Goal: Task Accomplishment & Management: Manage account settings

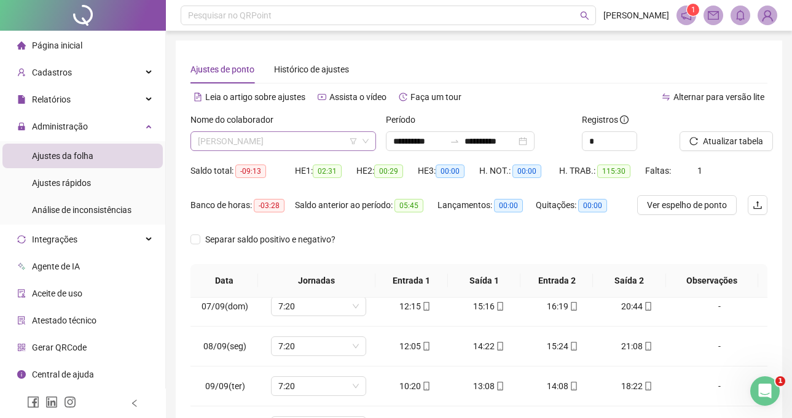
click at [286, 139] on span "[PERSON_NAME]" at bounding box center [283, 141] width 171 height 18
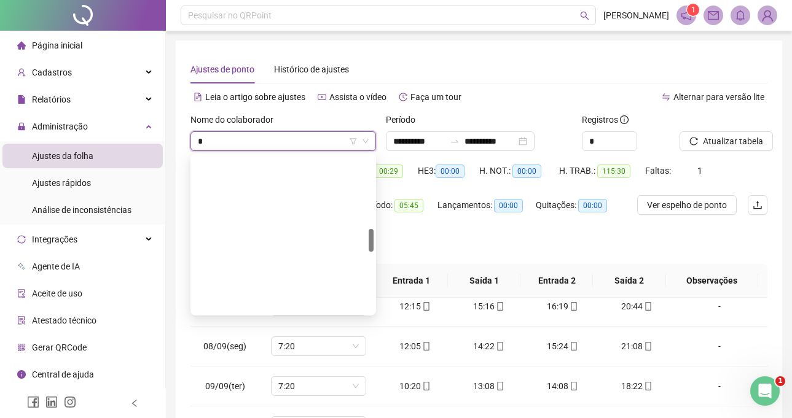
scroll to position [491, 0]
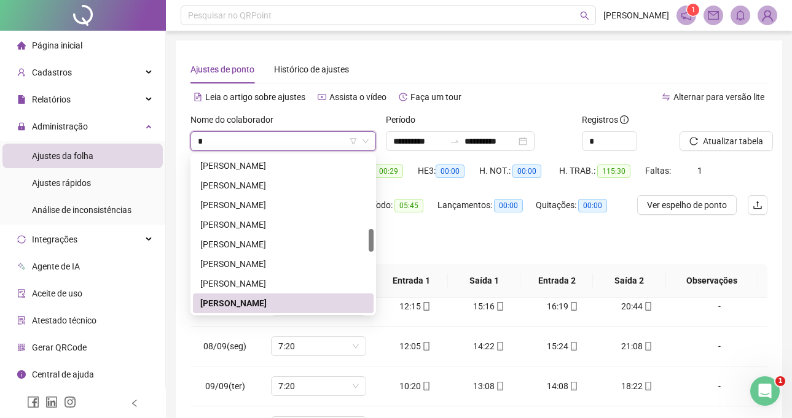
type input "**"
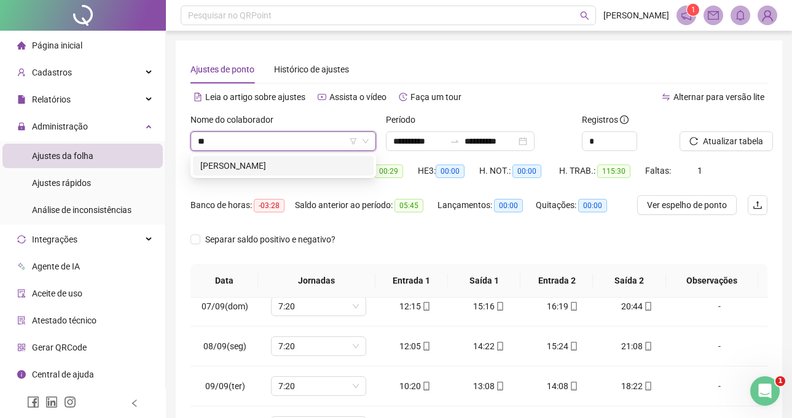
click at [281, 174] on div "[PERSON_NAME]" at bounding box center [283, 166] width 181 height 20
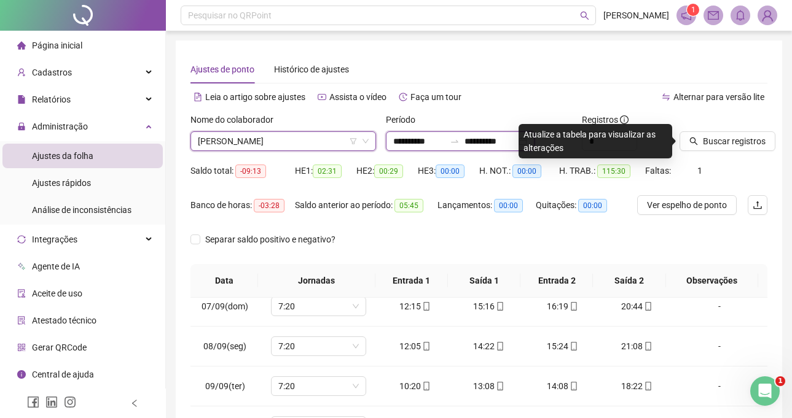
click at [496, 147] on input "**********" at bounding box center [490, 141] width 52 height 14
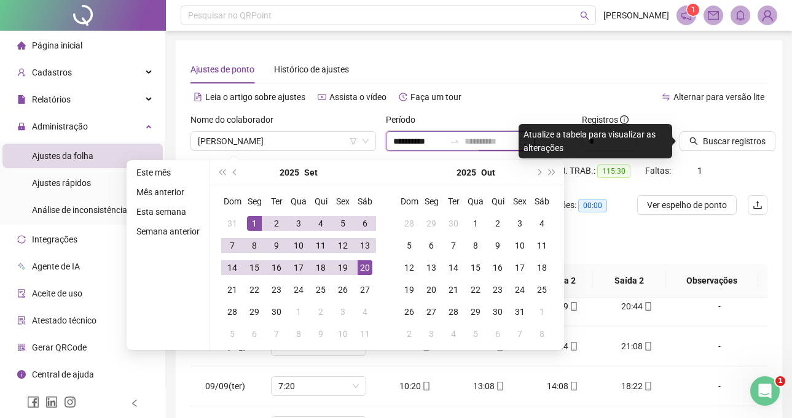
type input "**********"
click at [359, 264] on div "20" at bounding box center [364, 267] width 15 height 15
type input "**********"
click at [689, 141] on icon "search" at bounding box center [693, 141] width 9 height 9
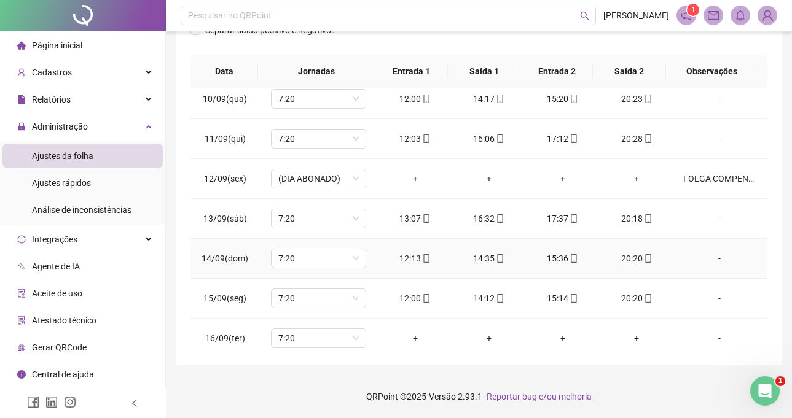
scroll to position [430, 0]
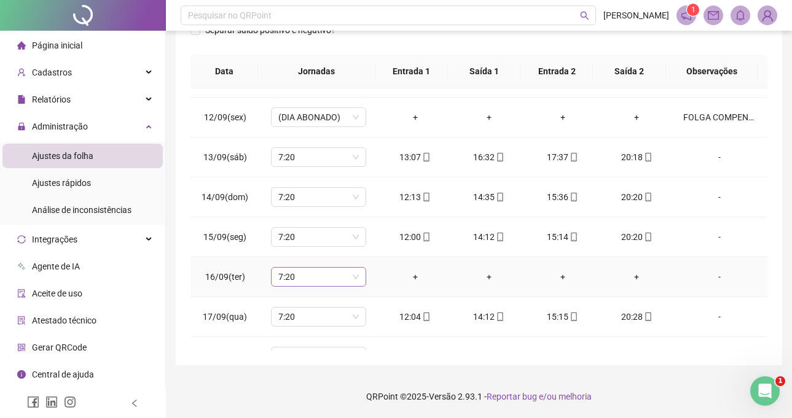
click at [335, 278] on span "7:20" at bounding box center [318, 277] width 80 height 18
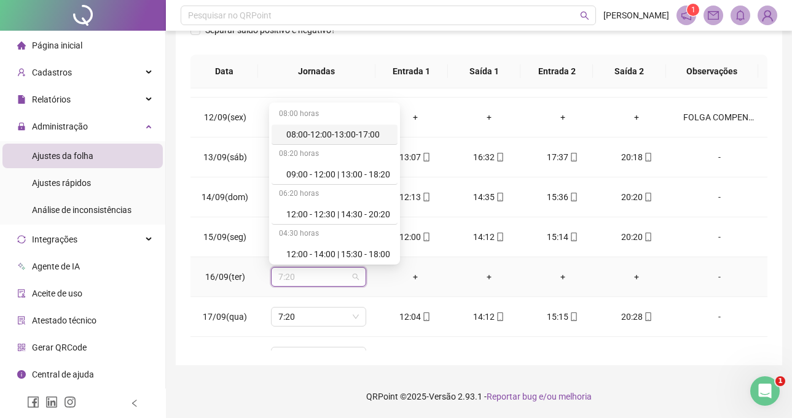
type input "*"
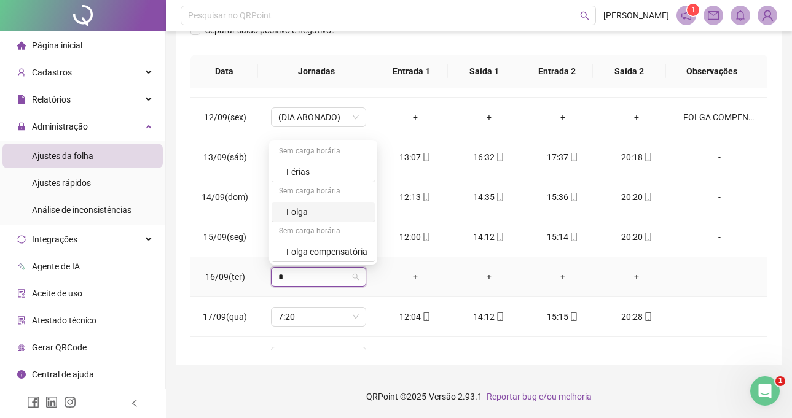
click at [321, 215] on div "Folga" at bounding box center [326, 212] width 81 height 14
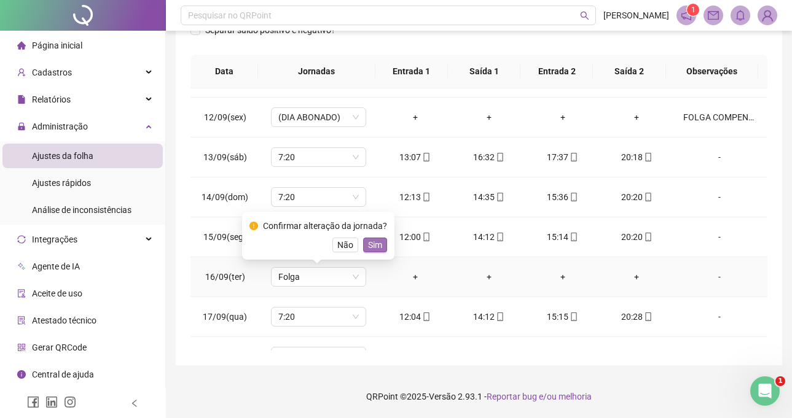
click at [368, 246] on span "Sim" at bounding box center [375, 245] width 14 height 14
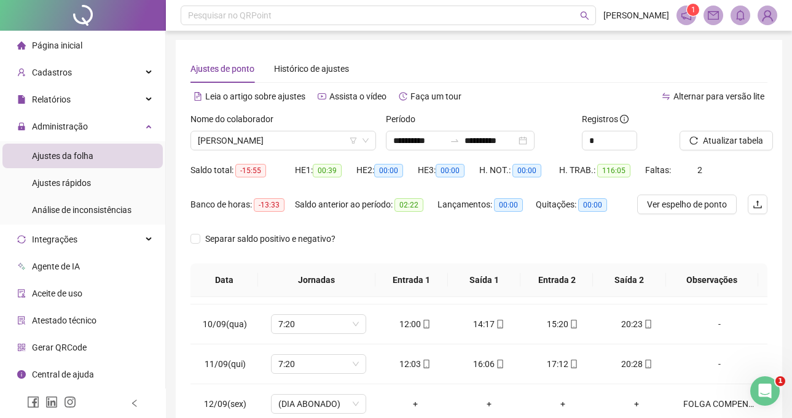
scroll to position [0, 0]
click at [727, 138] on span "Atualizar tabela" at bounding box center [733, 141] width 60 height 14
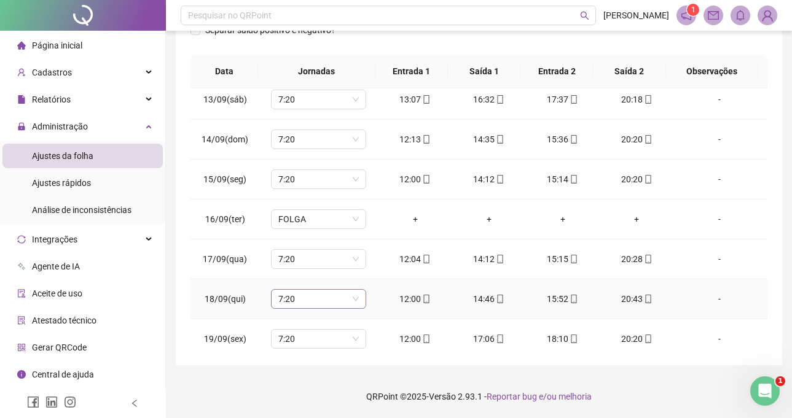
scroll to position [413, 0]
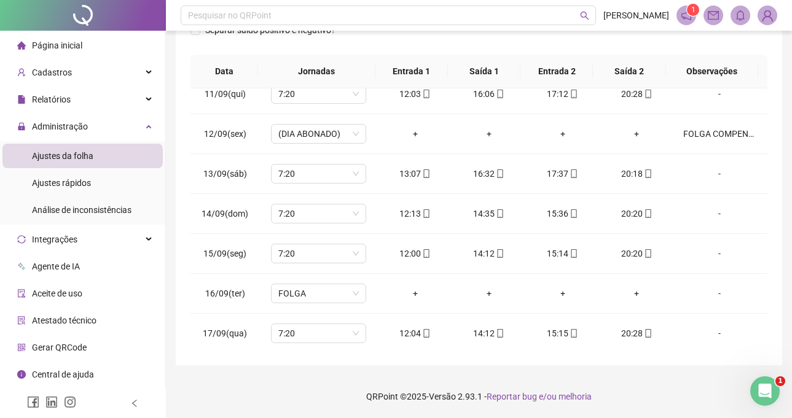
click at [637, 55] on th "Saída 2" at bounding box center [629, 72] width 72 height 34
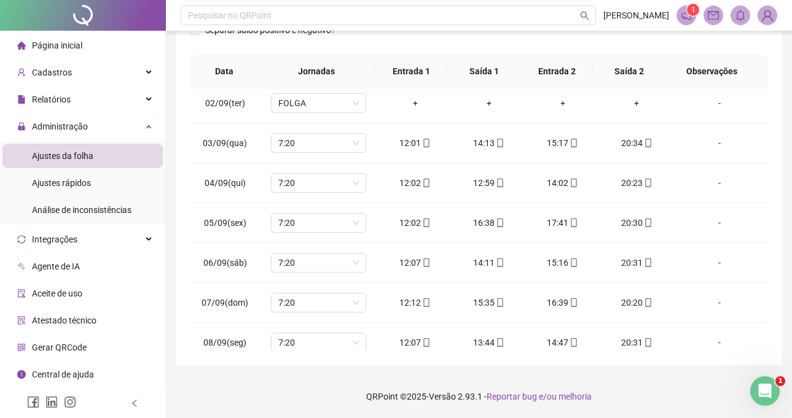
scroll to position [0, 0]
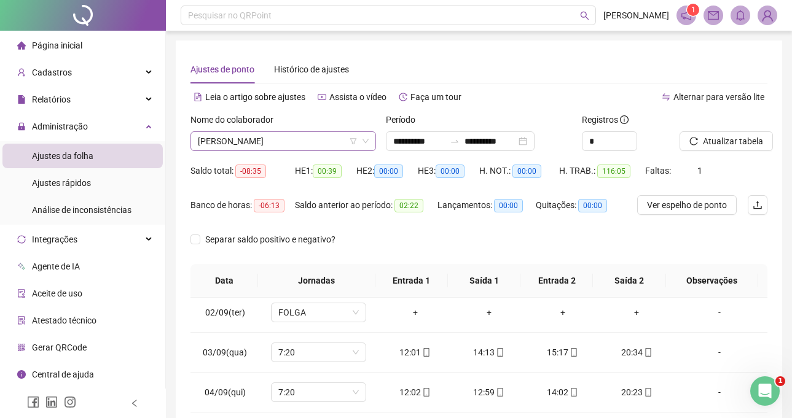
click at [303, 147] on span "[PERSON_NAME]" at bounding box center [283, 141] width 171 height 18
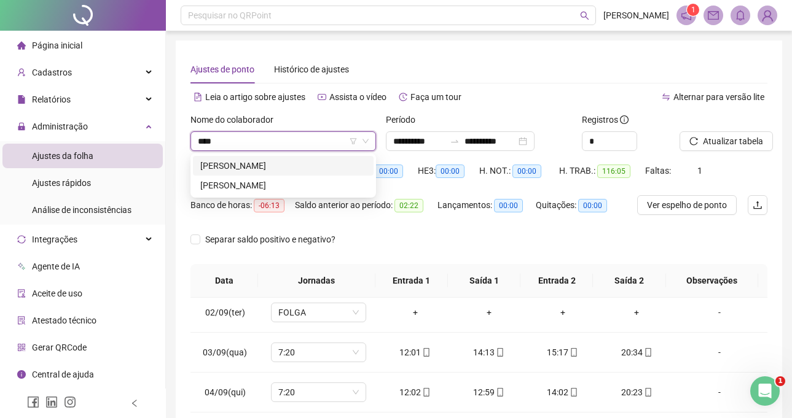
type input "****"
click at [309, 155] on div "161220 281029 [PERSON_NAME] DE [PERSON_NAME]" at bounding box center [282, 176] width 185 height 44
click at [322, 159] on div "[PERSON_NAME]" at bounding box center [283, 166] width 166 height 14
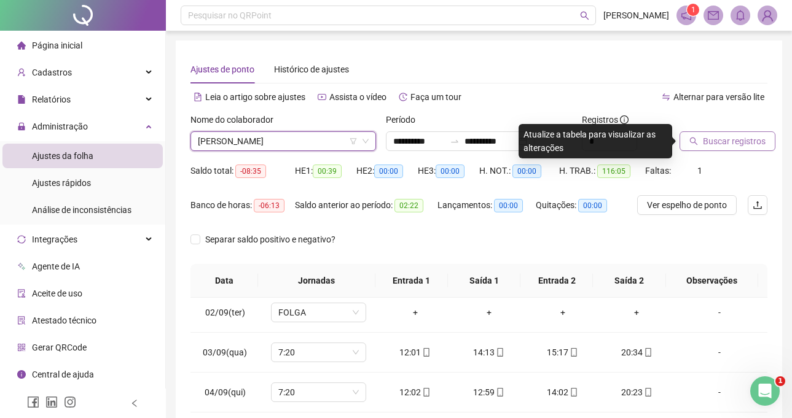
click at [740, 144] on span "Buscar registros" at bounding box center [734, 141] width 63 height 14
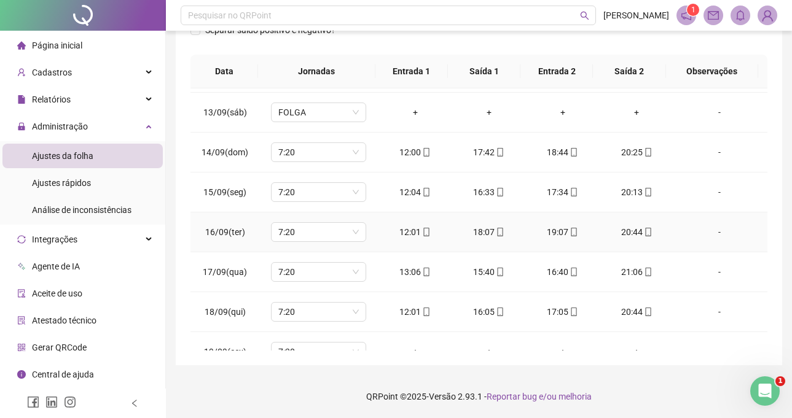
scroll to position [536, 0]
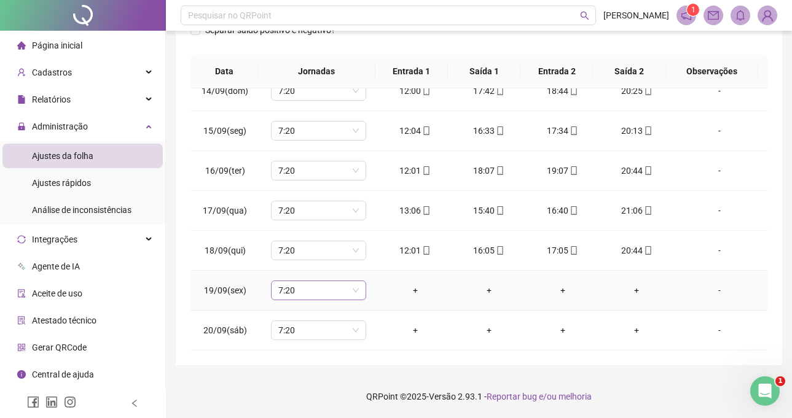
drag, startPoint x: 337, startPoint y: 275, endPoint x: 326, endPoint y: 285, distance: 14.8
click at [334, 277] on td "7:20" at bounding box center [318, 291] width 119 height 40
click at [324, 287] on span "7:20" at bounding box center [318, 290] width 80 height 18
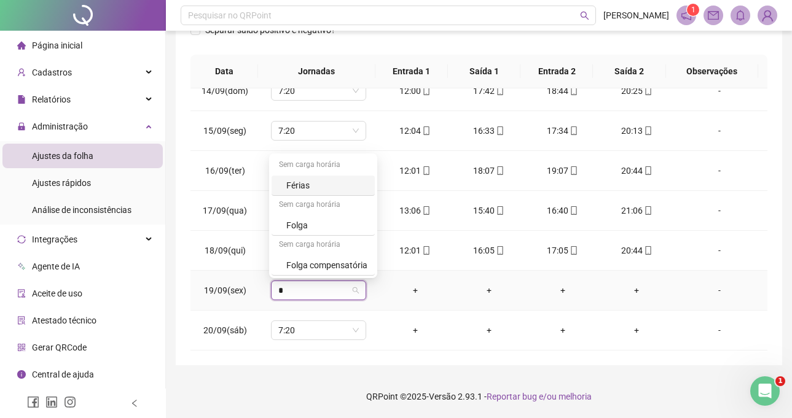
type input "*"
click at [321, 227] on div "Folga" at bounding box center [326, 226] width 81 height 14
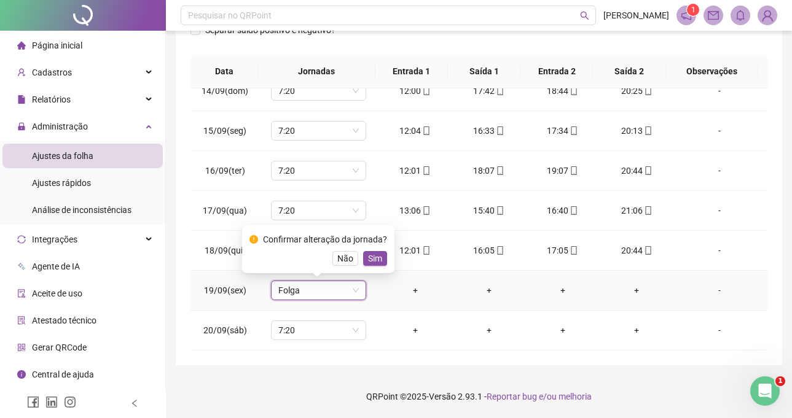
click at [381, 252] on button "Sim" at bounding box center [375, 258] width 24 height 15
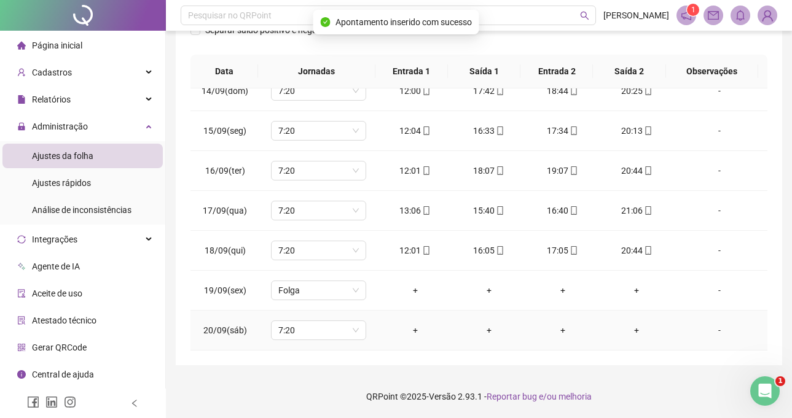
click at [706, 332] on div "-" at bounding box center [719, 331] width 72 height 14
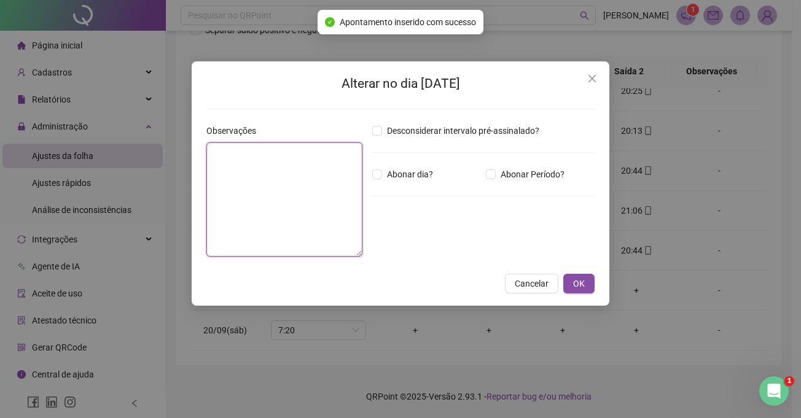
drag, startPoint x: 283, startPoint y: 214, endPoint x: 294, endPoint y: 212, distance: 11.1
click at [284, 214] on textarea at bounding box center [284, 199] width 156 height 114
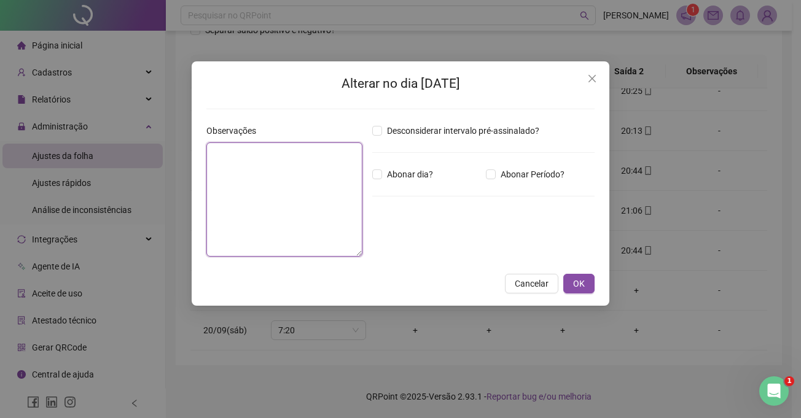
type textarea "*"
type textarea "**********"
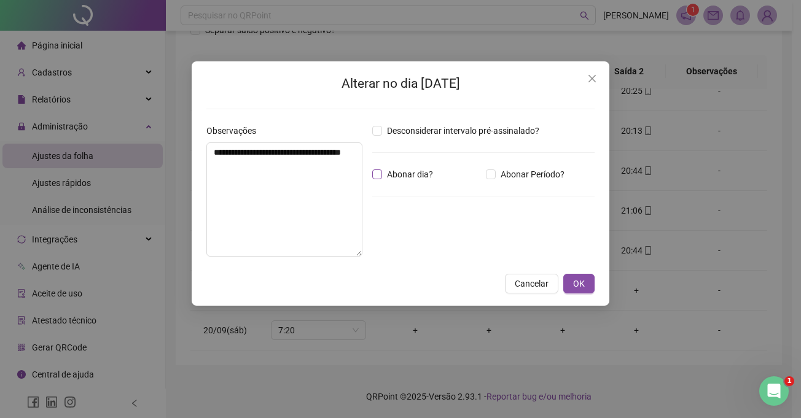
click at [383, 173] on span "Abonar dia?" at bounding box center [410, 175] width 56 height 14
click at [563, 284] on div "Cancelar OK" at bounding box center [400, 284] width 388 height 20
click at [569, 285] on button "OK" at bounding box center [578, 284] width 31 height 20
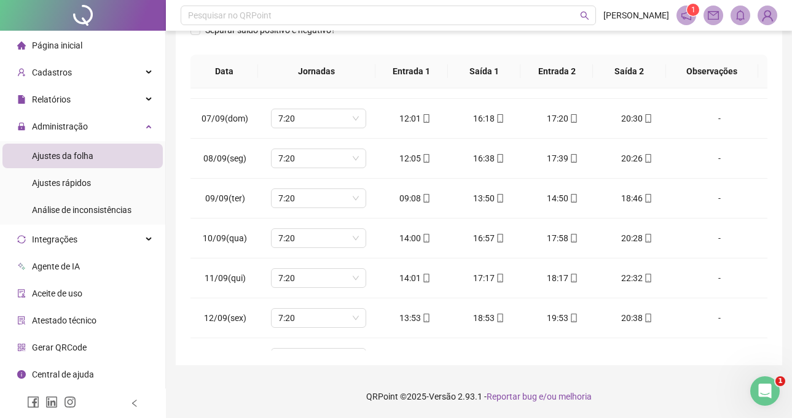
scroll to position [25, 0]
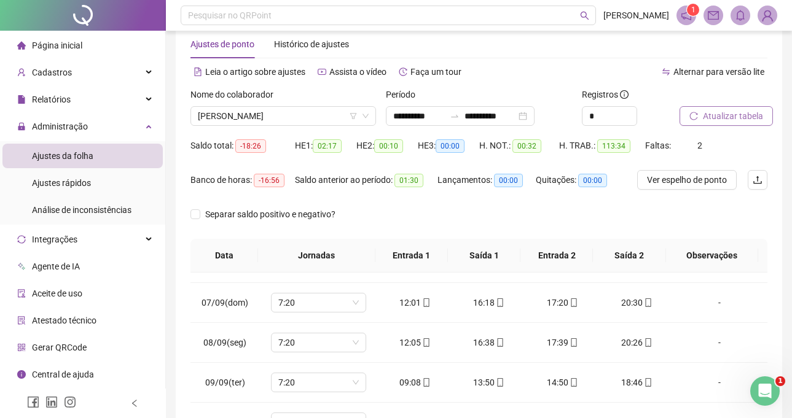
click at [731, 115] on span "Atualizar tabela" at bounding box center [733, 116] width 60 height 14
click at [314, 114] on span "[PERSON_NAME]" at bounding box center [283, 116] width 171 height 18
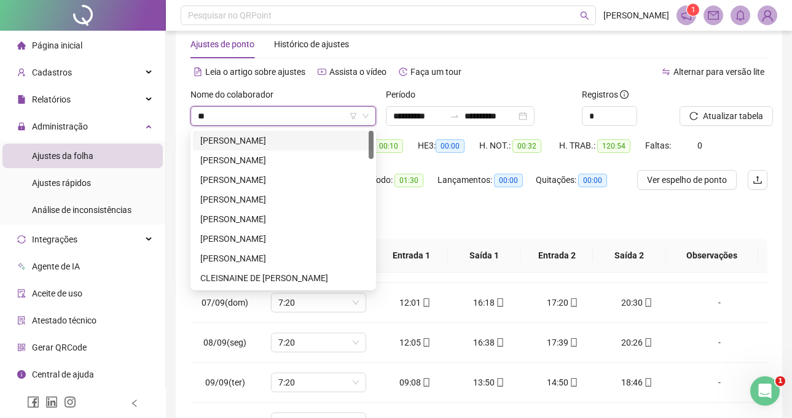
scroll to position [177, 0]
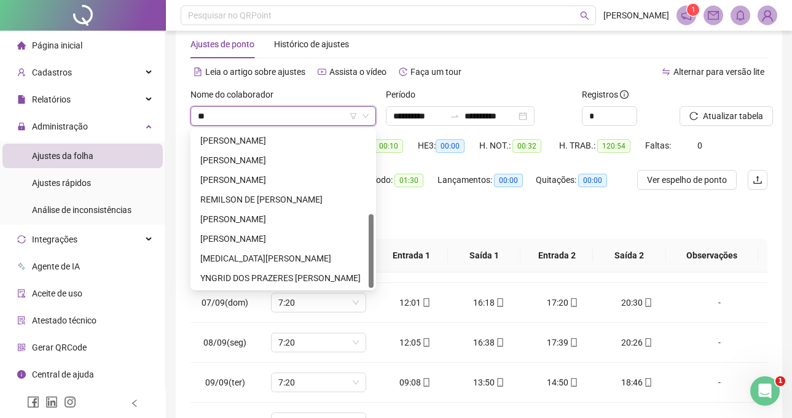
type input "***"
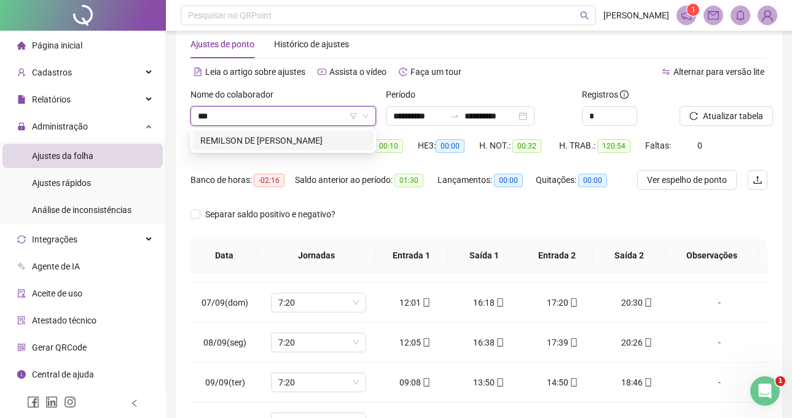
click at [338, 134] on div "REMILSON DE [PERSON_NAME]" at bounding box center [283, 141] width 166 height 14
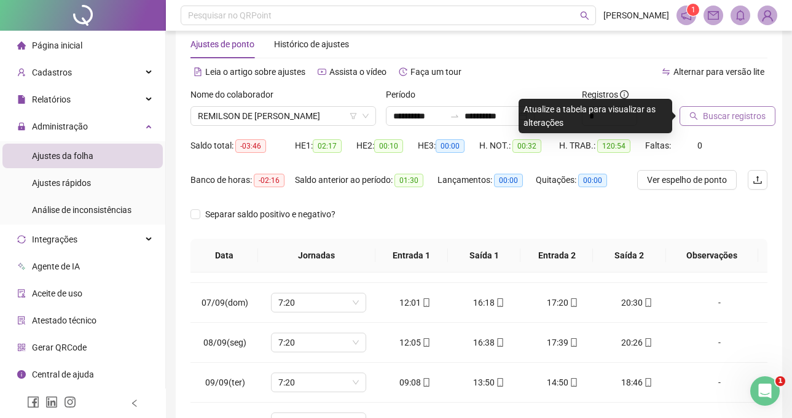
click at [725, 114] on span "Buscar registros" at bounding box center [734, 116] width 63 height 14
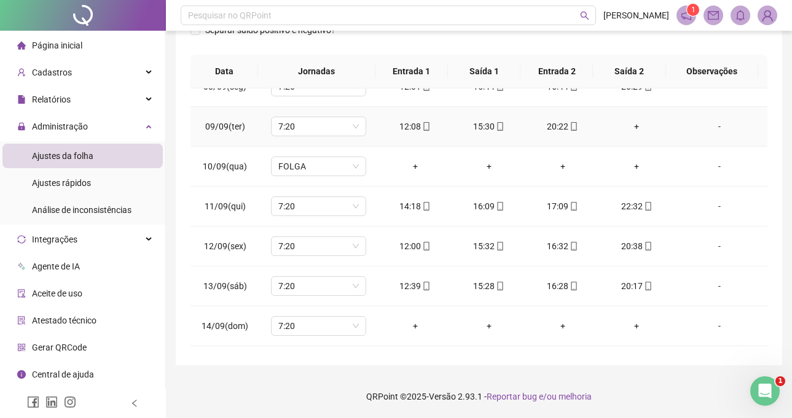
scroll to position [307, 0]
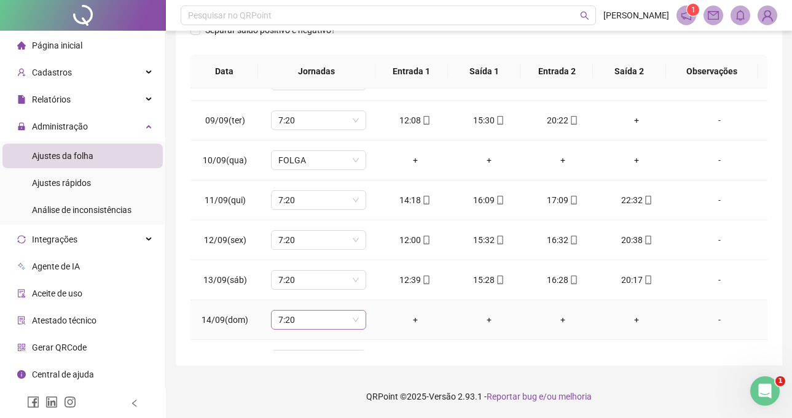
click at [333, 312] on span "7:20" at bounding box center [318, 320] width 80 height 18
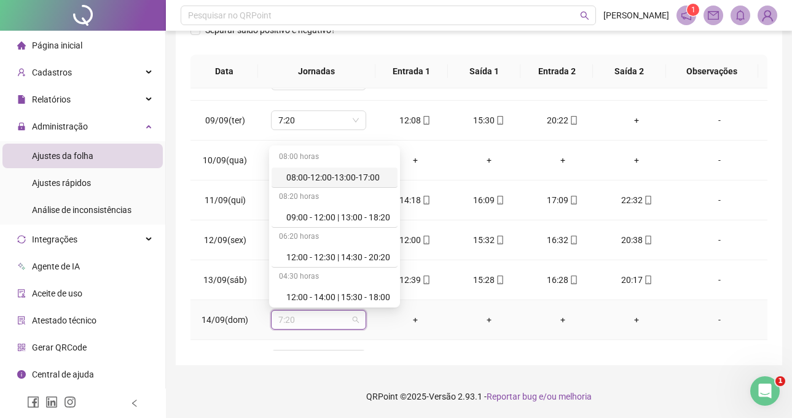
type input "*"
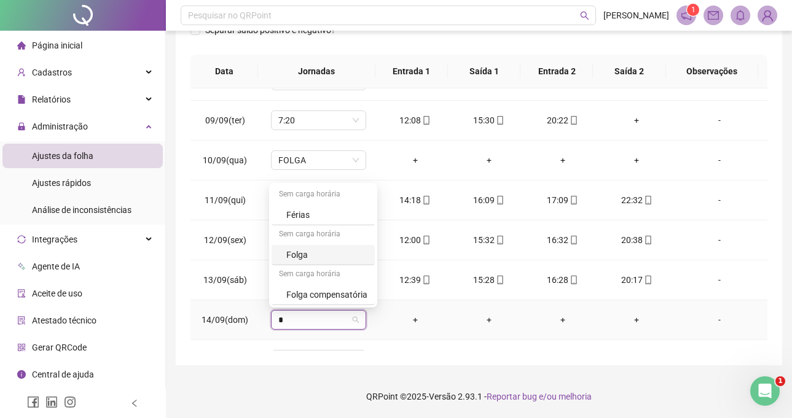
click at [302, 259] on div "Folga" at bounding box center [326, 255] width 81 height 14
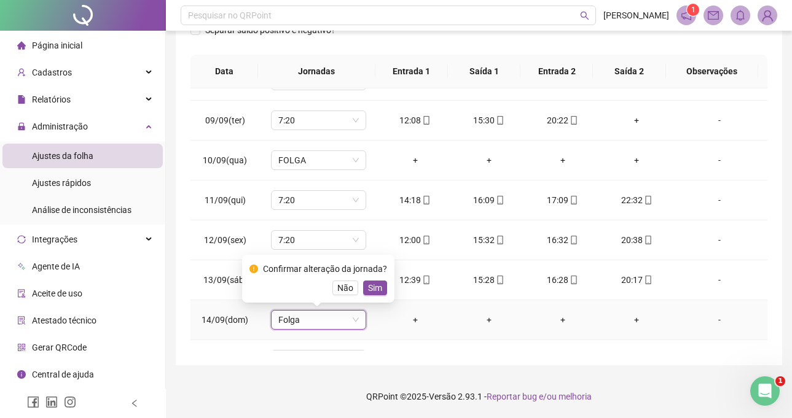
click at [368, 287] on span "Sim" at bounding box center [375, 288] width 14 height 14
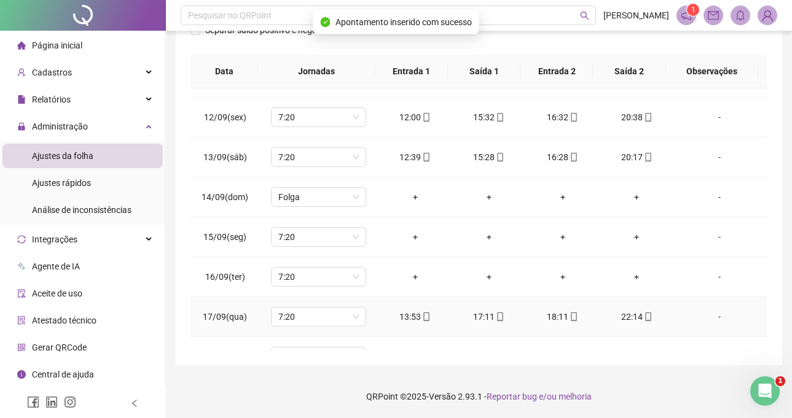
scroll to position [491, 0]
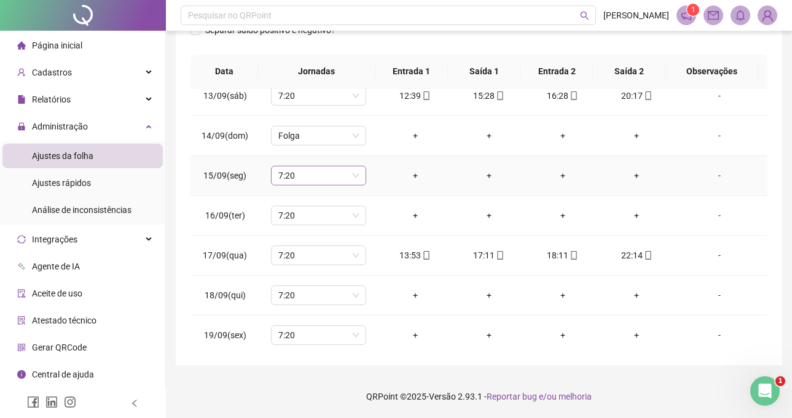
click at [329, 185] on div "7:20" at bounding box center [318, 176] width 95 height 20
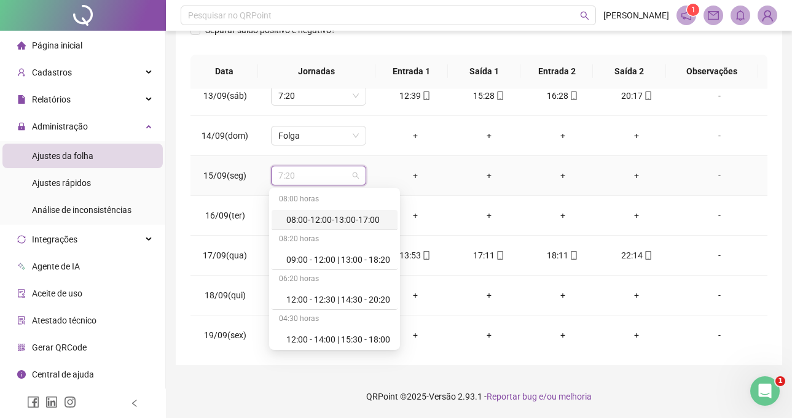
type input "*"
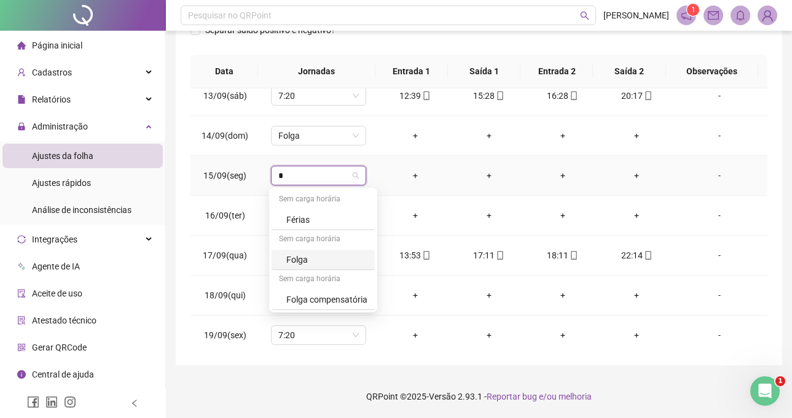
click at [345, 260] on div "Folga" at bounding box center [326, 260] width 81 height 14
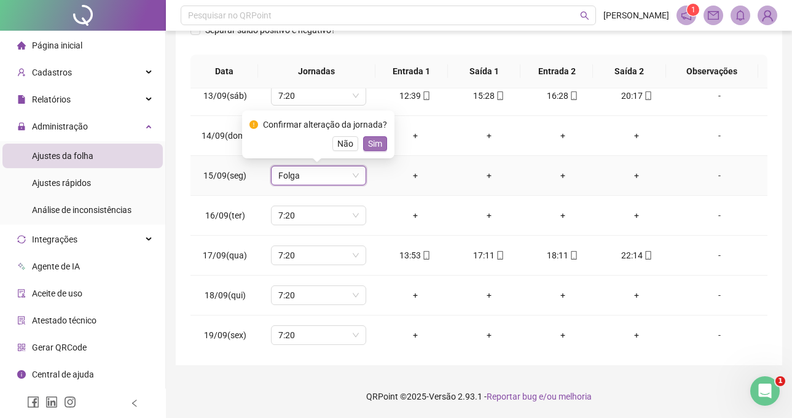
click at [380, 138] on button "Sim" at bounding box center [375, 143] width 24 height 15
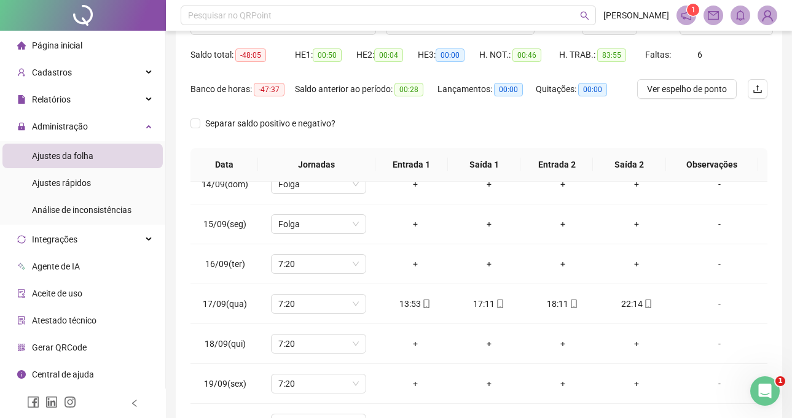
scroll to position [0, 0]
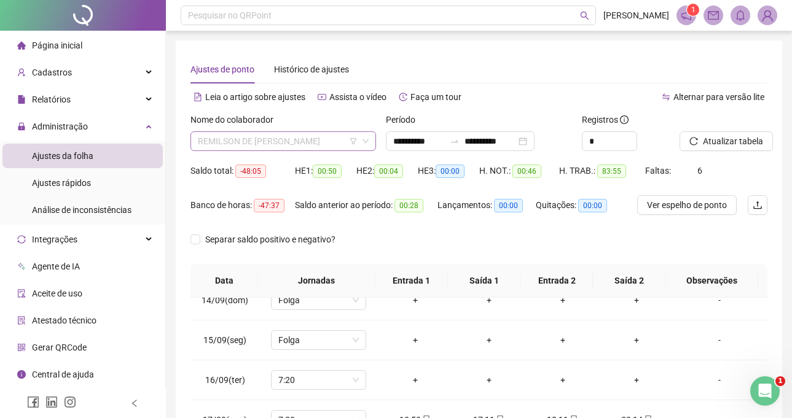
click at [300, 133] on span "REMILSON DE [PERSON_NAME]" at bounding box center [283, 141] width 171 height 18
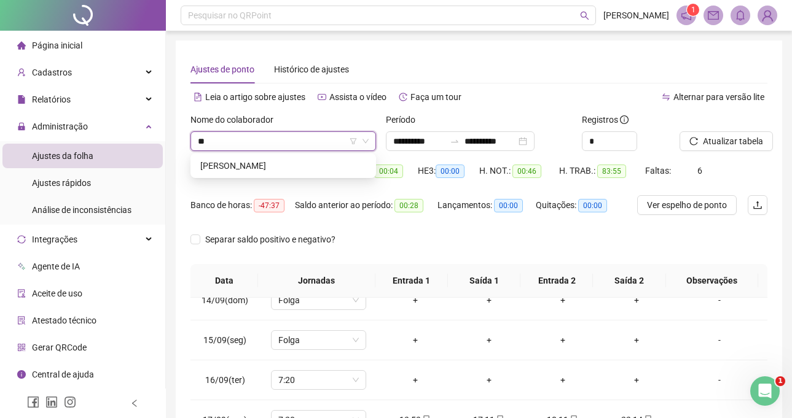
type input "***"
click at [319, 165] on div "[PERSON_NAME]" at bounding box center [283, 166] width 166 height 14
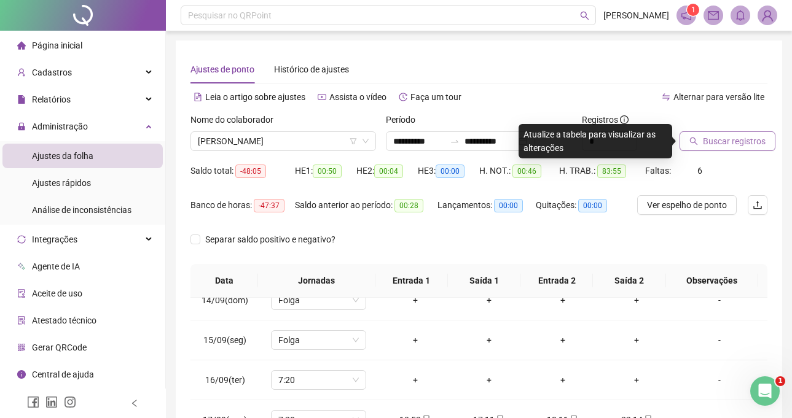
click at [739, 142] on span "Buscar registros" at bounding box center [734, 141] width 63 height 14
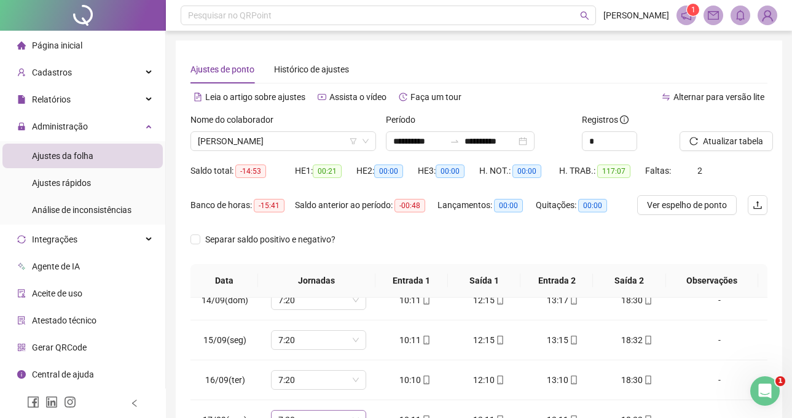
scroll to position [209, 0]
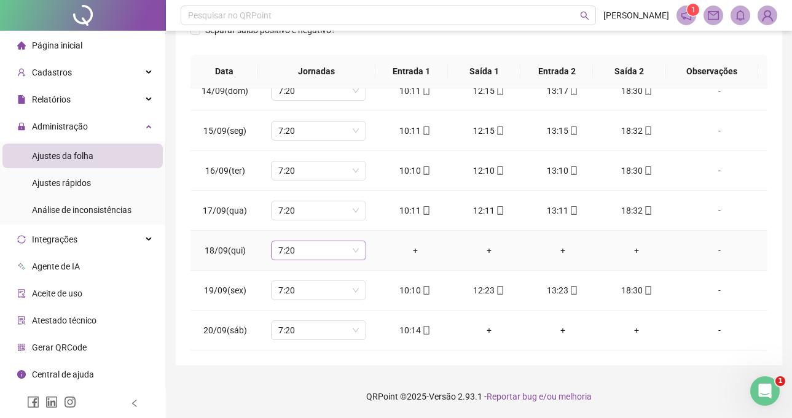
click at [310, 255] on span "7:20" at bounding box center [318, 250] width 80 height 18
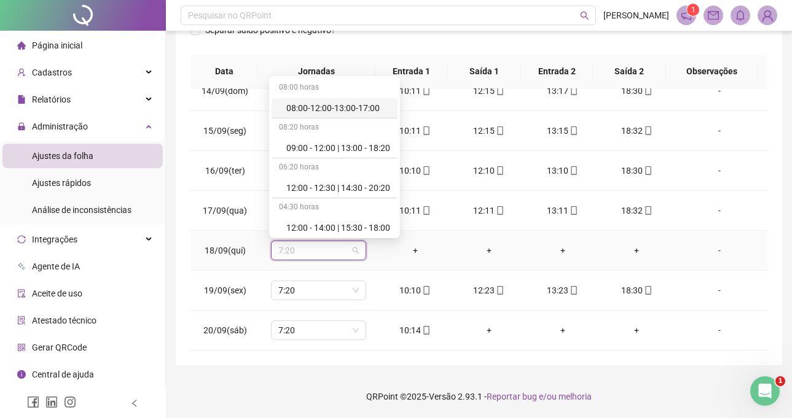
type input "*"
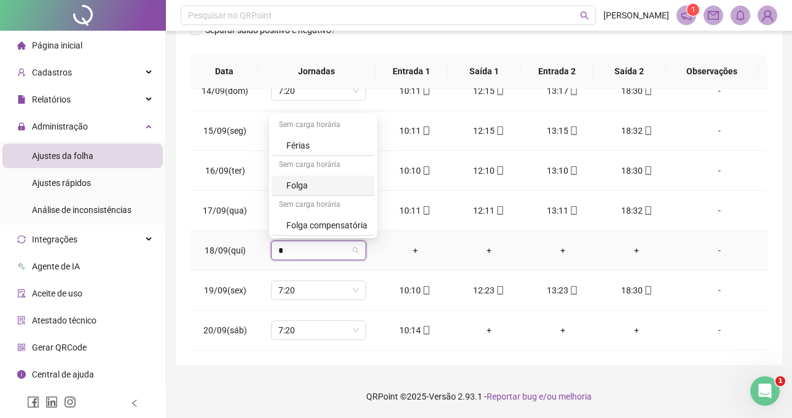
drag, startPoint x: 297, startPoint y: 173, endPoint x: 300, endPoint y: 181, distance: 9.4
click at [300, 176] on div "Sem carga horária Férias Sem carga horária Folga Sem carga horária Folga compen…" at bounding box center [322, 176] width 103 height 120
click at [301, 184] on div "Folga" at bounding box center [326, 186] width 81 height 14
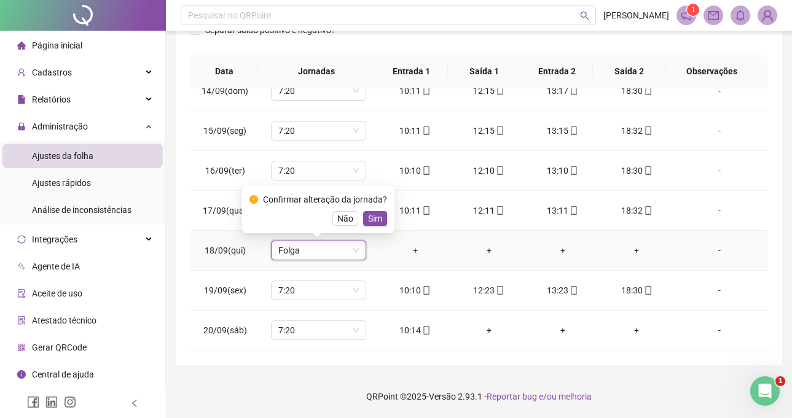
click at [372, 210] on div "Confirmar alteração da jornada? Não Sim" at bounding box center [318, 209] width 138 height 33
click at [372, 218] on span "Sim" at bounding box center [375, 219] width 14 height 14
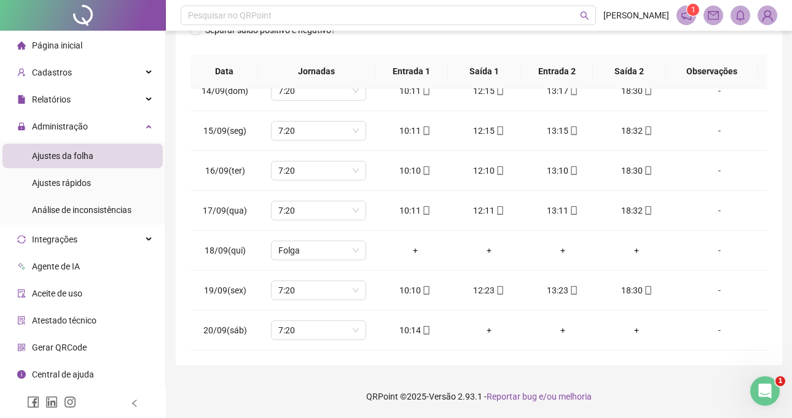
scroll to position [87, 0]
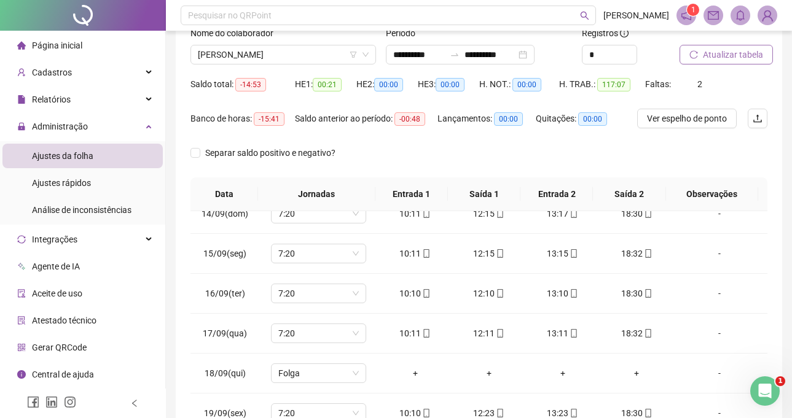
click at [719, 47] on button "Atualizar tabela" at bounding box center [725, 55] width 93 height 20
click at [319, 64] on div "[PERSON_NAME]" at bounding box center [282, 55] width 185 height 20
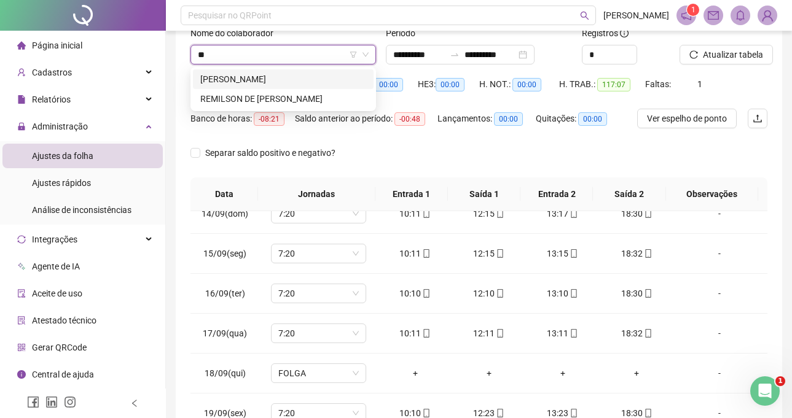
scroll to position [0, 0]
type input "***"
click at [334, 80] on div "[PERSON_NAME]" at bounding box center [283, 79] width 166 height 14
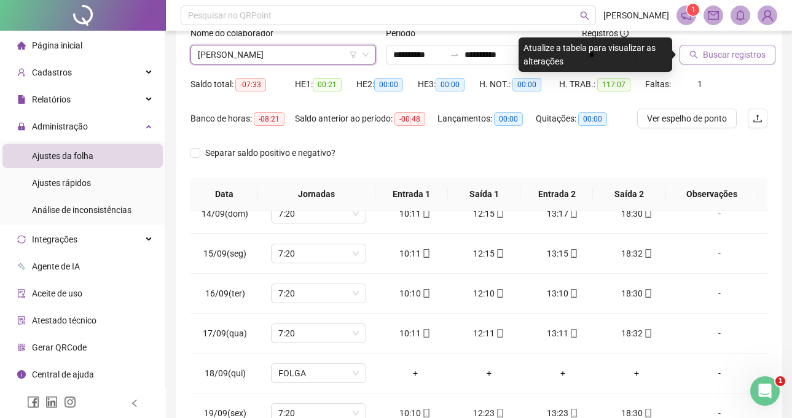
click at [735, 49] on span "Buscar registros" at bounding box center [734, 55] width 63 height 14
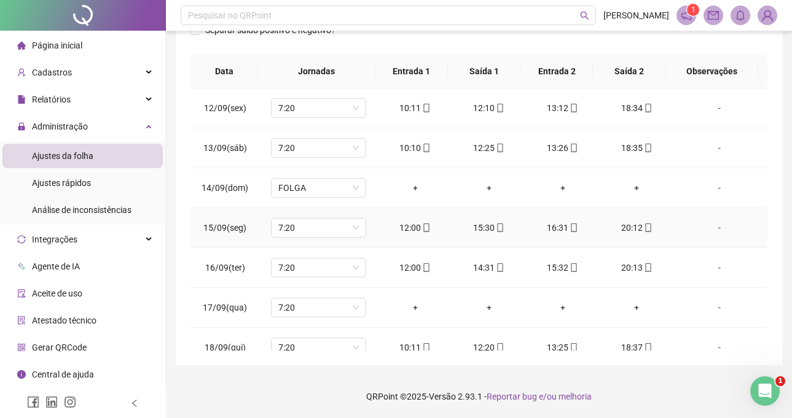
scroll to position [536, 0]
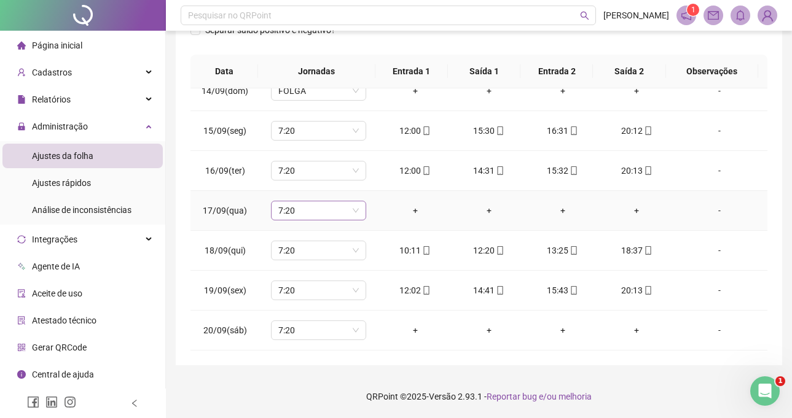
click at [319, 210] on span "7:20" at bounding box center [318, 210] width 80 height 18
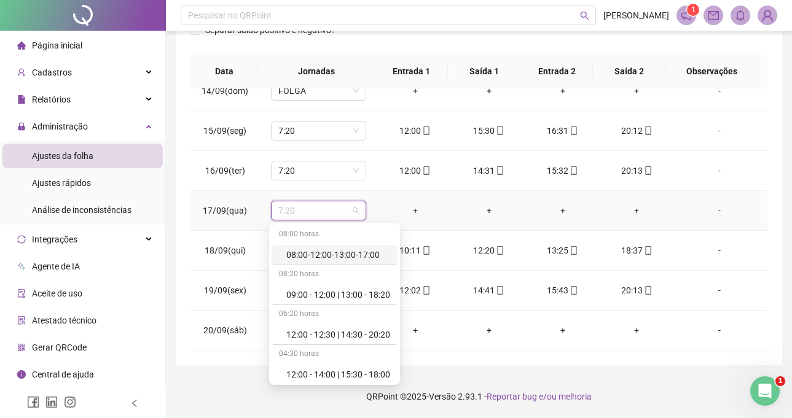
type input "*"
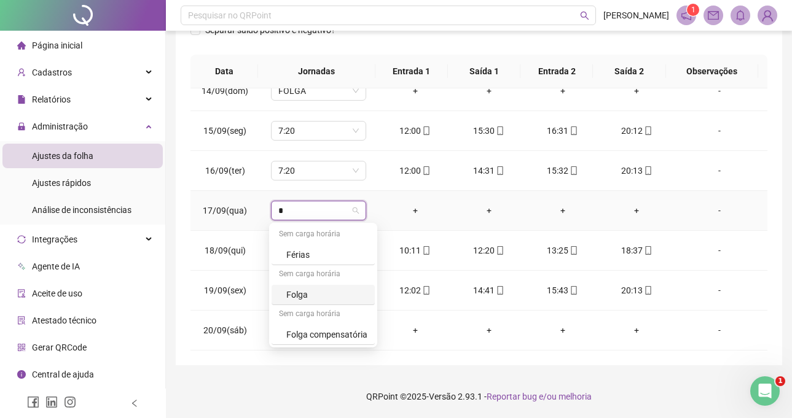
click at [296, 292] on div "Folga" at bounding box center [326, 295] width 81 height 14
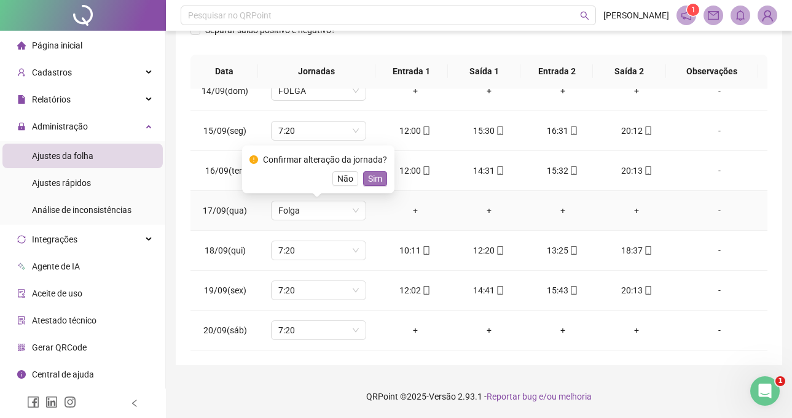
click at [378, 179] on span "Sim" at bounding box center [375, 179] width 14 height 14
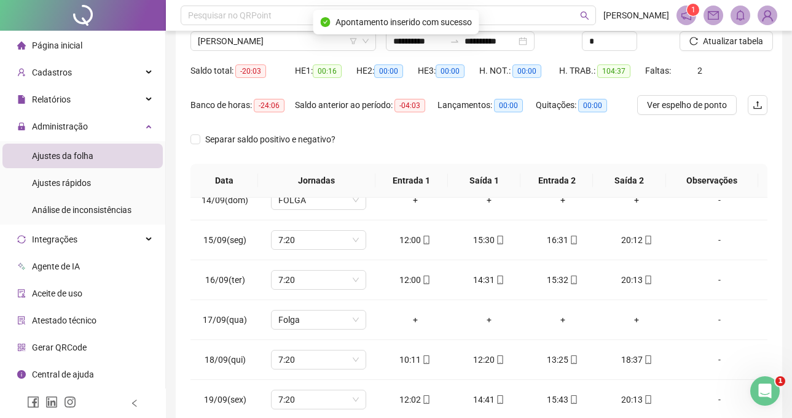
scroll to position [87, 0]
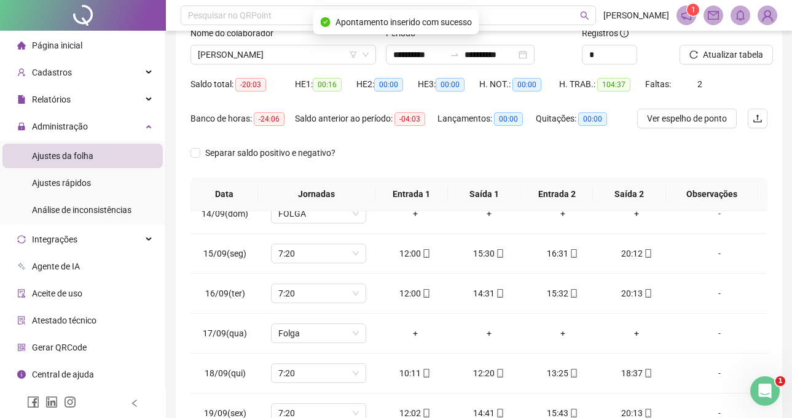
click at [708, 43] on div at bounding box center [707, 35] width 57 height 18
click at [707, 53] on span "Atualizar tabela" at bounding box center [733, 55] width 60 height 14
click at [303, 55] on span "[PERSON_NAME]" at bounding box center [283, 54] width 171 height 18
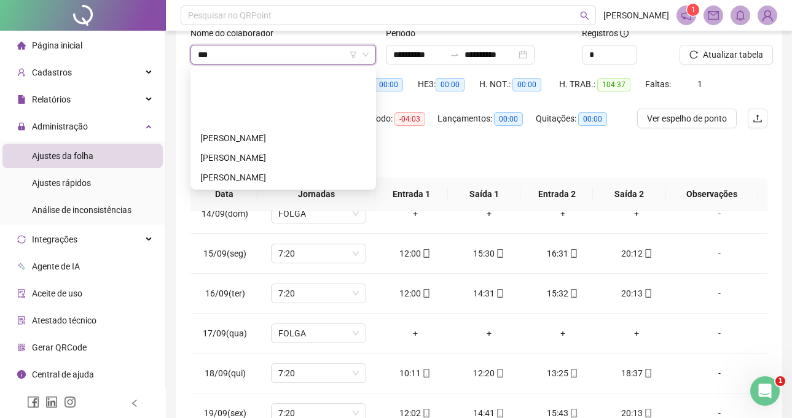
scroll to position [0, 0]
type input "****"
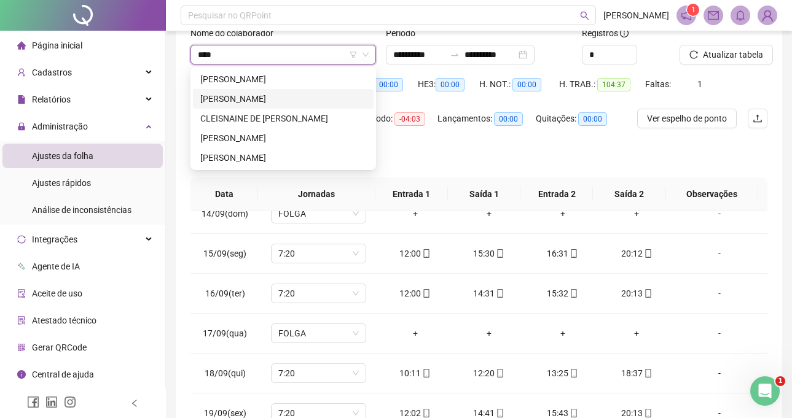
click at [306, 93] on div "[PERSON_NAME]" at bounding box center [283, 99] width 166 height 14
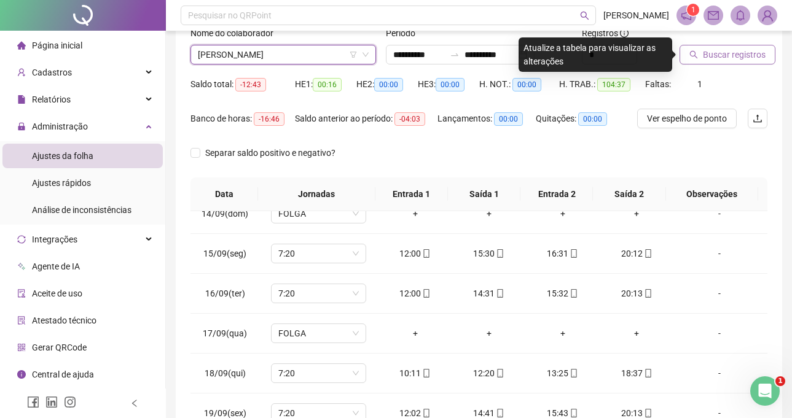
click at [727, 51] on span "Buscar registros" at bounding box center [734, 55] width 63 height 14
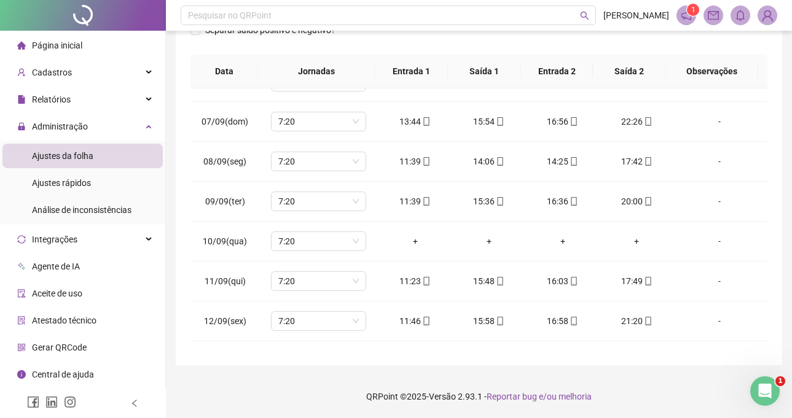
scroll to position [229, 0]
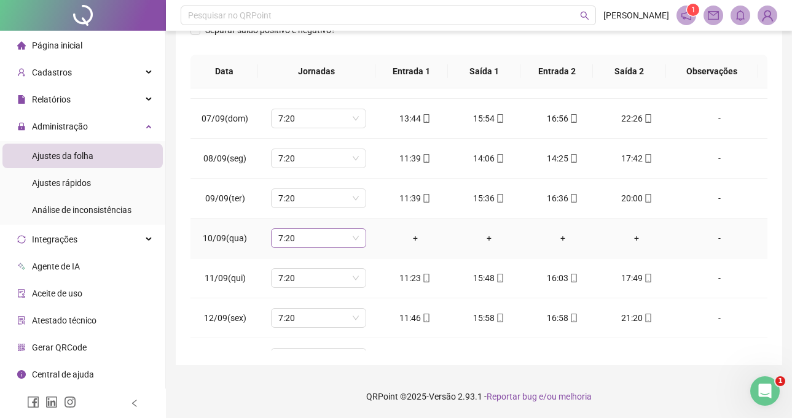
click at [301, 241] on span "7:20" at bounding box center [318, 238] width 80 height 18
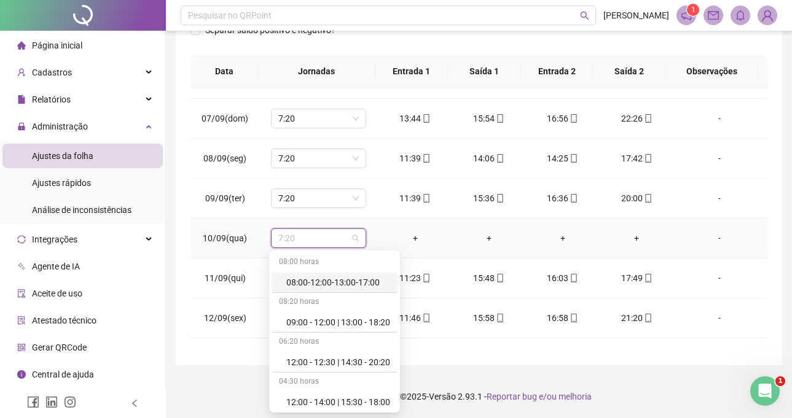
type input "*"
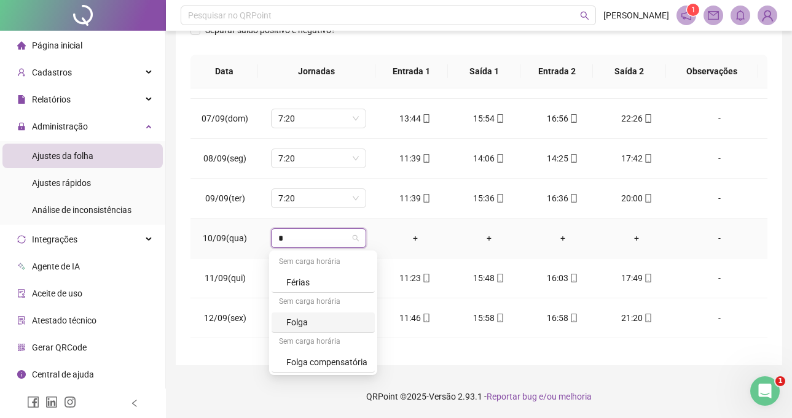
drag, startPoint x: 314, startPoint y: 338, endPoint x: 324, endPoint y: 329, distance: 13.9
click at [320, 336] on div "Sem carga horária" at bounding box center [322, 343] width 103 height 20
click at [324, 329] on div "Folga" at bounding box center [326, 323] width 81 height 14
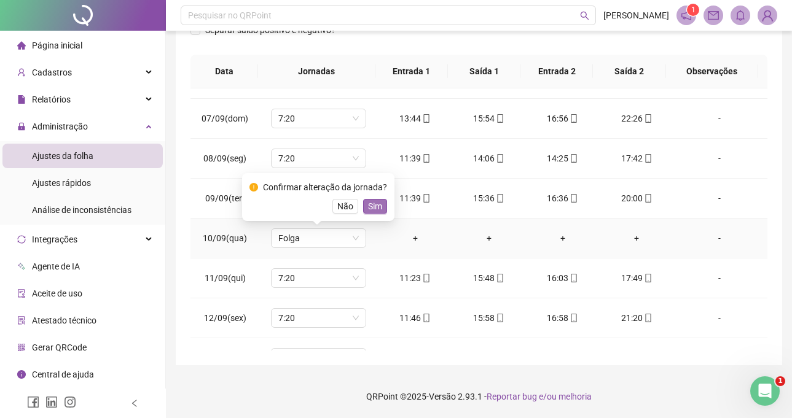
click at [368, 210] on span "Sim" at bounding box center [375, 207] width 14 height 14
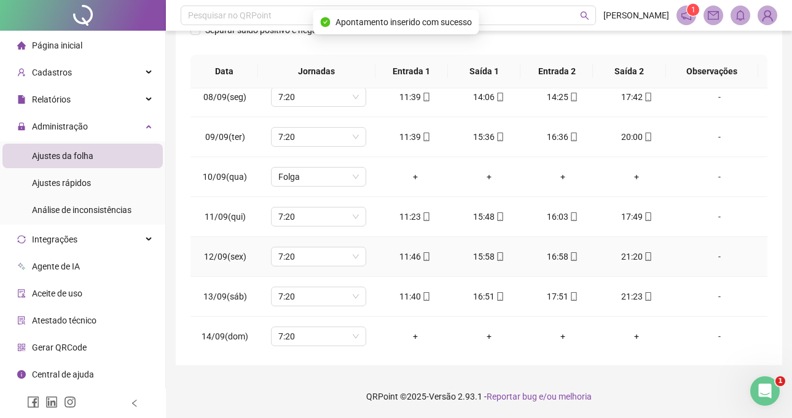
scroll to position [352, 0]
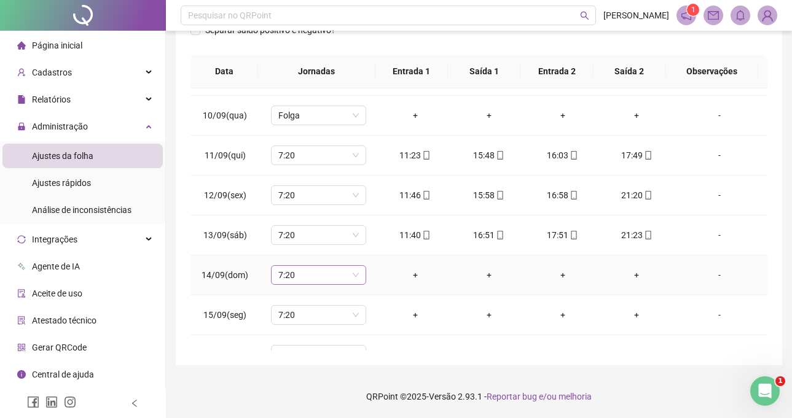
click at [311, 269] on span "7:20" at bounding box center [318, 275] width 80 height 18
type input "*"
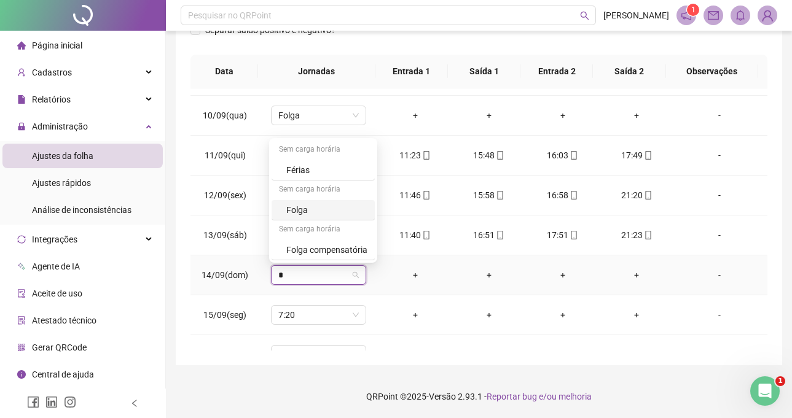
click at [301, 213] on div "Folga" at bounding box center [326, 210] width 81 height 14
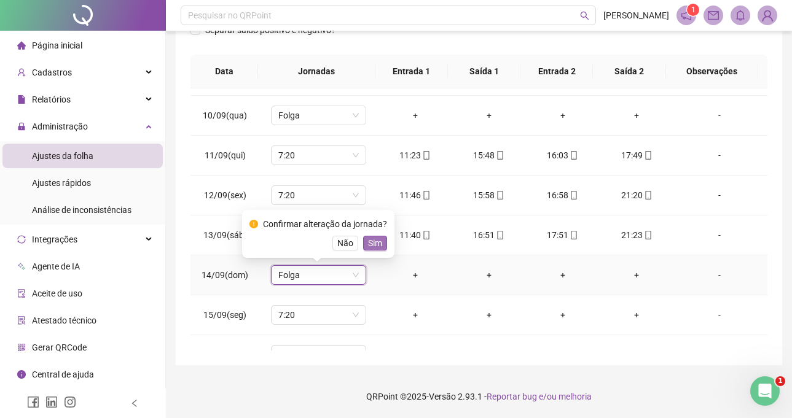
click at [368, 247] on span "Sim" at bounding box center [375, 243] width 14 height 14
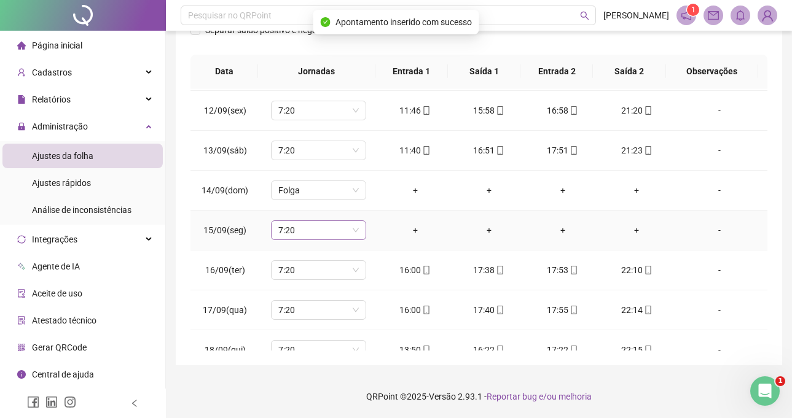
scroll to position [475, 0]
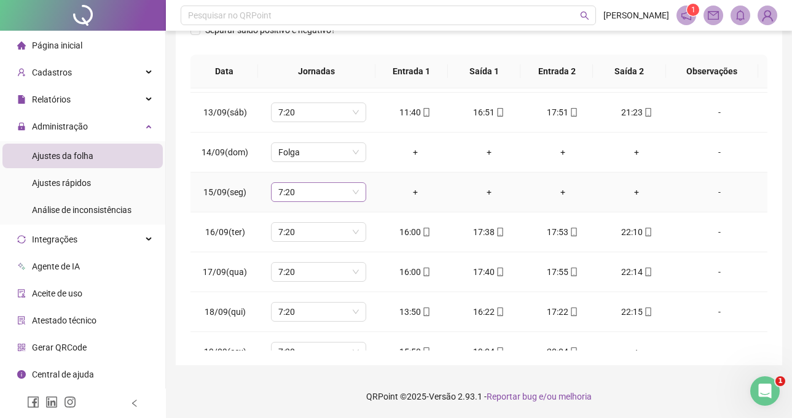
click at [319, 195] on span "7:20" at bounding box center [318, 192] width 80 height 18
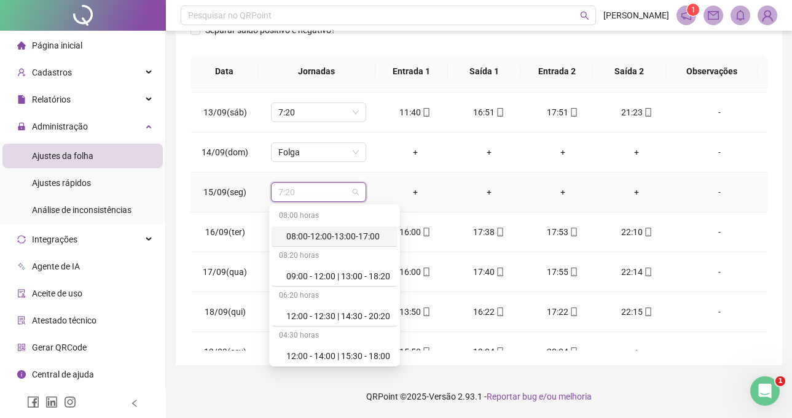
type input "*"
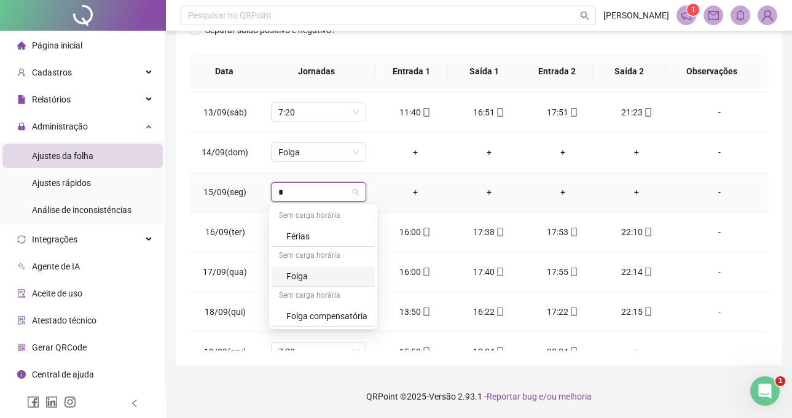
click at [324, 279] on div "Folga" at bounding box center [326, 277] width 81 height 14
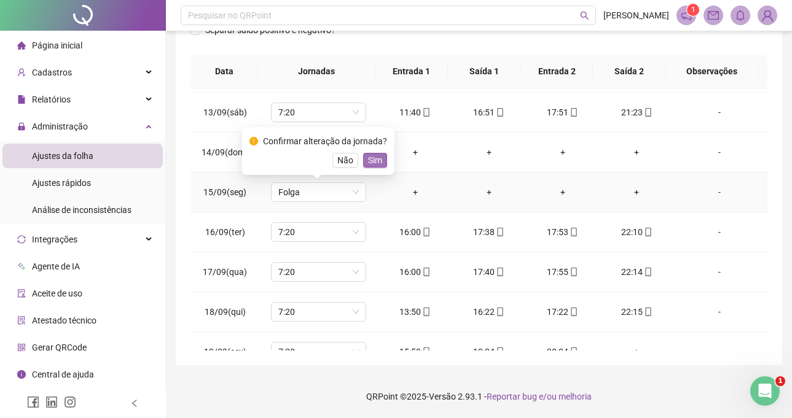
click at [363, 164] on button "Sim" at bounding box center [375, 160] width 24 height 15
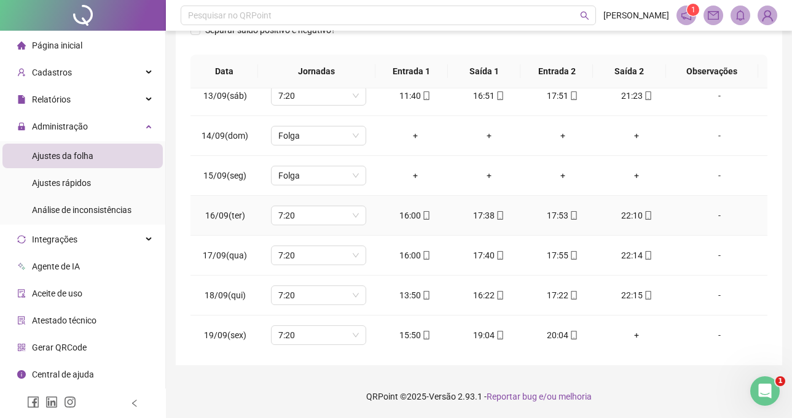
scroll to position [536, 0]
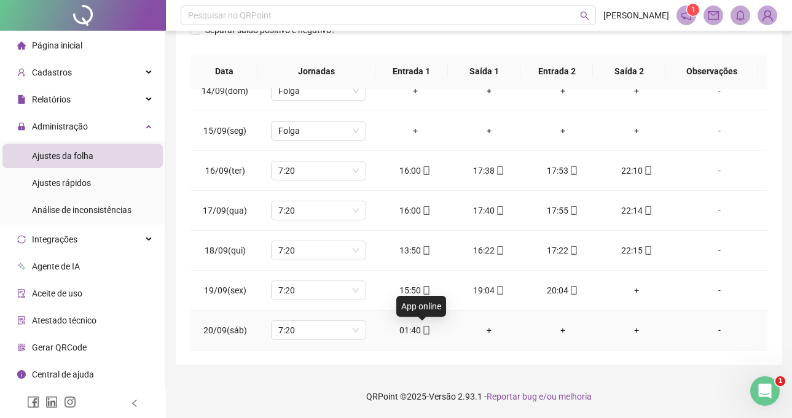
click at [414, 329] on div "01:40" at bounding box center [415, 331] width 54 height 14
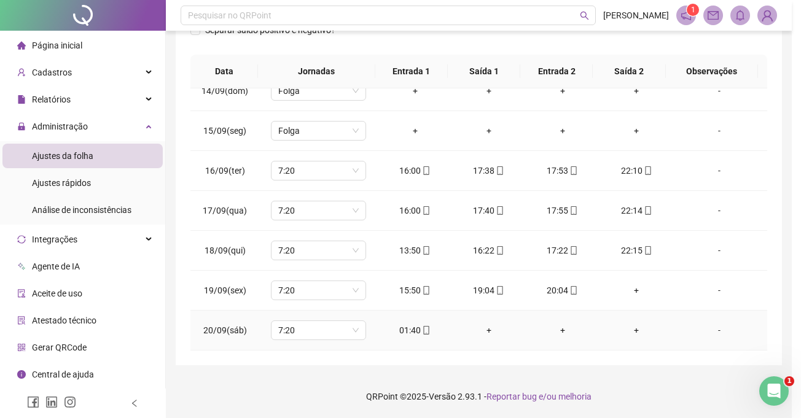
type input "**********"
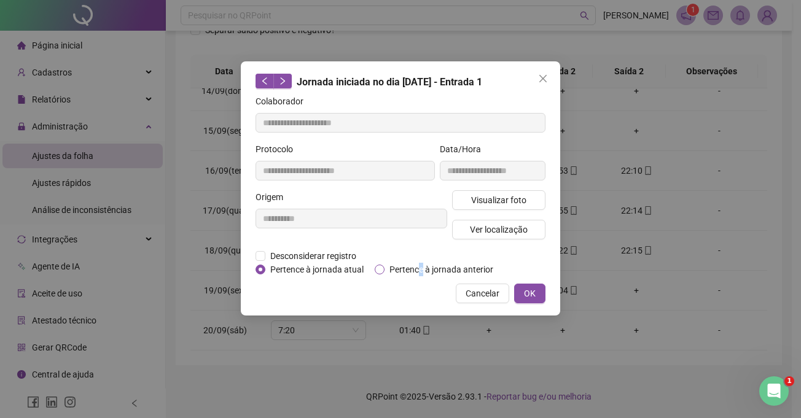
click at [420, 271] on span "Pertence à jornada anterior" at bounding box center [441, 270] width 114 height 14
click at [399, 269] on span "Pertence à jornada anterior" at bounding box center [441, 270] width 114 height 14
click at [523, 293] on button "OK" at bounding box center [529, 294] width 31 height 20
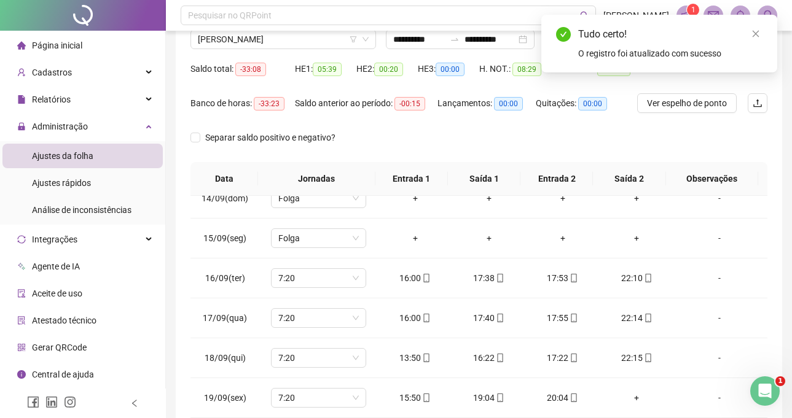
scroll to position [0, 0]
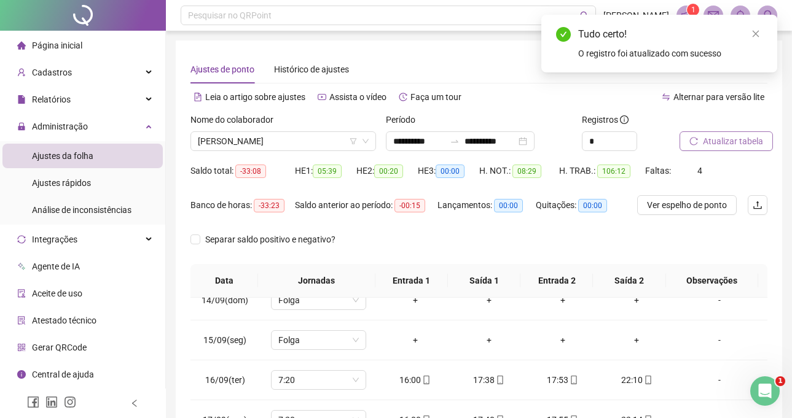
click at [716, 141] on span "Atualizar tabela" at bounding box center [733, 141] width 60 height 14
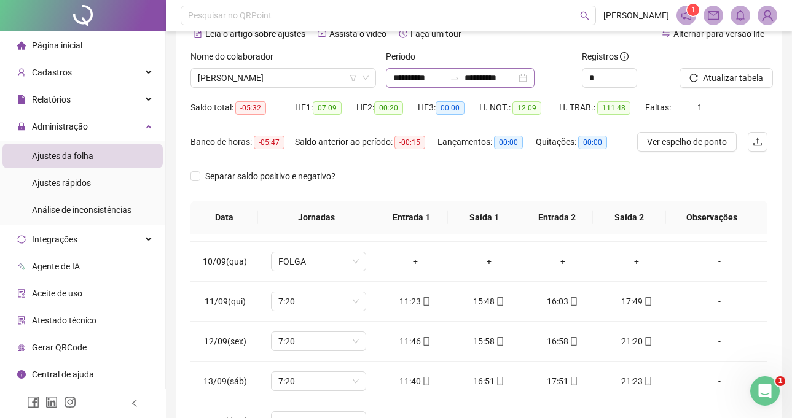
scroll to position [25, 0]
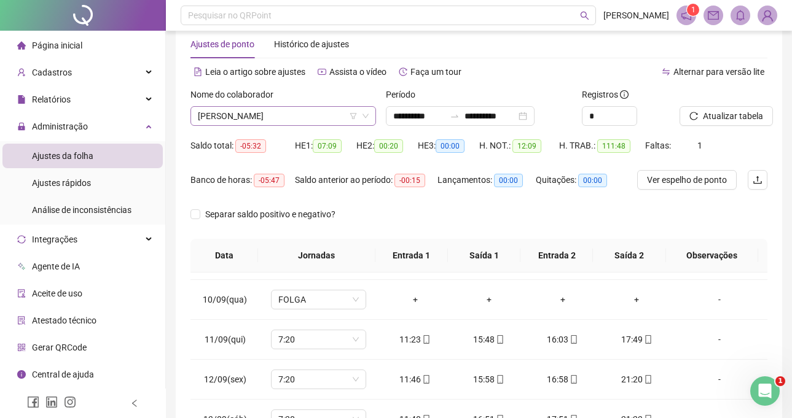
click at [329, 122] on span "[PERSON_NAME]" at bounding box center [283, 116] width 171 height 18
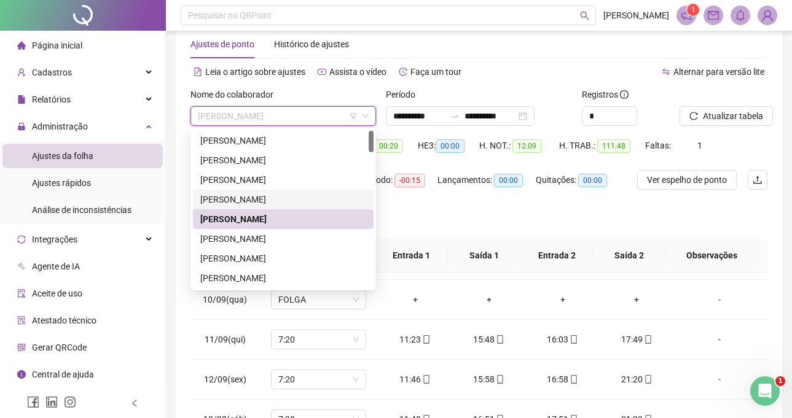
click at [289, 202] on div "[PERSON_NAME]" at bounding box center [283, 200] width 166 height 14
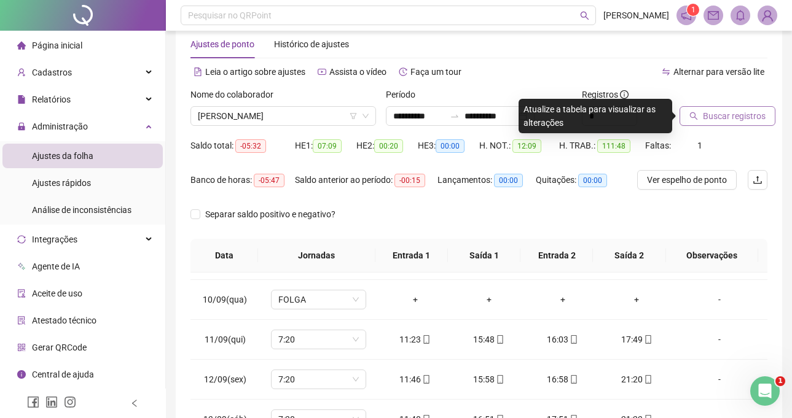
click at [722, 113] on span "Buscar registros" at bounding box center [734, 116] width 63 height 14
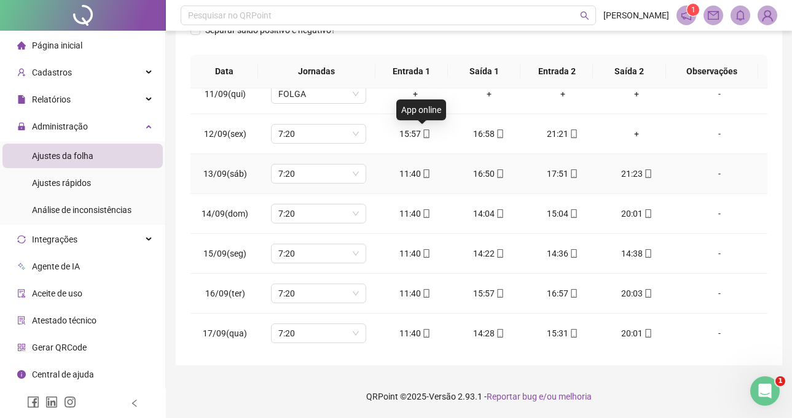
scroll to position [536, 0]
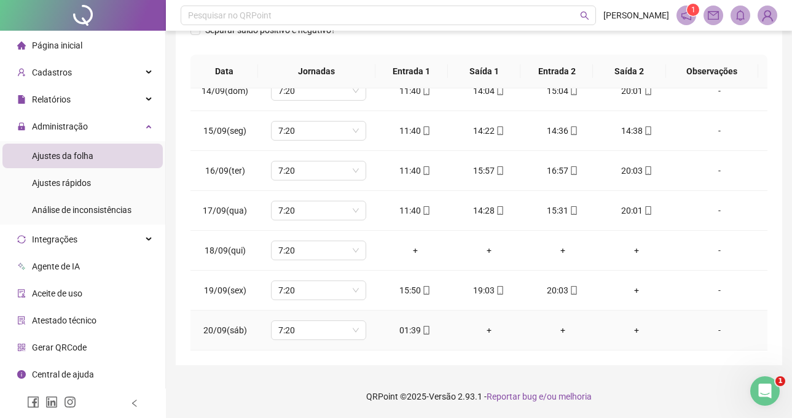
click at [415, 335] on div "01:39" at bounding box center [415, 331] width 54 height 14
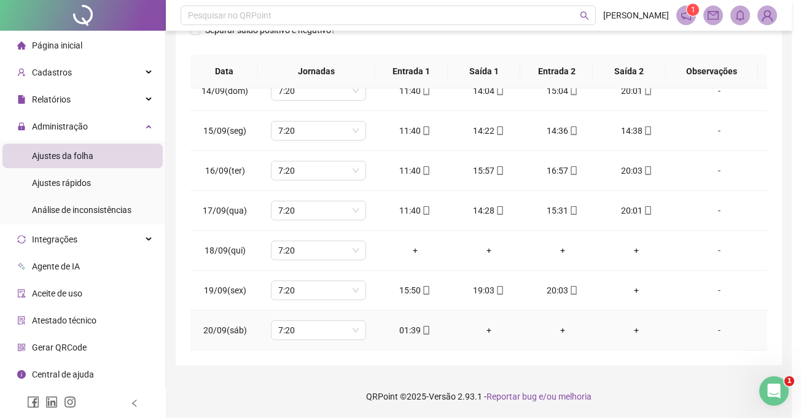
type input "**********"
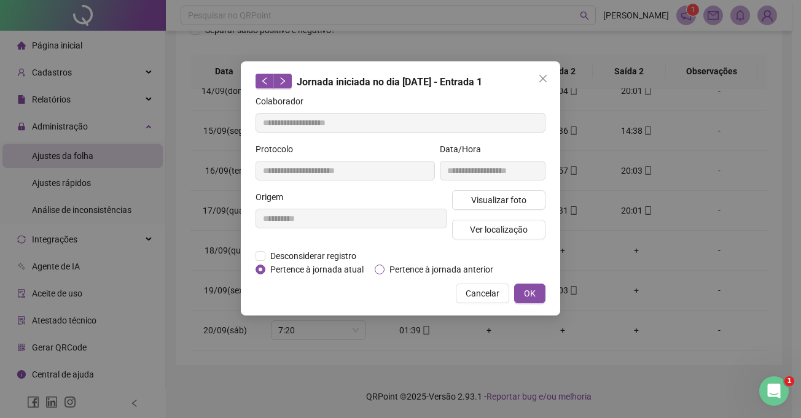
click at [418, 275] on span "Pertence à jornada anterior" at bounding box center [441, 270] width 114 height 14
click at [521, 288] on button "OK" at bounding box center [529, 294] width 31 height 20
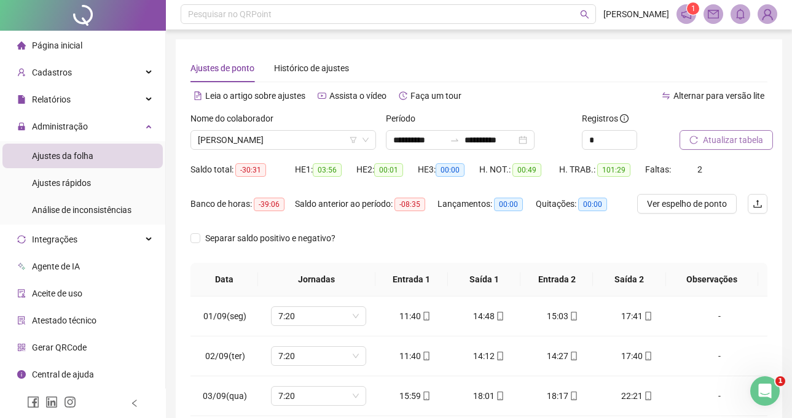
scroll to position [0, 0]
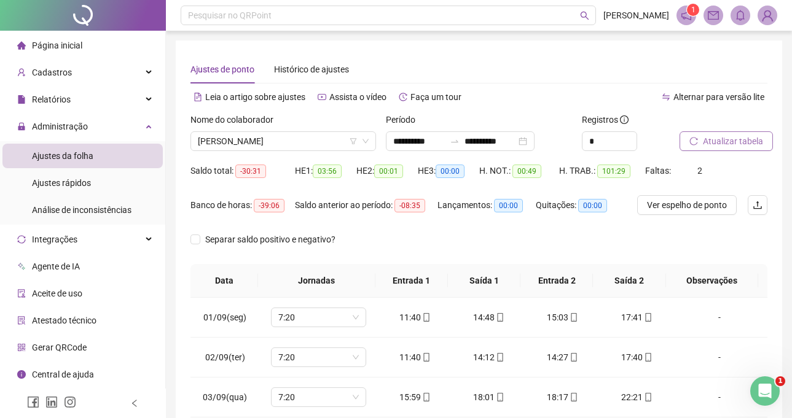
click at [715, 144] on span "Atualizar tabela" at bounding box center [733, 141] width 60 height 14
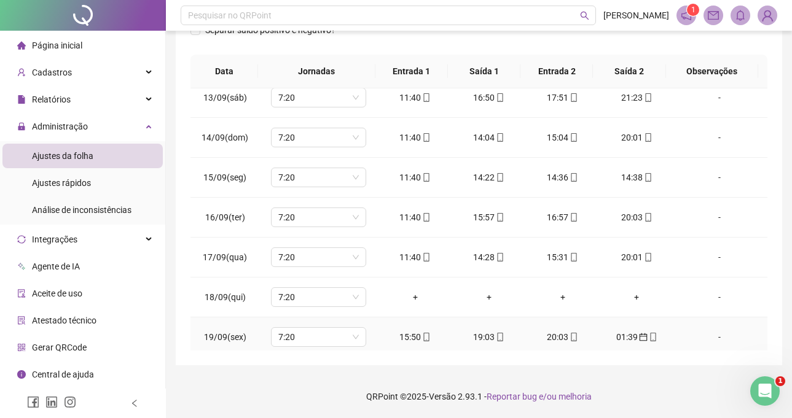
scroll to position [536, 0]
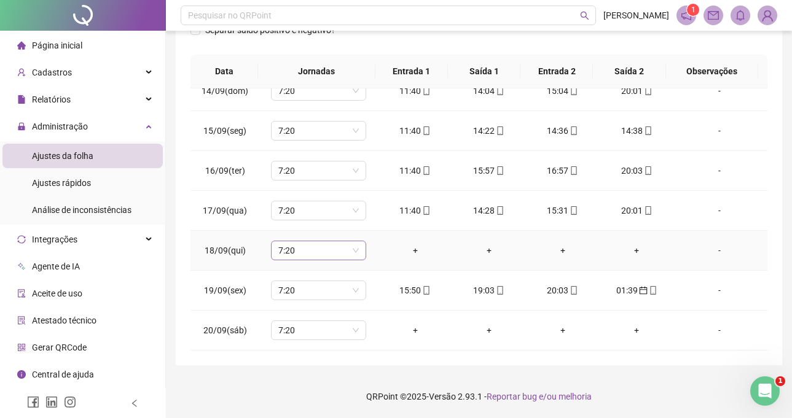
click at [302, 249] on span "7:20" at bounding box center [318, 250] width 80 height 18
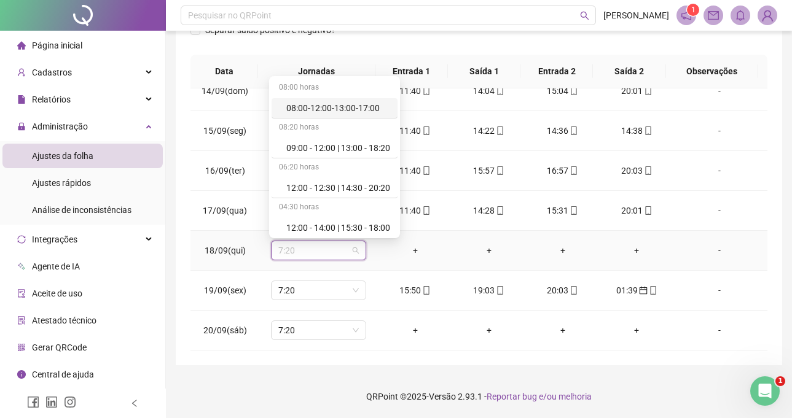
type input "*"
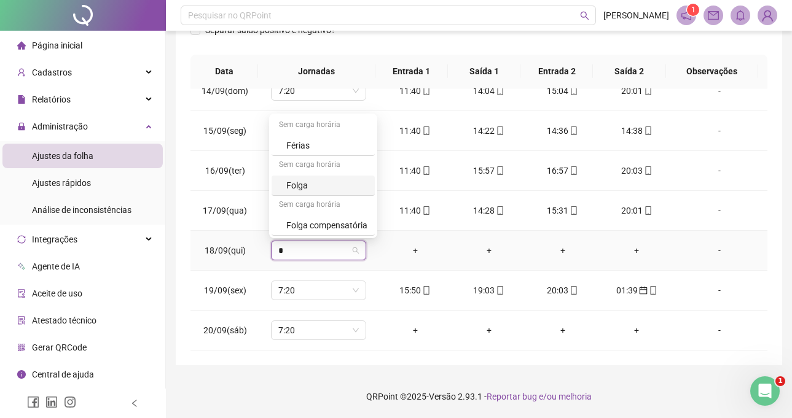
click at [328, 192] on div "Folga" at bounding box center [322, 186] width 103 height 20
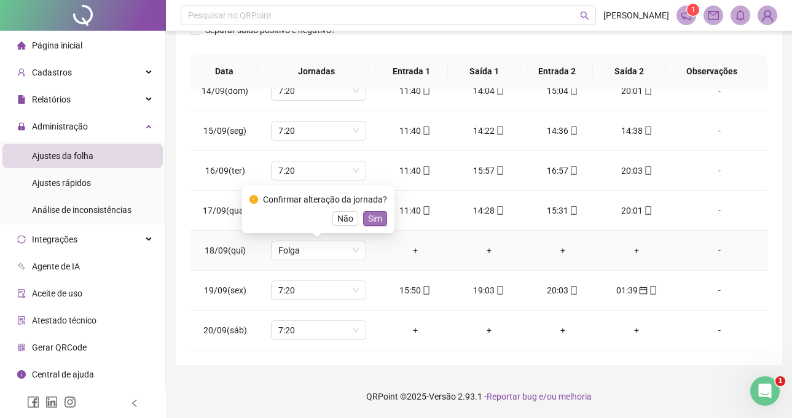
click at [376, 221] on span "Sim" at bounding box center [375, 219] width 14 height 14
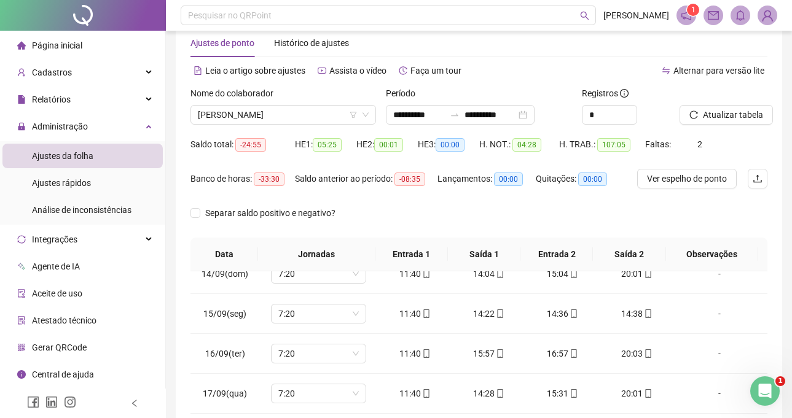
scroll to position [25, 0]
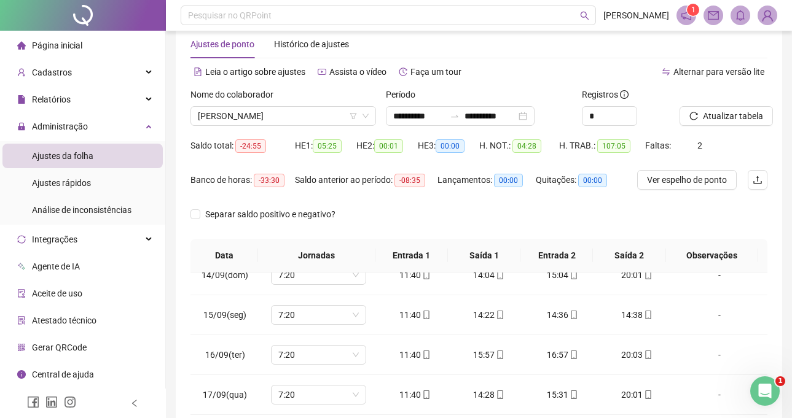
click at [695, 105] on div at bounding box center [707, 97] width 57 height 18
click at [695, 106] on button "Atualizar tabela" at bounding box center [725, 116] width 93 height 20
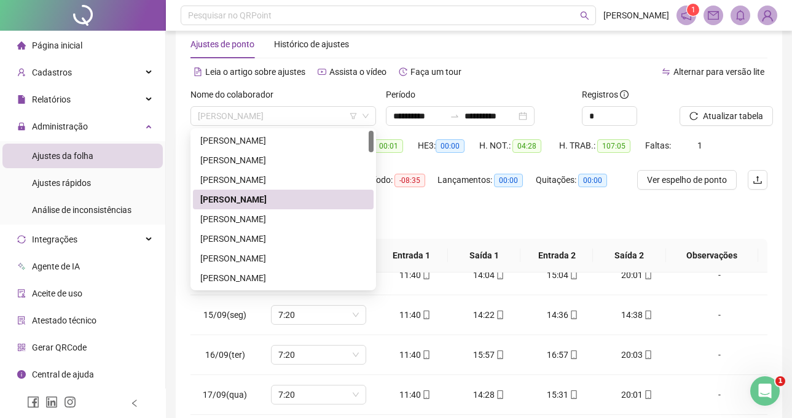
click at [303, 116] on span "[PERSON_NAME]" at bounding box center [283, 116] width 171 height 18
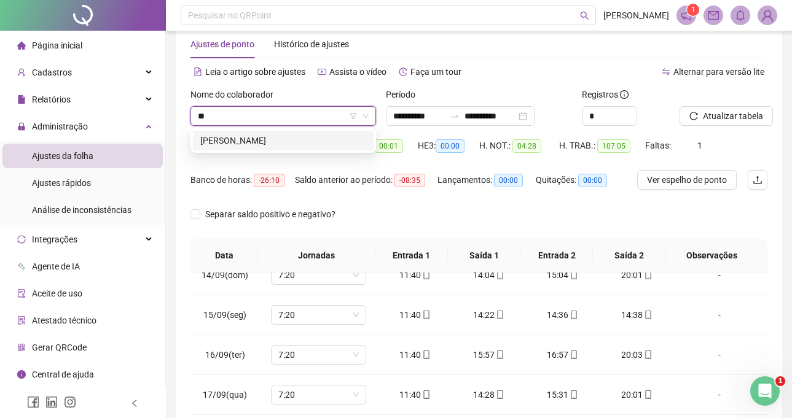
type input "***"
click at [306, 136] on div "[PERSON_NAME]" at bounding box center [283, 141] width 166 height 14
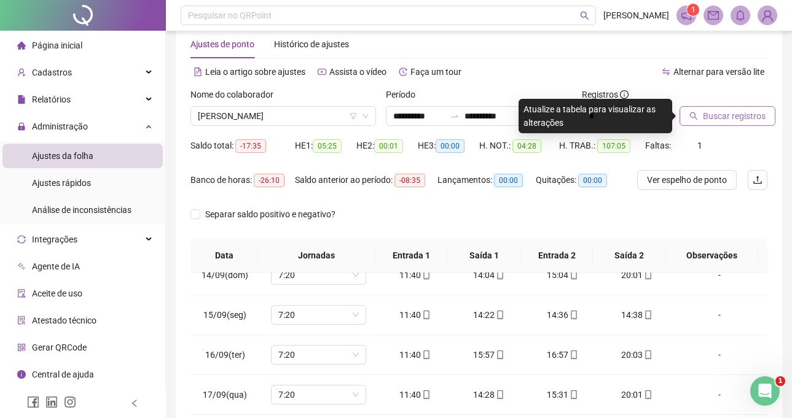
click at [713, 106] on button "Buscar registros" at bounding box center [727, 116] width 96 height 20
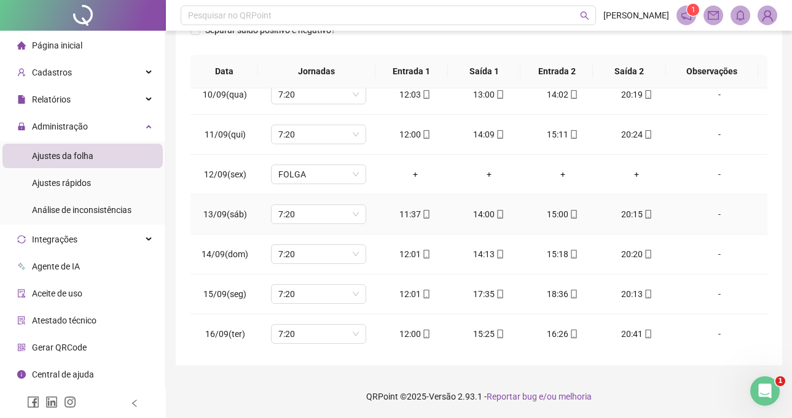
scroll to position [352, 0]
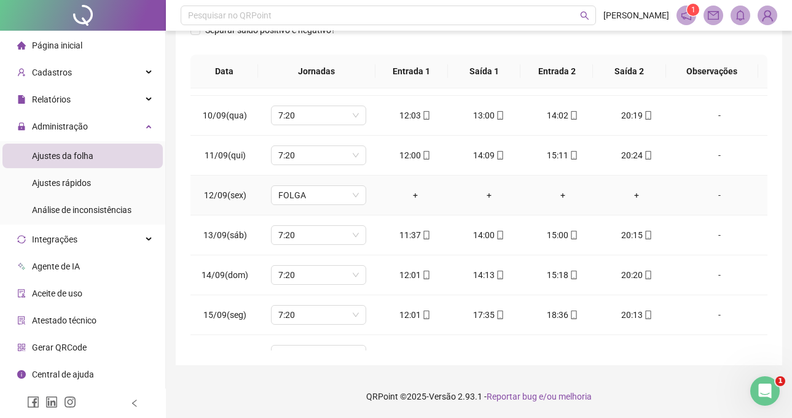
click at [439, 176] on td "+" at bounding box center [415, 196] width 74 height 40
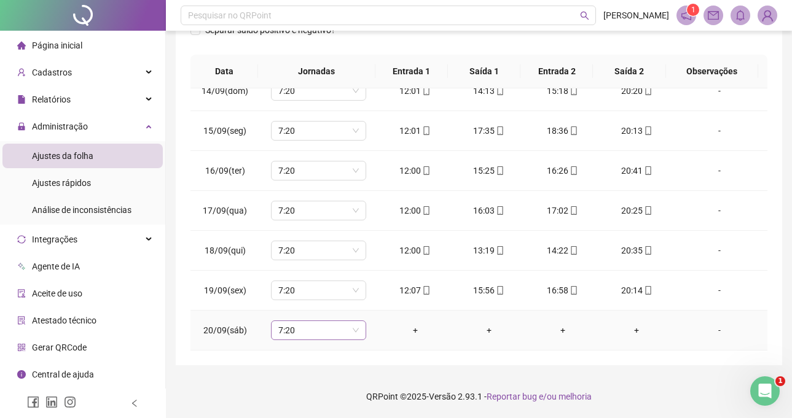
click at [306, 321] on span "7:20" at bounding box center [318, 330] width 80 height 18
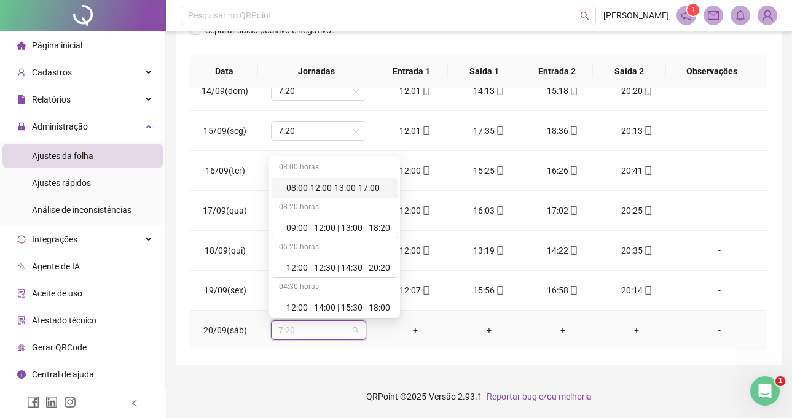
type input "*"
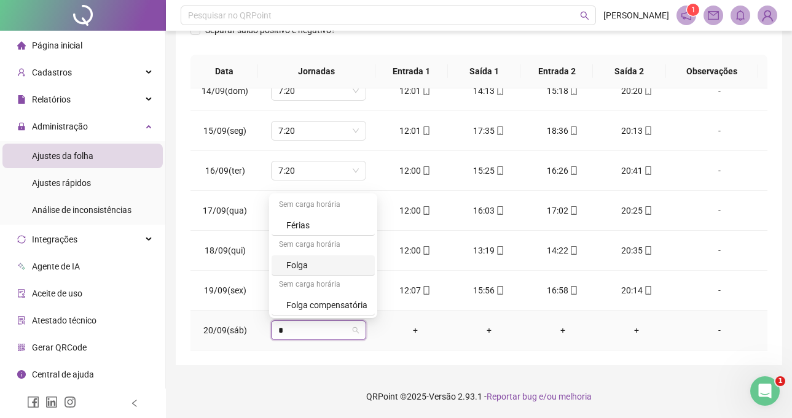
click at [314, 266] on div "Folga" at bounding box center [326, 266] width 81 height 14
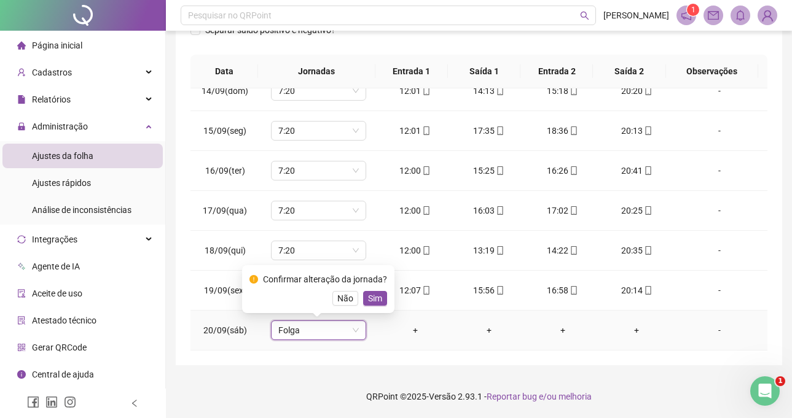
drag, startPoint x: 374, startPoint y: 294, endPoint x: 365, endPoint y: 290, distance: 9.9
click at [374, 295] on span "Sim" at bounding box center [375, 299] width 14 height 14
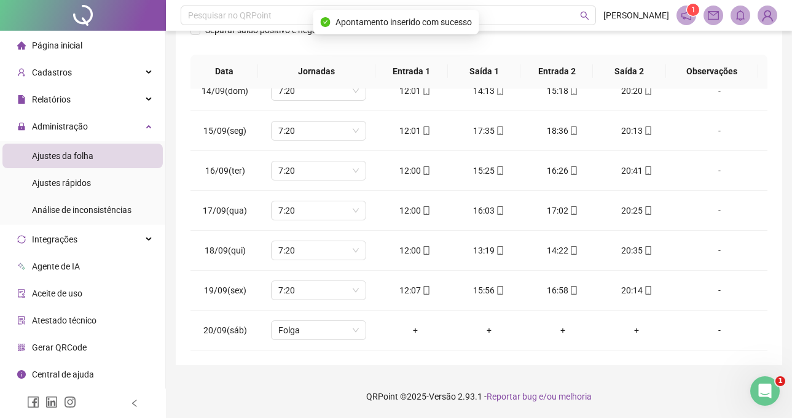
scroll to position [0, 0]
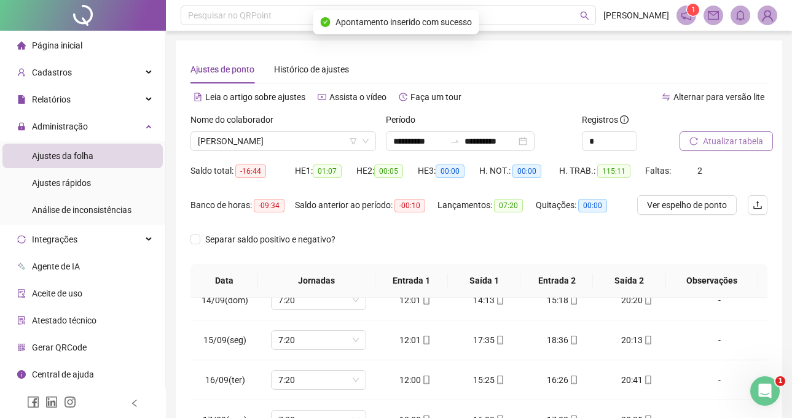
click at [719, 141] on span "Atualizar tabela" at bounding box center [733, 141] width 60 height 14
click at [307, 141] on span "[PERSON_NAME]" at bounding box center [283, 141] width 171 height 18
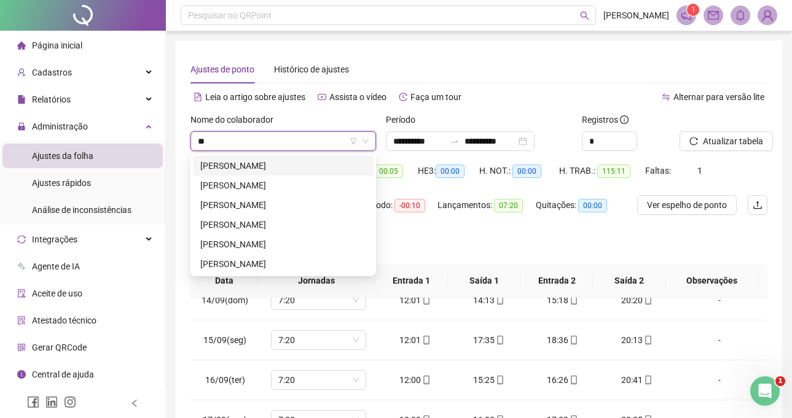
type input "***"
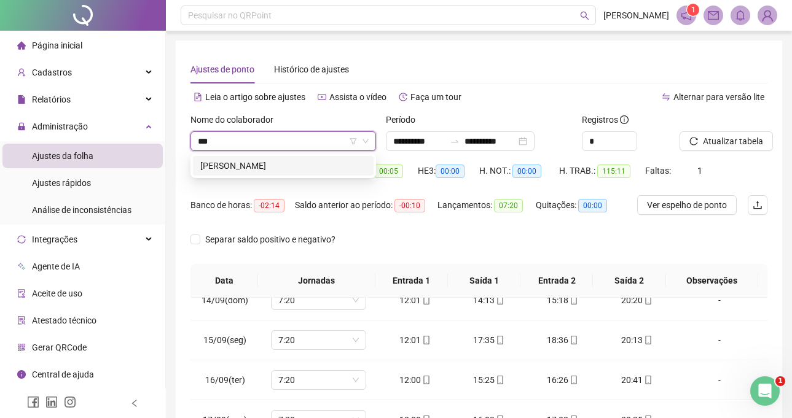
click at [321, 169] on div "[PERSON_NAME]" at bounding box center [283, 166] width 166 height 14
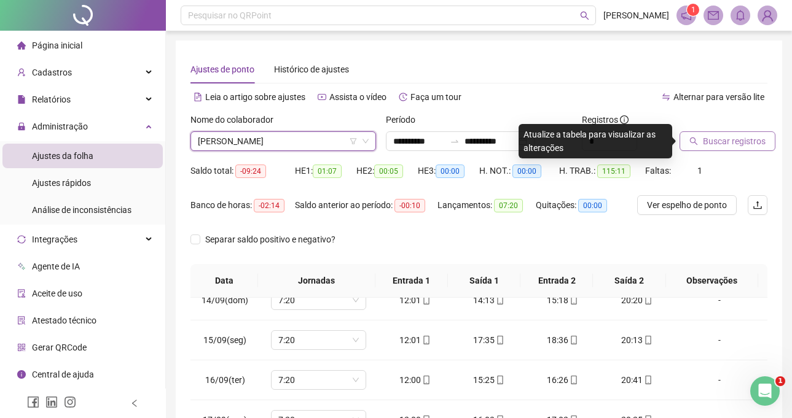
click at [731, 136] on span "Buscar registros" at bounding box center [734, 141] width 63 height 14
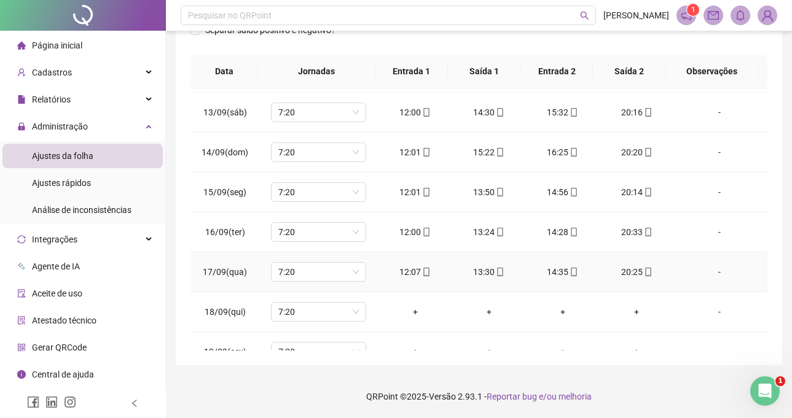
scroll to position [536, 0]
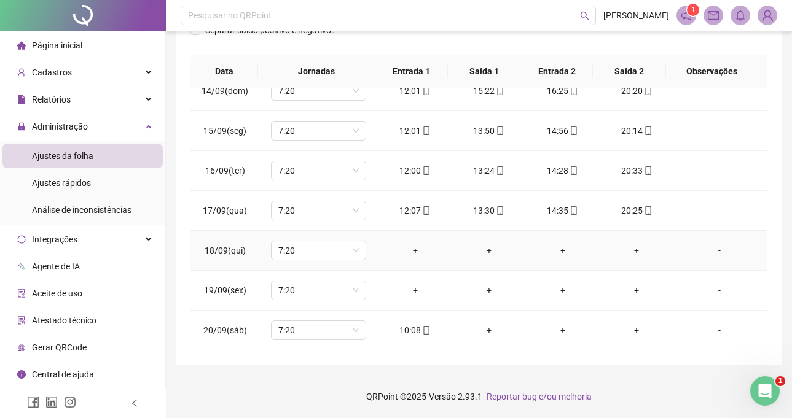
click at [378, 262] on td "+" at bounding box center [415, 251] width 74 height 40
click at [324, 252] on span "7:20" at bounding box center [318, 250] width 80 height 18
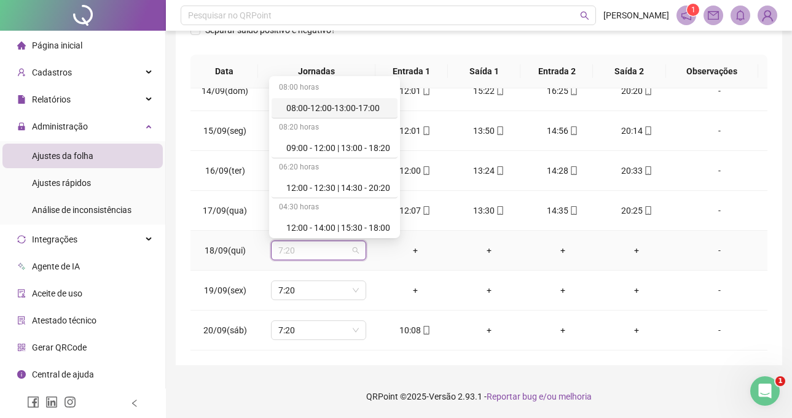
type input "*"
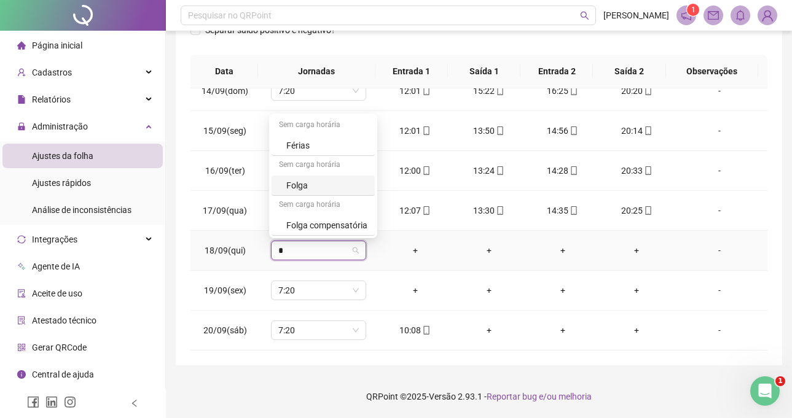
click at [310, 181] on div "Folga" at bounding box center [326, 186] width 81 height 14
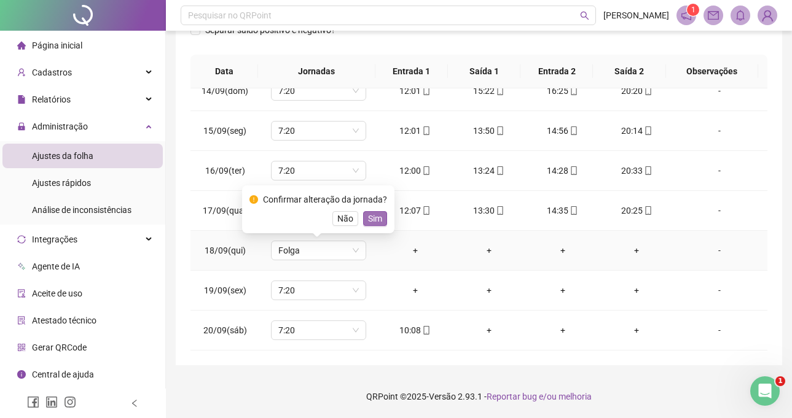
click at [379, 220] on span "Sim" at bounding box center [375, 219] width 14 height 14
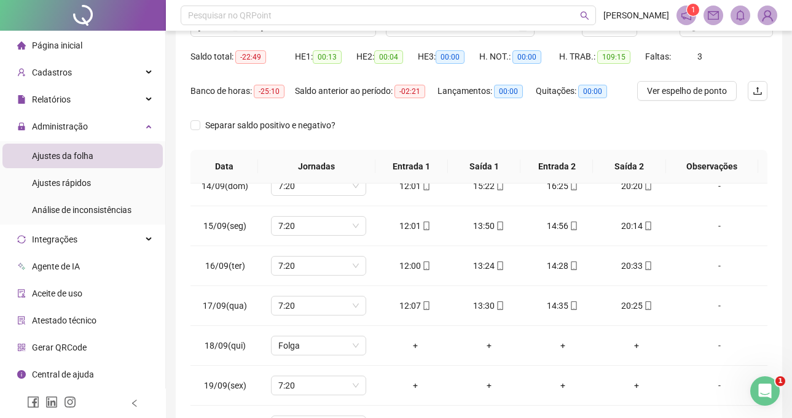
scroll to position [87, 0]
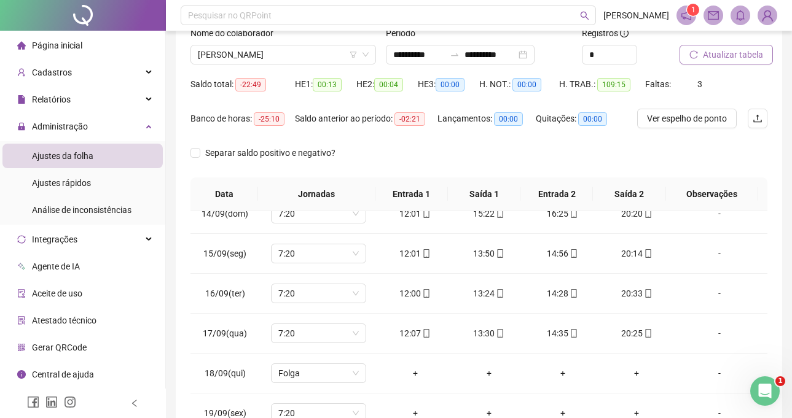
click at [716, 61] on button "Atualizar tabela" at bounding box center [725, 55] width 93 height 20
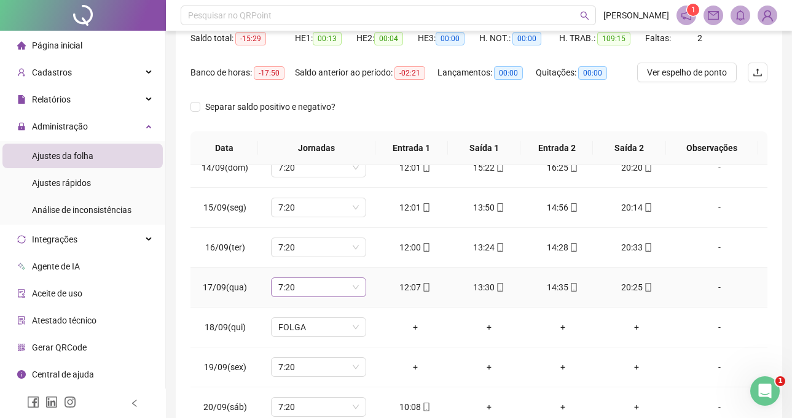
scroll to position [209, 0]
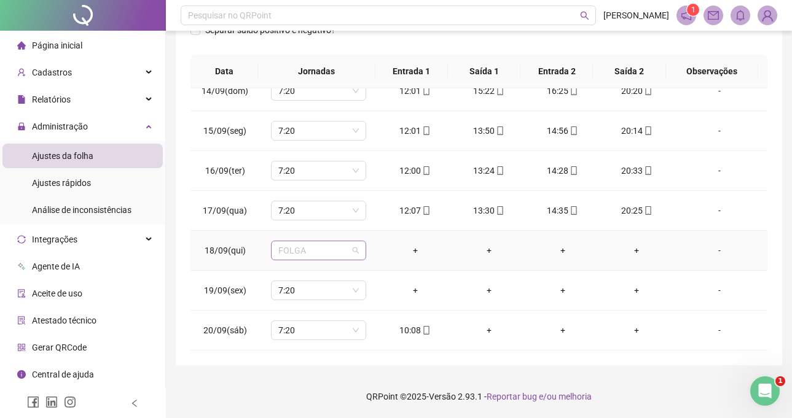
click at [308, 254] on span "FOLGA" at bounding box center [318, 250] width 80 height 18
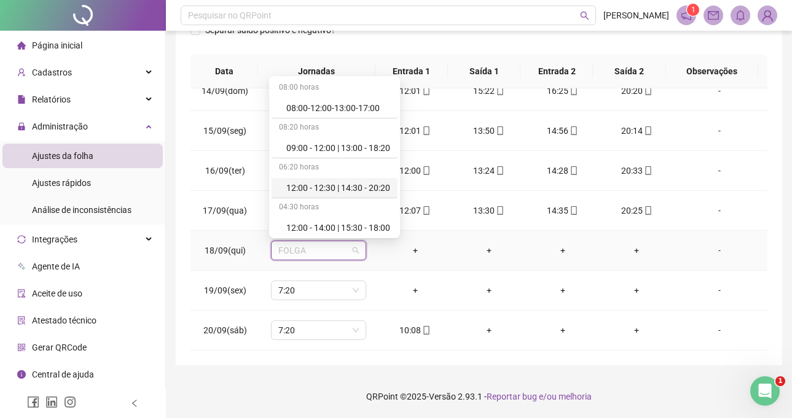
scroll to position [123, 0]
click at [320, 227] on div "7:20" at bounding box center [338, 225] width 104 height 14
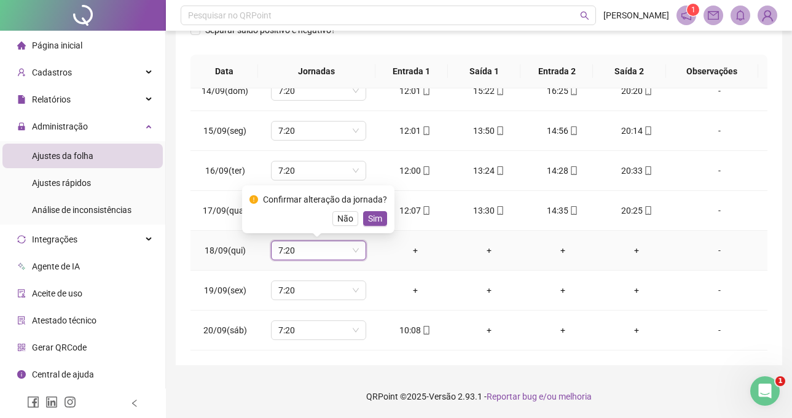
click at [371, 219] on span "Sim" at bounding box center [375, 219] width 14 height 14
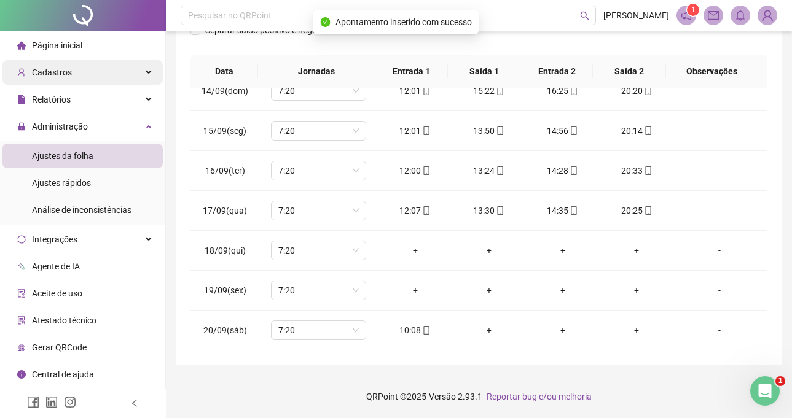
click at [126, 79] on div "Cadastros" at bounding box center [82, 72] width 160 height 25
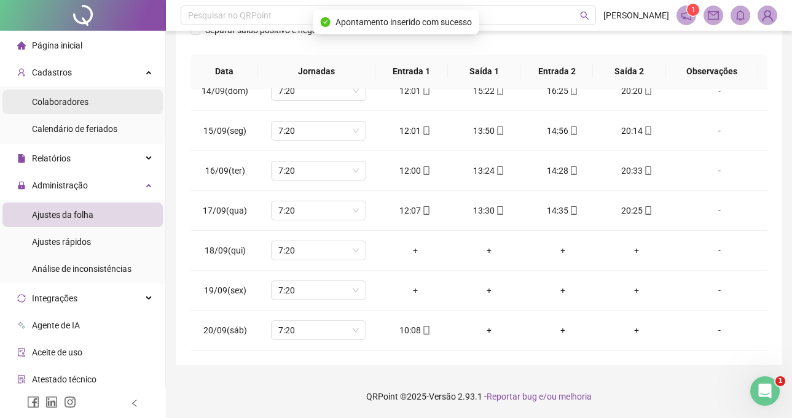
click at [128, 104] on li "Colaboradores" at bounding box center [82, 102] width 160 height 25
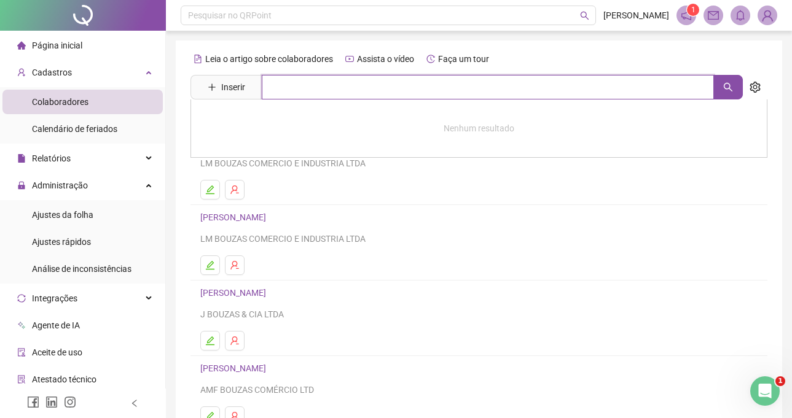
click at [334, 93] on input "text" at bounding box center [488, 87] width 452 height 25
type input "***"
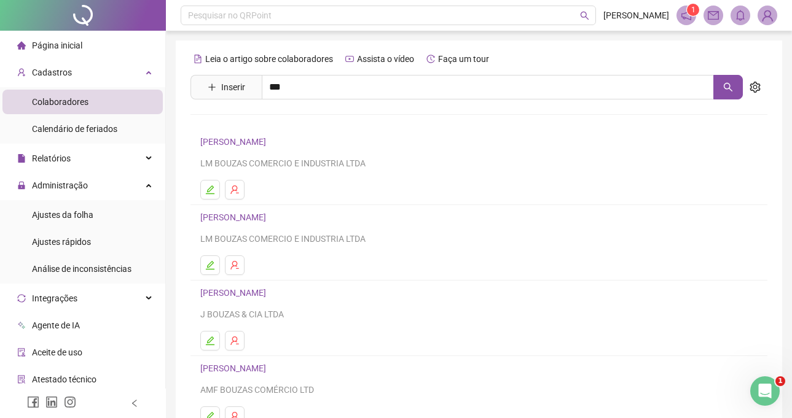
click at [279, 119] on link "[PERSON_NAME]" at bounding box center [246, 124] width 66 height 10
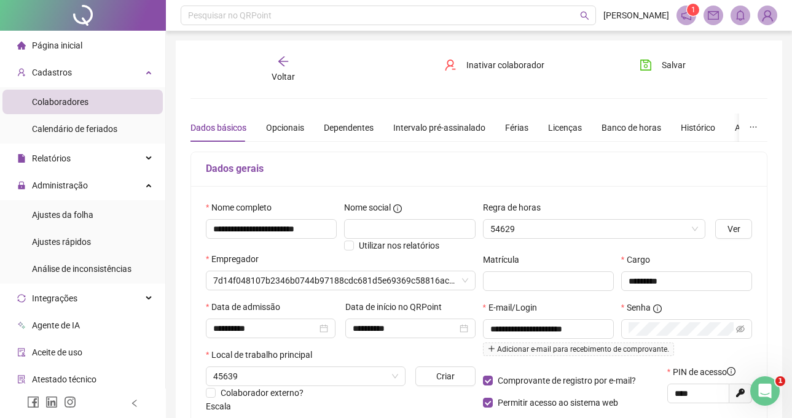
type input "**********"
click at [631, 128] on div "Banco de horas" at bounding box center [631, 128] width 60 height 14
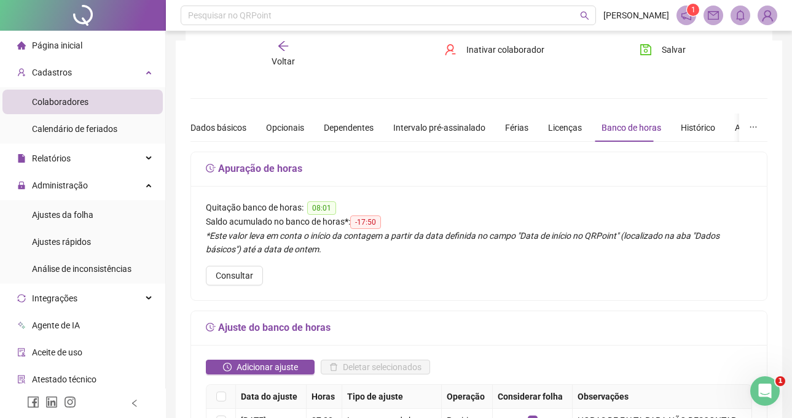
scroll to position [246, 0]
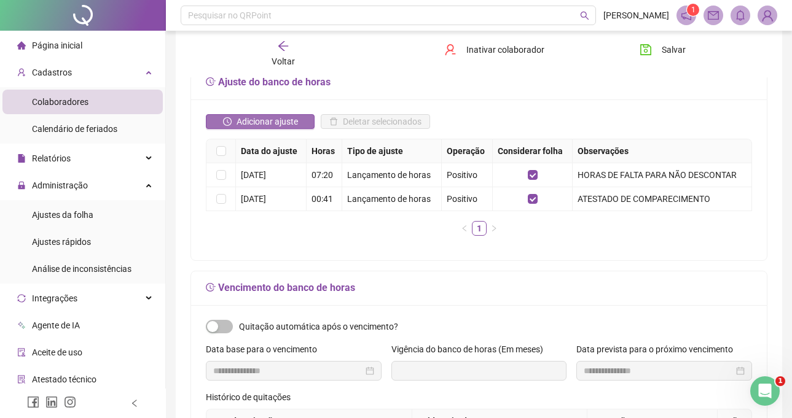
click at [260, 122] on span "Adicionar ajuste" at bounding box center [266, 122] width 61 height 14
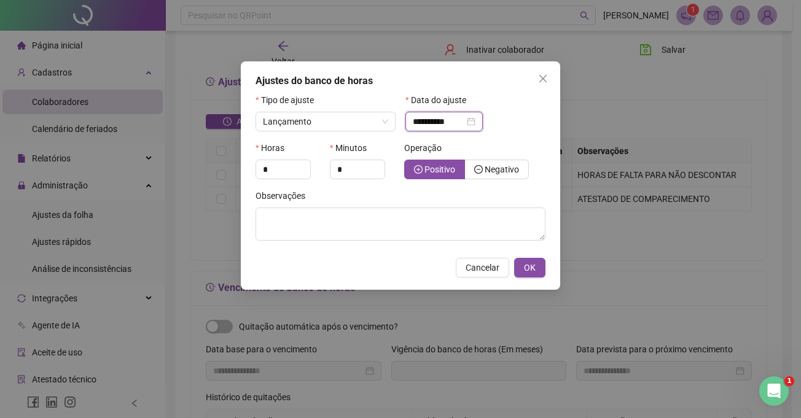
click at [434, 125] on input "**********" at bounding box center [439, 122] width 52 height 14
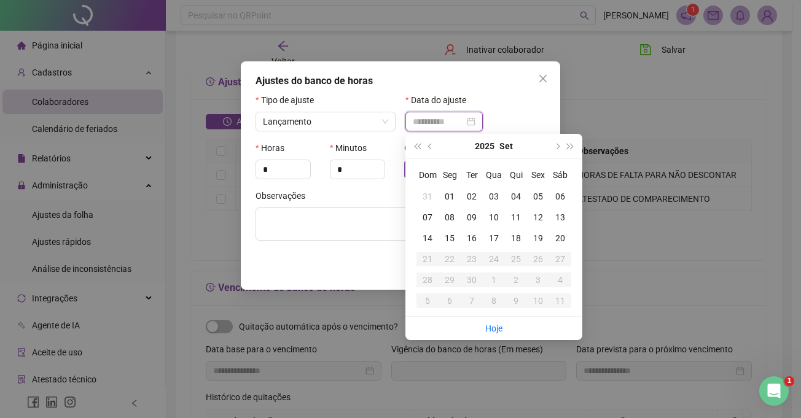
type input "**********"
click at [518, 241] on div "18" at bounding box center [516, 239] width 22 height 14
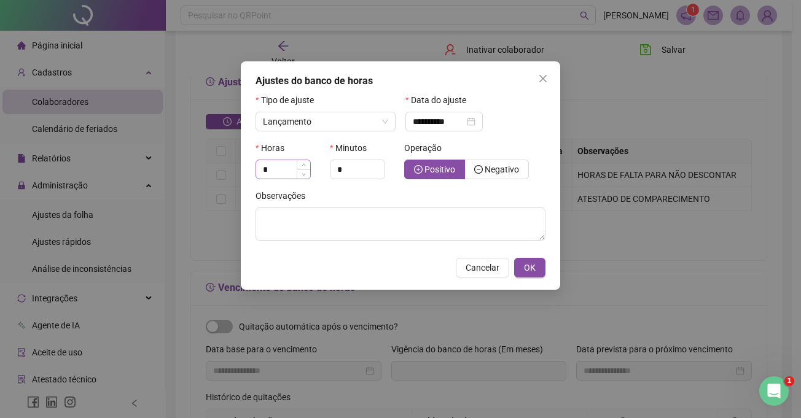
click at [275, 166] on div "*" at bounding box center [282, 170] width 55 height 20
click at [275, 166] on input "*" at bounding box center [283, 169] width 54 height 18
click at [375, 174] on span "Decrease Value" at bounding box center [378, 173] width 14 height 11
type input "*"
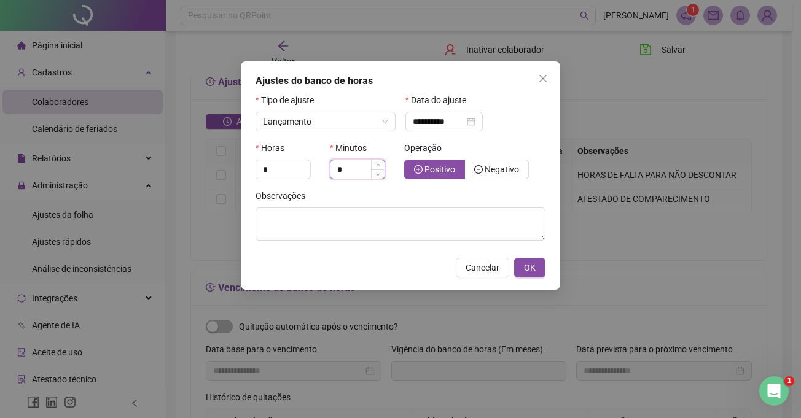
click at [359, 174] on input "*" at bounding box center [357, 169] width 54 height 18
type input "**"
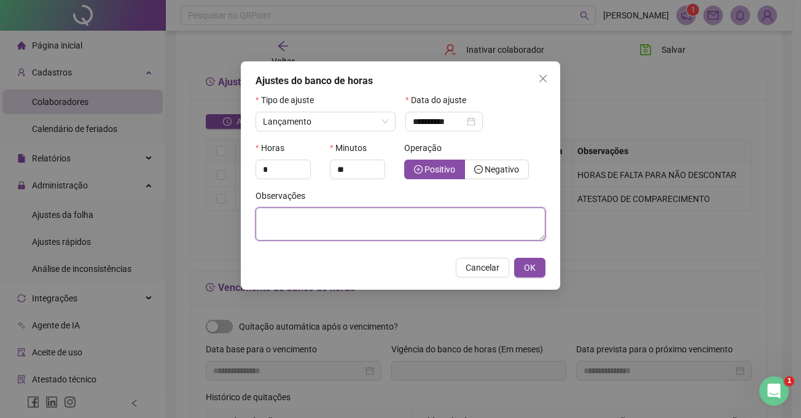
click at [337, 215] on textarea at bounding box center [400, 224] width 290 height 33
type textarea "**********"
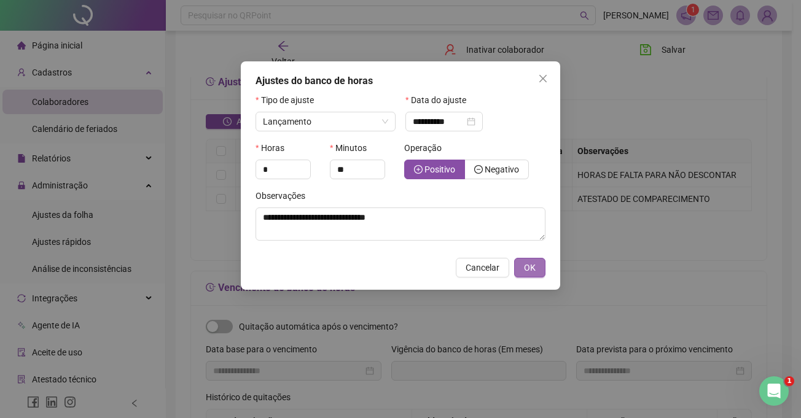
click at [532, 265] on span "OK" at bounding box center [530, 268] width 12 height 14
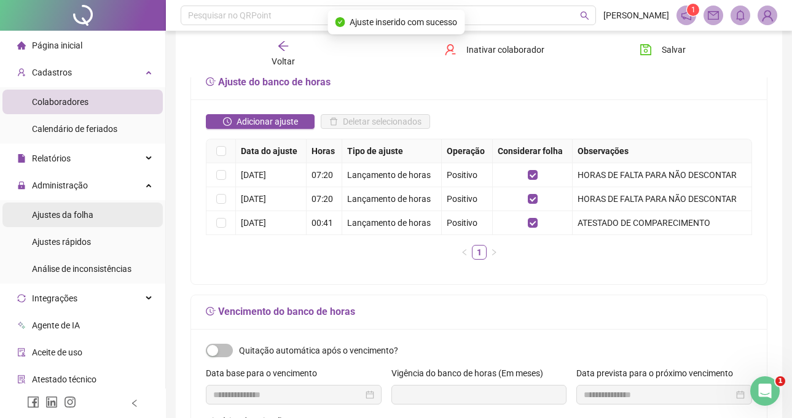
click at [105, 215] on li "Ajustes da folha" at bounding box center [82, 215] width 160 height 25
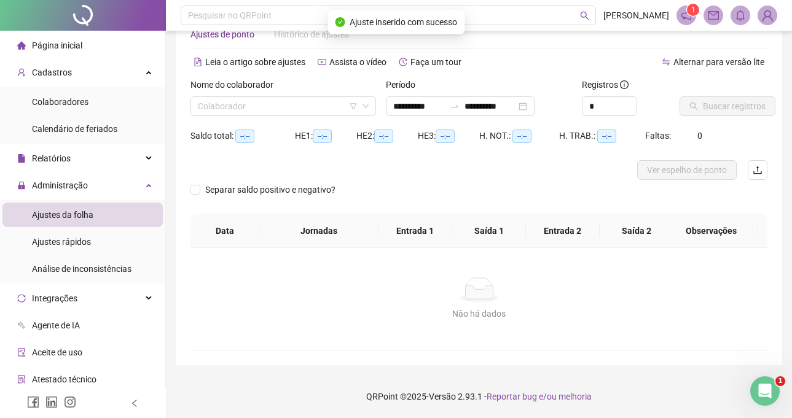
scroll to position [35, 0]
type input "**********"
click at [254, 109] on input "search" at bounding box center [278, 106] width 160 height 18
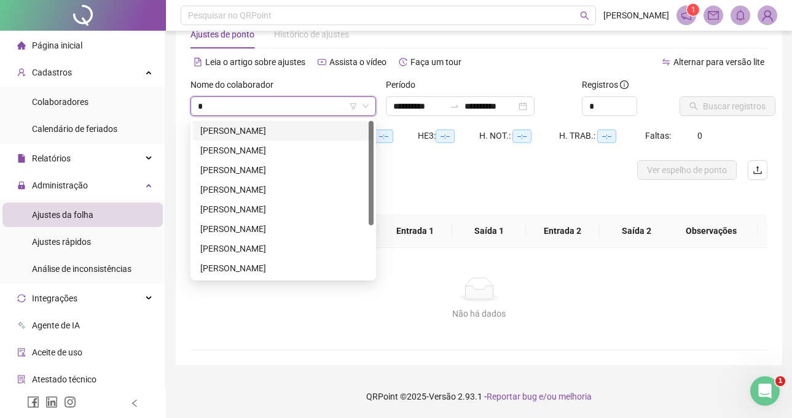
type input "**"
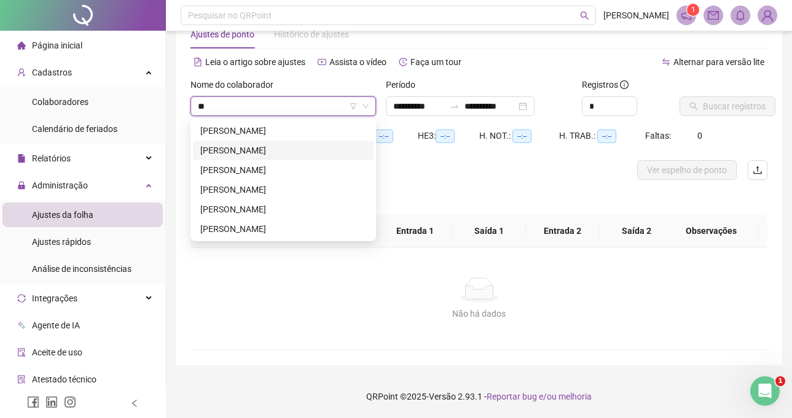
click at [300, 148] on div "[PERSON_NAME]" at bounding box center [283, 151] width 166 height 14
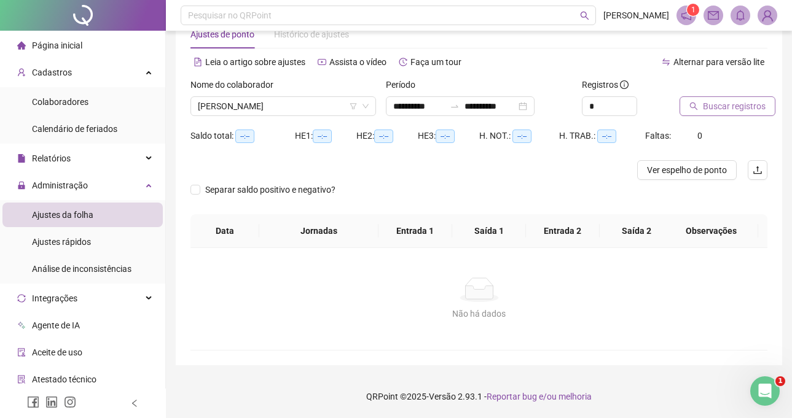
click at [695, 103] on icon "search" at bounding box center [693, 106] width 9 height 9
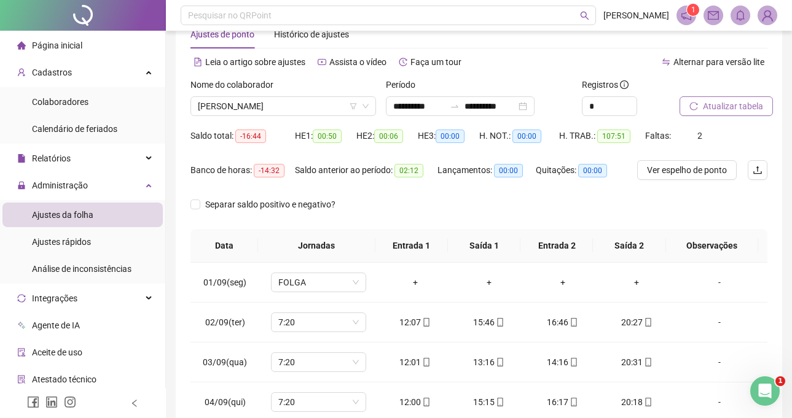
click at [720, 103] on span "Atualizar tabela" at bounding box center [733, 106] width 60 height 14
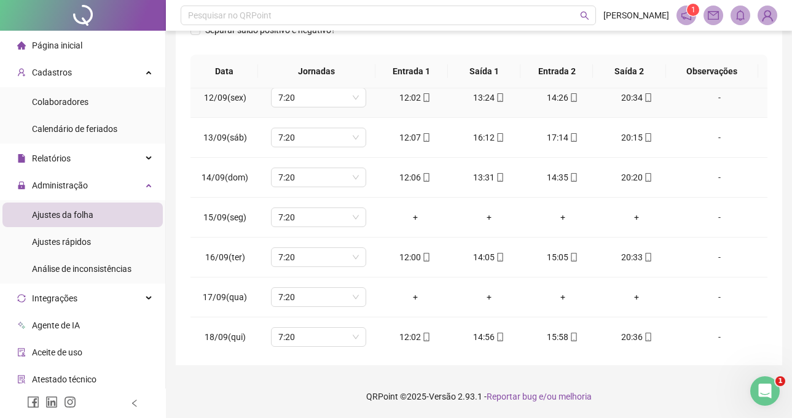
scroll to position [491, 0]
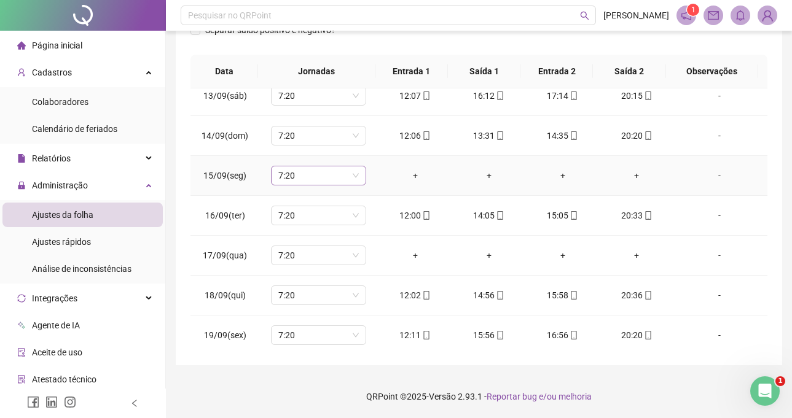
click at [309, 183] on span "7:20" at bounding box center [318, 175] width 80 height 18
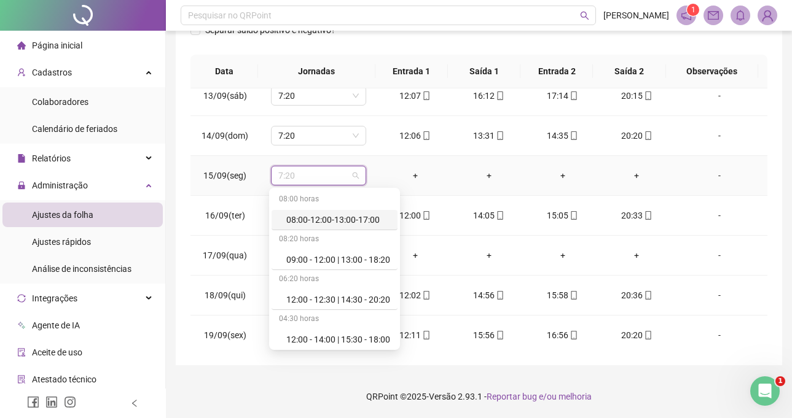
type input "*"
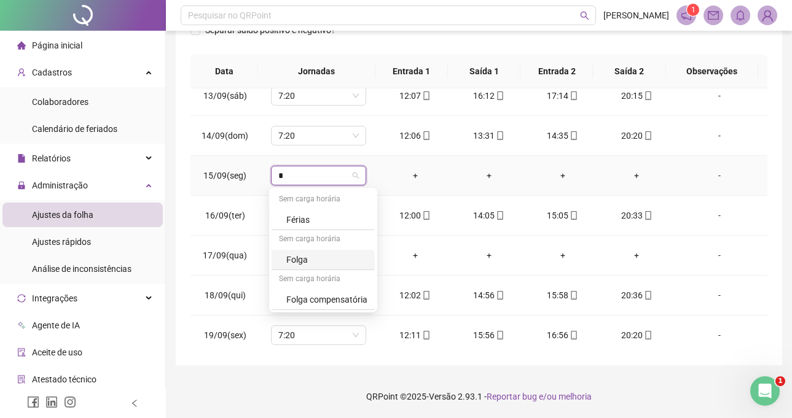
click at [325, 259] on div "Folga" at bounding box center [326, 260] width 81 height 14
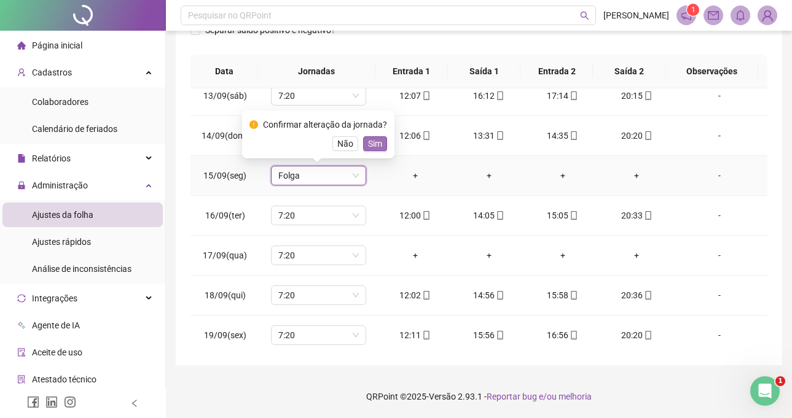
click at [371, 146] on span "Sim" at bounding box center [375, 144] width 14 height 14
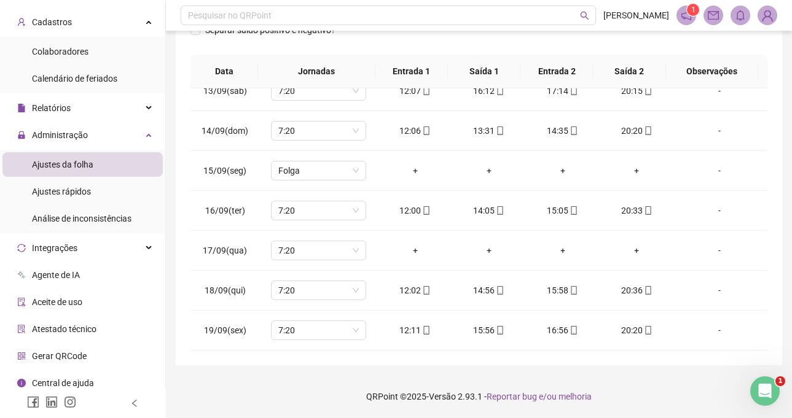
scroll to position [57, 0]
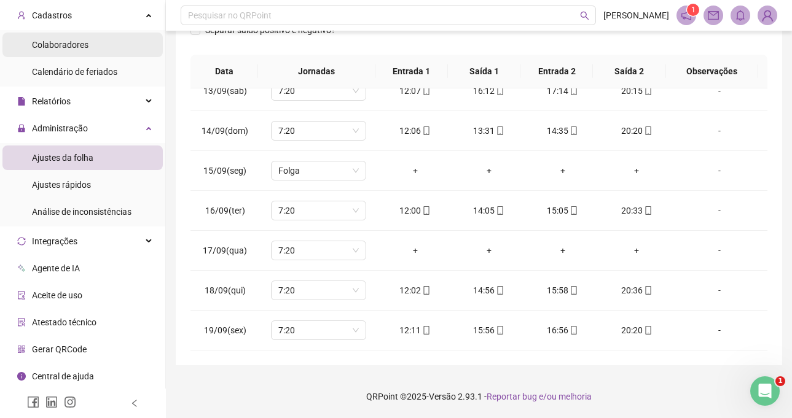
click at [109, 39] on li "Colaboradores" at bounding box center [82, 45] width 160 height 25
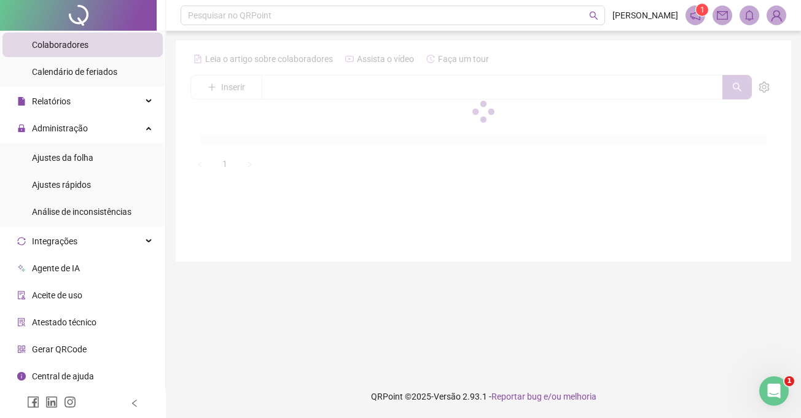
click at [323, 89] on div at bounding box center [483, 111] width 586 height 125
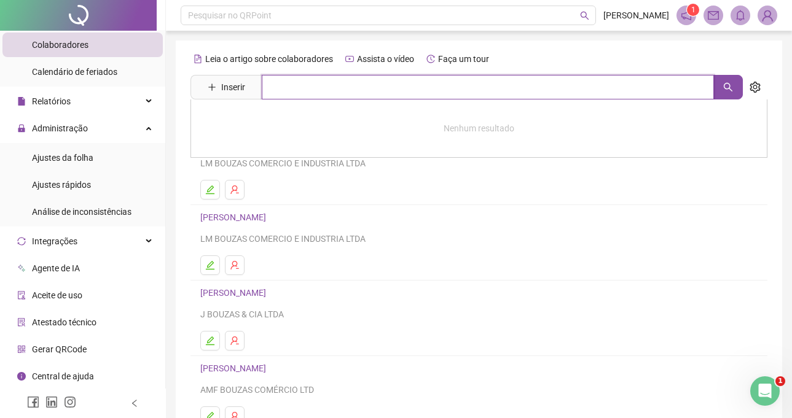
click at [381, 90] on input "text" at bounding box center [488, 87] width 452 height 25
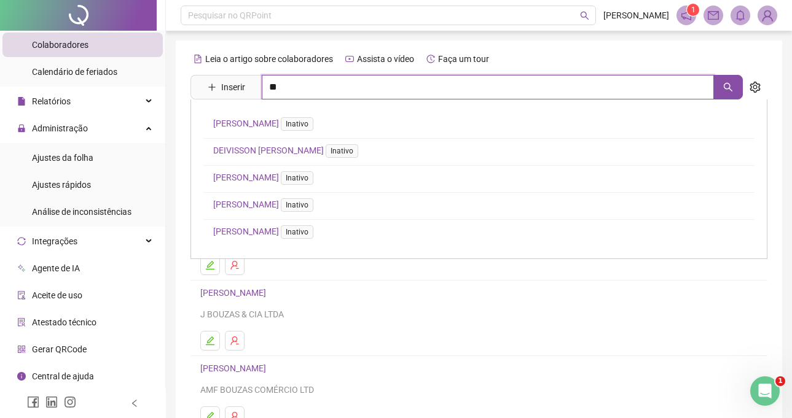
click at [313, 80] on input "**" at bounding box center [488, 87] width 452 height 25
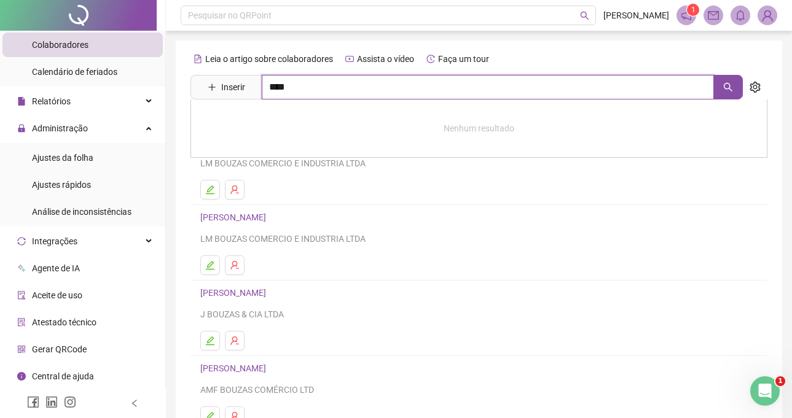
type input "****"
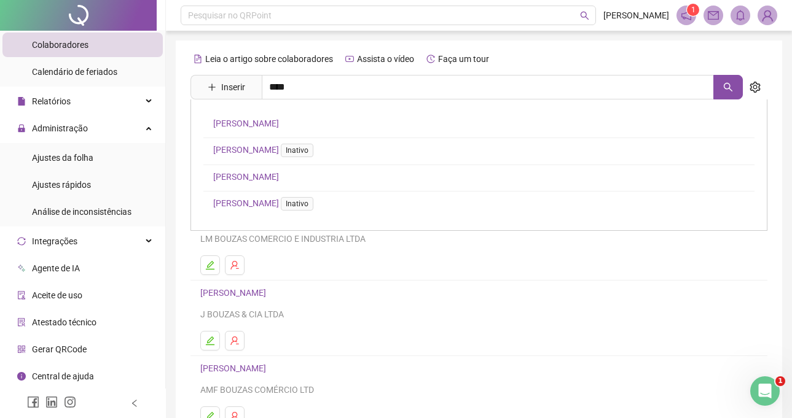
click at [279, 120] on link "[PERSON_NAME]" at bounding box center [246, 124] width 66 height 10
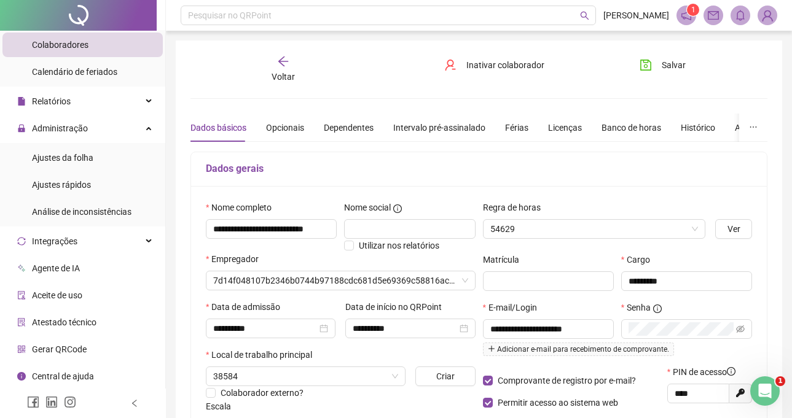
type input "**********"
click at [611, 122] on div "Banco de horas" at bounding box center [631, 128] width 60 height 14
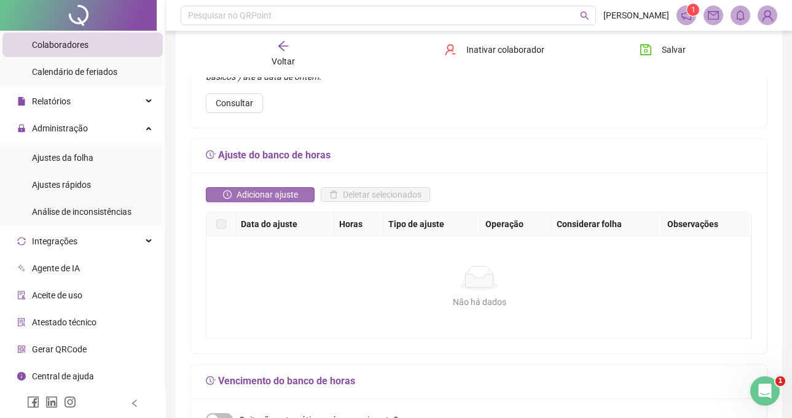
scroll to position [184, 0]
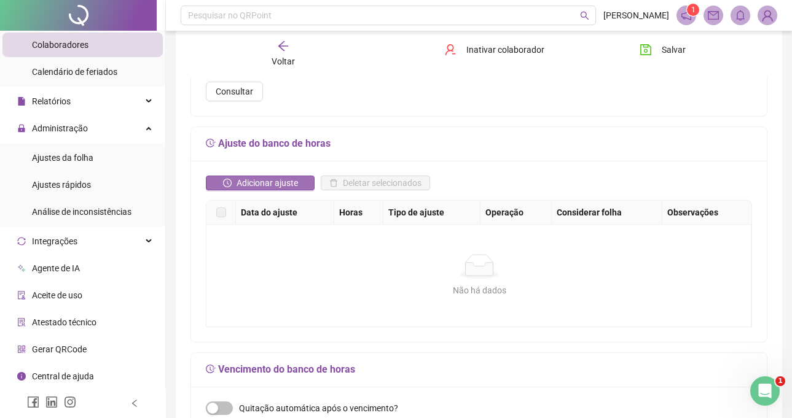
click at [292, 177] on span "Adicionar ajuste" at bounding box center [266, 183] width 61 height 14
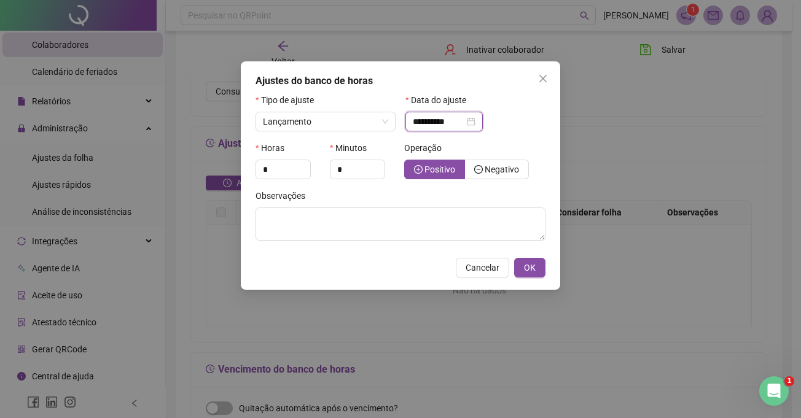
click at [434, 122] on input "**********" at bounding box center [439, 122] width 52 height 14
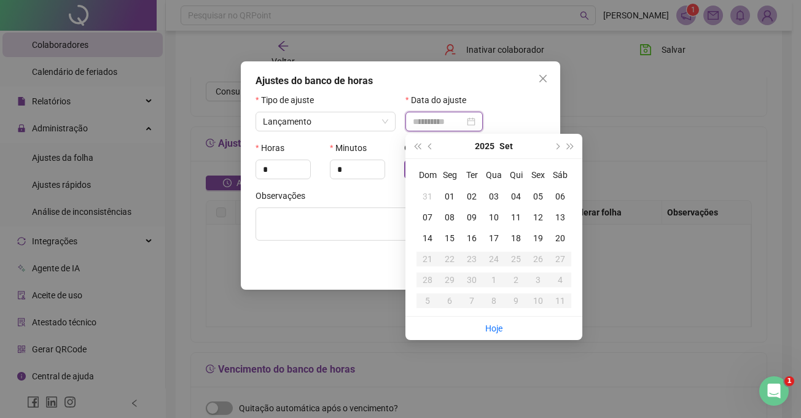
type input "**********"
click at [489, 233] on div "17" at bounding box center [494, 239] width 22 height 14
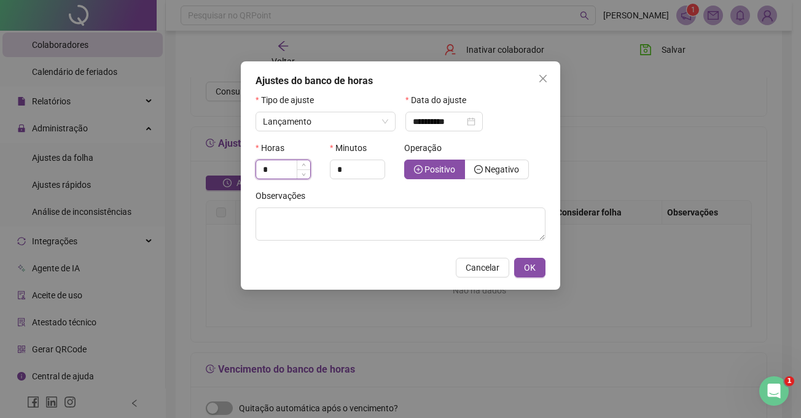
click at [280, 172] on input "*" at bounding box center [283, 169] width 54 height 18
type input "*"
click at [348, 172] on input "*" at bounding box center [357, 169] width 54 height 18
click at [347, 175] on input "*" at bounding box center [357, 169] width 54 height 18
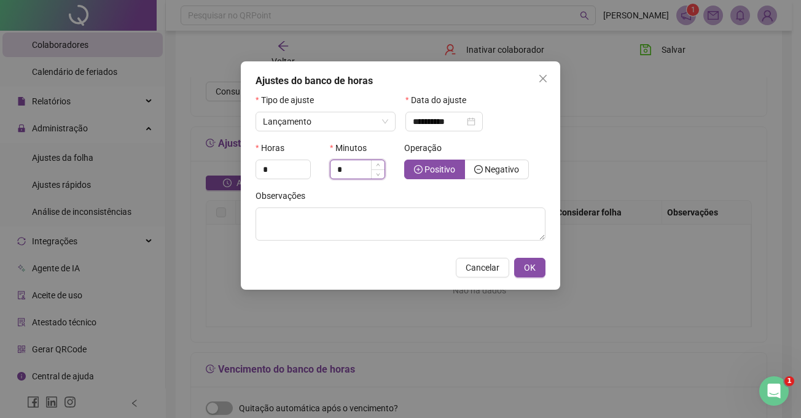
click at [347, 175] on input "*" at bounding box center [357, 169] width 54 height 18
click at [346, 175] on input "*" at bounding box center [357, 169] width 54 height 18
type input "*"
type input "**"
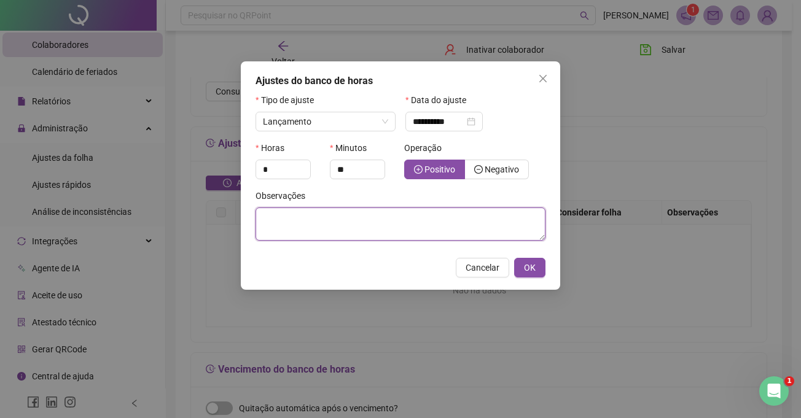
click at [329, 220] on textarea at bounding box center [400, 224] width 290 height 33
type textarea "**********"
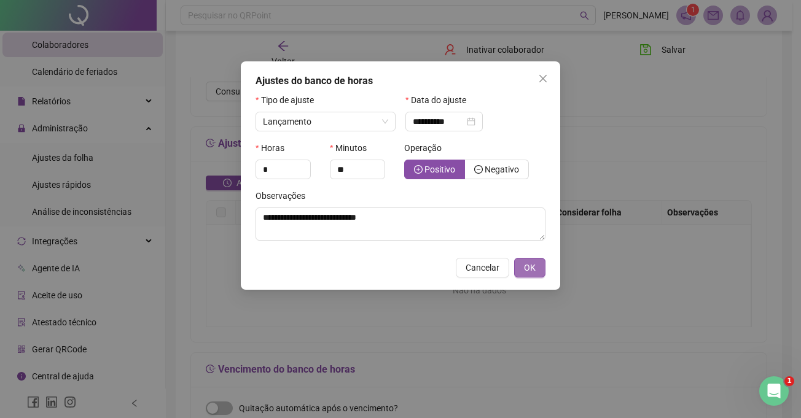
click at [536, 273] on button "OK" at bounding box center [529, 268] width 31 height 20
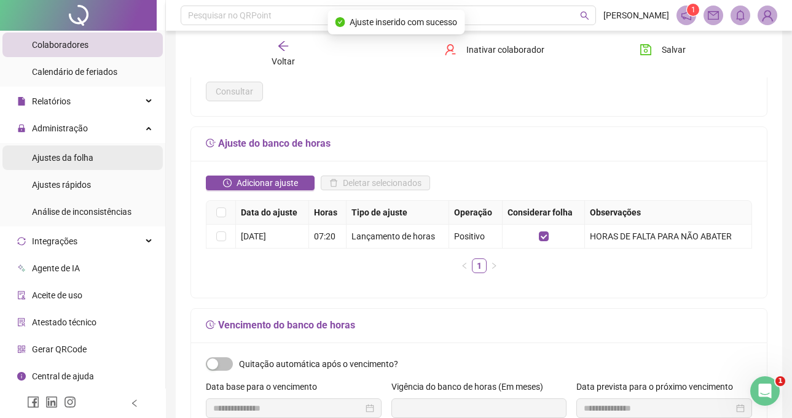
click at [102, 162] on li "Ajustes da folha" at bounding box center [82, 158] width 160 height 25
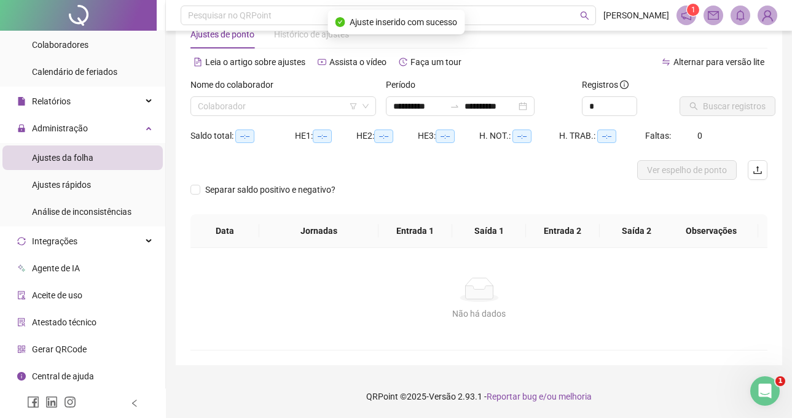
scroll to position [35, 0]
type input "**********"
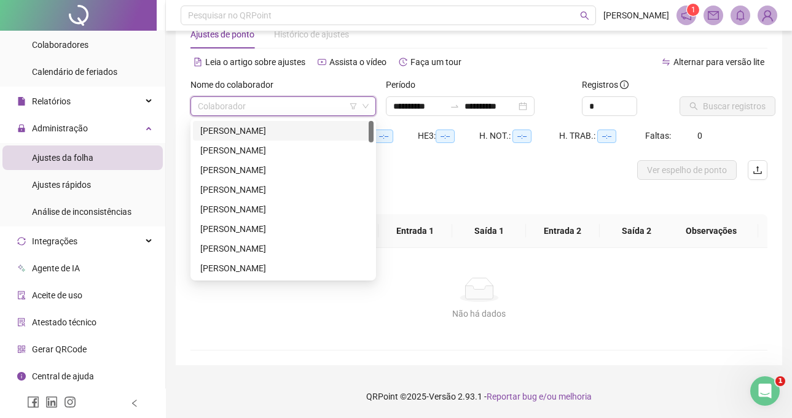
click at [297, 106] on input "search" at bounding box center [278, 106] width 160 height 18
type input "***"
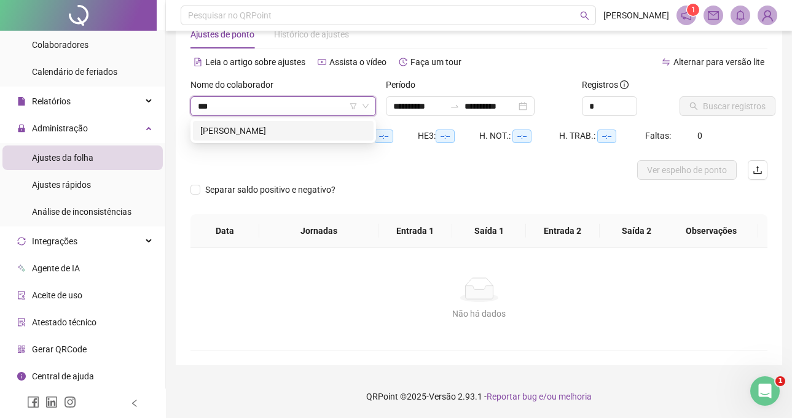
click at [303, 129] on div "[PERSON_NAME]" at bounding box center [283, 131] width 166 height 14
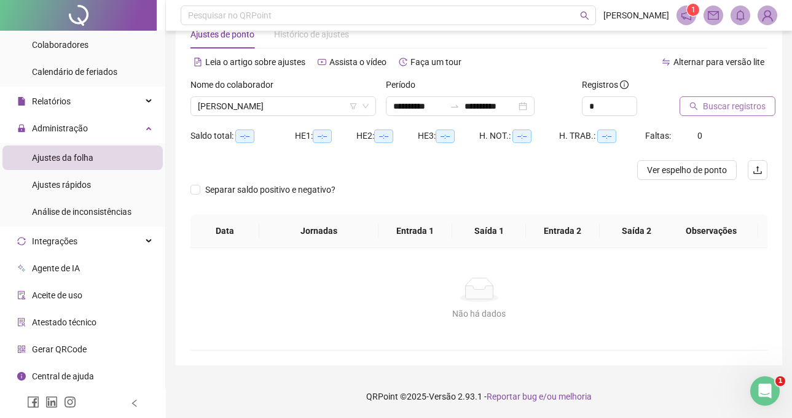
click at [680, 99] on button "Buscar registros" at bounding box center [727, 106] width 96 height 20
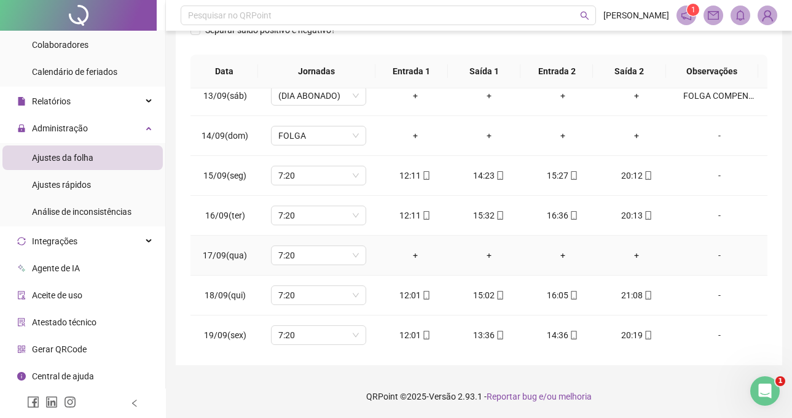
scroll to position [496, 0]
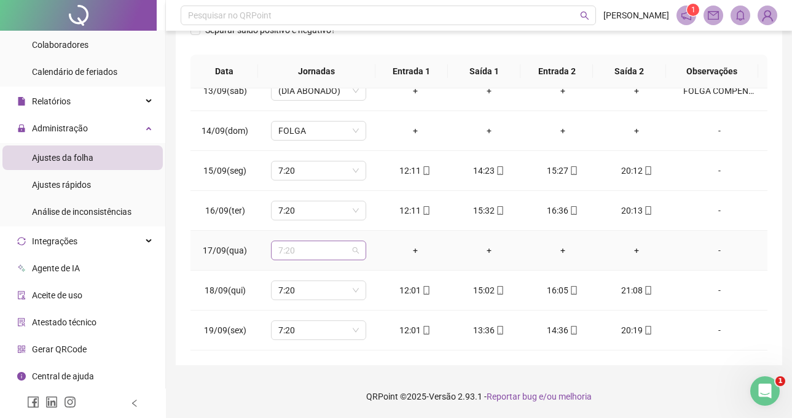
click at [324, 243] on span "7:20" at bounding box center [318, 250] width 80 height 18
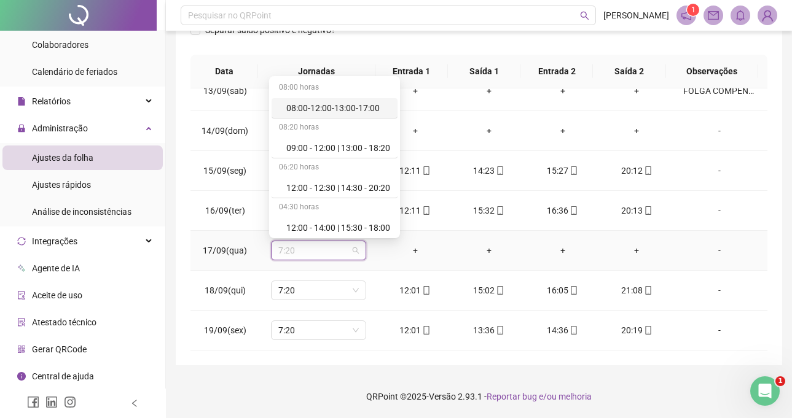
type input "*"
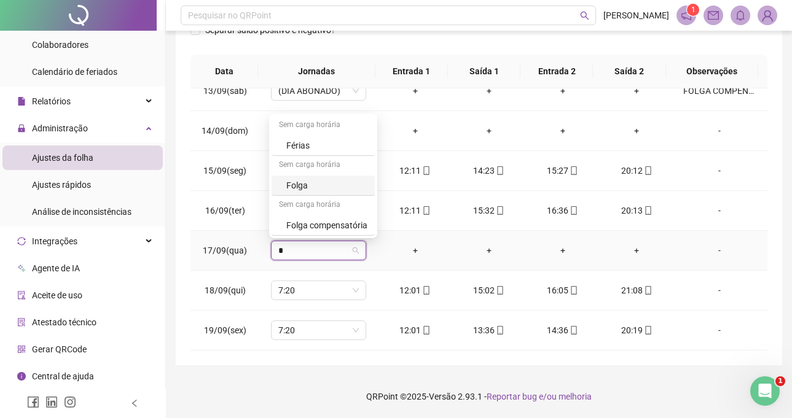
click at [313, 185] on div "Folga" at bounding box center [326, 186] width 81 height 14
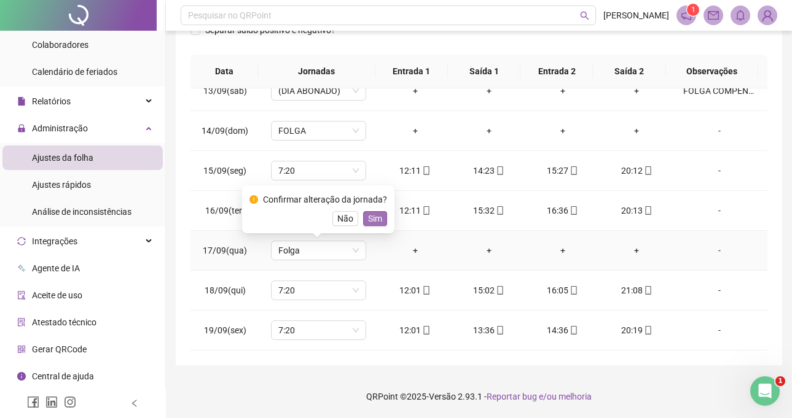
click at [373, 217] on span "Sim" at bounding box center [375, 219] width 14 height 14
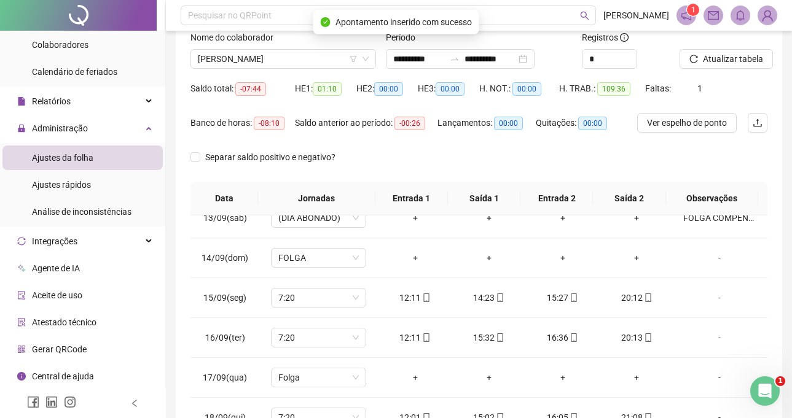
scroll to position [0, 0]
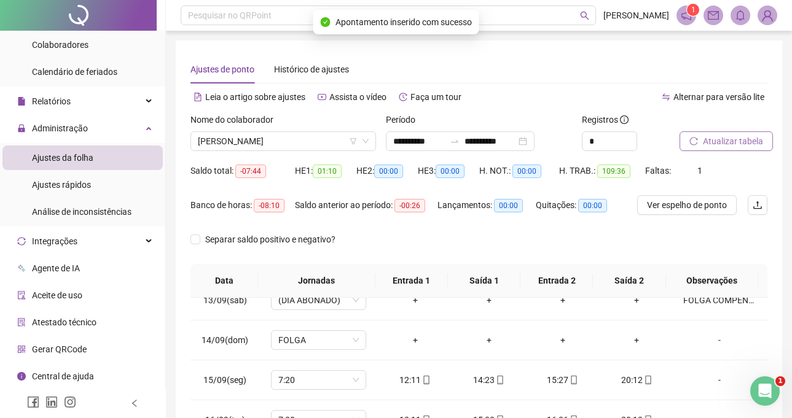
click at [694, 146] on button "Atualizar tabela" at bounding box center [725, 141] width 93 height 20
click at [313, 138] on span "[PERSON_NAME]" at bounding box center [283, 141] width 171 height 18
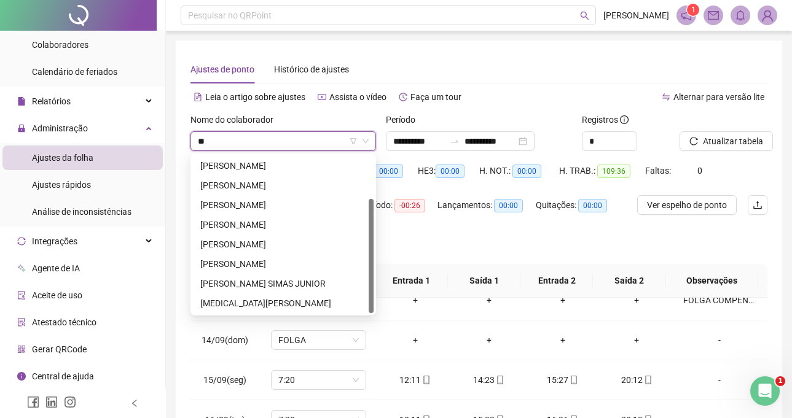
scroll to position [59, 0]
type input "***"
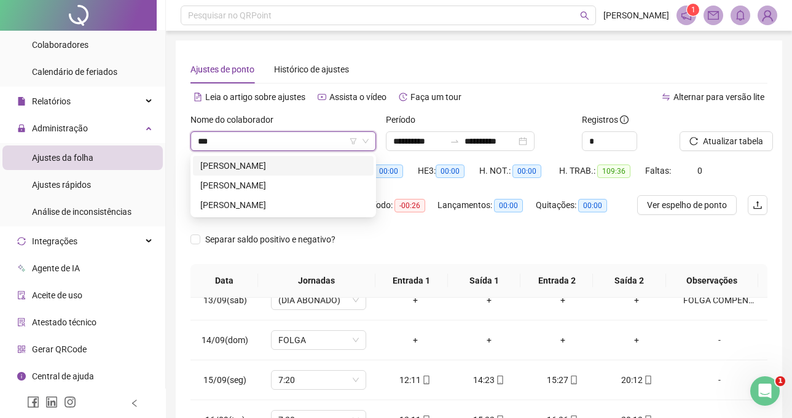
scroll to position [0, 0]
click at [319, 171] on div "[PERSON_NAME]" at bounding box center [283, 166] width 166 height 14
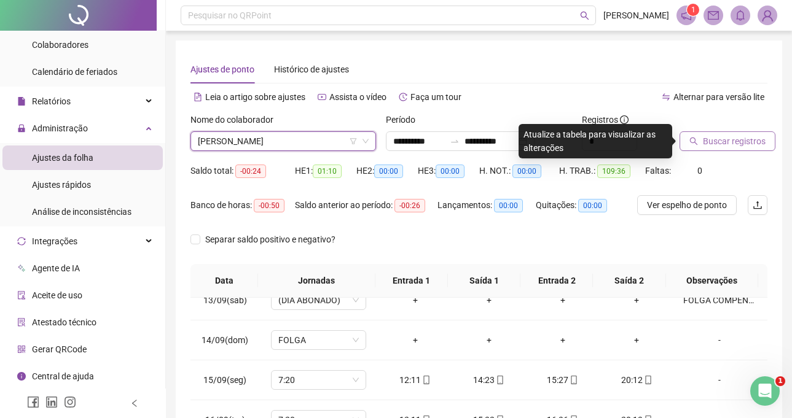
click at [727, 135] on span "Buscar registros" at bounding box center [734, 141] width 63 height 14
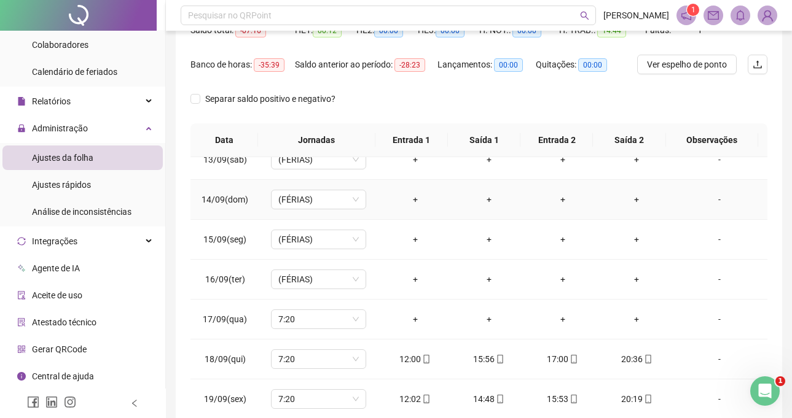
scroll to position [209, 0]
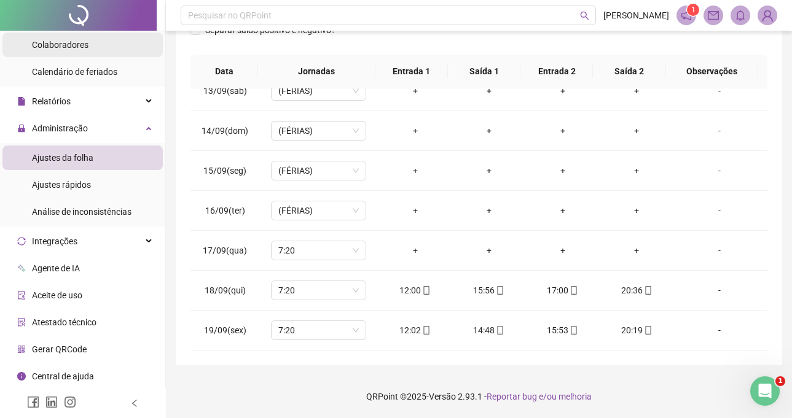
click at [110, 41] on li "Colaboradores" at bounding box center [82, 45] width 160 height 25
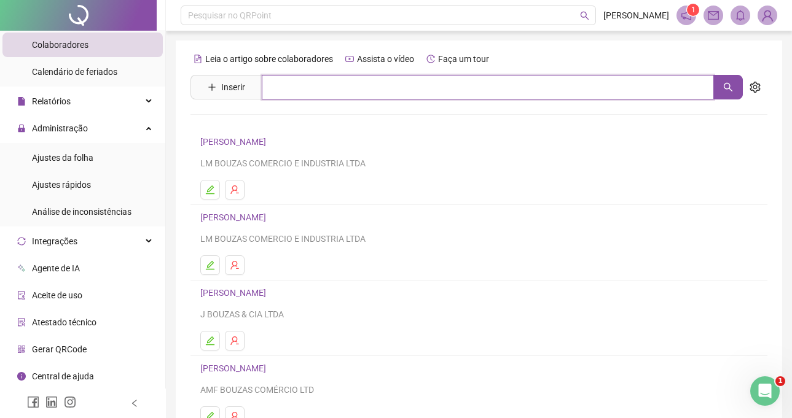
click at [309, 94] on input "text" at bounding box center [488, 87] width 452 height 25
type input "****"
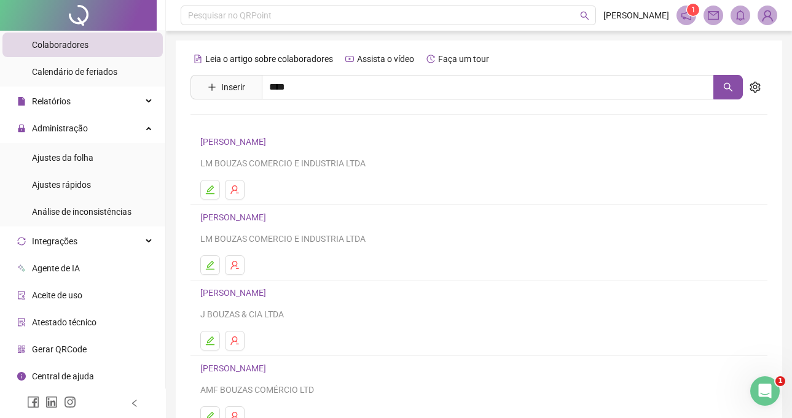
click at [282, 156] on div "[PERSON_NAME] Inativo [PERSON_NAME]" at bounding box center [478, 138] width 577 height 78
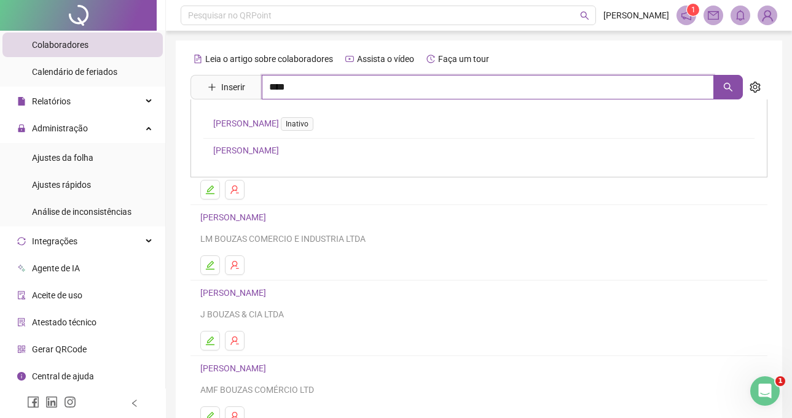
click at [306, 93] on input "****" at bounding box center [488, 87] width 452 height 25
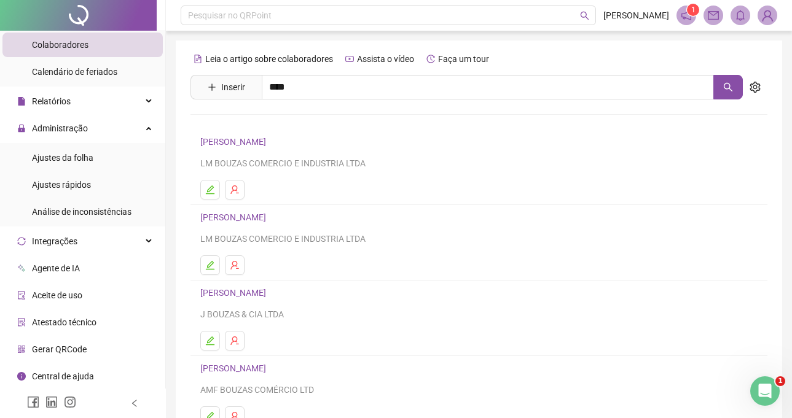
click at [270, 146] on link "[PERSON_NAME]" at bounding box center [246, 151] width 66 height 10
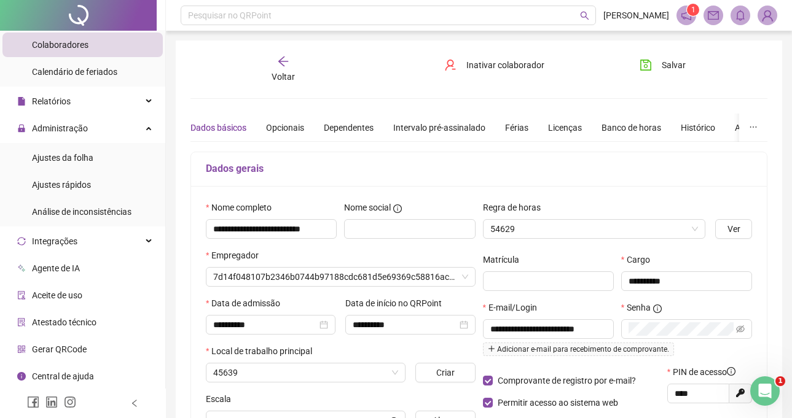
type input "**********"
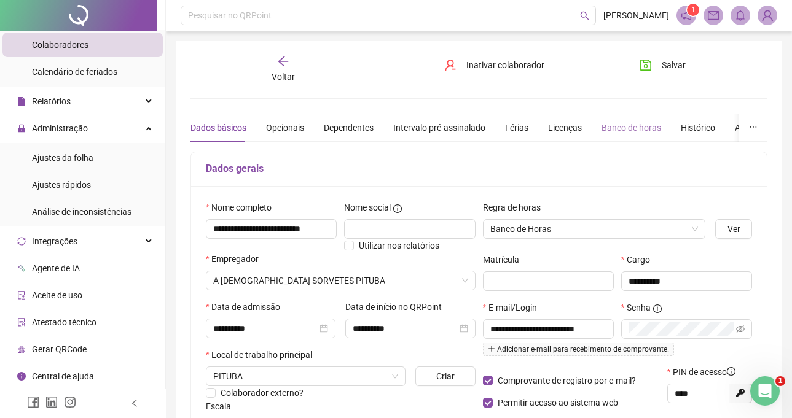
click at [630, 119] on div "Banco de horas" at bounding box center [631, 128] width 60 height 28
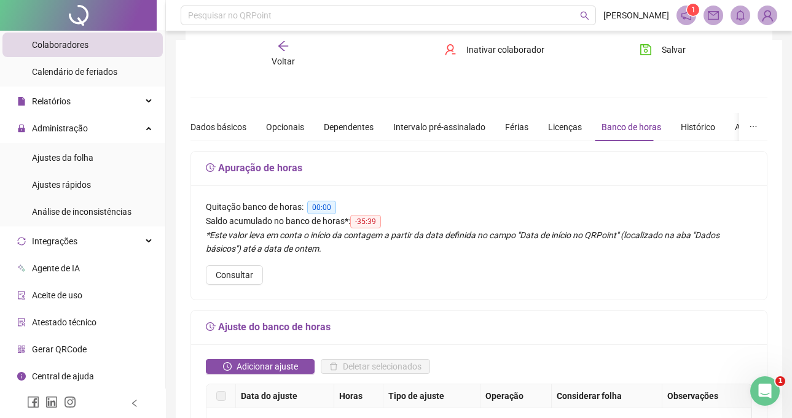
scroll to position [123, 0]
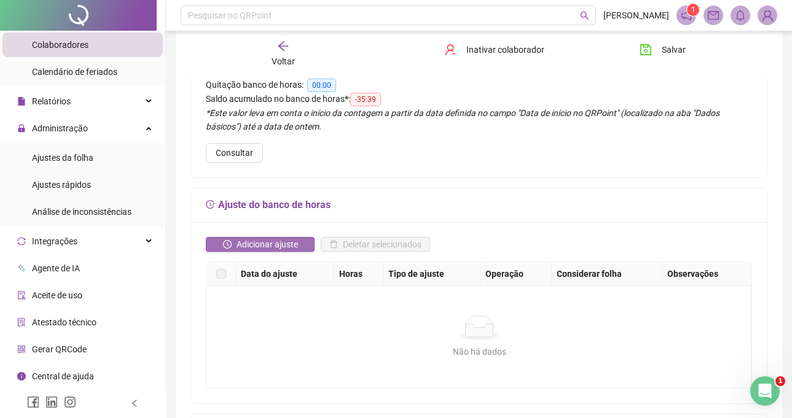
click at [257, 246] on span "Adicionar ajuste" at bounding box center [266, 245] width 61 height 14
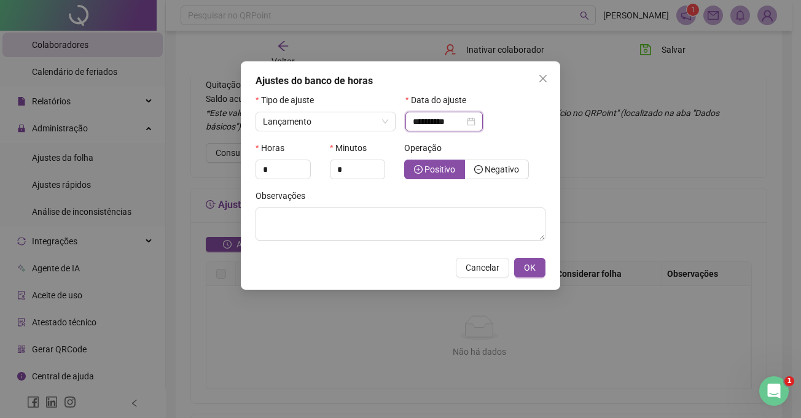
click at [431, 118] on input "**********" at bounding box center [439, 122] width 52 height 14
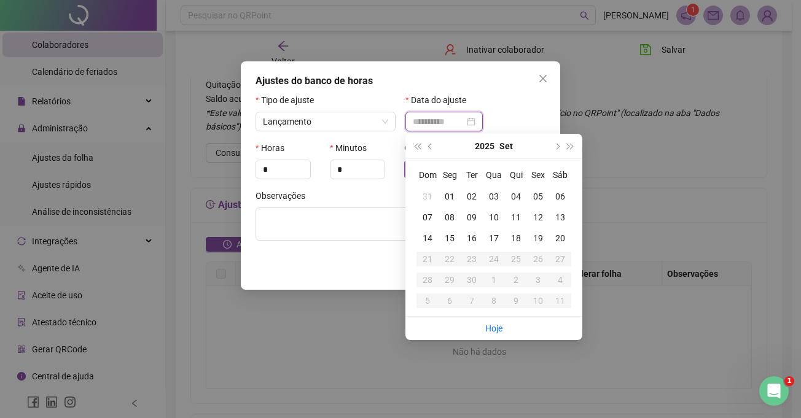
type input "**********"
click at [489, 236] on div "17" at bounding box center [494, 239] width 22 height 14
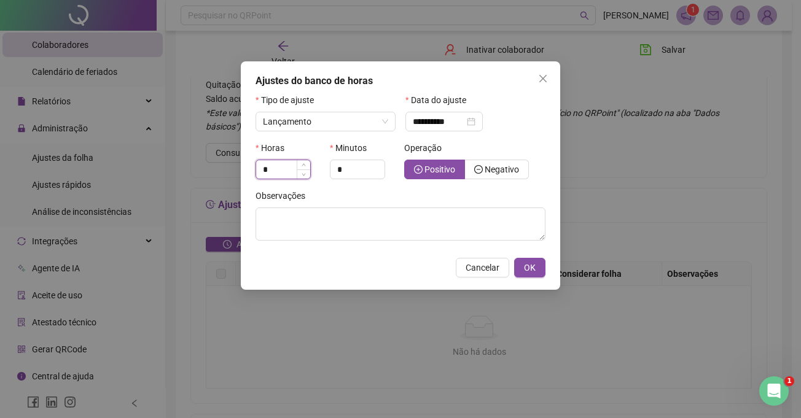
click at [277, 174] on input "*" at bounding box center [283, 169] width 54 height 18
type input "*"
click at [355, 168] on input "*" at bounding box center [357, 169] width 54 height 18
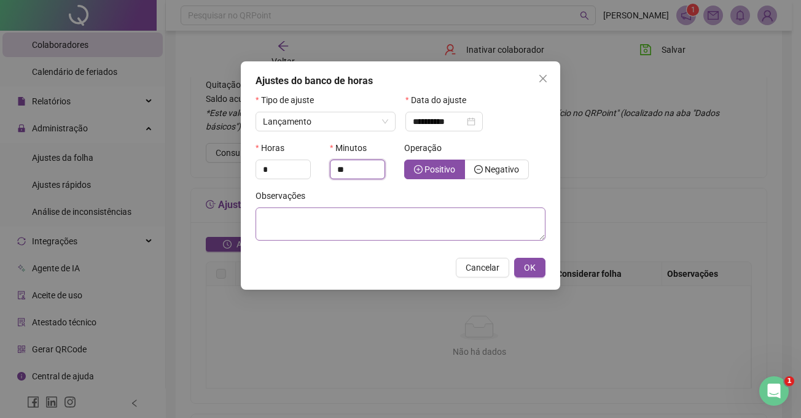
type input "**"
click at [315, 222] on textarea at bounding box center [400, 224] width 290 height 33
type textarea "**********"
click at [535, 268] on span "OK" at bounding box center [530, 268] width 12 height 14
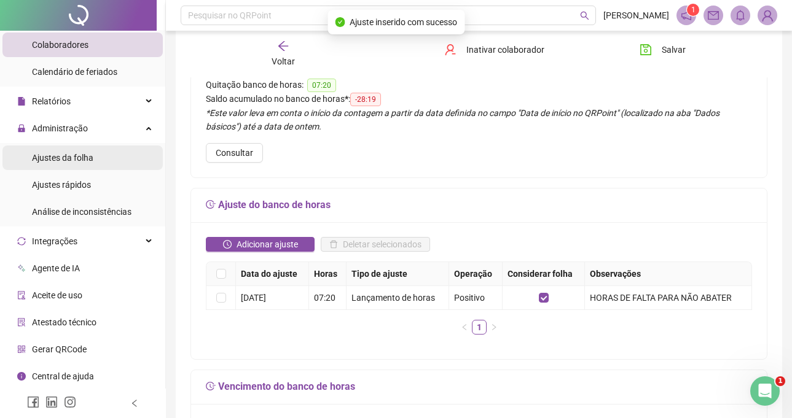
click at [127, 163] on li "Ajustes da folha" at bounding box center [82, 158] width 160 height 25
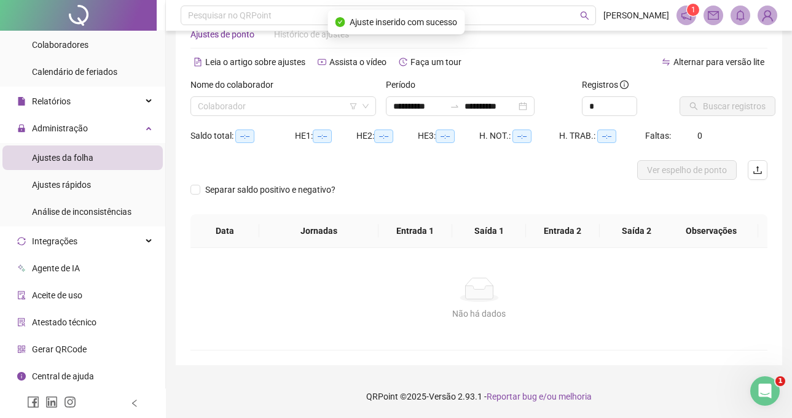
scroll to position [35, 0]
type input "**********"
click at [289, 103] on div "Nome do colaborador Colaborador" at bounding box center [282, 97] width 185 height 38
click at [289, 103] on input "search" at bounding box center [278, 106] width 160 height 18
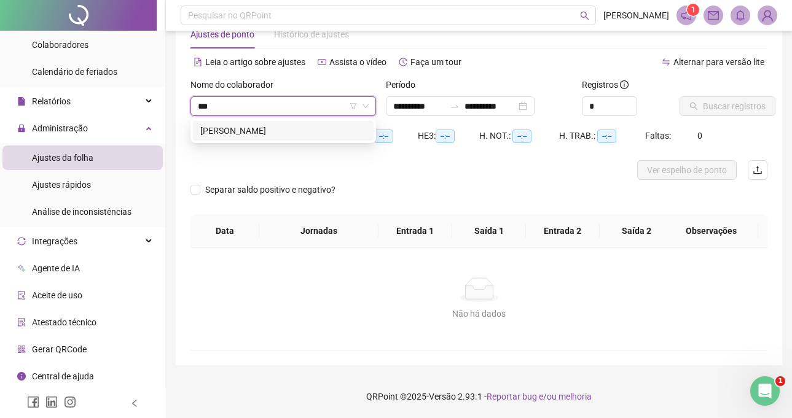
type input "****"
click at [307, 134] on div "[PERSON_NAME]" at bounding box center [283, 131] width 166 height 14
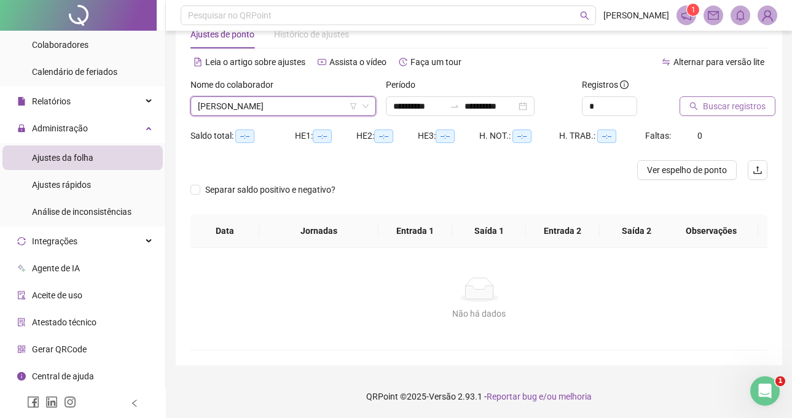
click at [688, 105] on button "Buscar registros" at bounding box center [727, 106] width 96 height 20
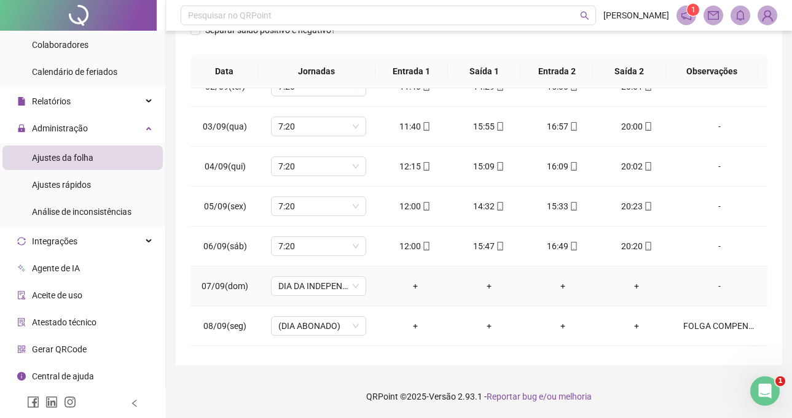
scroll to position [123, 0]
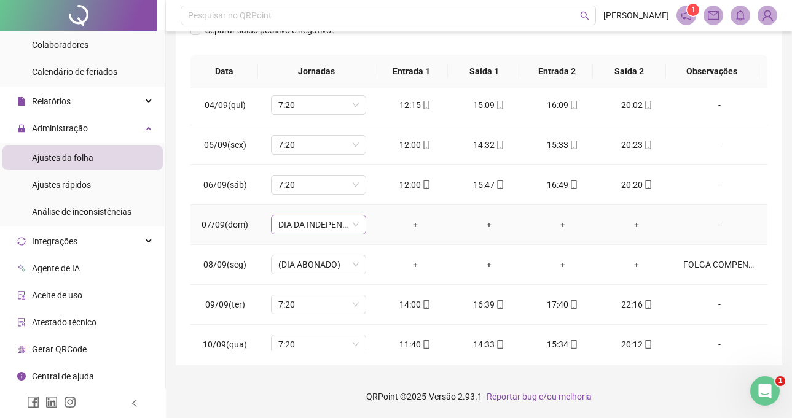
click at [330, 232] on span "DIA DA INDEPENDÊNCIA (FERIADO SEM FOLGA)" at bounding box center [318, 225] width 80 height 18
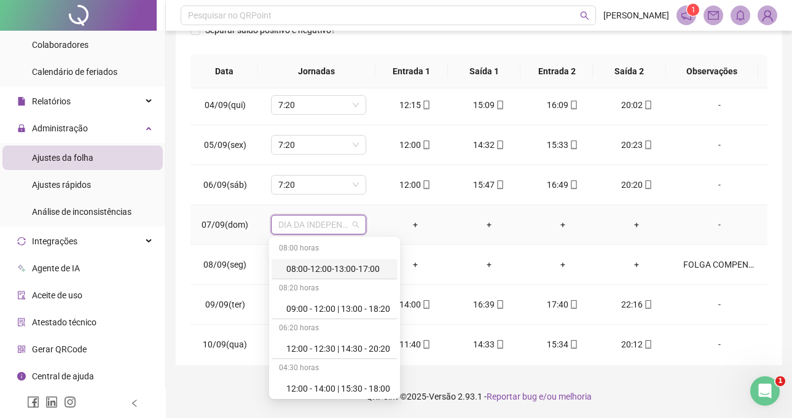
type input "*"
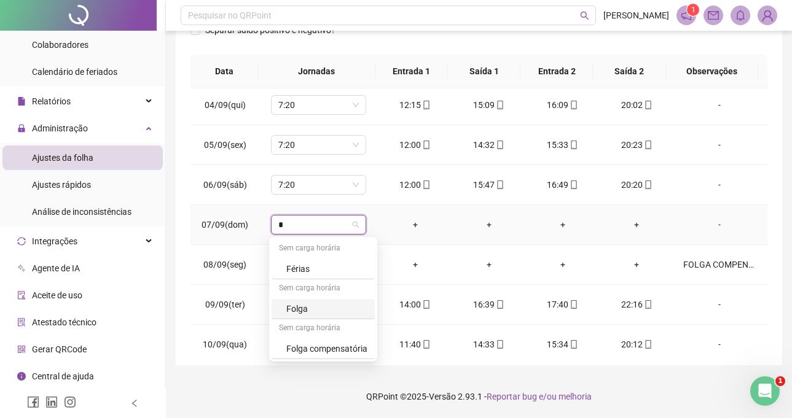
click at [329, 305] on div "Folga" at bounding box center [326, 309] width 81 height 14
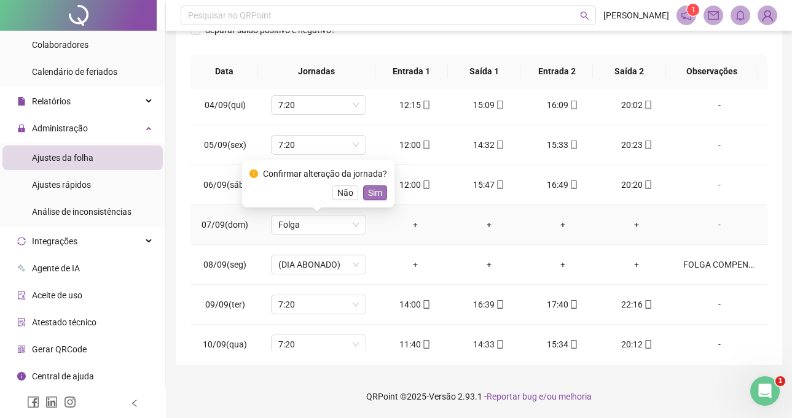
click at [370, 189] on span "Sim" at bounding box center [375, 193] width 14 height 14
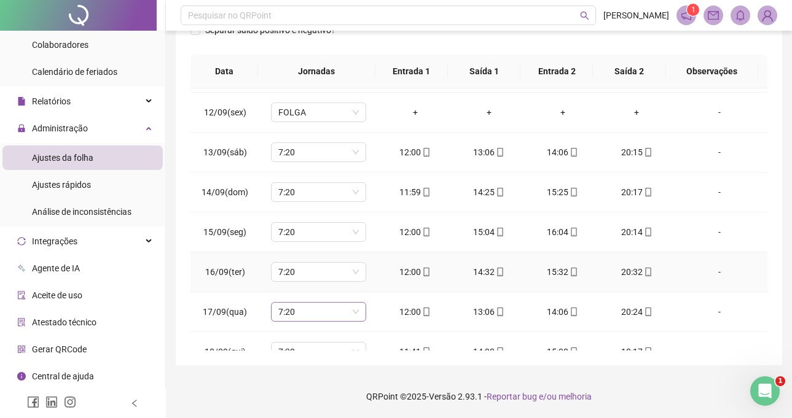
scroll to position [496, 0]
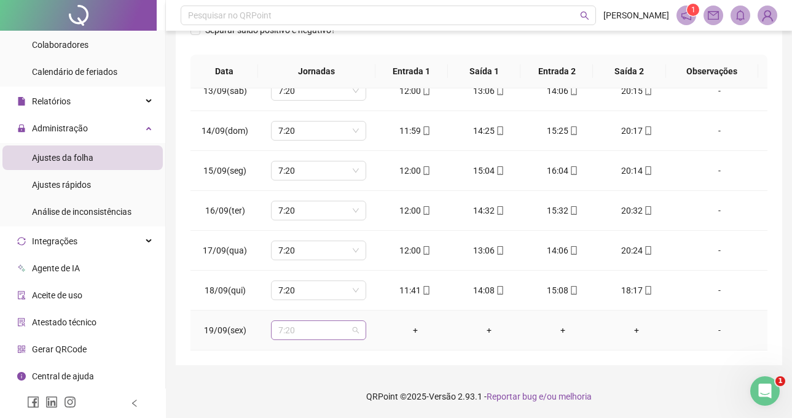
click at [318, 329] on span "7:20" at bounding box center [318, 330] width 80 height 18
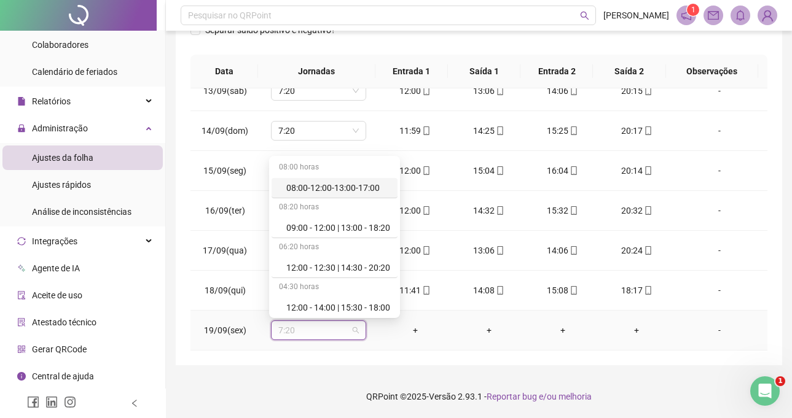
type input "*"
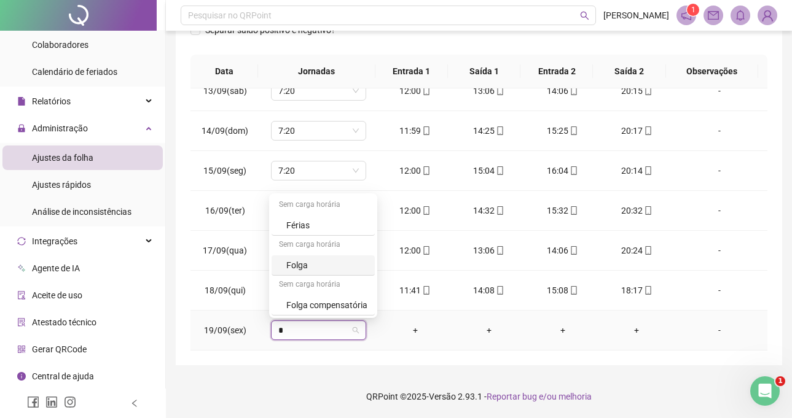
click at [294, 268] on div "Folga" at bounding box center [326, 266] width 81 height 14
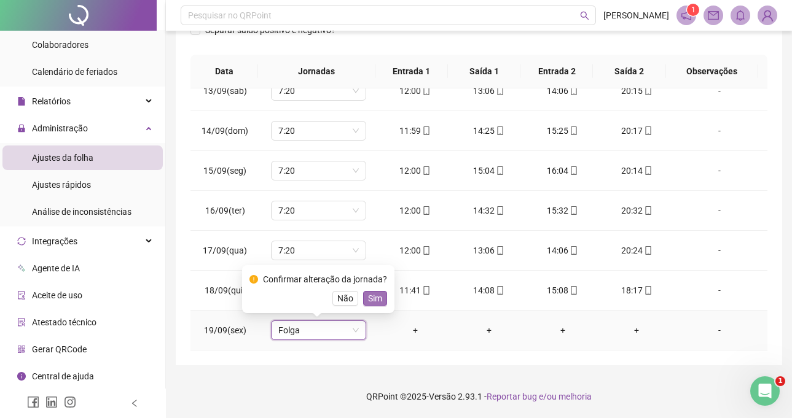
click at [377, 303] on span "Sim" at bounding box center [375, 299] width 14 height 14
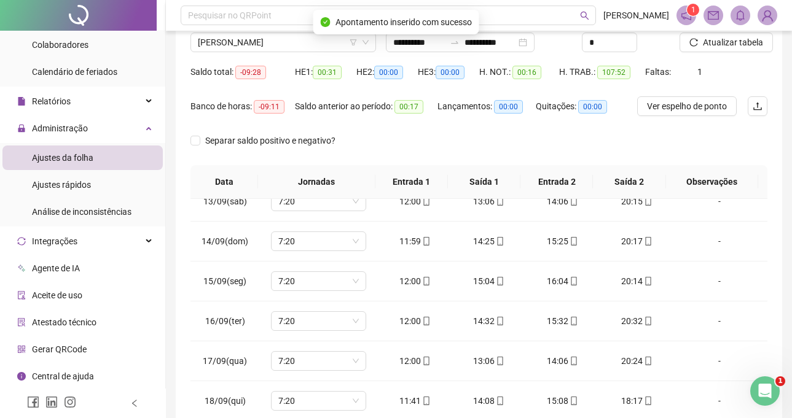
scroll to position [25, 0]
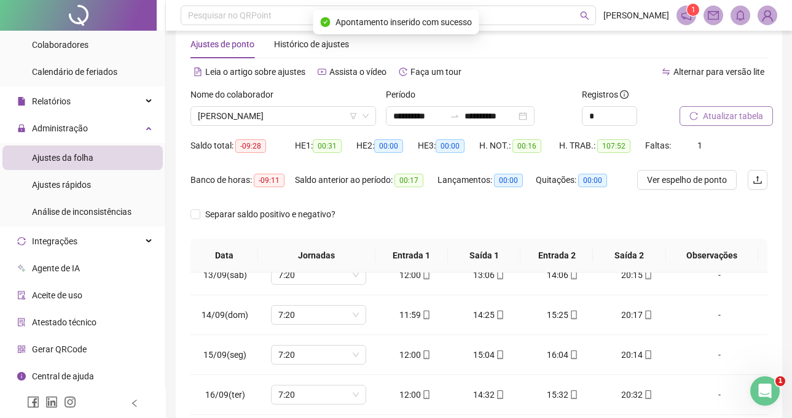
click at [688, 120] on button "Atualizar tabela" at bounding box center [725, 116] width 93 height 20
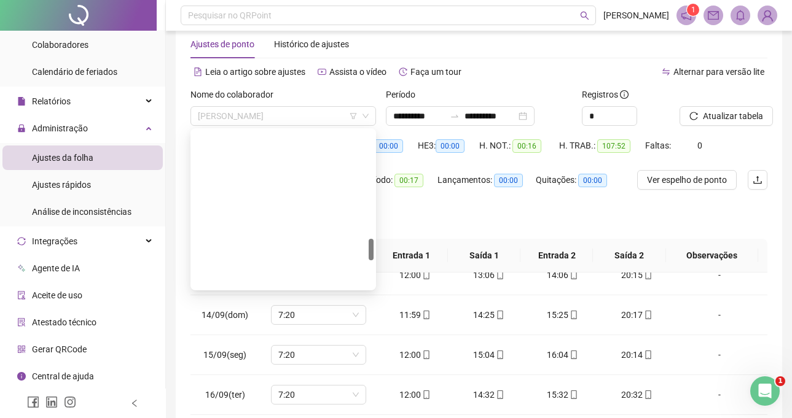
click at [292, 111] on span "[PERSON_NAME]" at bounding box center [283, 116] width 171 height 18
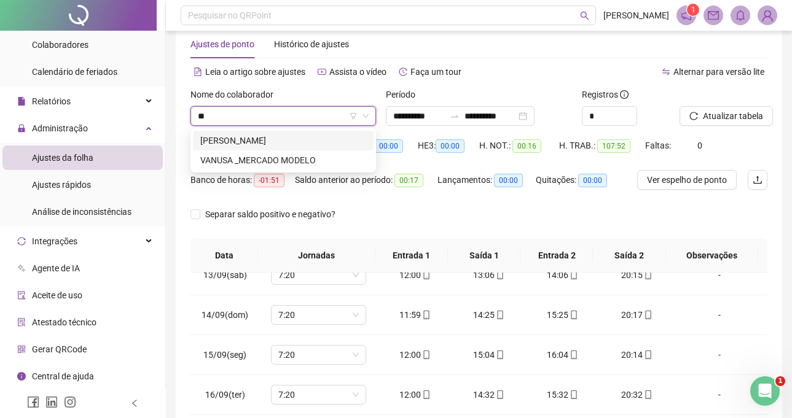
scroll to position [0, 0]
type input "***"
click at [294, 148] on div "[PERSON_NAME]" at bounding box center [283, 141] width 181 height 20
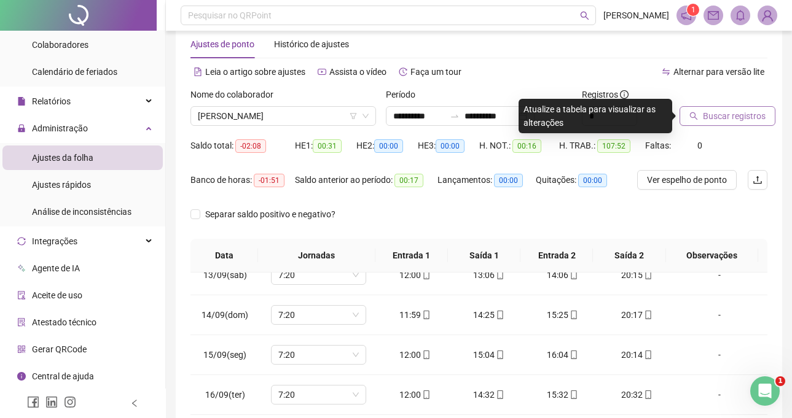
click at [733, 109] on button "Buscar registros" at bounding box center [727, 116] width 96 height 20
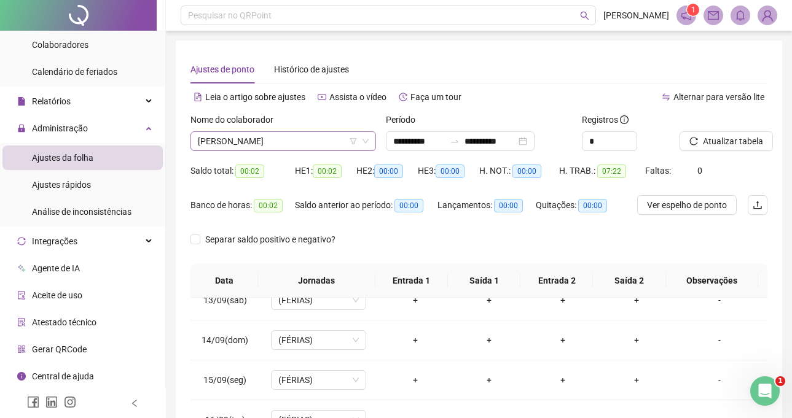
click at [302, 138] on span "[PERSON_NAME]" at bounding box center [283, 141] width 171 height 18
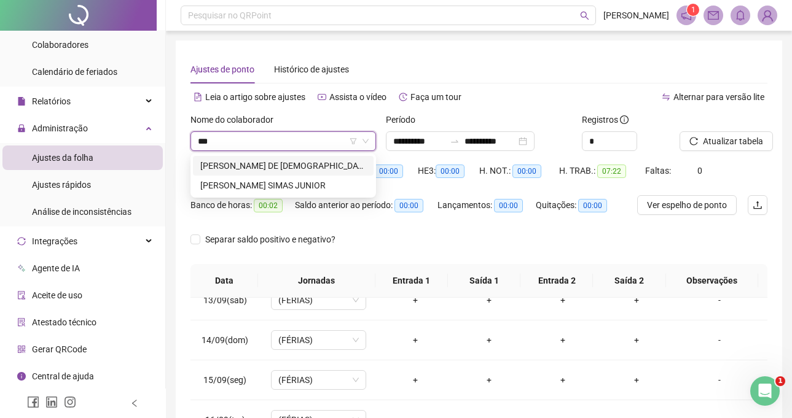
type input "****"
click at [323, 168] on div "[PERSON_NAME] DE [DEMOGRAPHIC_DATA]" at bounding box center [283, 166] width 166 height 14
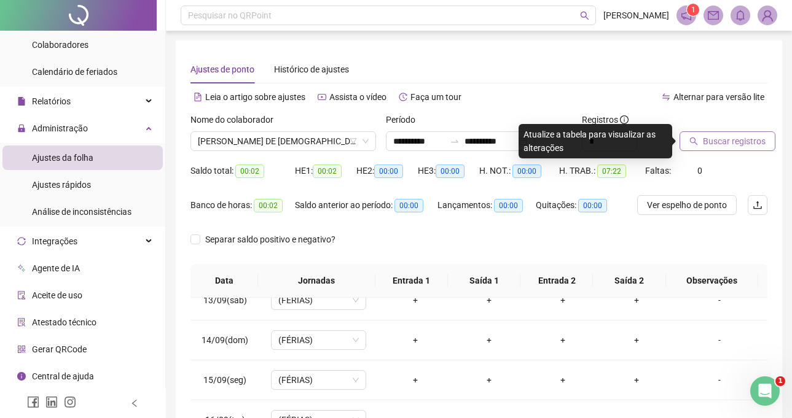
click at [726, 141] on span "Buscar registros" at bounding box center [734, 141] width 63 height 14
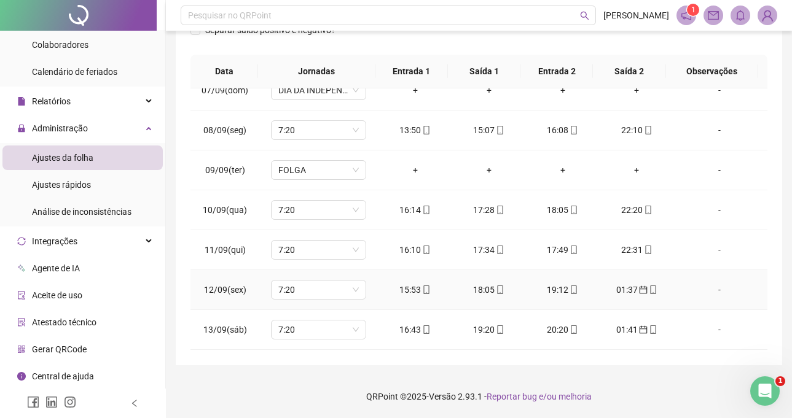
scroll to position [251, 0]
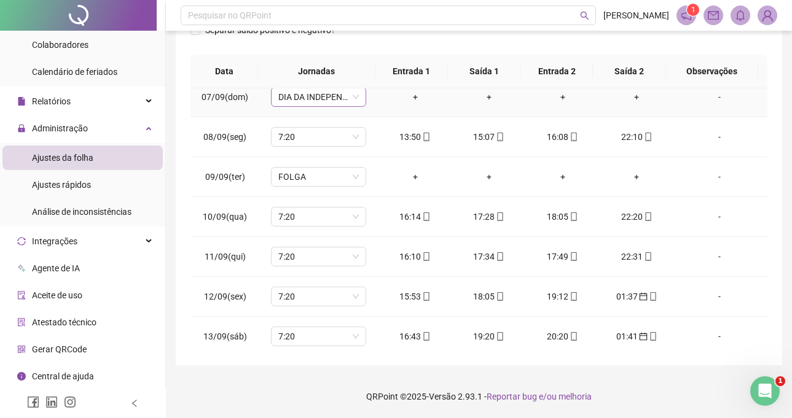
click at [328, 99] on span "DIA DA INDEPENDÊNCIA (FERIADO SEM FOLGA)" at bounding box center [318, 97] width 80 height 18
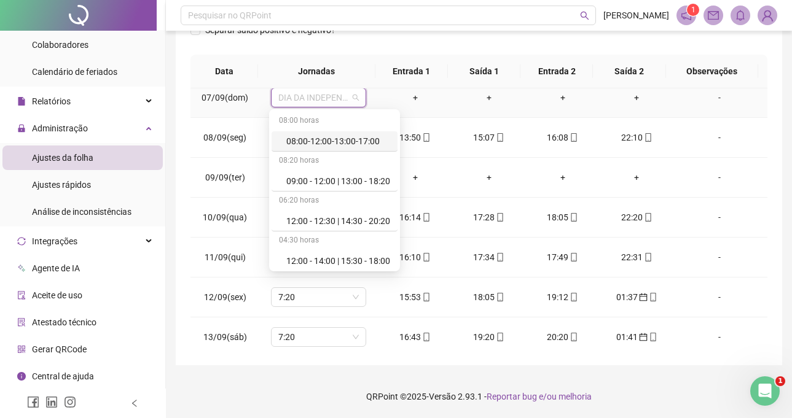
type input "*"
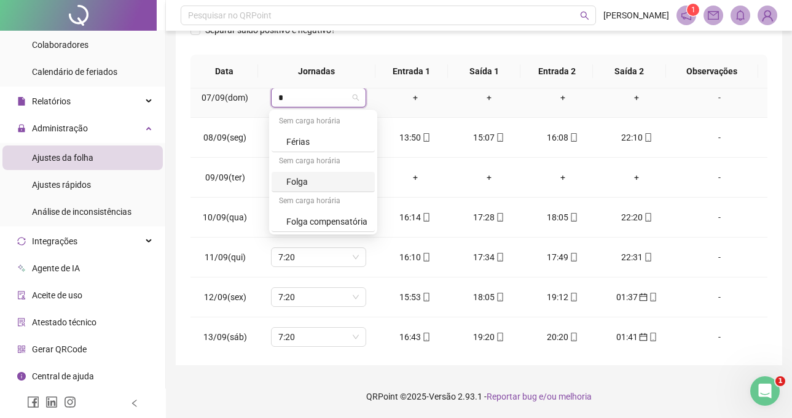
click at [325, 179] on div "Folga" at bounding box center [326, 182] width 81 height 14
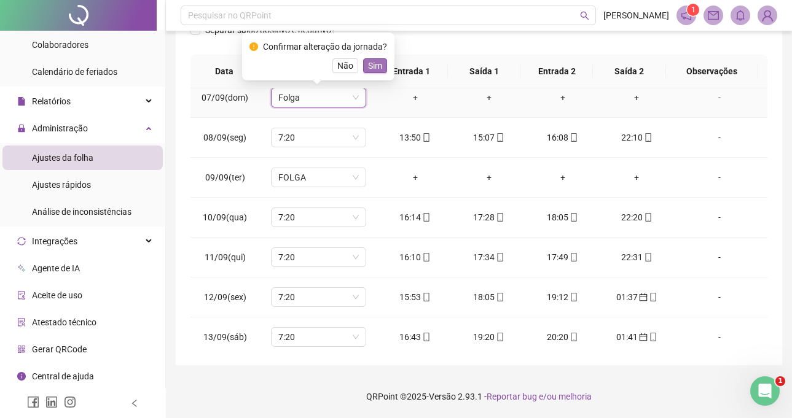
click at [368, 65] on span "Sim" at bounding box center [375, 66] width 14 height 14
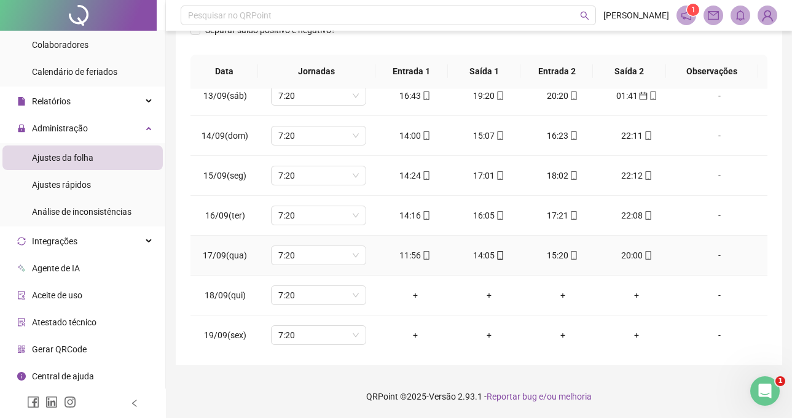
scroll to position [496, 0]
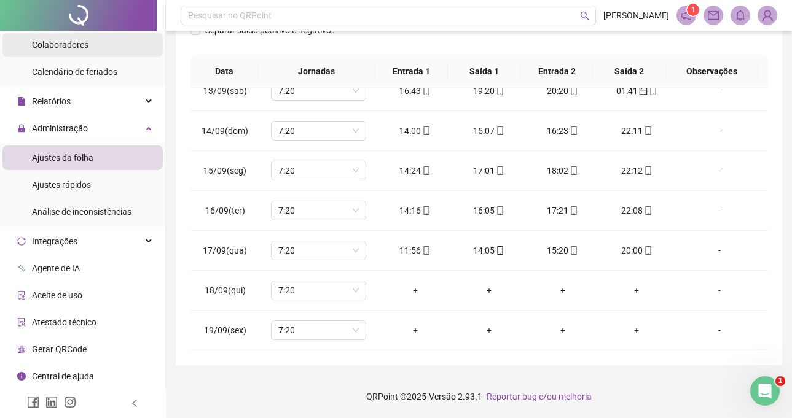
click at [98, 46] on li "Colaboradores" at bounding box center [82, 45] width 160 height 25
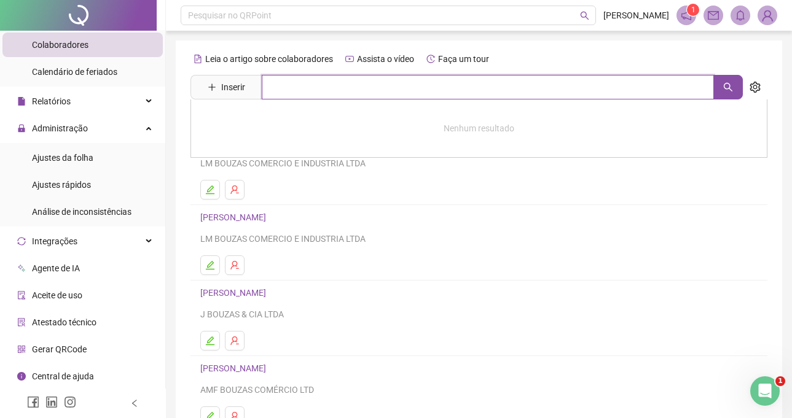
click at [376, 91] on input "text" at bounding box center [488, 87] width 452 height 25
type input "*****"
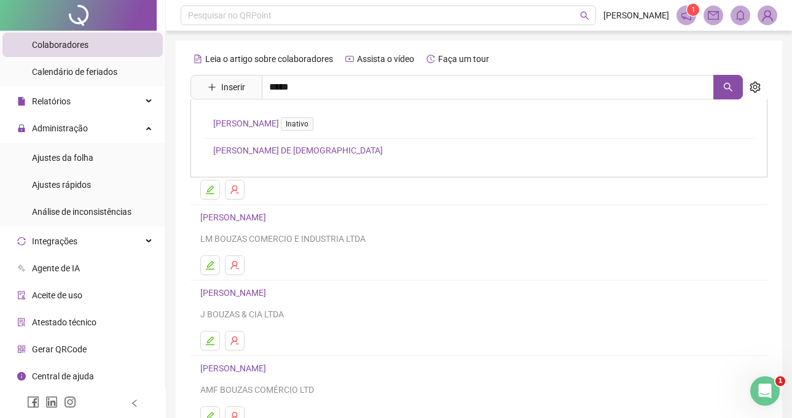
click at [278, 147] on link "[PERSON_NAME] DE [DEMOGRAPHIC_DATA]" at bounding box center [298, 151] width 170 height 10
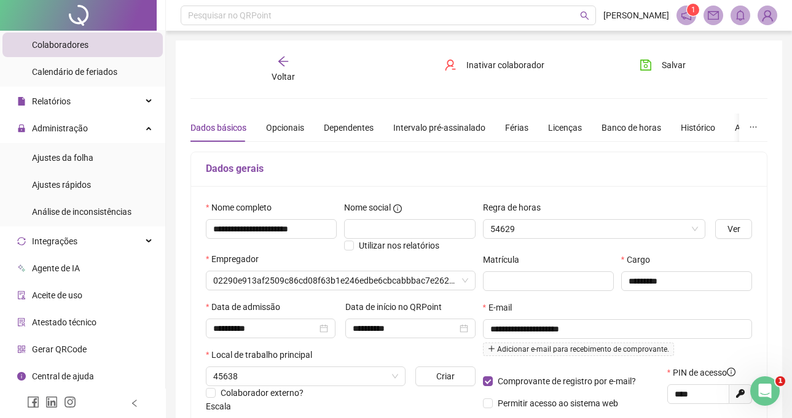
type input "**********"
click at [507, 128] on div "Férias" at bounding box center [516, 128] width 23 height 14
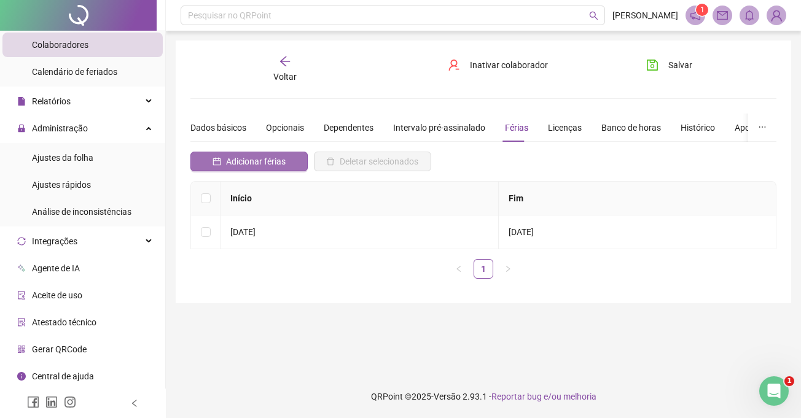
click at [270, 161] on span "Adicionar férias" at bounding box center [256, 162] width 60 height 14
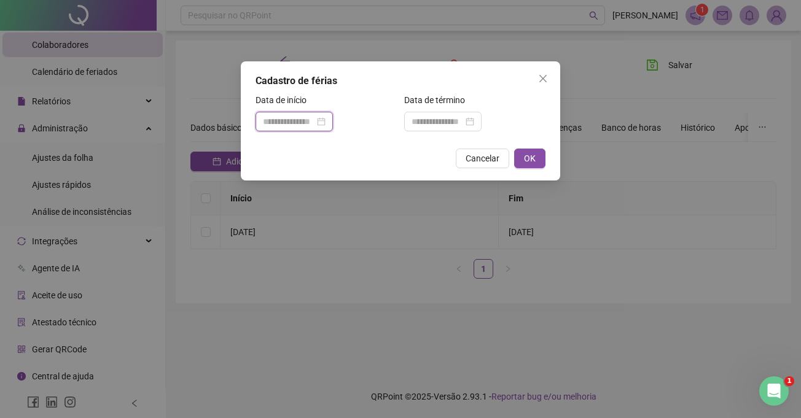
click at [307, 123] on input at bounding box center [289, 122] width 52 height 14
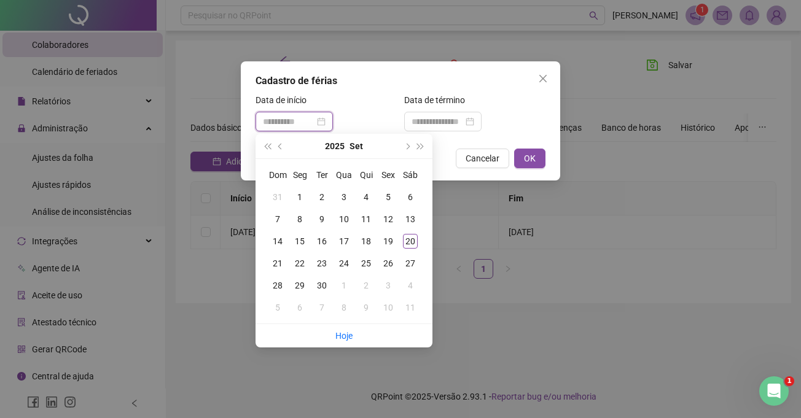
type input "**********"
click at [361, 236] on div "18" at bounding box center [366, 241] width 15 height 15
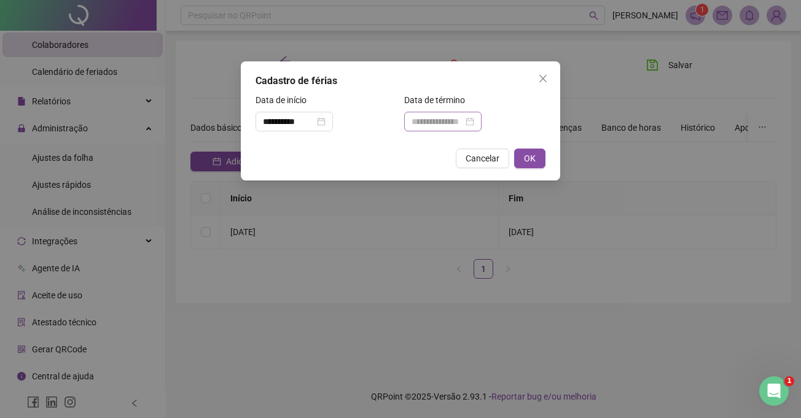
click at [422, 114] on div at bounding box center [442, 122] width 77 height 20
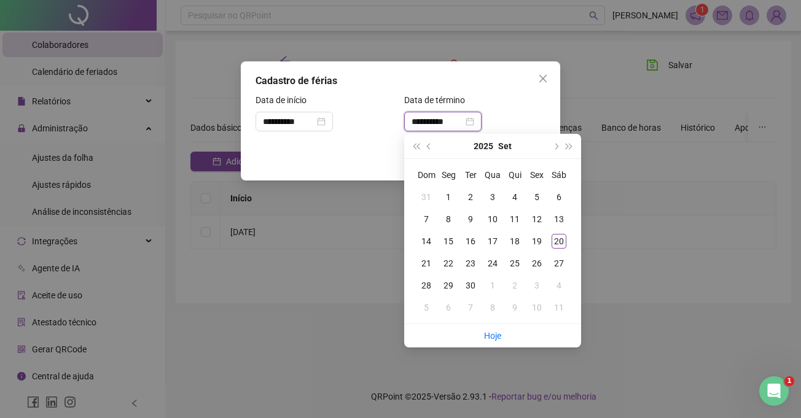
type input "**********"
click at [558, 154] on button "next-year" at bounding box center [555, 146] width 14 height 25
type input "**********"
click at [537, 237] on div "17" at bounding box center [536, 241] width 15 height 15
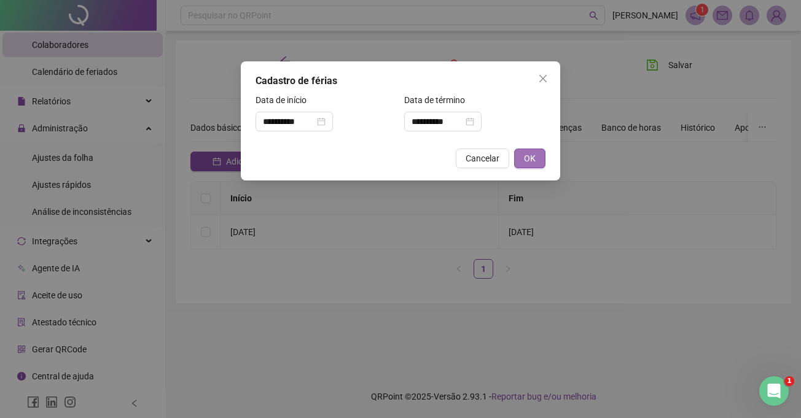
click at [532, 157] on span "OK" at bounding box center [530, 159] width 12 height 14
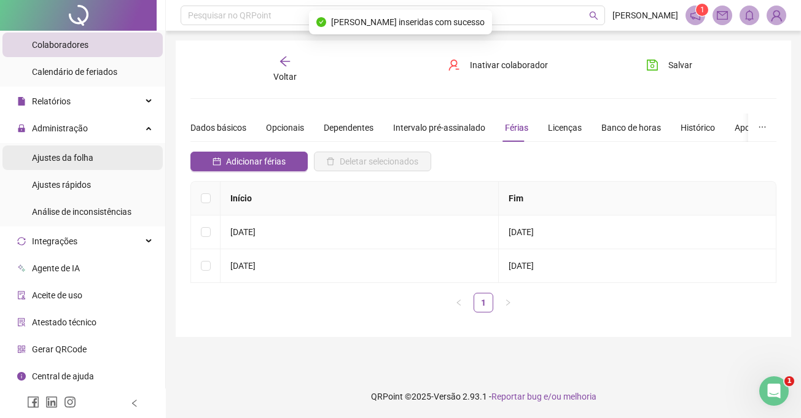
click at [98, 165] on li "Ajustes da folha" at bounding box center [82, 158] width 160 height 25
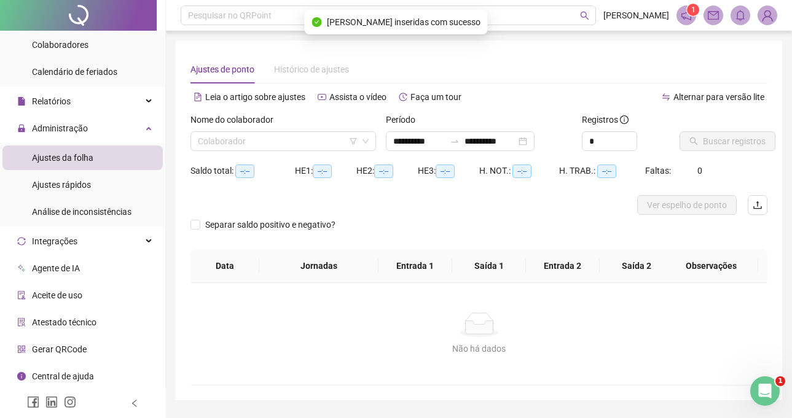
type input "**********"
click at [270, 141] on input "search" at bounding box center [278, 141] width 160 height 18
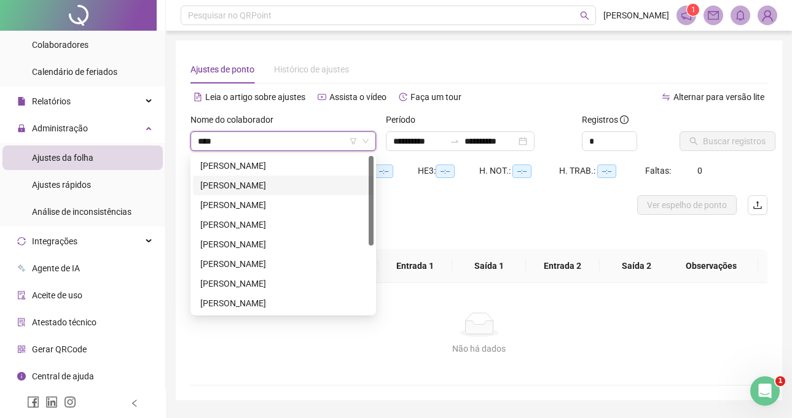
type input "*****"
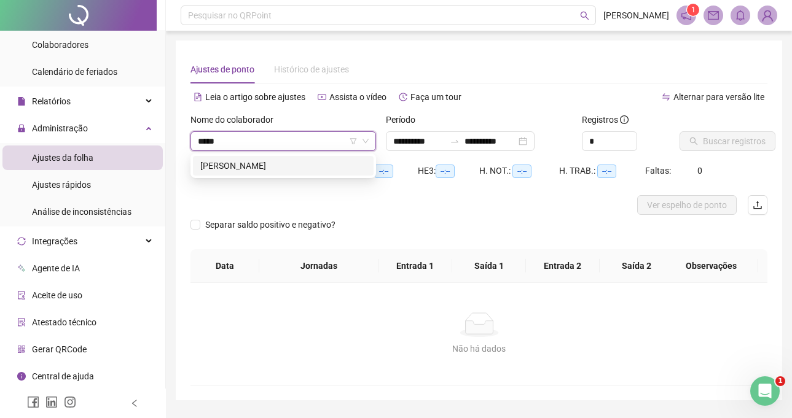
click at [284, 170] on div "[PERSON_NAME]" at bounding box center [283, 166] width 166 height 14
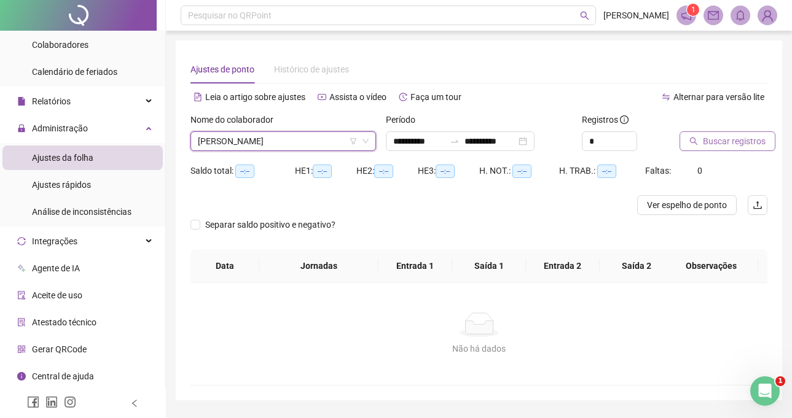
click at [730, 145] on span "Buscar registros" at bounding box center [734, 141] width 63 height 14
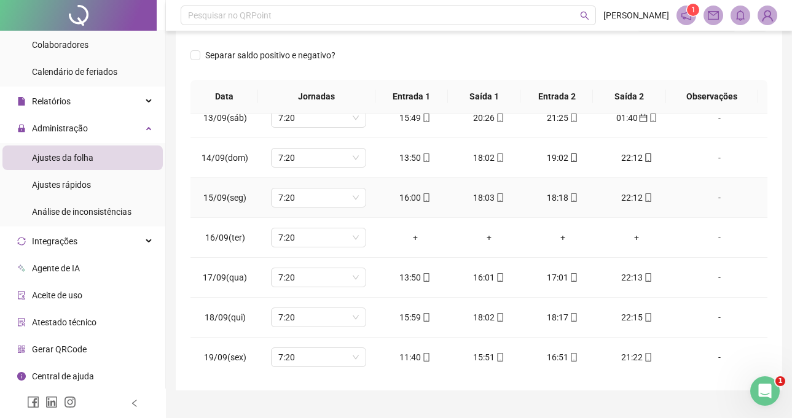
scroll to position [496, 0]
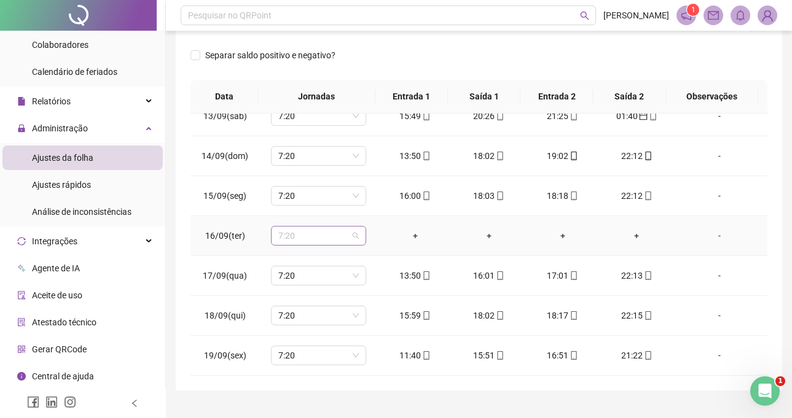
click at [300, 240] on span "7:20" at bounding box center [318, 236] width 80 height 18
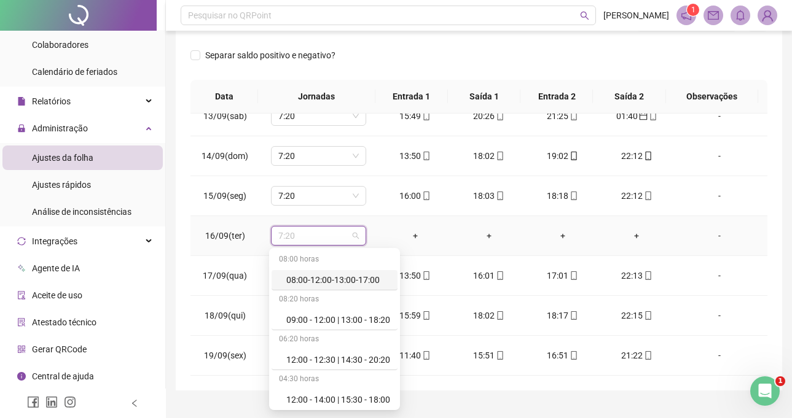
type input "*"
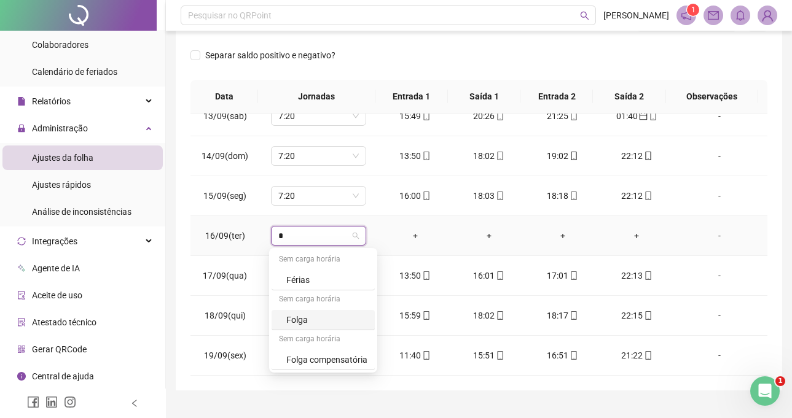
click at [310, 324] on div "Folga" at bounding box center [326, 320] width 81 height 14
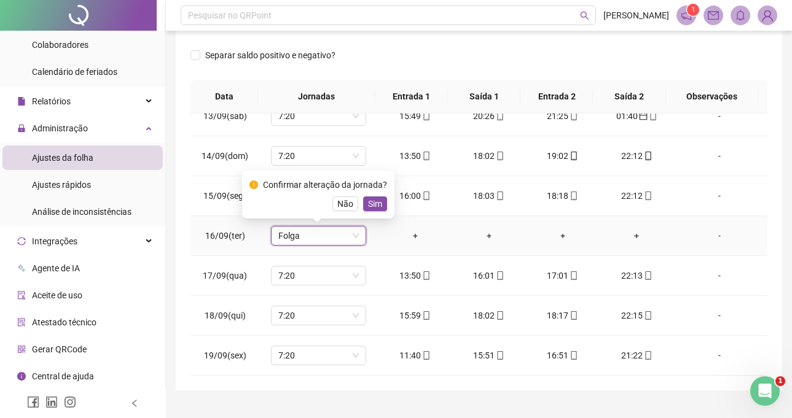
drag, startPoint x: 366, startPoint y: 206, endPoint x: 382, endPoint y: 258, distance: 54.0
click at [368, 206] on span "Sim" at bounding box center [375, 204] width 14 height 14
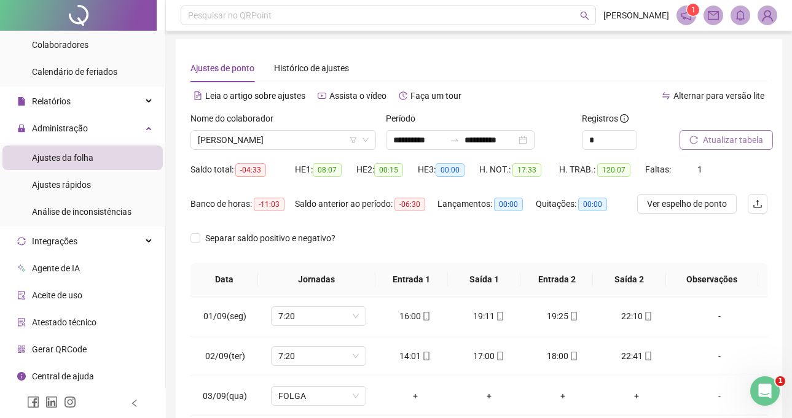
scroll to position [0, 0]
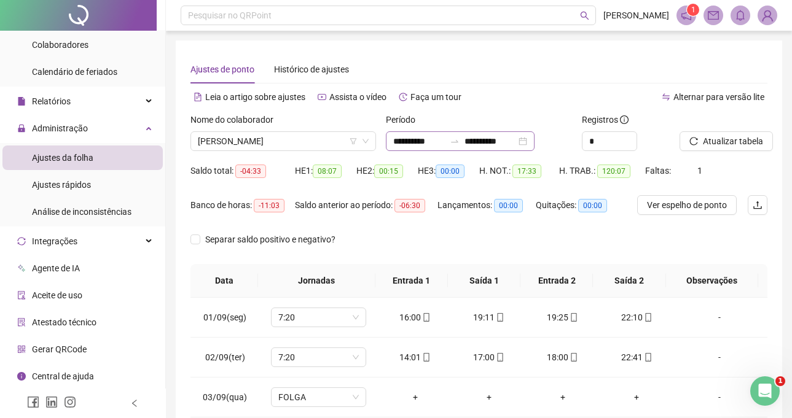
drag, startPoint x: 735, startPoint y: 135, endPoint x: 550, endPoint y: 140, distance: 184.9
click at [724, 135] on span "Atualizar tabela" at bounding box center [733, 141] width 60 height 14
click at [289, 138] on span "[PERSON_NAME]" at bounding box center [283, 141] width 171 height 18
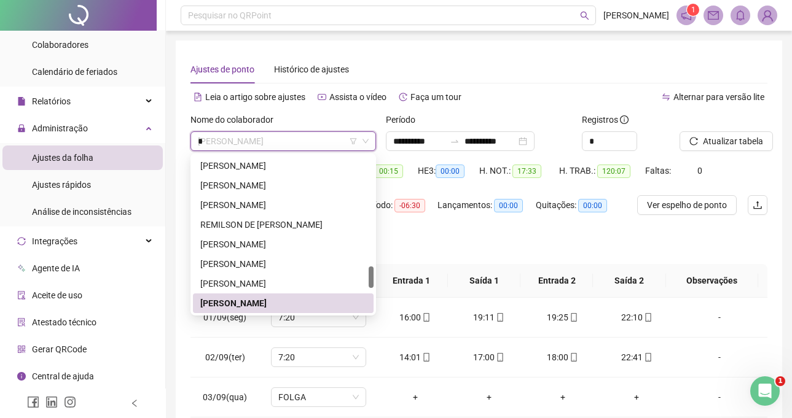
scroll to position [79, 0]
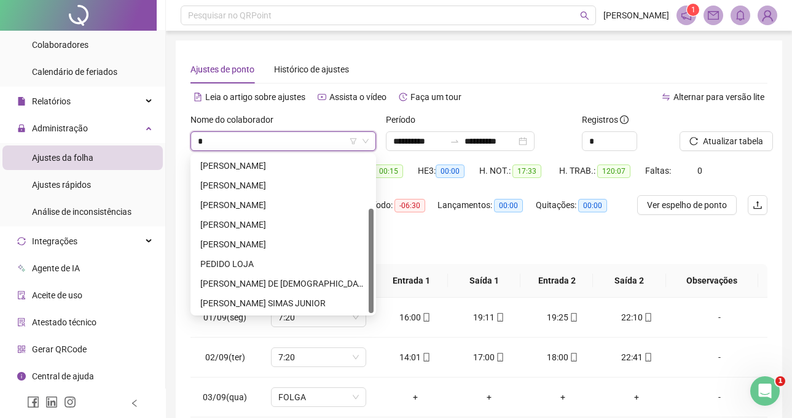
type input "**"
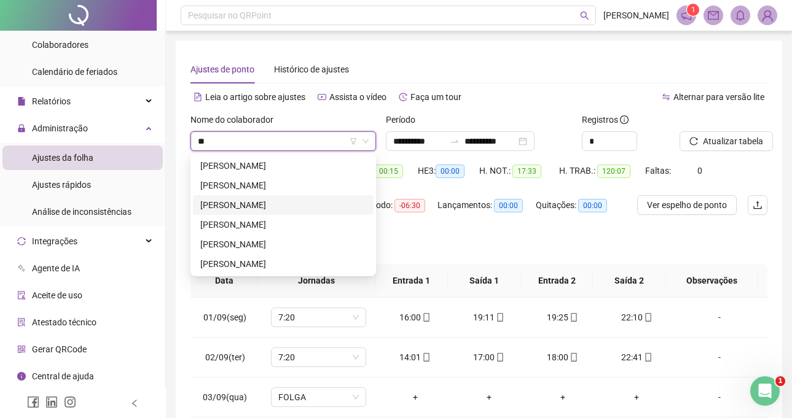
click at [243, 206] on div "[PERSON_NAME]" at bounding box center [283, 205] width 166 height 14
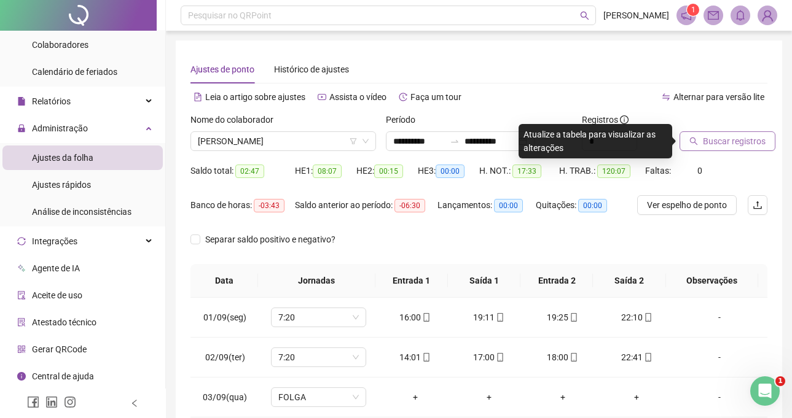
click at [746, 137] on span "Buscar registros" at bounding box center [734, 141] width 63 height 14
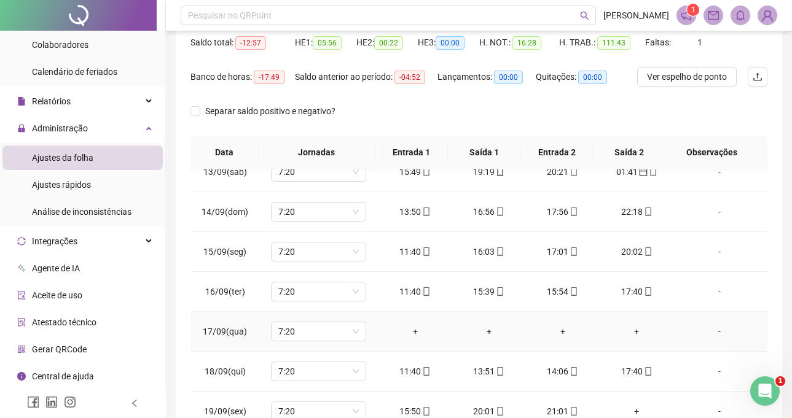
scroll to position [184, 0]
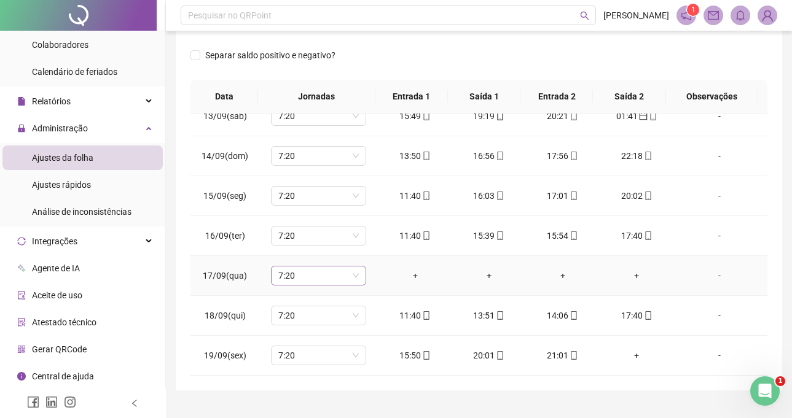
click at [306, 278] on span "7:20" at bounding box center [318, 276] width 80 height 18
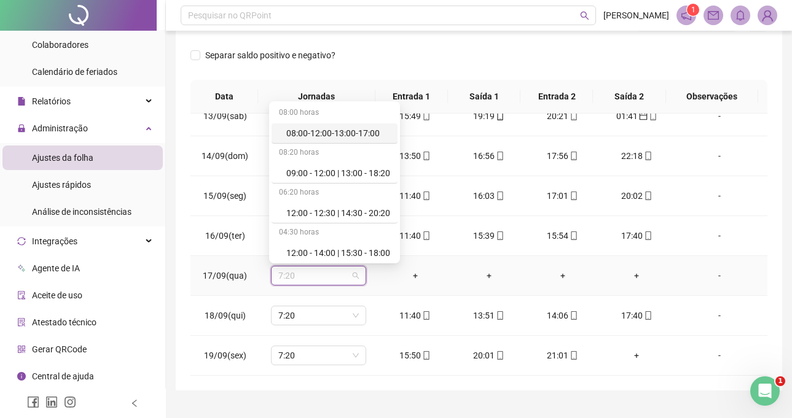
type input "*"
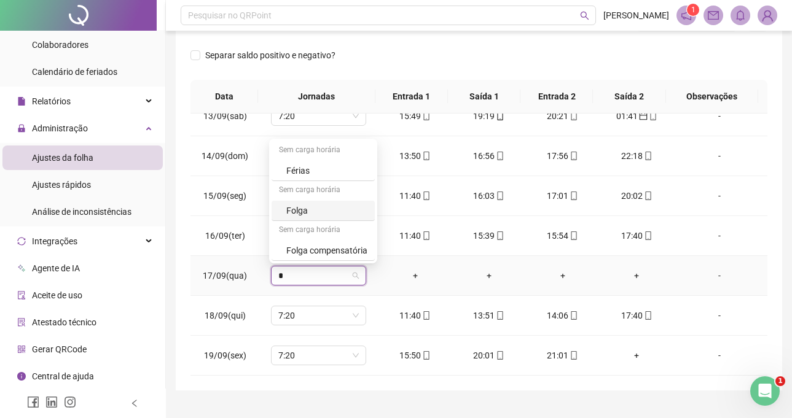
click at [297, 208] on div "Folga" at bounding box center [326, 211] width 81 height 14
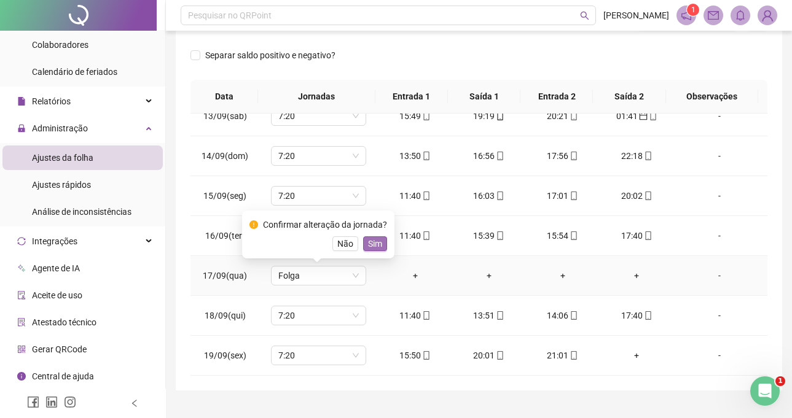
click at [368, 241] on span "Sim" at bounding box center [375, 244] width 14 height 14
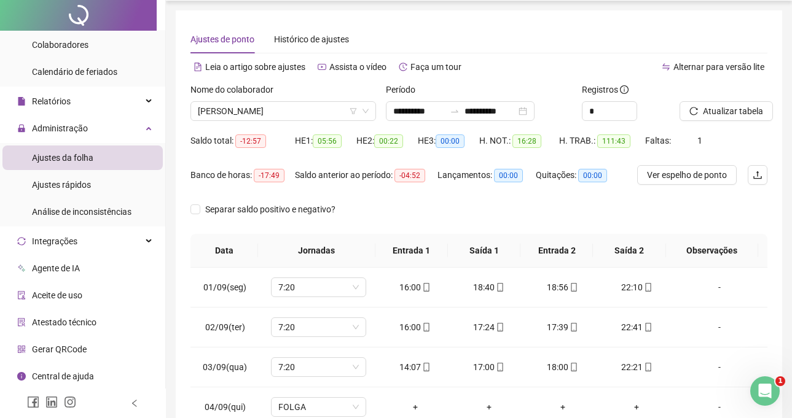
scroll to position [0, 0]
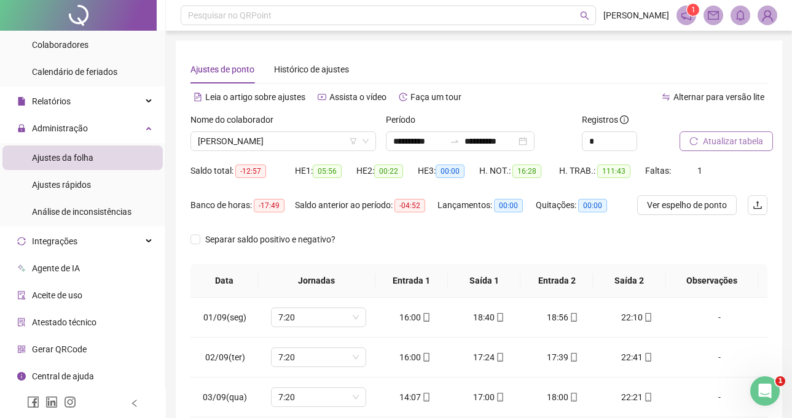
click at [731, 136] on span "Atualizar tabela" at bounding box center [733, 141] width 60 height 14
click at [317, 141] on span "[PERSON_NAME]" at bounding box center [283, 141] width 171 height 18
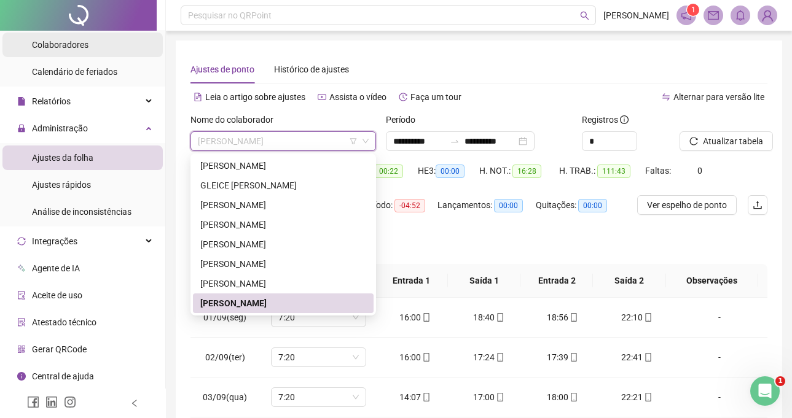
click at [121, 41] on li "Colaboradores" at bounding box center [82, 45] width 160 height 25
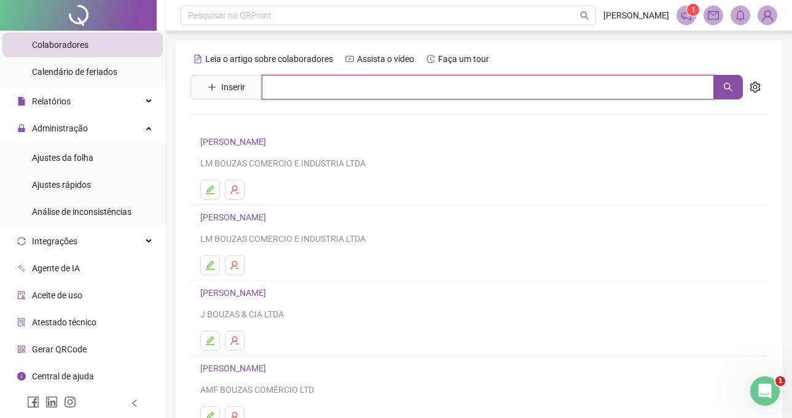
click at [364, 91] on input "text" at bounding box center [488, 87] width 452 height 25
type input "*****"
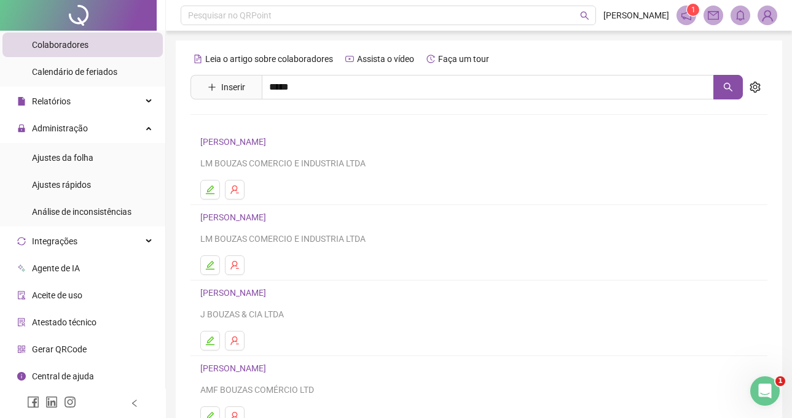
click at [279, 122] on link "[PERSON_NAME]" at bounding box center [246, 124] width 66 height 10
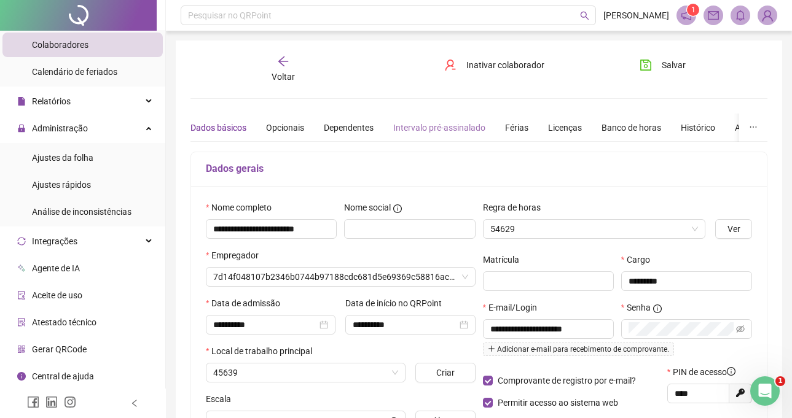
type input "**********"
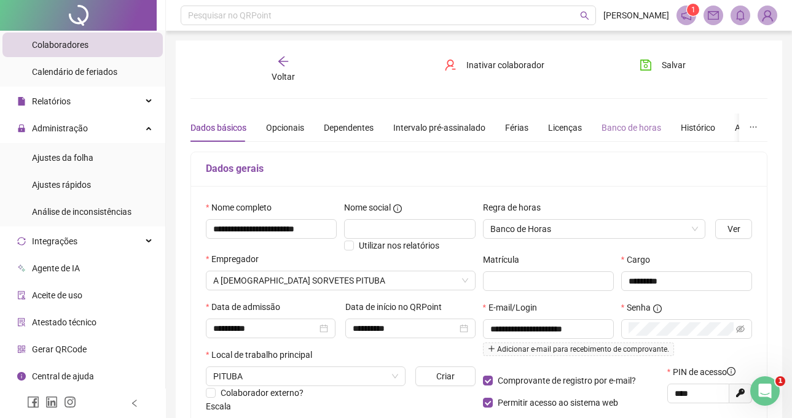
click at [603, 120] on div "Banco de horas" at bounding box center [631, 128] width 60 height 28
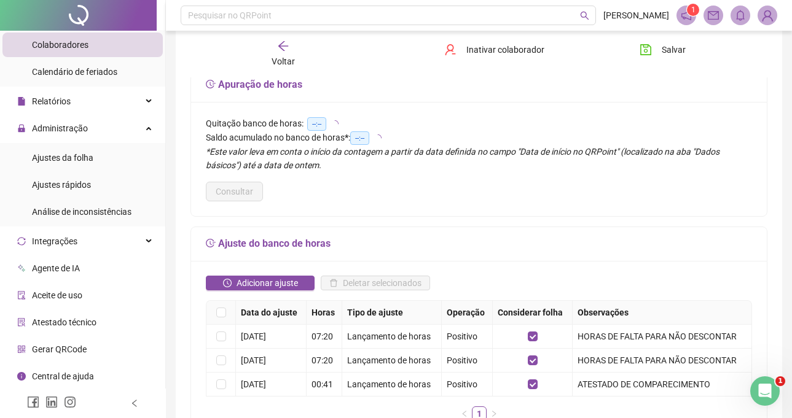
scroll to position [184, 0]
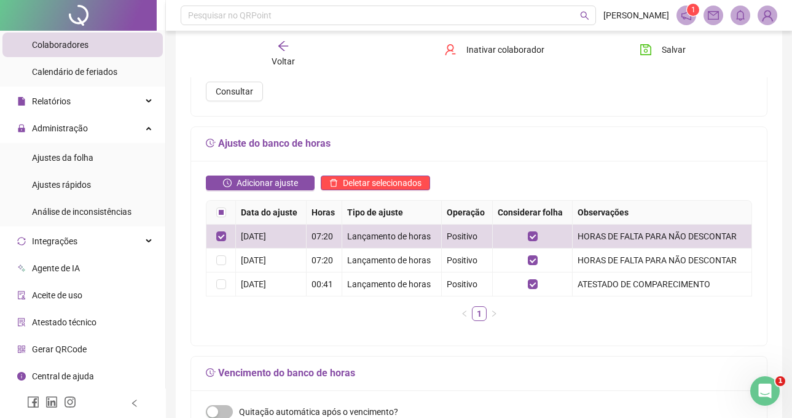
drag, startPoint x: 372, startPoint y: 184, endPoint x: 365, endPoint y: 197, distance: 14.3
click at [370, 199] on div "Adicionar ajuste Deletar selecionados Data do ajuste Horas Tipo de ajuste Opera…" at bounding box center [478, 253] width 575 height 185
click at [359, 182] on span "Deletar selecionados" at bounding box center [382, 183] width 79 height 14
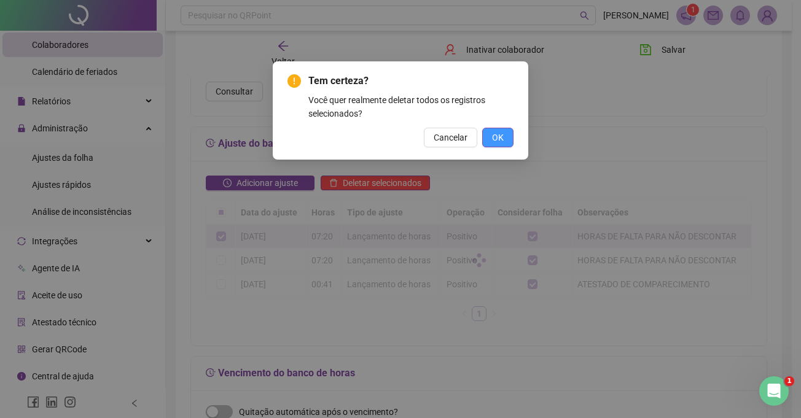
click at [497, 138] on span "OK" at bounding box center [498, 138] width 12 height 14
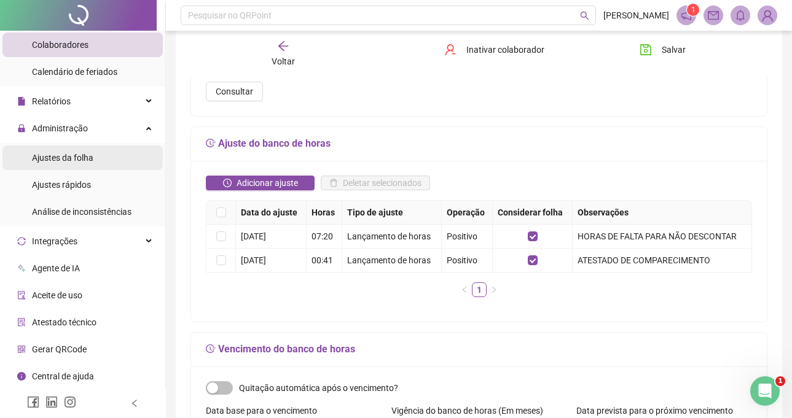
click at [106, 154] on li "Ajustes da folha" at bounding box center [82, 158] width 160 height 25
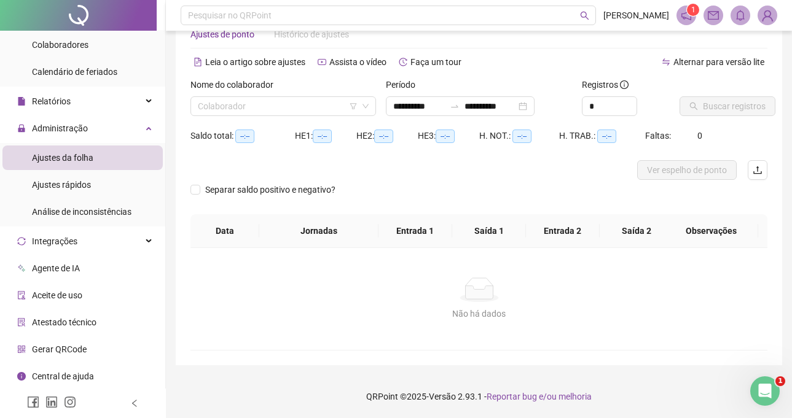
scroll to position [35, 0]
type input "**********"
click at [293, 117] on div "Nome do colaborador Colaborador" at bounding box center [282, 102] width 195 height 48
click at [293, 111] on input "search" at bounding box center [278, 106] width 160 height 18
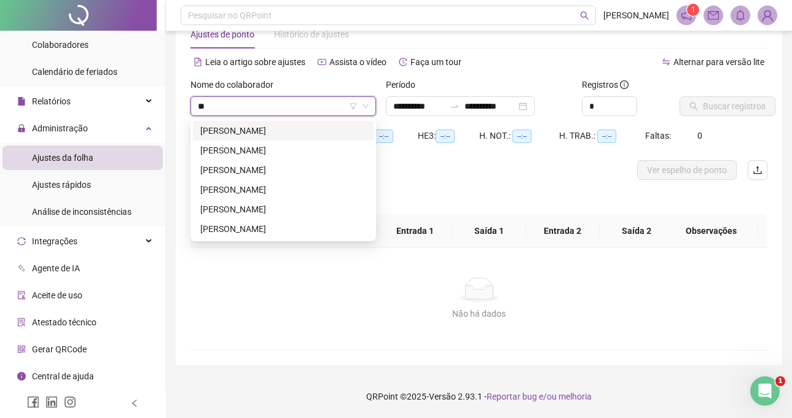
type input "***"
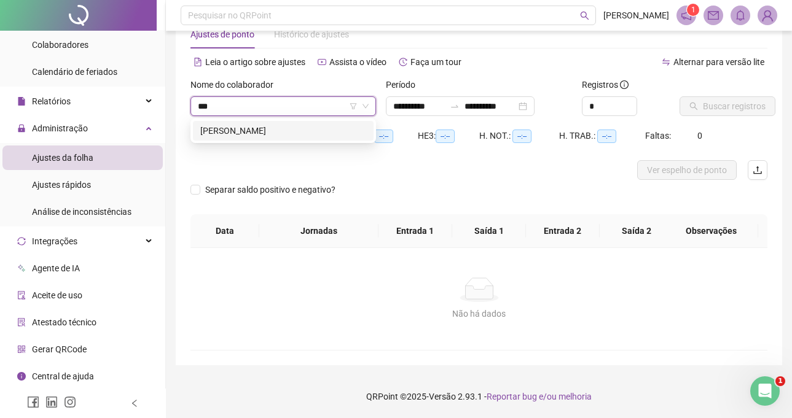
click at [322, 130] on div "[PERSON_NAME]" at bounding box center [283, 131] width 166 height 14
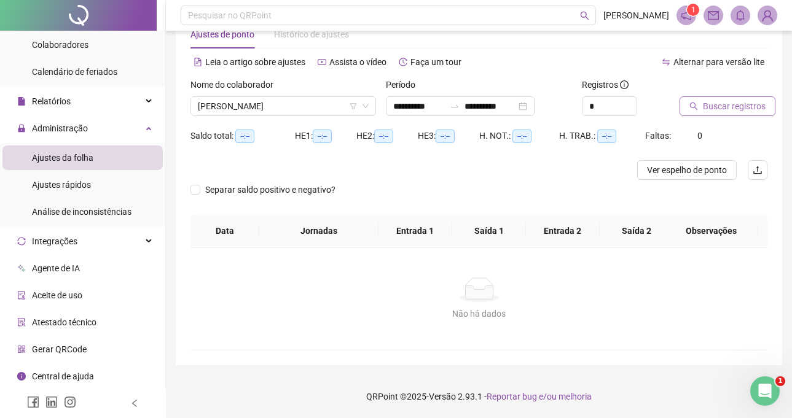
click at [709, 104] on span "Buscar registros" at bounding box center [734, 106] width 63 height 14
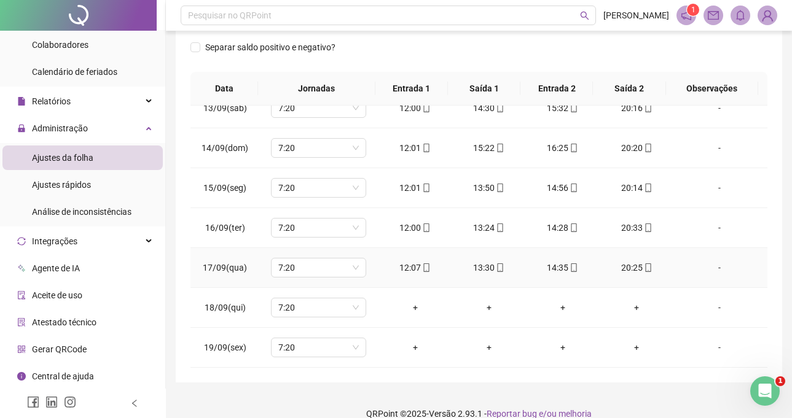
scroll to position [209, 0]
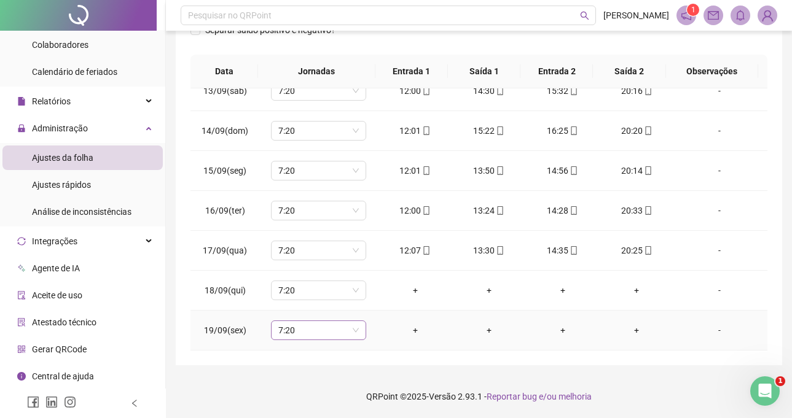
click at [340, 327] on span "7:20" at bounding box center [318, 330] width 80 height 18
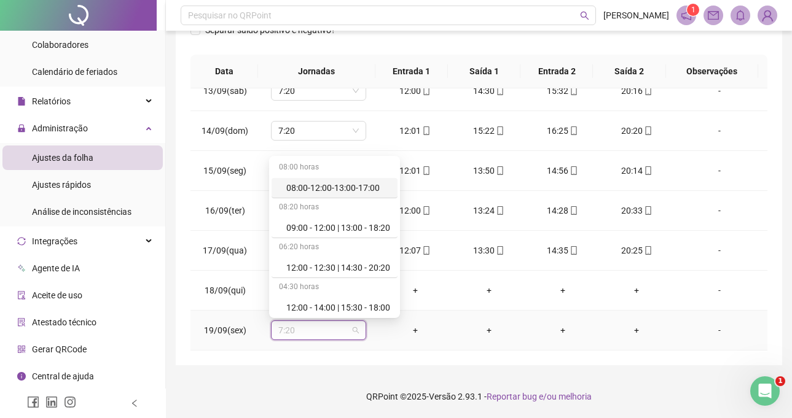
type input "*"
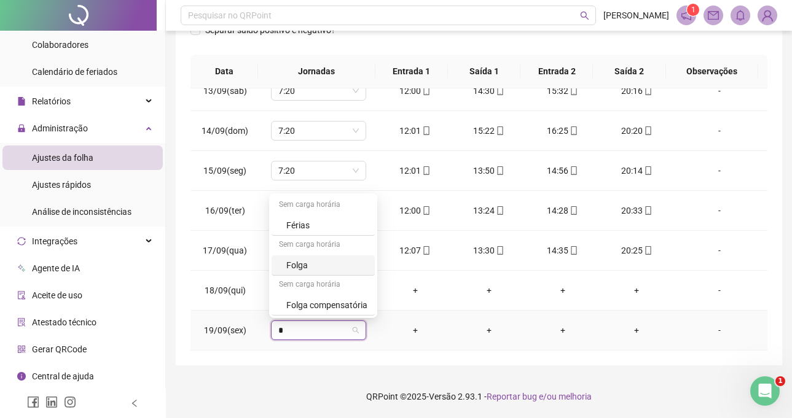
click at [313, 267] on div "Folga" at bounding box center [326, 266] width 81 height 14
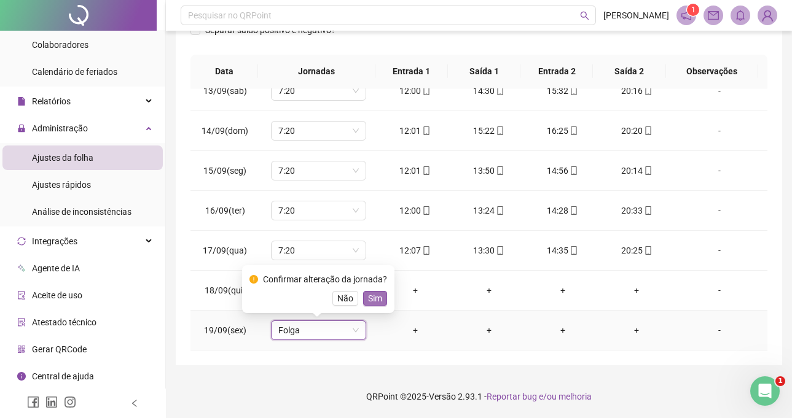
click at [372, 302] on span "Sim" at bounding box center [375, 299] width 14 height 14
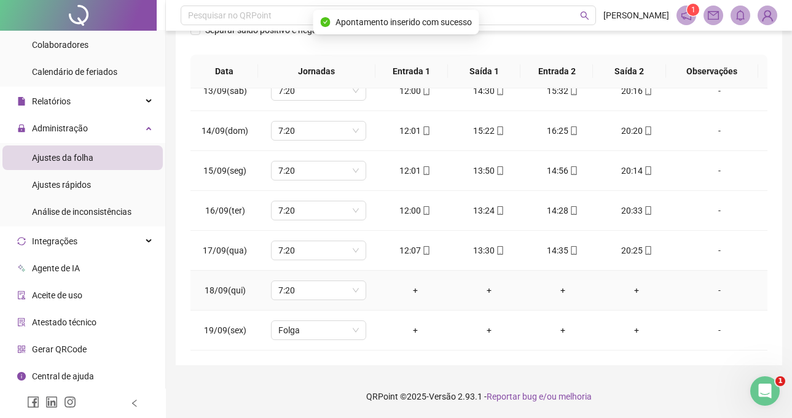
click at [714, 290] on div "-" at bounding box center [719, 291] width 72 height 14
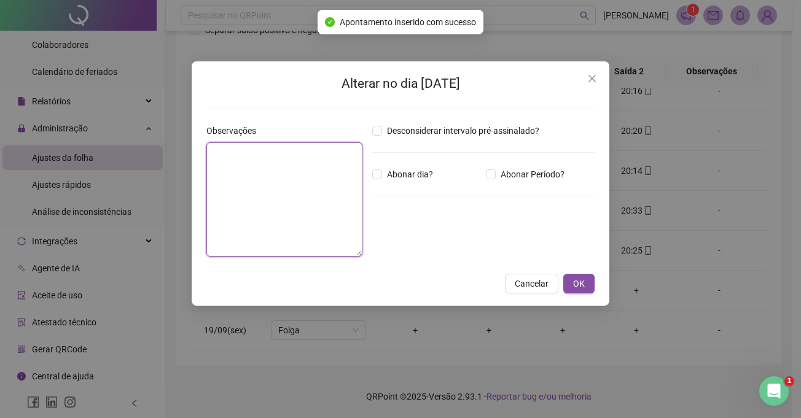
click at [290, 180] on textarea at bounding box center [284, 199] width 156 height 114
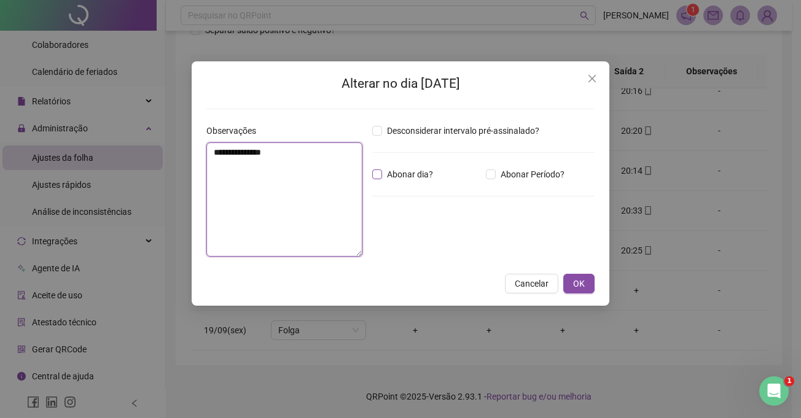
type textarea "**********"
click at [397, 170] on span "Abonar dia?" at bounding box center [410, 175] width 56 height 14
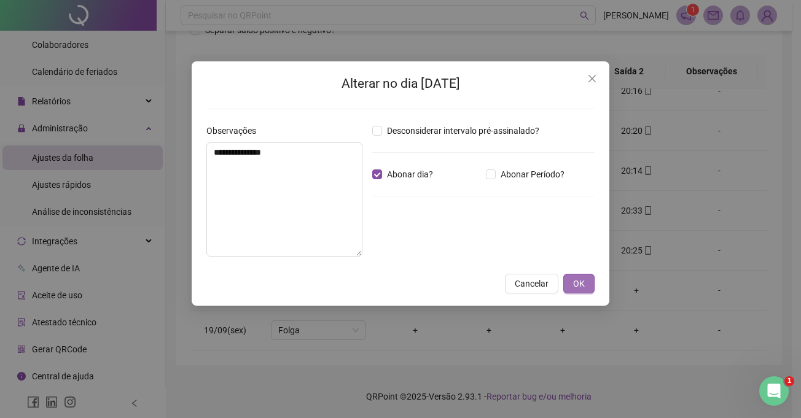
click at [574, 283] on span "OK" at bounding box center [579, 284] width 12 height 14
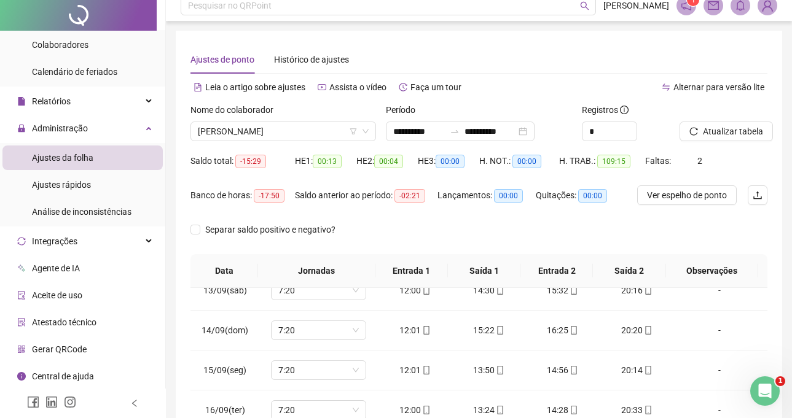
scroll to position [0, 0]
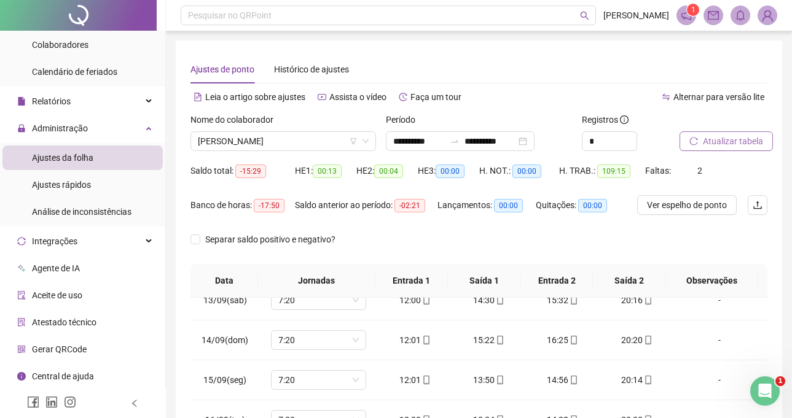
click at [709, 150] on button "Atualizar tabela" at bounding box center [725, 141] width 93 height 20
click at [315, 139] on span "[PERSON_NAME]" at bounding box center [283, 141] width 171 height 18
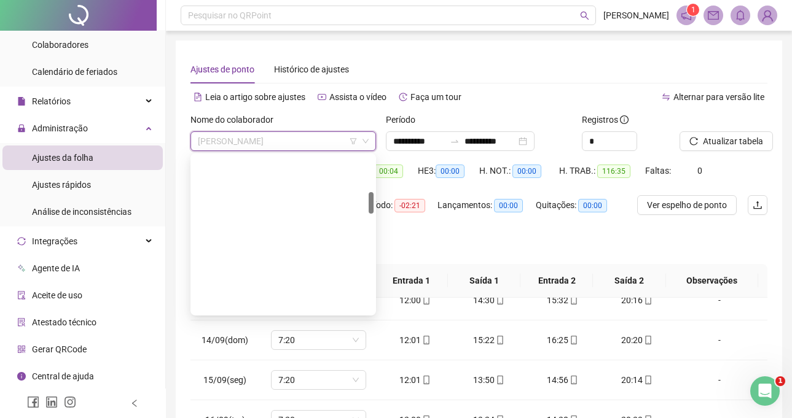
scroll to position [255, 0]
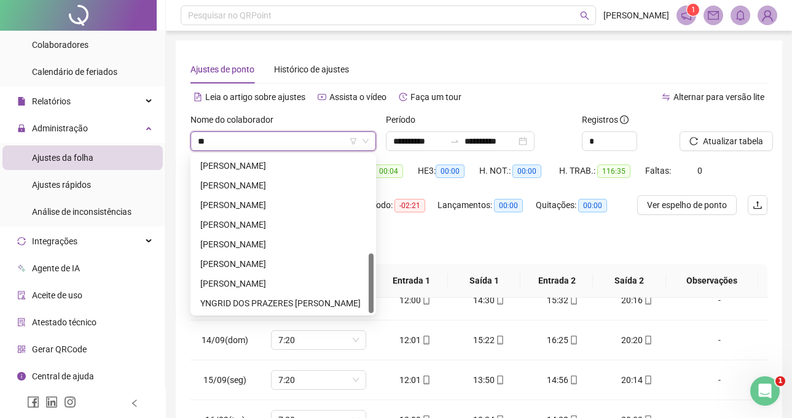
type input "***"
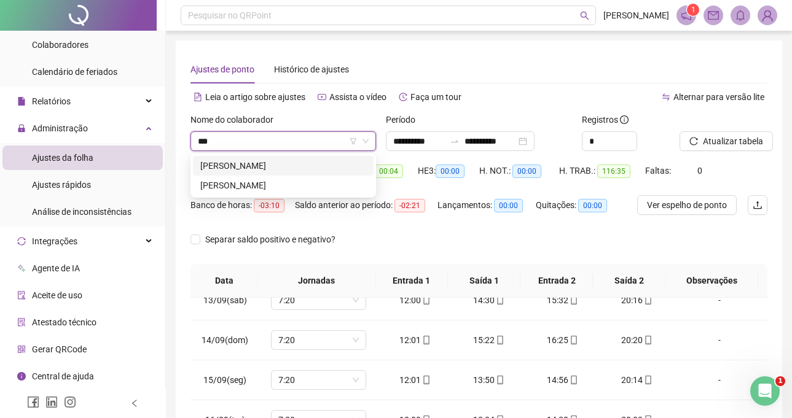
scroll to position [0, 0]
click at [314, 166] on div "[PERSON_NAME]" at bounding box center [283, 166] width 166 height 14
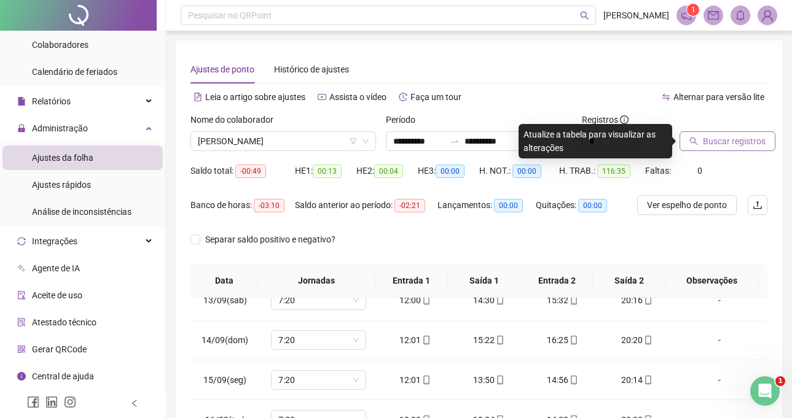
click at [690, 140] on icon "search" at bounding box center [694, 142] width 8 height 8
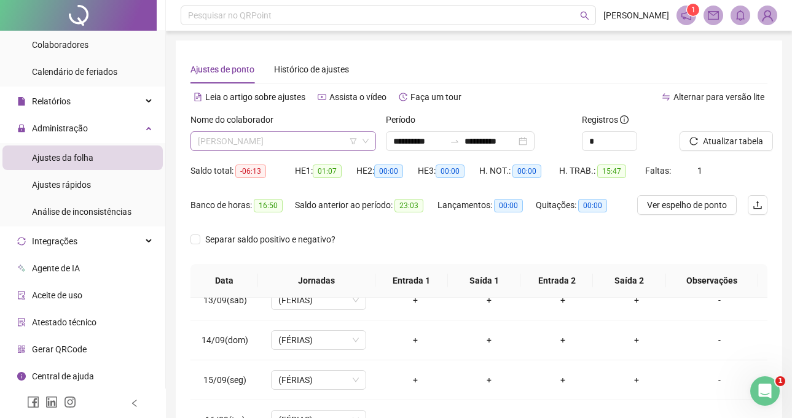
click at [324, 142] on span "[PERSON_NAME]" at bounding box center [283, 141] width 171 height 18
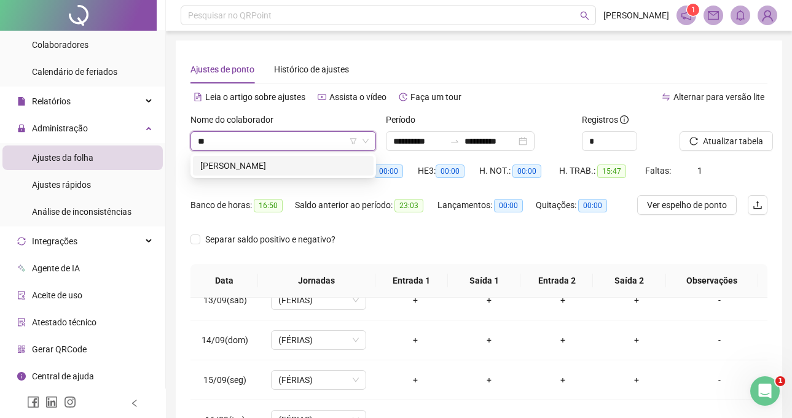
type input "***"
click at [326, 172] on div "[PERSON_NAME]" at bounding box center [283, 166] width 166 height 14
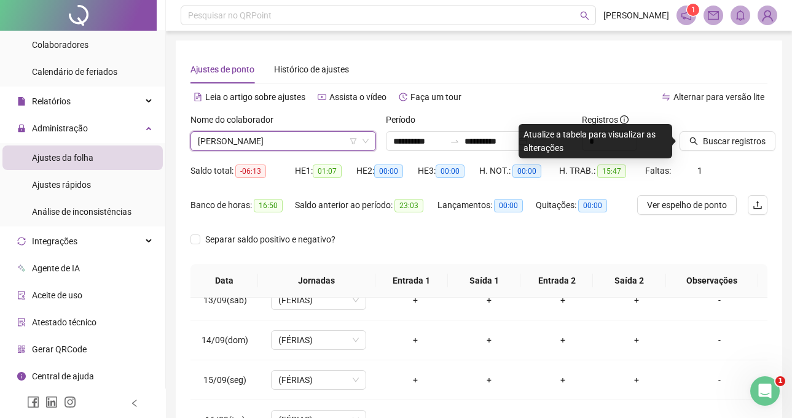
click at [722, 165] on div "Saldo total: -06:13 HE 1: 01:07 HE 2: 00:00 HE 3: 00:00 H. NOT.: 00:00 H. TRAB.…" at bounding box center [478, 178] width 577 height 34
click at [714, 153] on div "Buscar registros" at bounding box center [723, 137] width 98 height 48
click at [706, 149] on button "Buscar registros" at bounding box center [727, 141] width 96 height 20
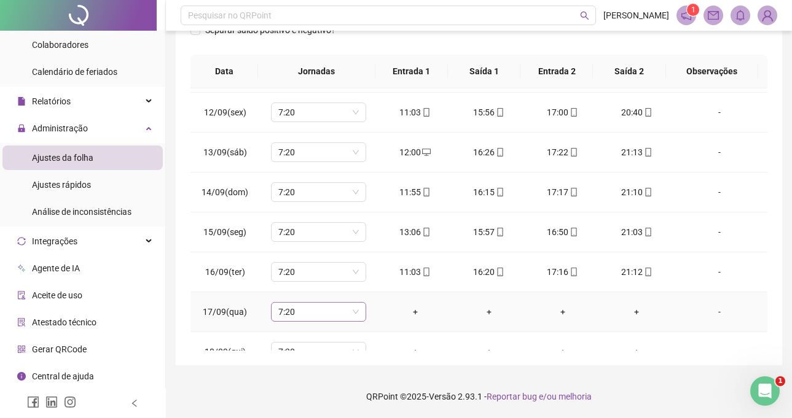
scroll to position [496, 0]
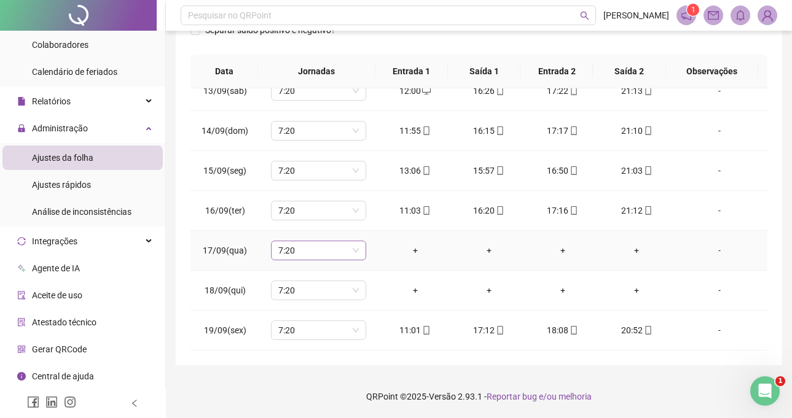
drag, startPoint x: 261, startPoint y: 254, endPoint x: 312, endPoint y: 258, distance: 51.2
click at [262, 254] on td "7:20" at bounding box center [318, 251] width 119 height 40
click at [312, 259] on span "7:20" at bounding box center [318, 250] width 80 height 18
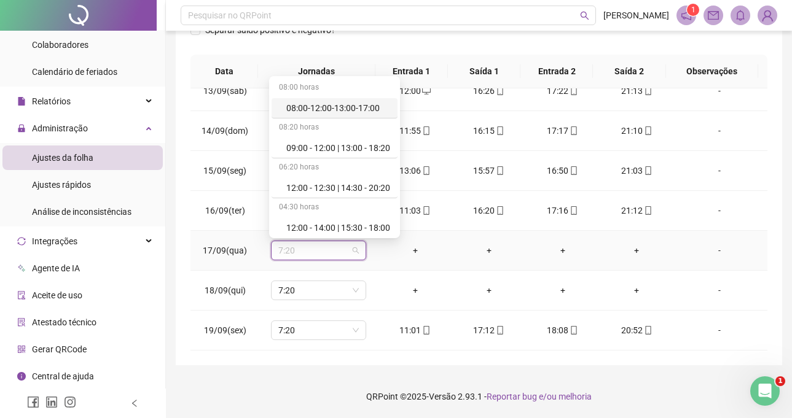
type input "*"
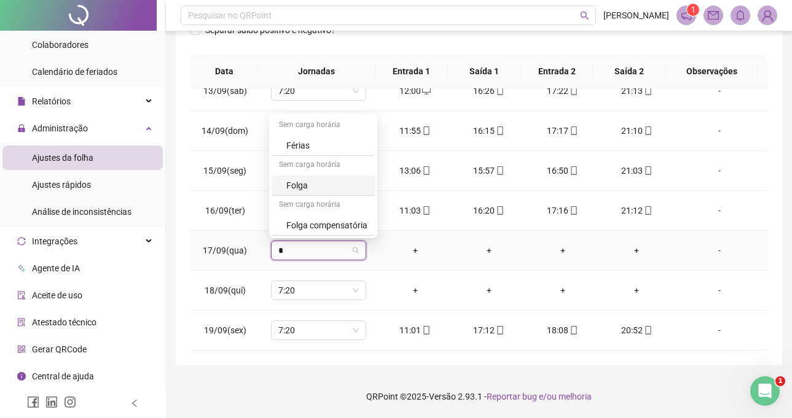
click at [302, 189] on div "Folga" at bounding box center [326, 186] width 81 height 14
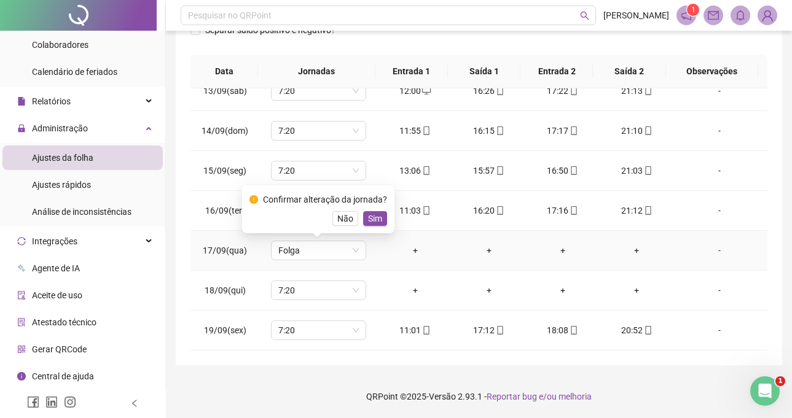
drag, startPoint x: 369, startPoint y: 214, endPoint x: 456, endPoint y: 238, distance: 89.8
click at [370, 214] on span "Sim" at bounding box center [375, 219] width 14 height 14
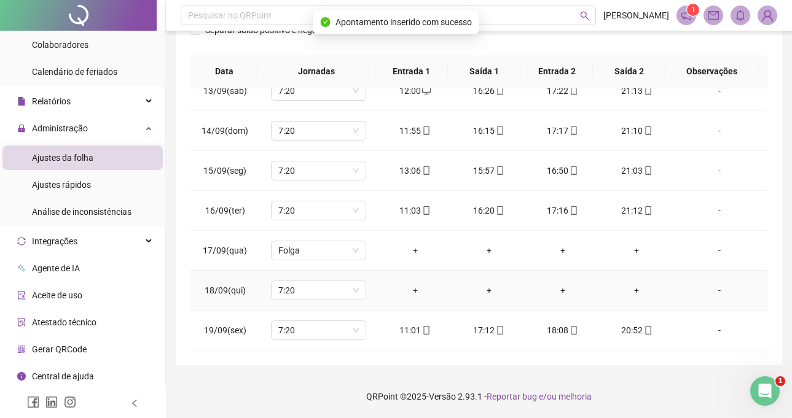
drag, startPoint x: 712, startPoint y: 286, endPoint x: 399, endPoint y: 239, distance: 316.8
click at [701, 286] on div "-" at bounding box center [719, 291] width 72 height 14
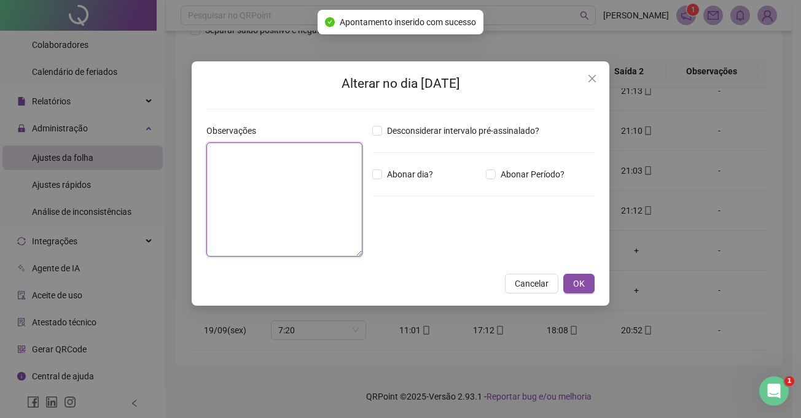
click at [299, 181] on textarea at bounding box center [284, 199] width 156 height 114
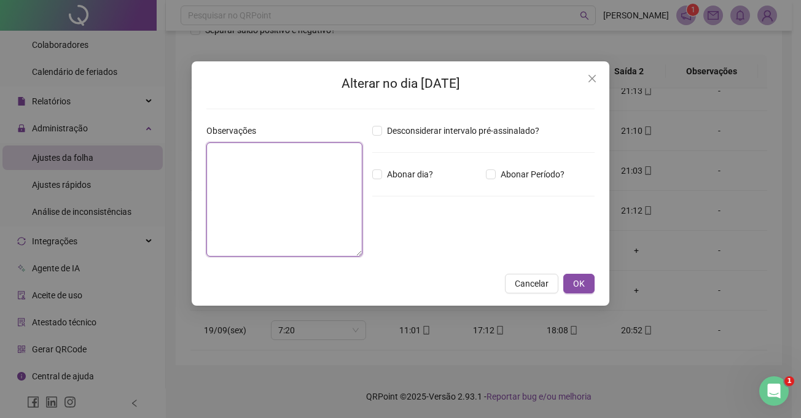
paste textarea "**********"
drag, startPoint x: 251, startPoint y: 150, endPoint x: 208, endPoint y: 152, distance: 42.4
click at [208, 152] on textarea "**********" at bounding box center [284, 199] width 156 height 114
type textarea "**********"
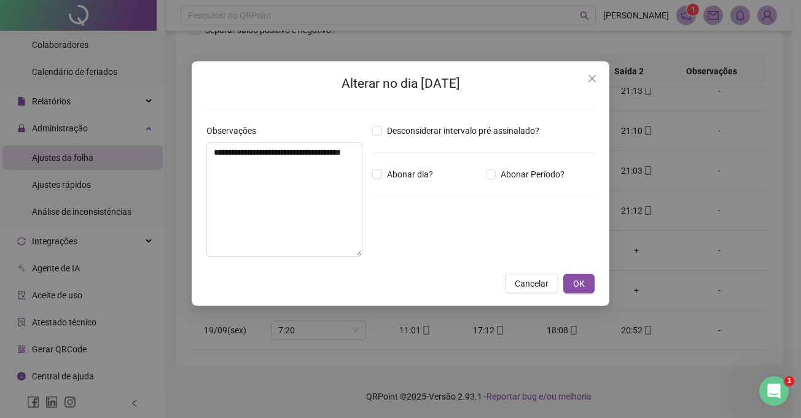
click at [386, 185] on div "Desconsiderar intervalo pré-assinalado? Abonar dia? Abonar Período? Horas a abo…" at bounding box center [483, 195] width 232 height 142
click at [381, 180] on label "Abonar dia?" at bounding box center [405, 175] width 66 height 14
click at [587, 292] on button "OK" at bounding box center [578, 284] width 31 height 20
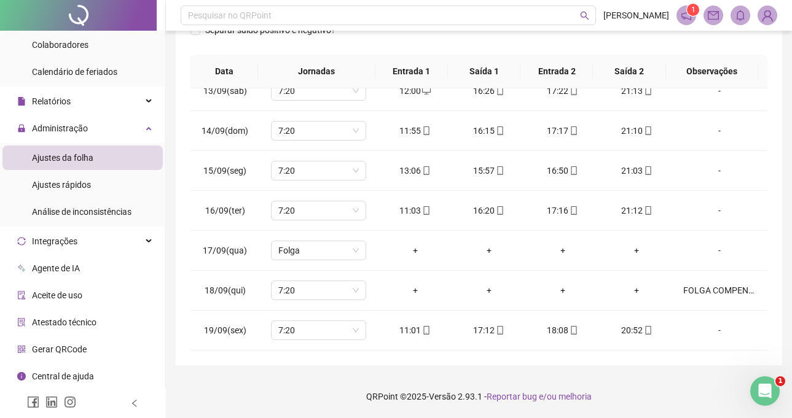
scroll to position [25, 0]
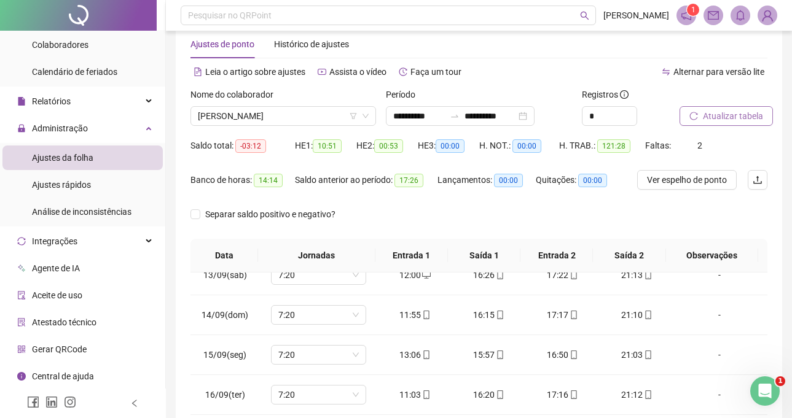
click at [713, 117] on span "Atualizar tabela" at bounding box center [733, 116] width 60 height 14
click at [313, 110] on span "[PERSON_NAME]" at bounding box center [283, 116] width 171 height 18
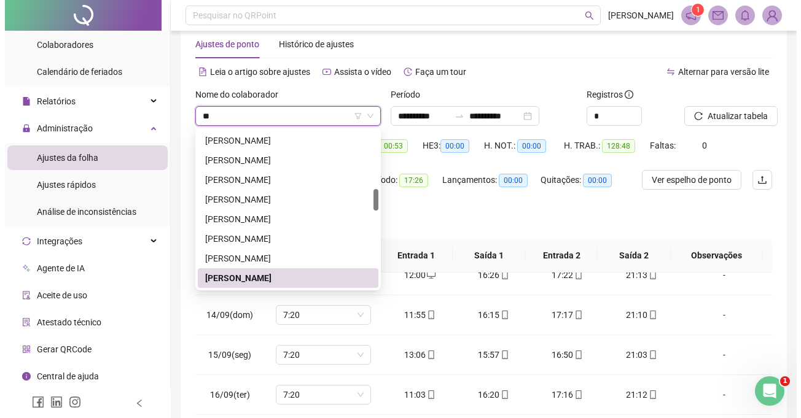
scroll to position [0, 0]
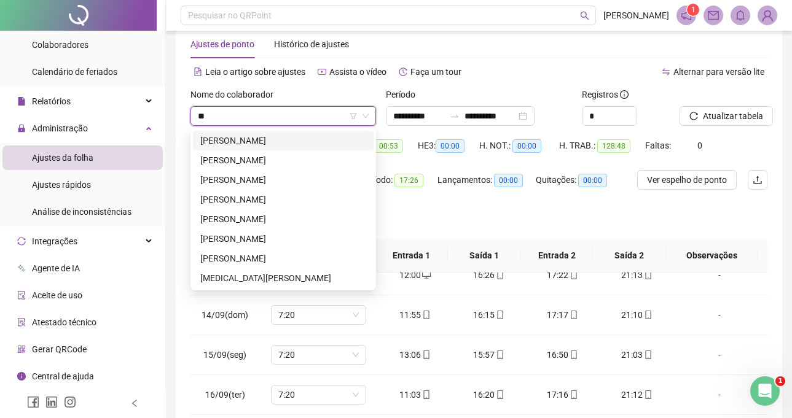
type input "***"
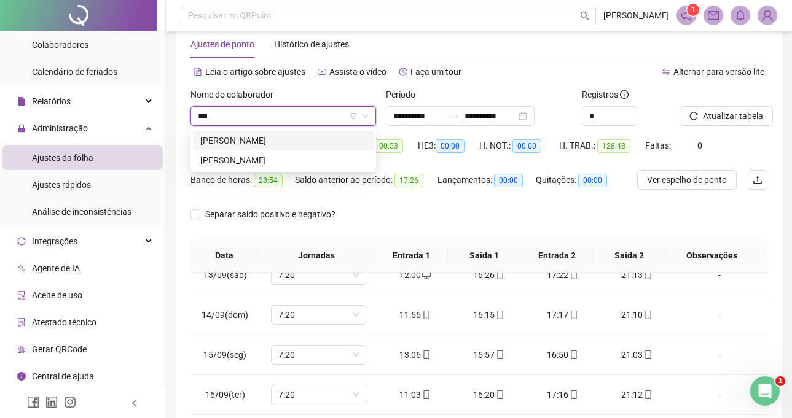
click at [310, 138] on div "[PERSON_NAME]" at bounding box center [283, 141] width 166 height 14
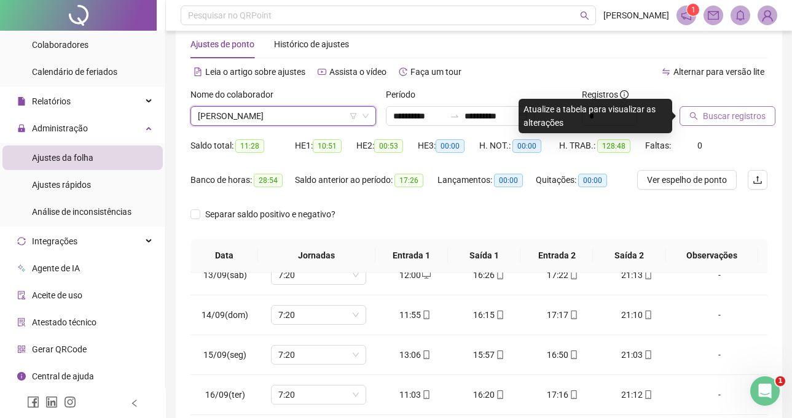
click at [709, 114] on span "Buscar registros" at bounding box center [734, 116] width 63 height 14
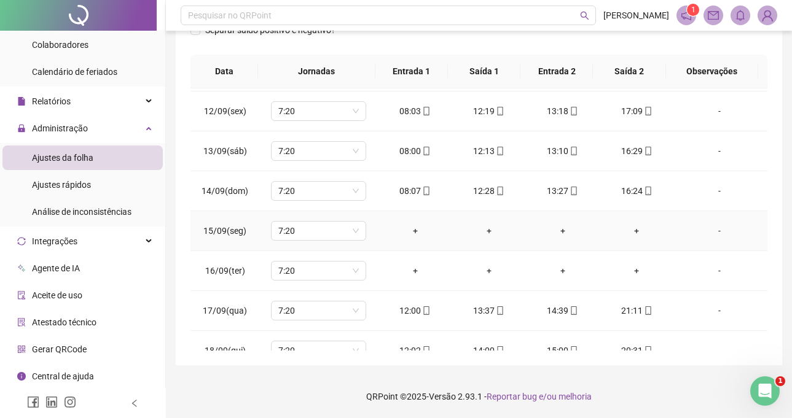
scroll to position [496, 0]
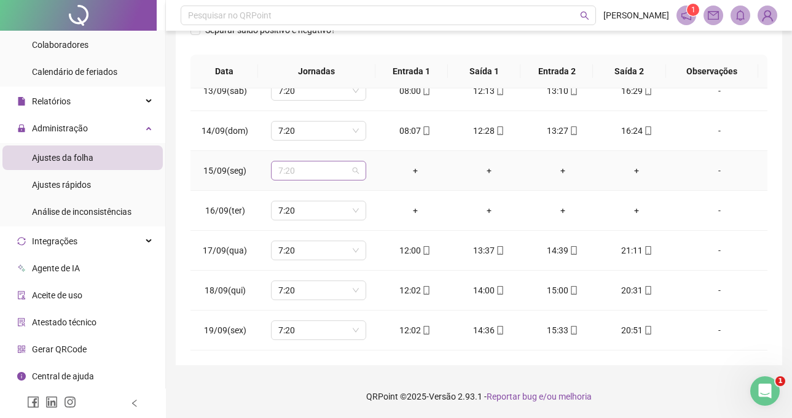
click at [314, 170] on span "7:20" at bounding box center [318, 171] width 80 height 18
click at [720, 173] on div "-" at bounding box center [719, 171] width 72 height 14
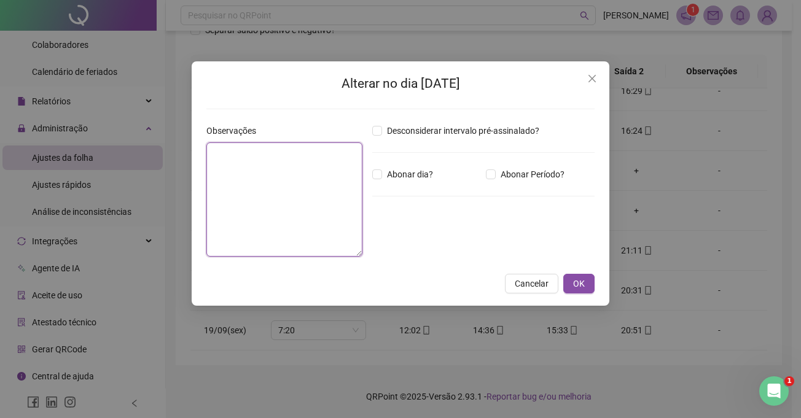
click at [357, 182] on textarea at bounding box center [284, 199] width 156 height 114
type textarea "**********"
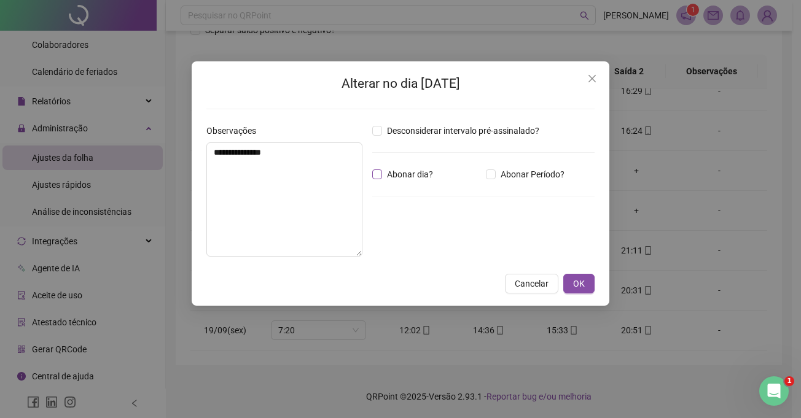
click at [394, 168] on span "Abonar dia?" at bounding box center [410, 175] width 56 height 14
click at [580, 281] on span "OK" at bounding box center [579, 284] width 12 height 14
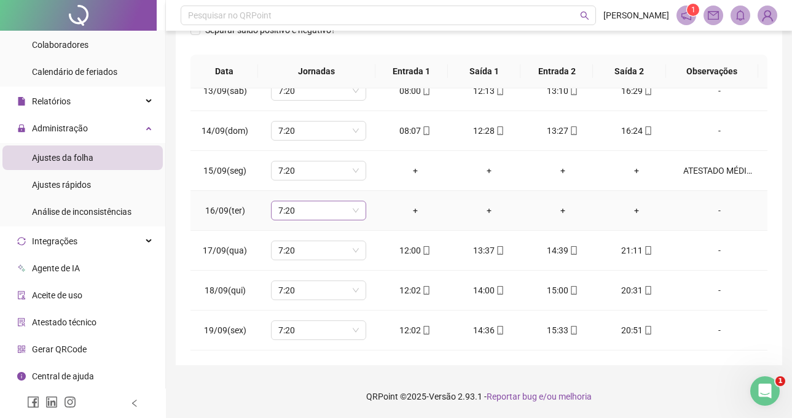
click at [348, 217] on span "7:20" at bounding box center [318, 210] width 80 height 18
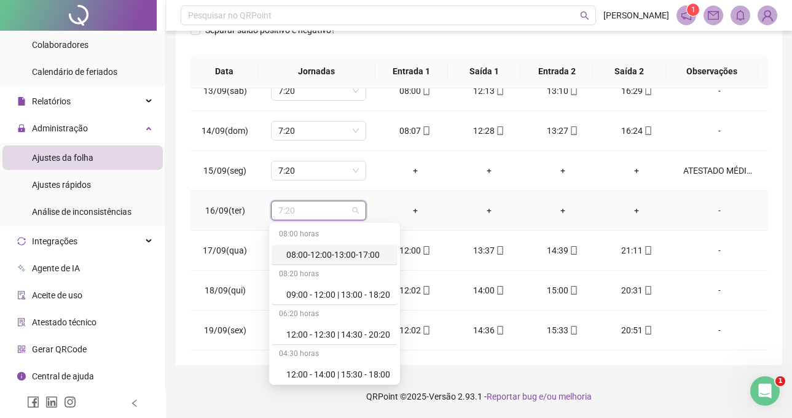
type input "*"
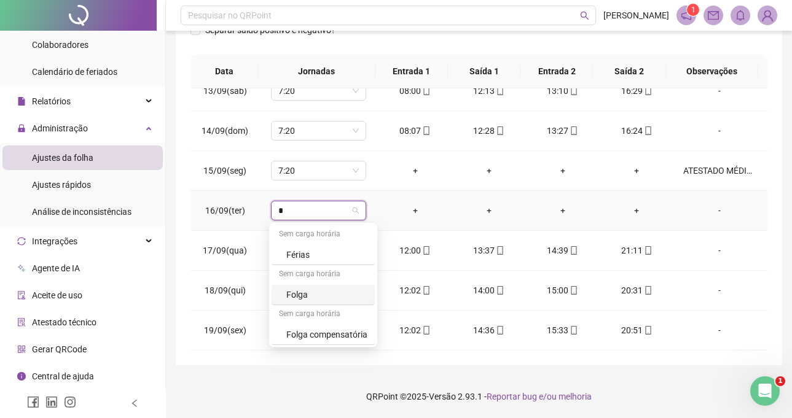
click at [325, 297] on div "Folga" at bounding box center [326, 295] width 81 height 14
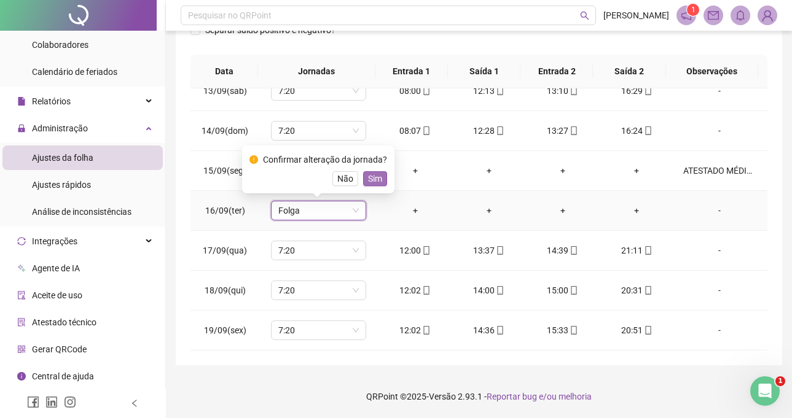
click at [363, 174] on button "Sim" at bounding box center [375, 178] width 24 height 15
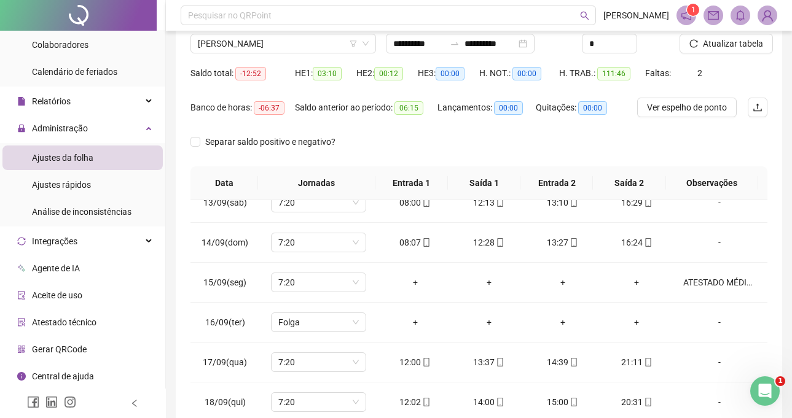
scroll to position [0, 0]
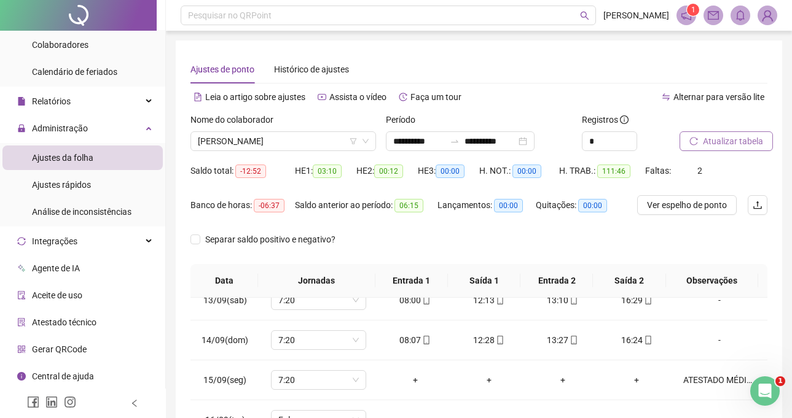
click at [730, 142] on span "Atualizar tabela" at bounding box center [733, 141] width 60 height 14
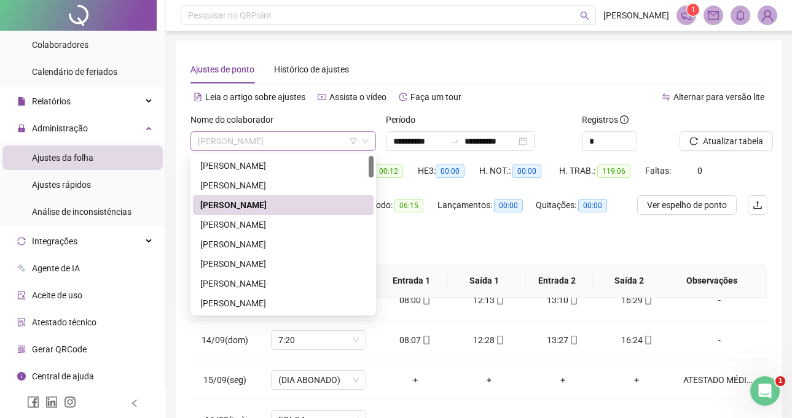
click at [298, 145] on span "[PERSON_NAME]" at bounding box center [283, 141] width 171 height 18
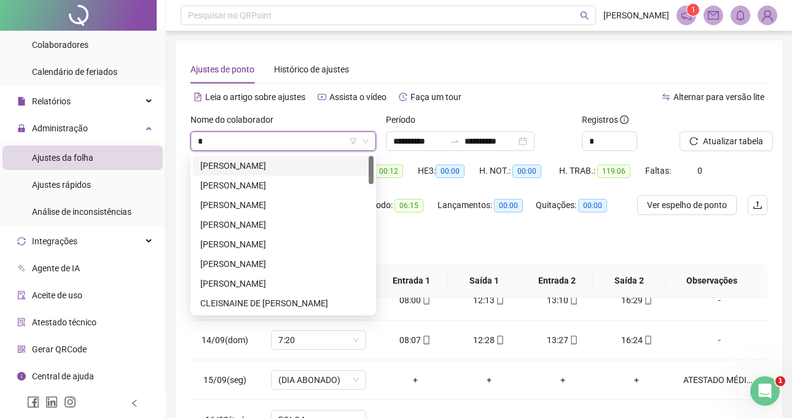
type input "**"
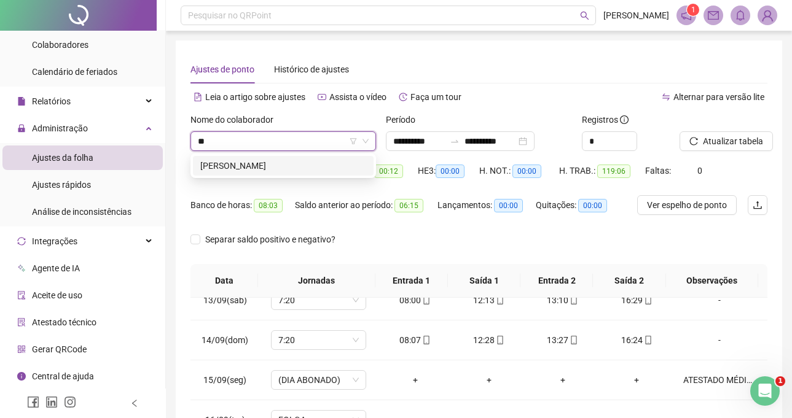
click at [333, 168] on div "[PERSON_NAME]" at bounding box center [283, 166] width 166 height 14
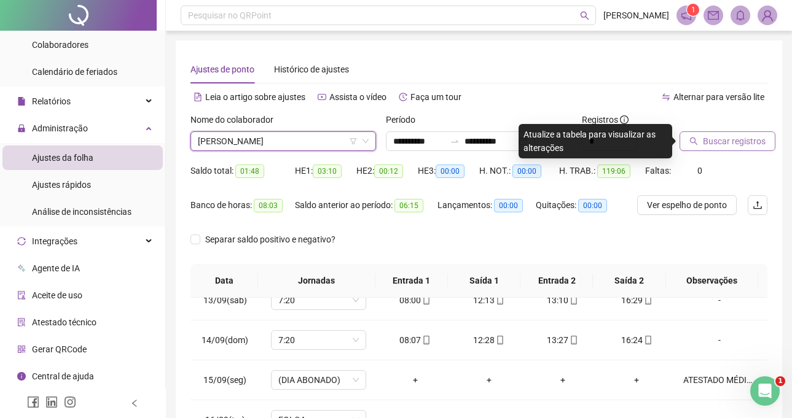
click at [713, 138] on span "Buscar registros" at bounding box center [734, 141] width 63 height 14
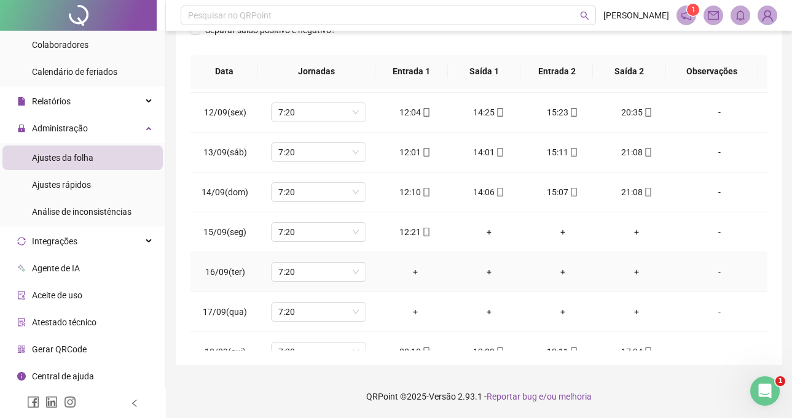
scroll to position [496, 0]
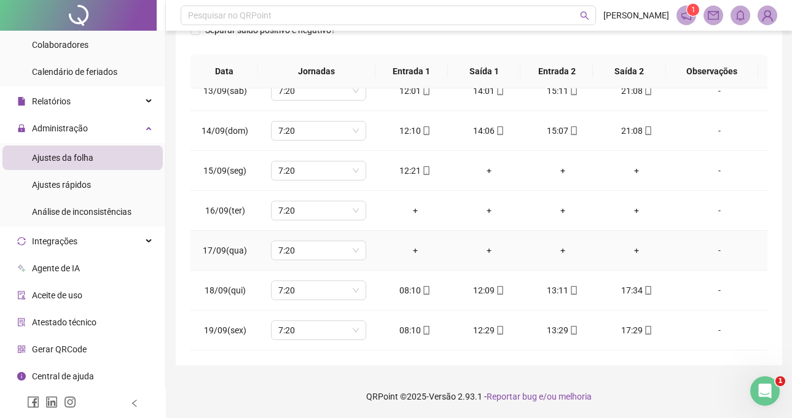
drag, startPoint x: 719, startPoint y: 249, endPoint x: 602, endPoint y: 232, distance: 117.9
click at [717, 249] on div "-" at bounding box center [719, 251] width 72 height 14
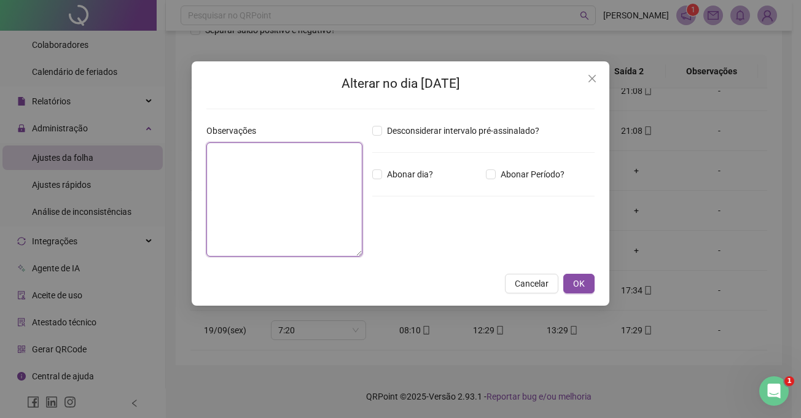
click at [330, 184] on textarea at bounding box center [284, 199] width 156 height 114
type textarea "**********"
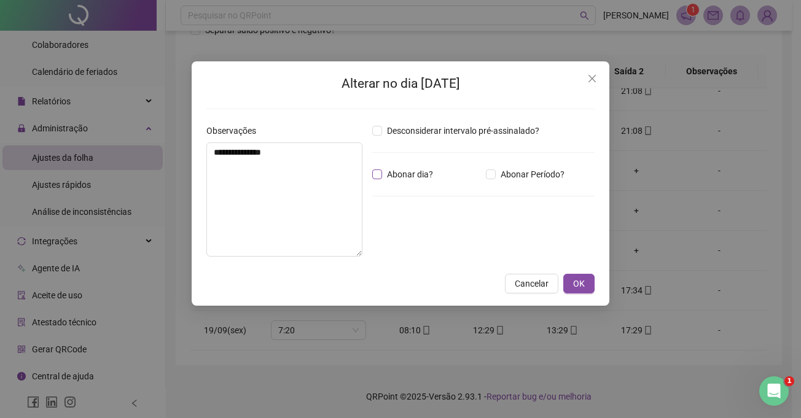
click at [405, 174] on span "Abonar dia?" at bounding box center [410, 175] width 56 height 14
click at [566, 286] on button "OK" at bounding box center [578, 284] width 31 height 20
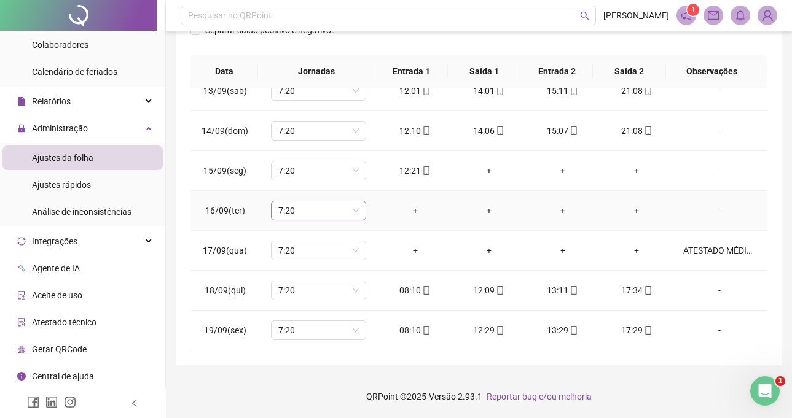
click at [303, 209] on span "7:20" at bounding box center [318, 210] width 80 height 18
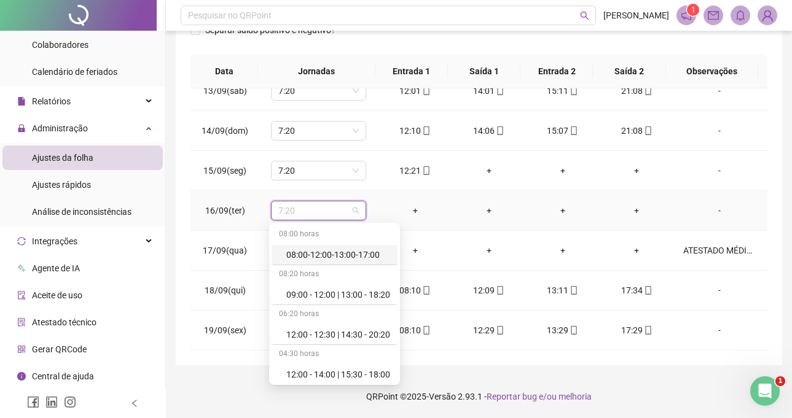
type input "*"
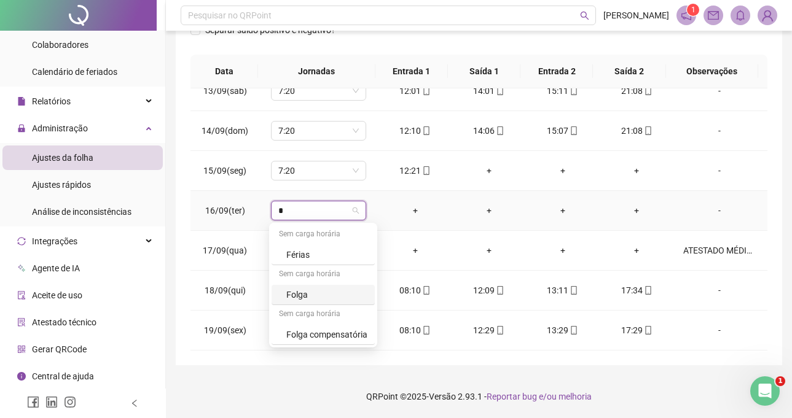
click at [322, 310] on div "Sem carga horária" at bounding box center [322, 315] width 103 height 20
click at [321, 301] on div "Folga" at bounding box center [326, 295] width 81 height 14
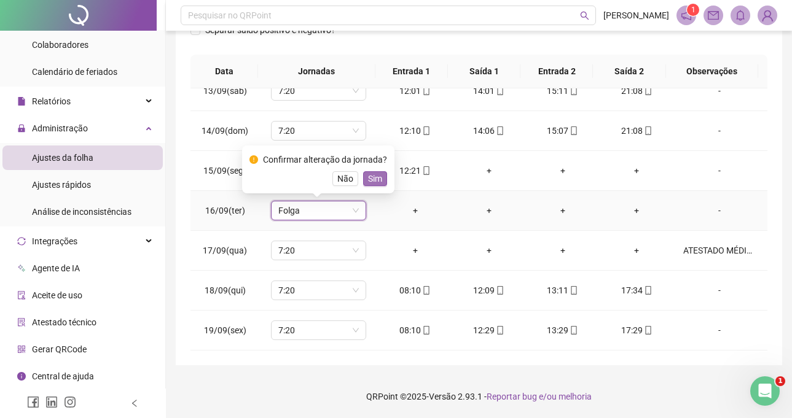
click at [372, 179] on span "Sim" at bounding box center [375, 179] width 14 height 14
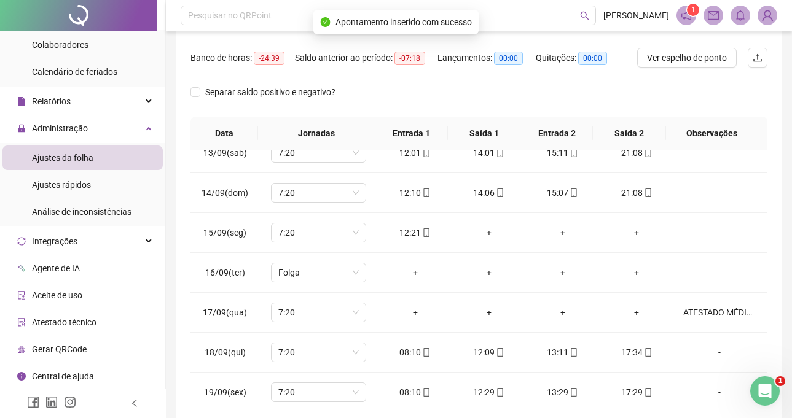
scroll to position [0, 0]
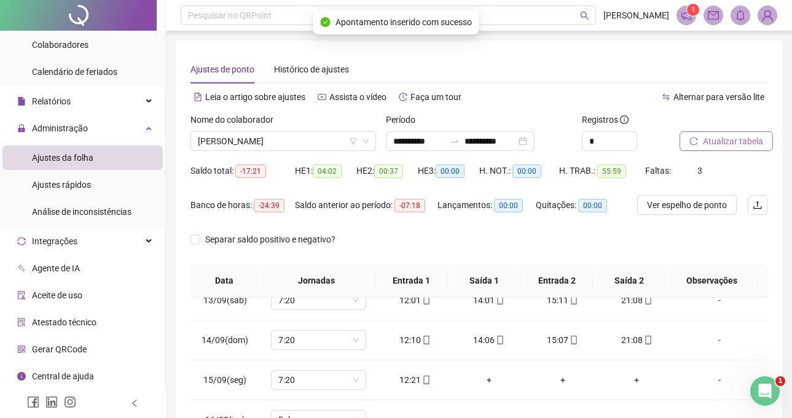
drag, startPoint x: 738, startPoint y: 130, endPoint x: 727, endPoint y: 136, distance: 12.6
click at [736, 131] on div "Atualizar tabela" at bounding box center [723, 132] width 88 height 38
click at [725, 136] on span "Atualizar tabela" at bounding box center [733, 141] width 60 height 14
click at [327, 145] on span "[PERSON_NAME]" at bounding box center [283, 141] width 171 height 18
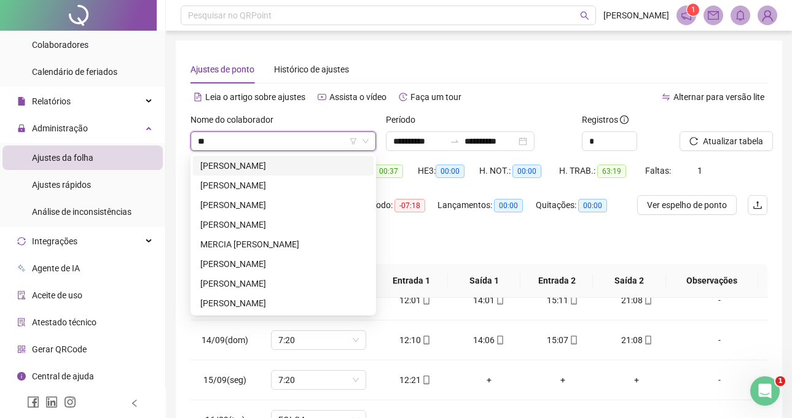
type input "***"
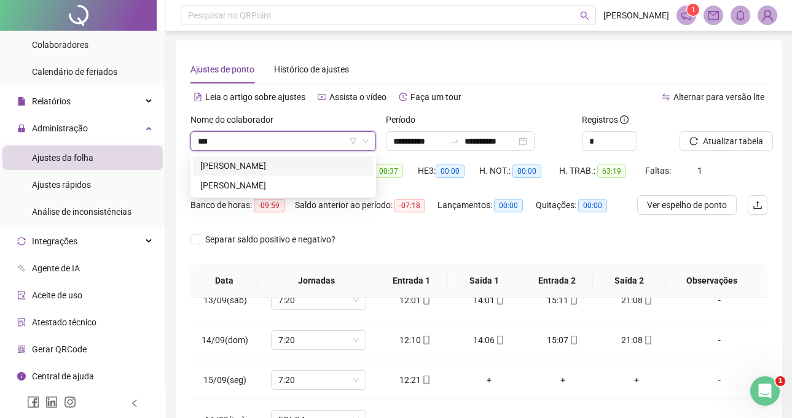
click at [317, 171] on div "[PERSON_NAME]" at bounding box center [283, 166] width 166 height 14
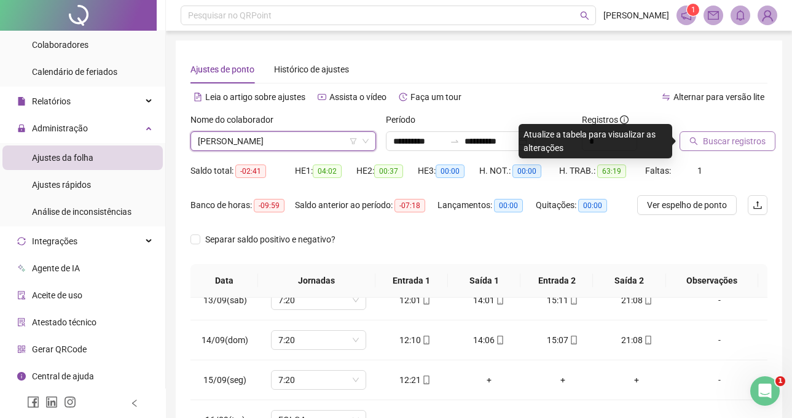
click at [754, 149] on button "Buscar registros" at bounding box center [727, 141] width 96 height 20
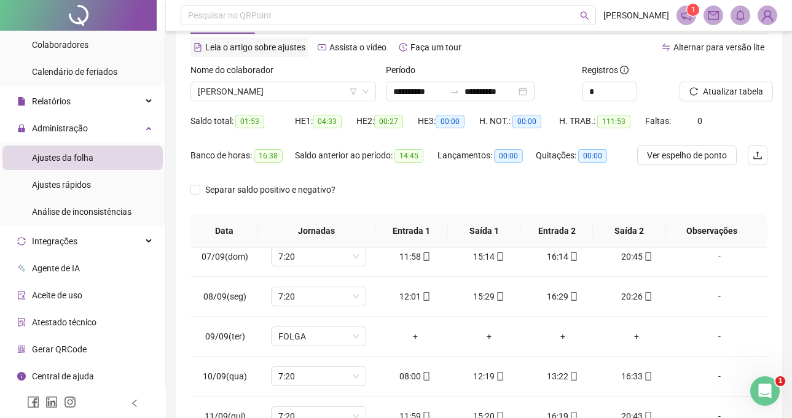
scroll to position [25, 0]
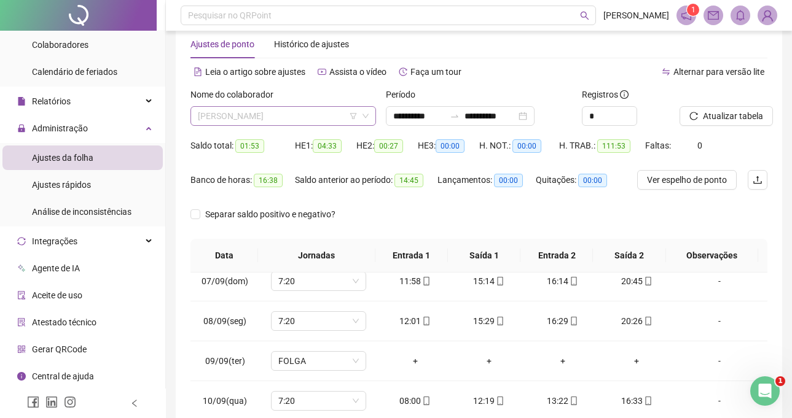
click at [305, 115] on span "[PERSON_NAME]" at bounding box center [283, 116] width 171 height 18
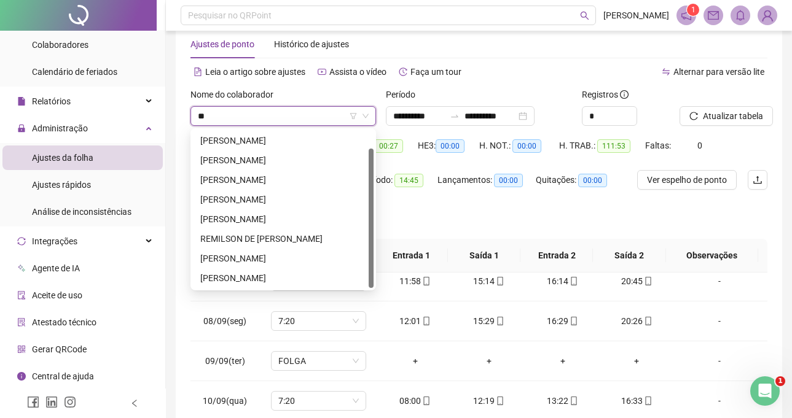
scroll to position [20, 0]
type input "***"
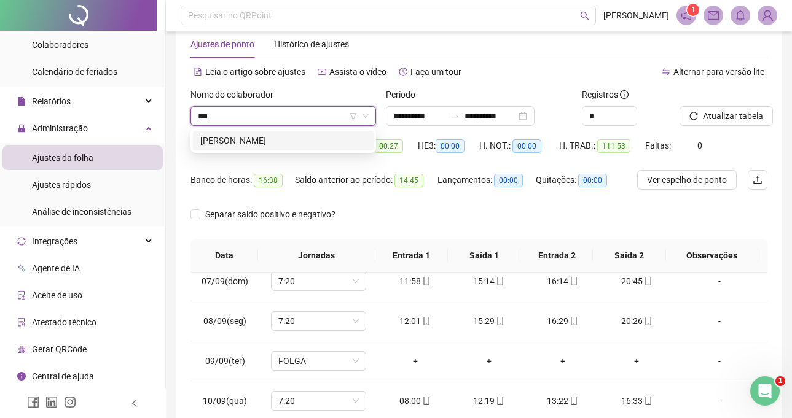
click at [320, 147] on div "[PERSON_NAME]" at bounding box center [283, 141] width 166 height 14
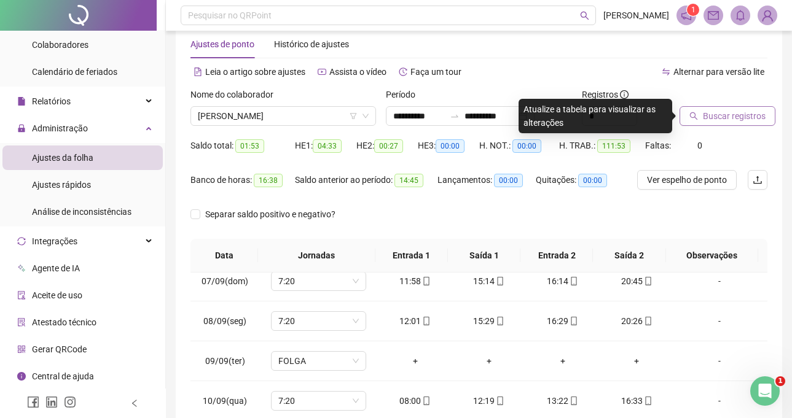
click at [754, 107] on button "Buscar registros" at bounding box center [727, 116] width 96 height 20
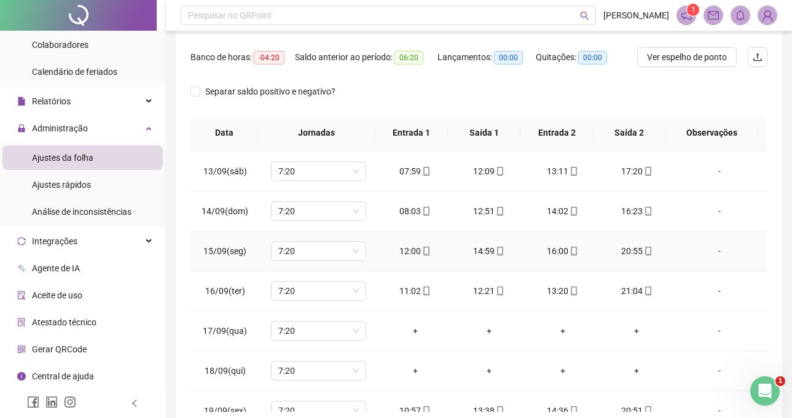
scroll to position [496, 0]
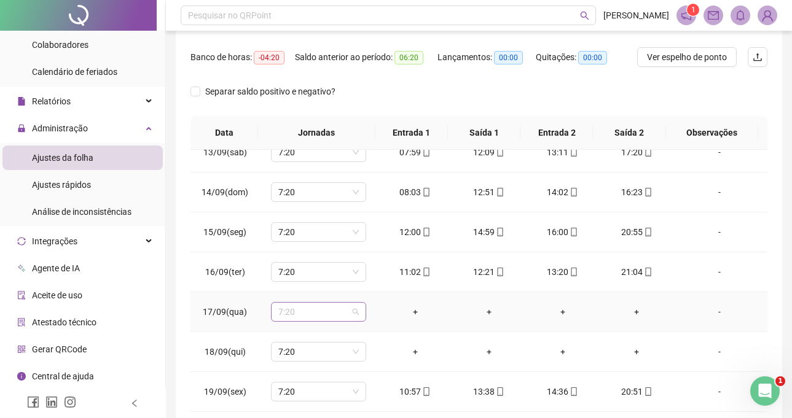
click at [313, 313] on span "7:20" at bounding box center [318, 312] width 80 height 18
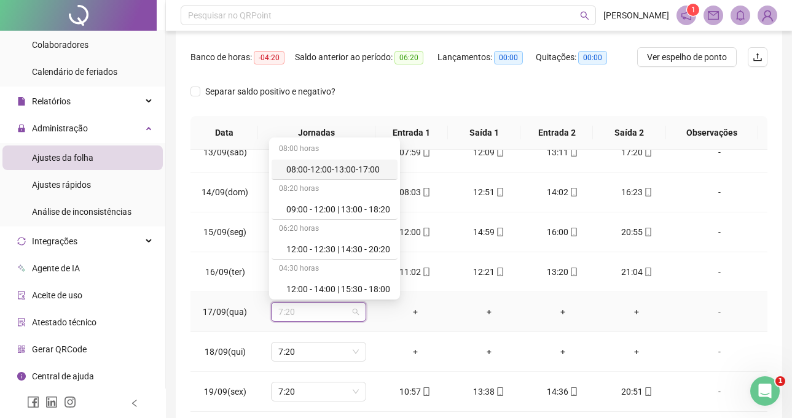
type input "*"
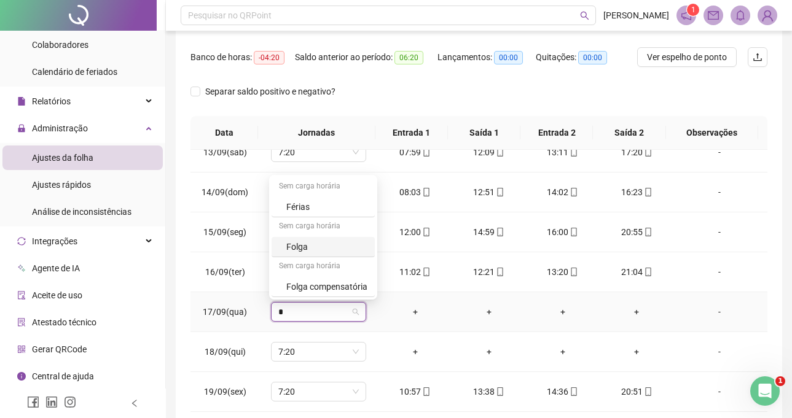
click at [327, 237] on div "Folga" at bounding box center [322, 247] width 103 height 20
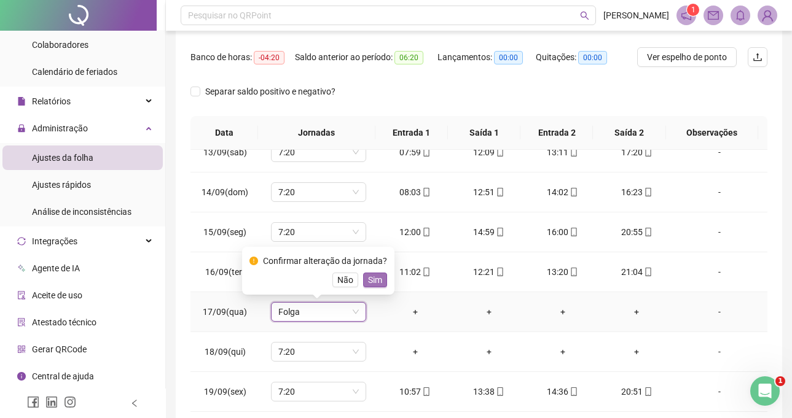
click at [376, 280] on span "Sim" at bounding box center [375, 280] width 14 height 14
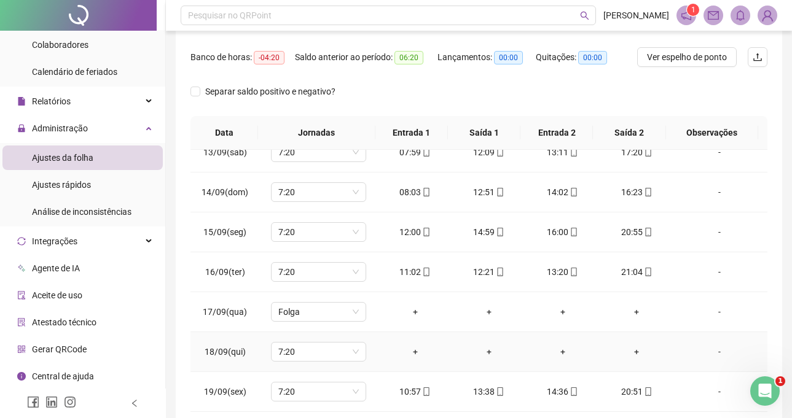
drag, startPoint x: 719, startPoint y: 350, endPoint x: 615, endPoint y: 337, distance: 104.7
click at [719, 350] on div "-" at bounding box center [719, 352] width 72 height 14
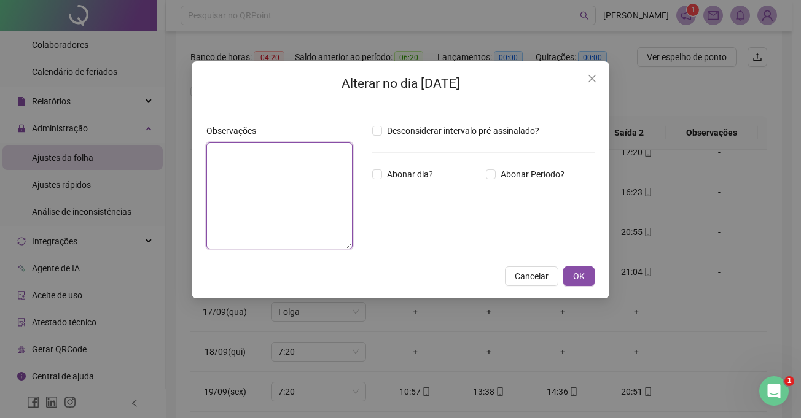
click at [311, 193] on textarea at bounding box center [279, 195] width 146 height 107
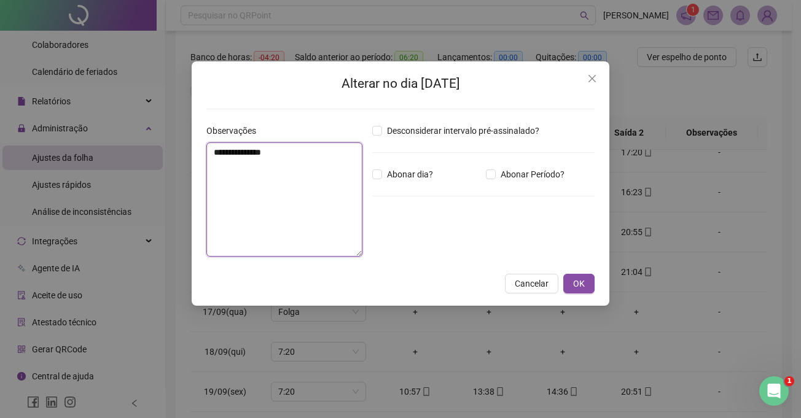
type textarea "**********"
click at [378, 184] on div "Desconsiderar intervalo pré-assinalado? Abonar dia? Abonar Período? Horas a abo…" at bounding box center [483, 195] width 232 height 142
click at [383, 182] on div "Desconsiderar intervalo pré-assinalado? Abonar dia? Abonar Período? Horas a abo…" at bounding box center [483, 195] width 232 height 142
click at [383, 177] on span "Abonar dia?" at bounding box center [410, 175] width 56 height 14
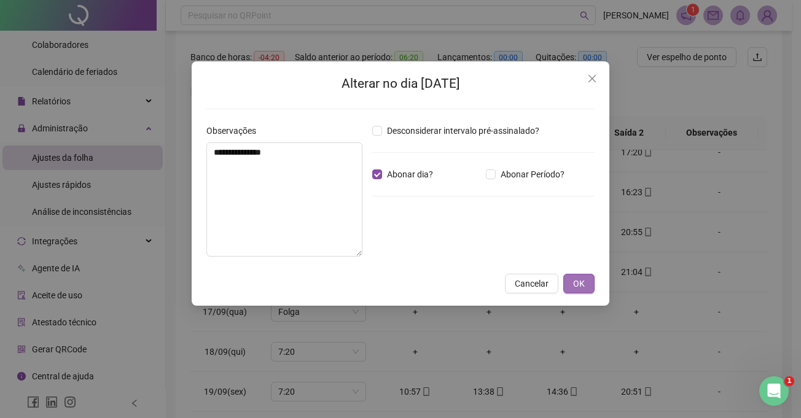
click at [572, 284] on button "OK" at bounding box center [578, 284] width 31 height 20
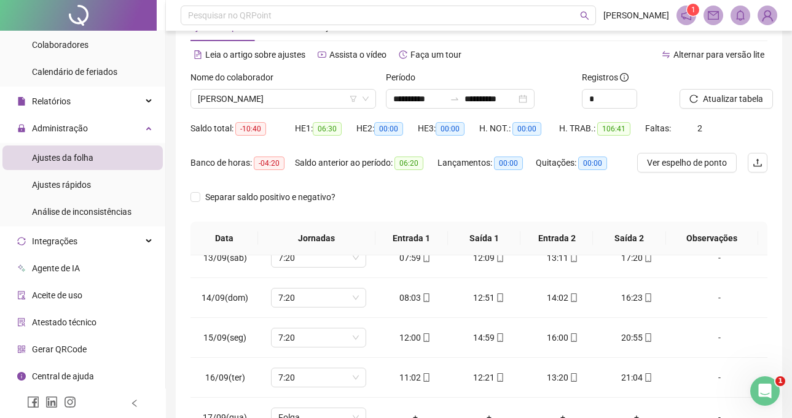
scroll to position [25, 0]
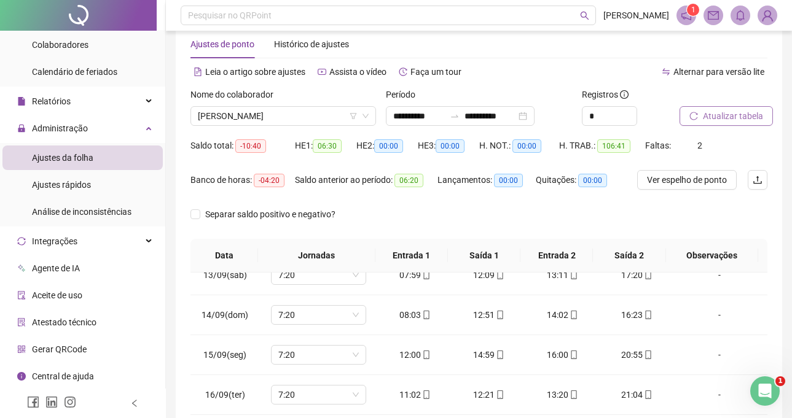
click at [714, 125] on button "Atualizar tabela" at bounding box center [725, 116] width 93 height 20
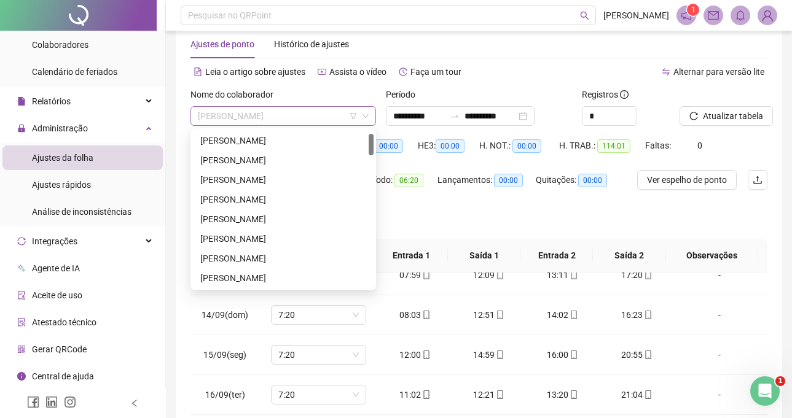
click at [311, 123] on span "[PERSON_NAME]" at bounding box center [283, 116] width 171 height 18
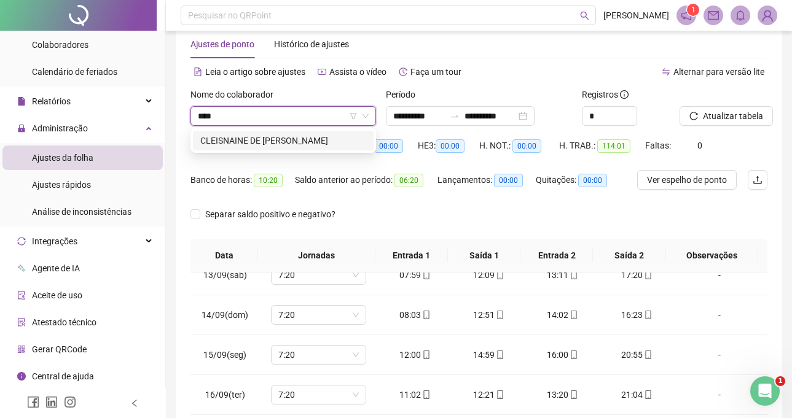
type input "****"
click at [313, 126] on div "Nome do colaborador [PERSON_NAME]" at bounding box center [282, 112] width 195 height 48
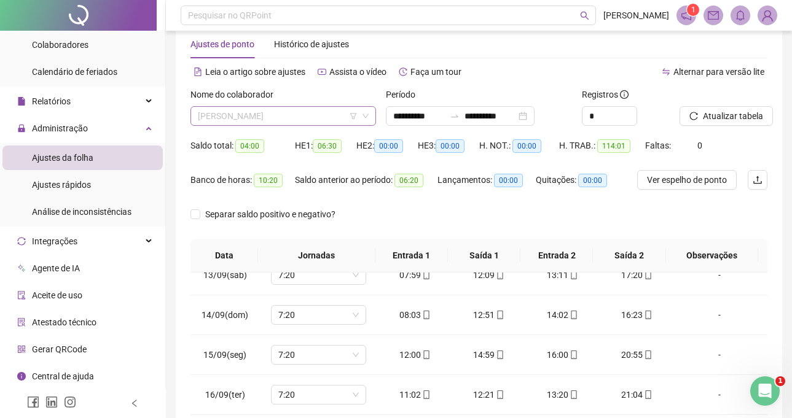
click at [301, 113] on span "[PERSON_NAME]" at bounding box center [283, 116] width 171 height 18
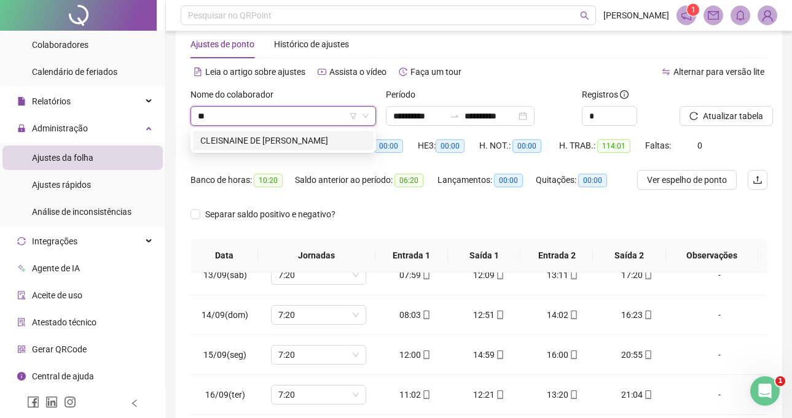
type input "***"
click at [303, 138] on div "CLEISNAINE DE [PERSON_NAME]" at bounding box center [283, 141] width 166 height 14
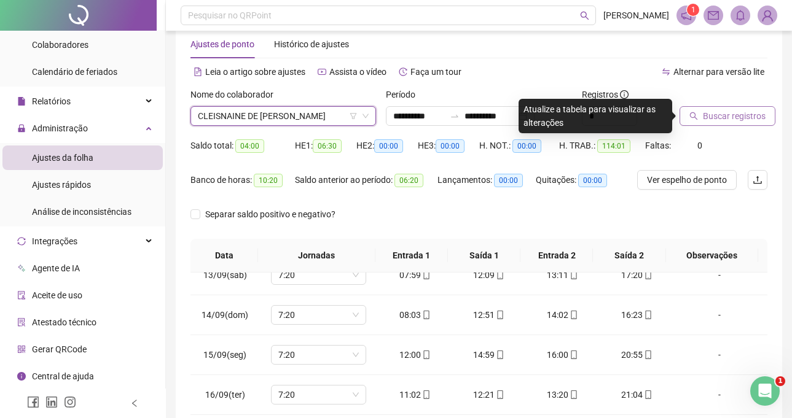
click at [691, 115] on icon "search" at bounding box center [693, 116] width 9 height 9
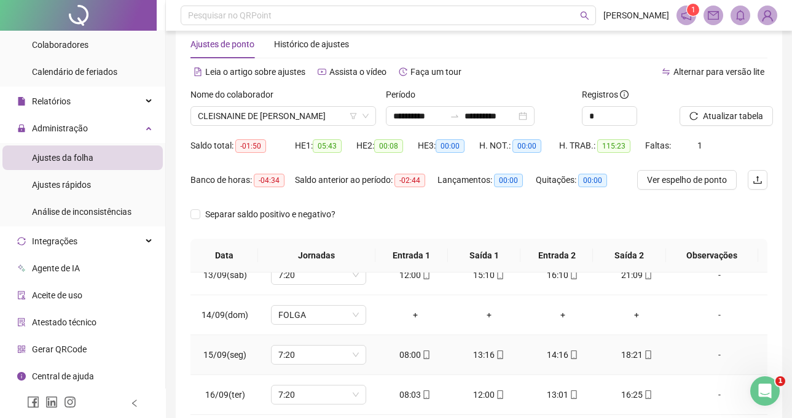
scroll to position [209, 0]
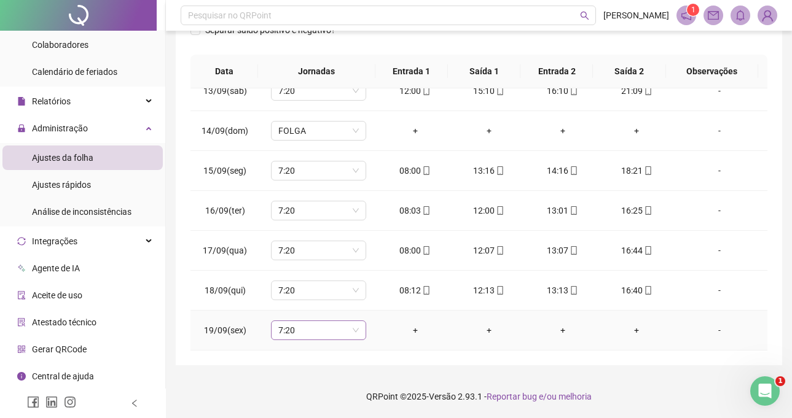
click at [297, 337] on span "7:20" at bounding box center [318, 330] width 80 height 18
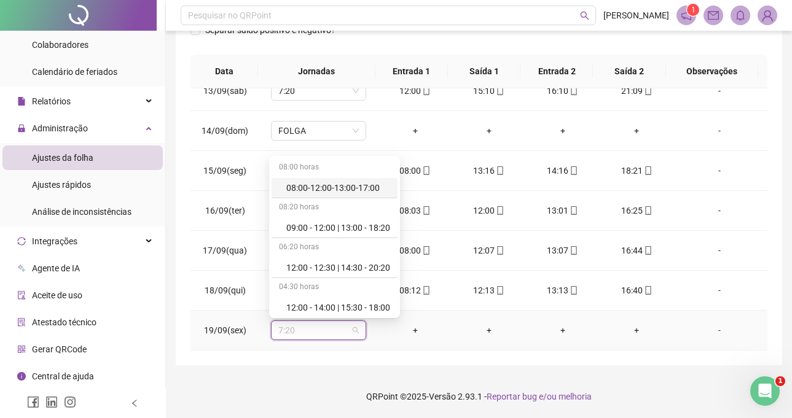
type input "*"
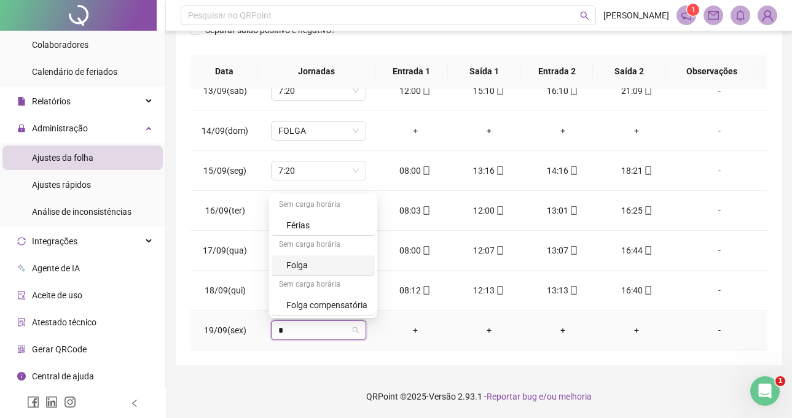
click at [302, 256] on div "Folga" at bounding box center [322, 265] width 103 height 20
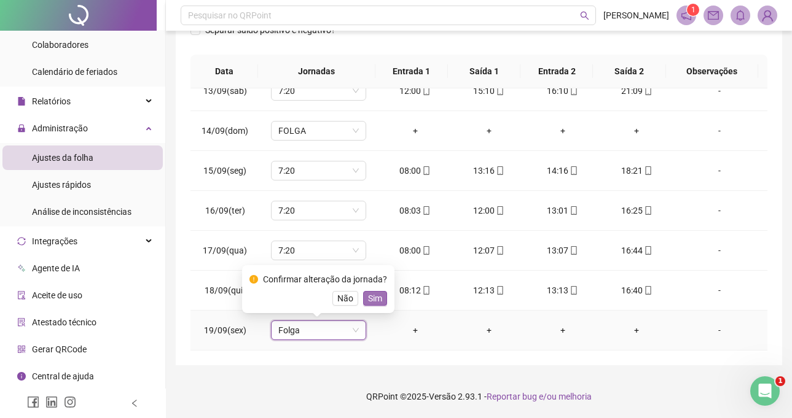
click at [370, 299] on span "Sim" at bounding box center [375, 299] width 14 height 14
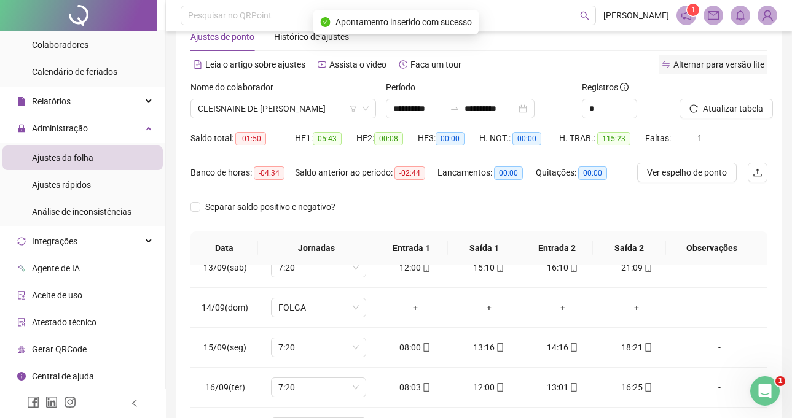
scroll to position [25, 0]
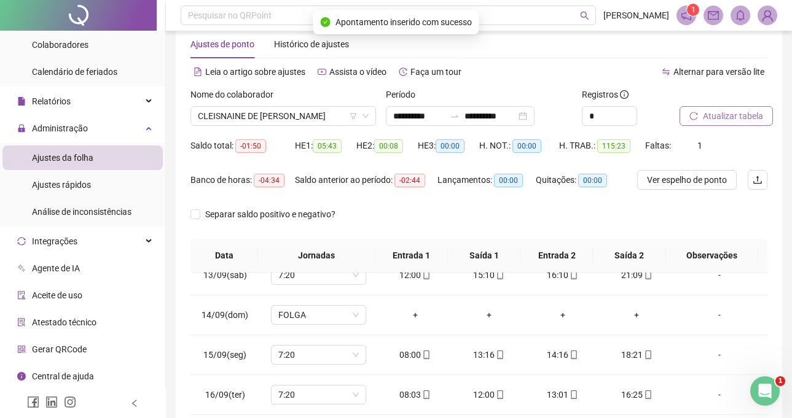
click at [711, 122] on span "Atualizar tabela" at bounding box center [733, 116] width 60 height 14
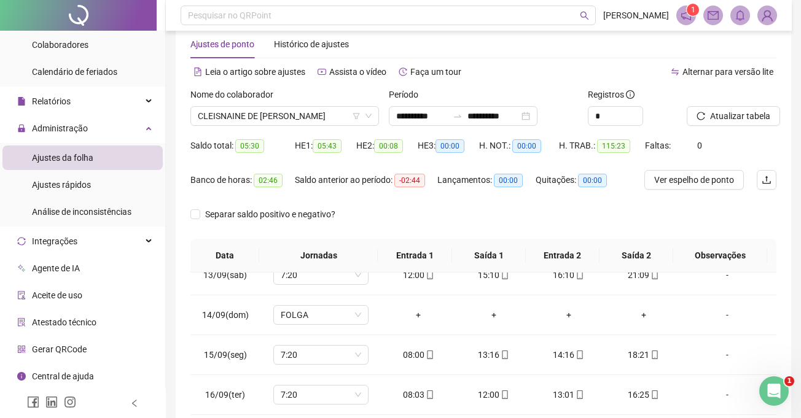
click at [320, 128] on div "Nome do colaborador [PERSON_NAME]" at bounding box center [284, 112] width 198 height 48
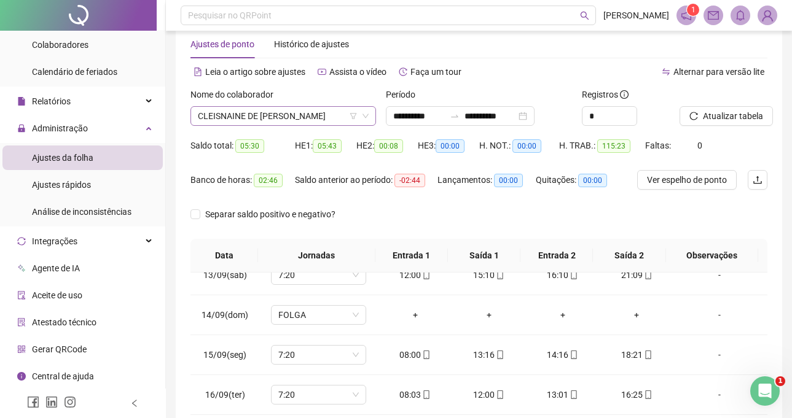
click at [324, 122] on span "CLEISNAINE DE [PERSON_NAME]" at bounding box center [283, 116] width 171 height 18
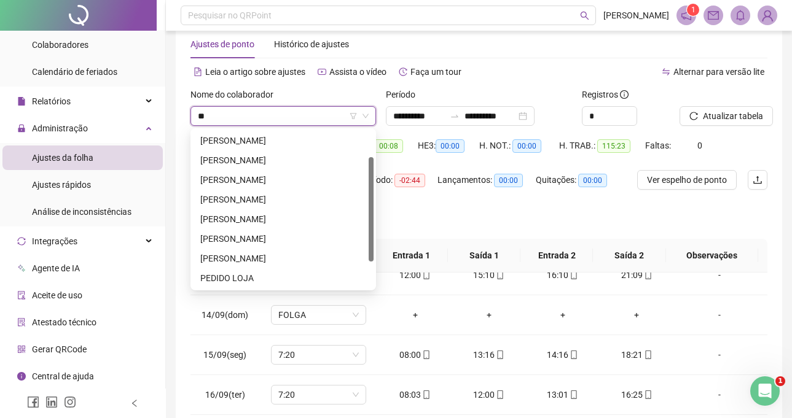
scroll to position [0, 0]
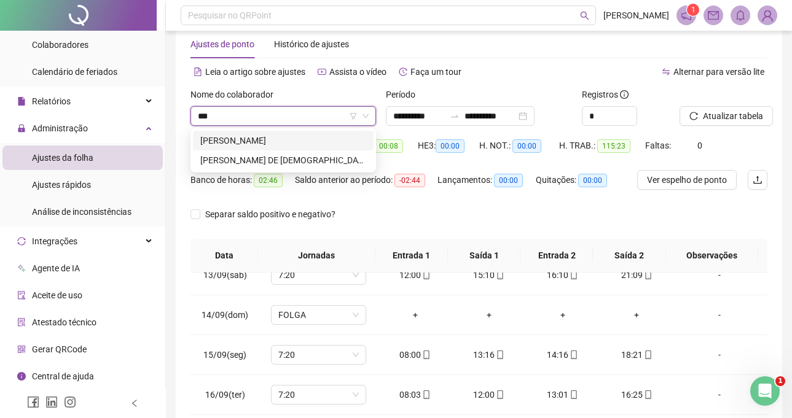
type input "****"
click at [329, 146] on div "[PERSON_NAME]" at bounding box center [283, 141] width 166 height 14
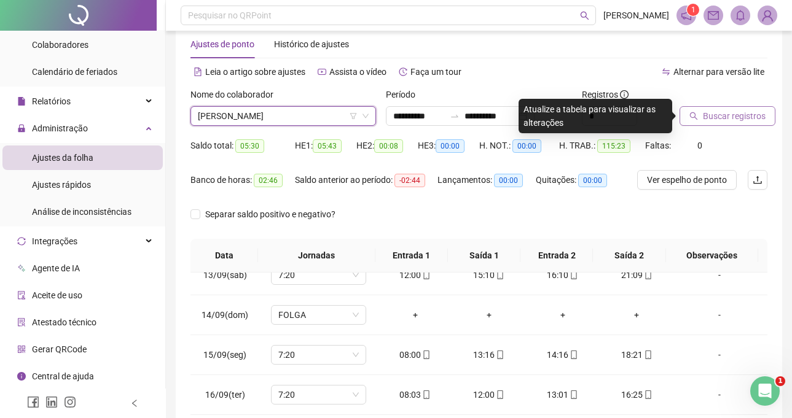
click at [738, 114] on span "Buscar registros" at bounding box center [734, 116] width 63 height 14
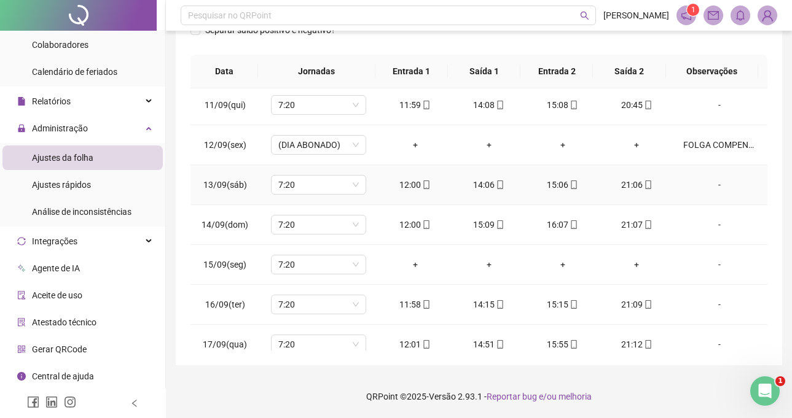
scroll to position [373, 0]
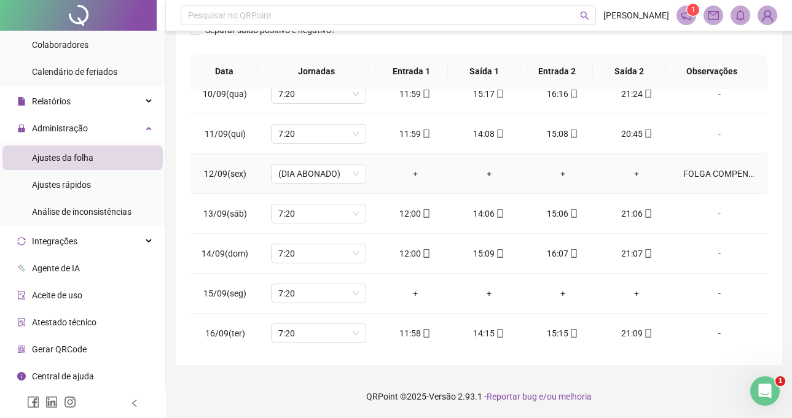
click at [382, 160] on td "+" at bounding box center [415, 174] width 74 height 40
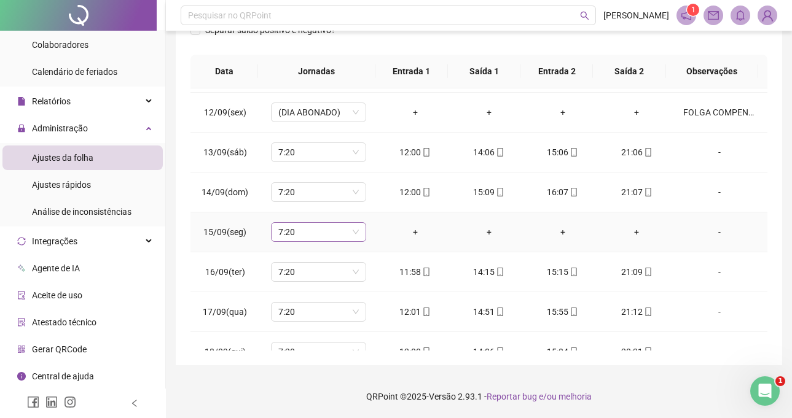
click at [324, 236] on span "7:20" at bounding box center [318, 232] width 80 height 18
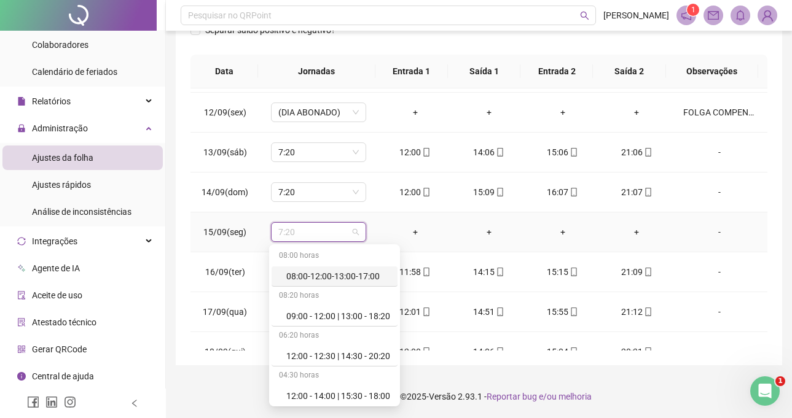
type input "*"
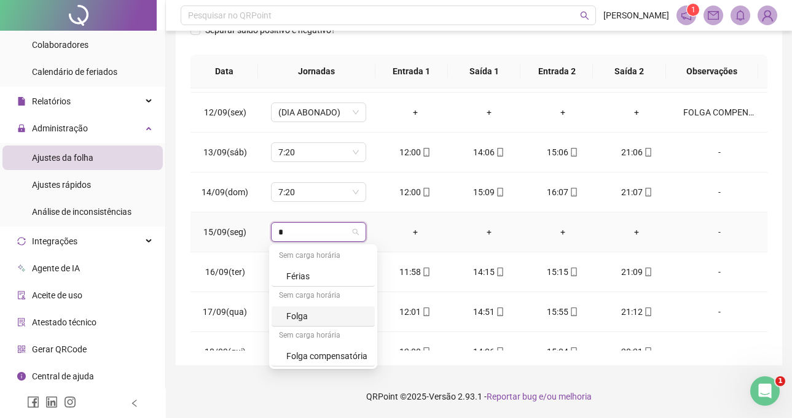
drag, startPoint x: 338, startPoint y: 318, endPoint x: 352, endPoint y: 302, distance: 20.9
click at [338, 318] on div "Folga" at bounding box center [326, 317] width 81 height 14
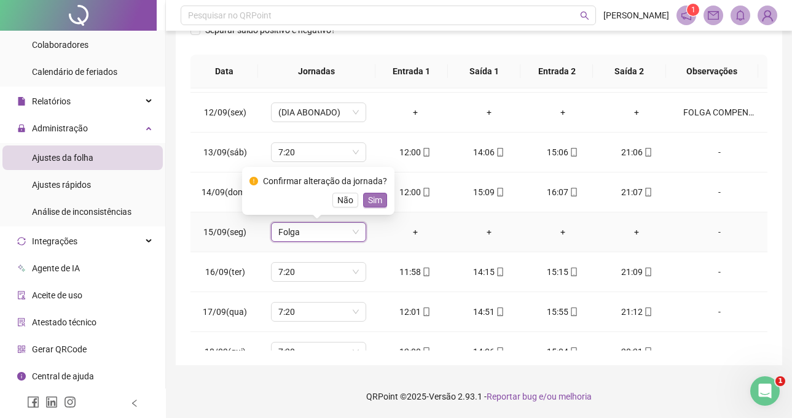
click at [372, 200] on span "Sim" at bounding box center [375, 200] width 14 height 14
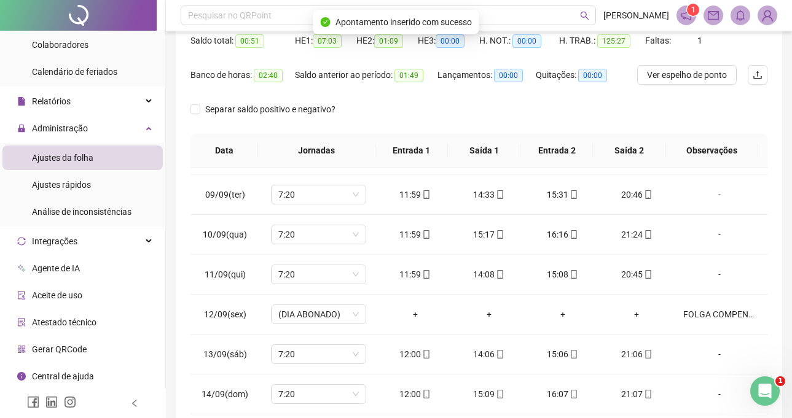
scroll to position [0, 0]
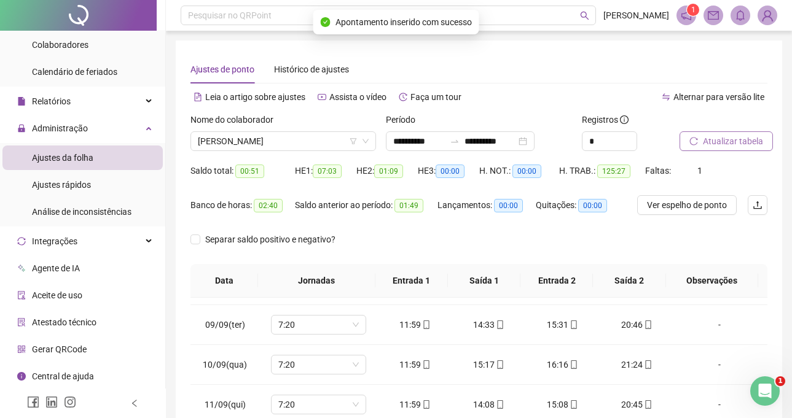
drag, startPoint x: 705, startPoint y: 157, endPoint x: 695, endPoint y: 145, distance: 15.3
click at [701, 157] on div "Atualizar tabela" at bounding box center [723, 137] width 98 height 48
click at [695, 145] on icon "reload" at bounding box center [693, 141] width 9 height 9
click at [299, 137] on span "[PERSON_NAME]" at bounding box center [283, 141] width 171 height 18
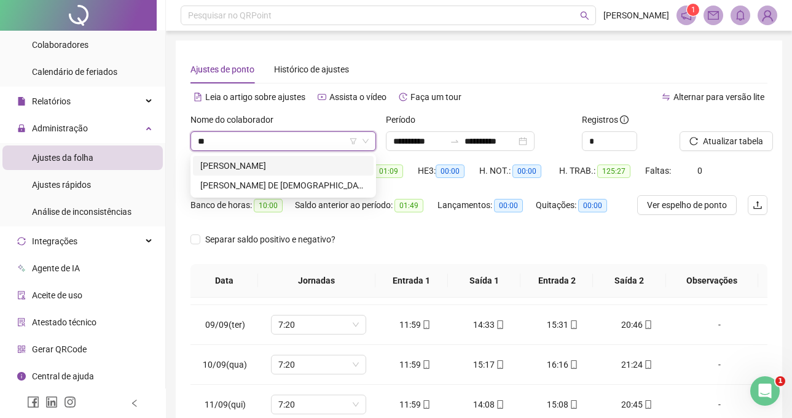
scroll to position [0, 0]
type input "***"
click at [358, 158] on div "[PERSON_NAME]" at bounding box center [283, 166] width 181 height 20
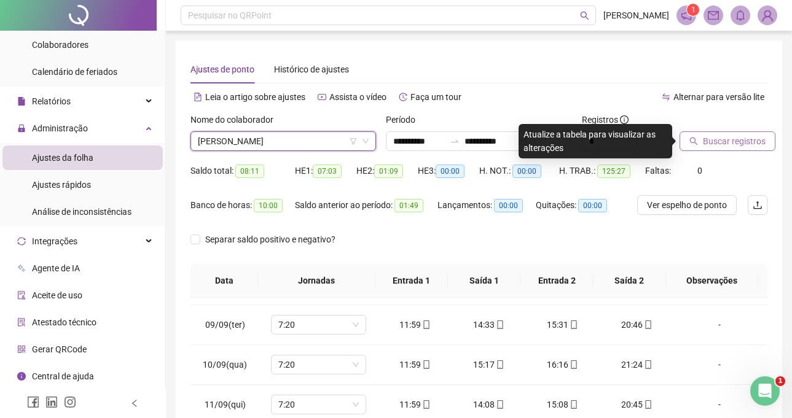
click at [726, 140] on button "Buscar registros" at bounding box center [727, 141] width 96 height 20
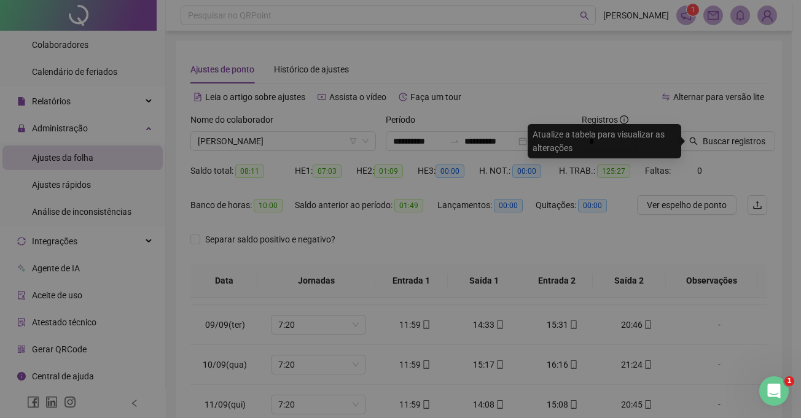
click at [727, 141] on div "Buscando registros Os registros de ponto estão sendo buscados... OK" at bounding box center [400, 209] width 801 height 418
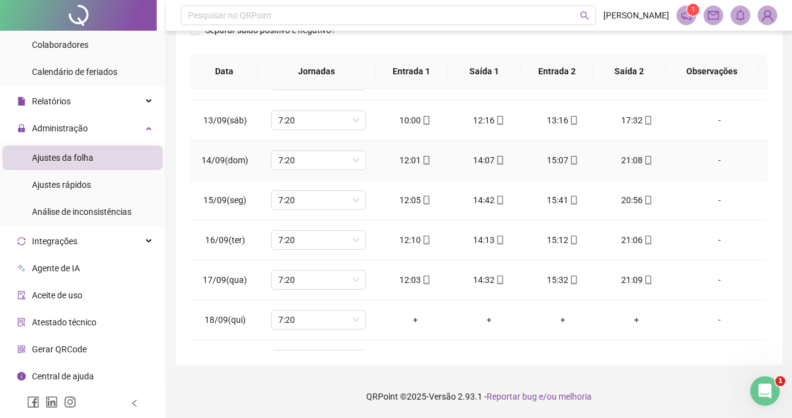
scroll to position [496, 0]
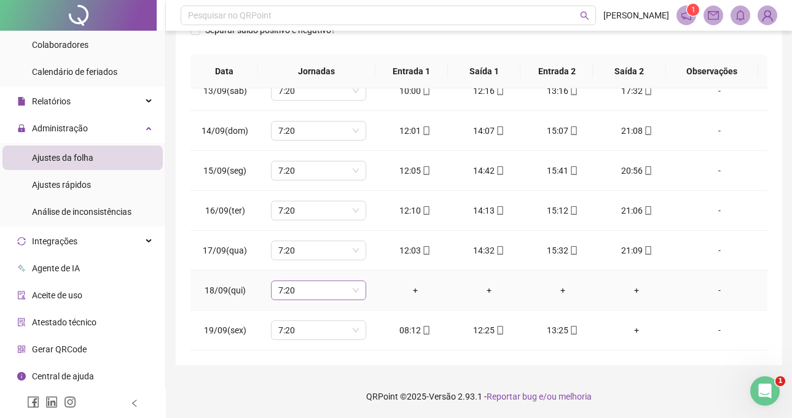
click at [322, 290] on span "7:20" at bounding box center [318, 290] width 80 height 18
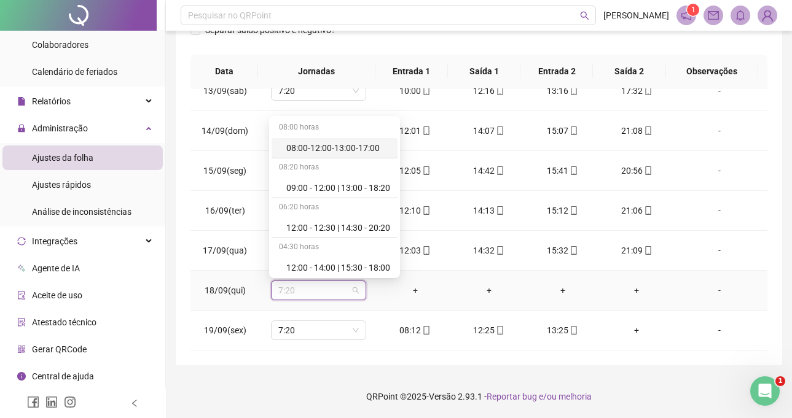
type input "*"
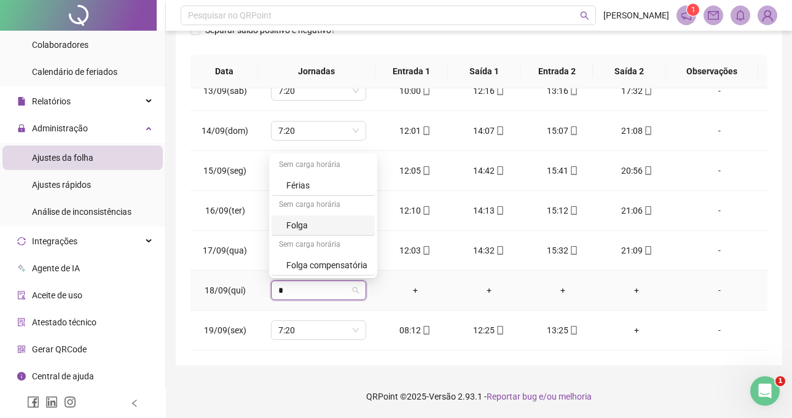
click at [306, 229] on div "Folga" at bounding box center [326, 226] width 81 height 14
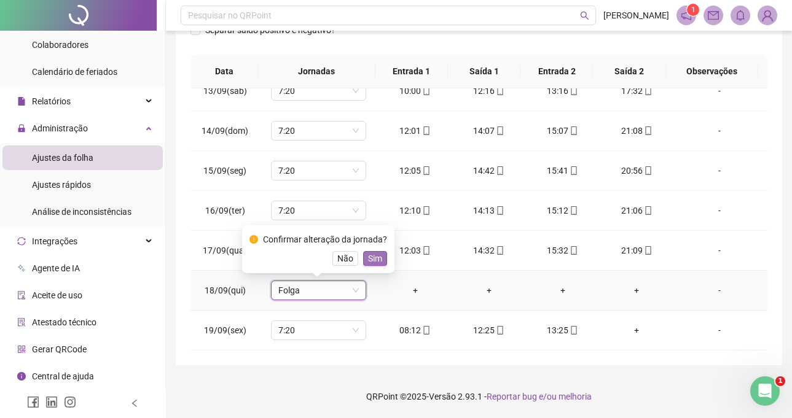
click at [377, 261] on span "Sim" at bounding box center [375, 259] width 14 height 14
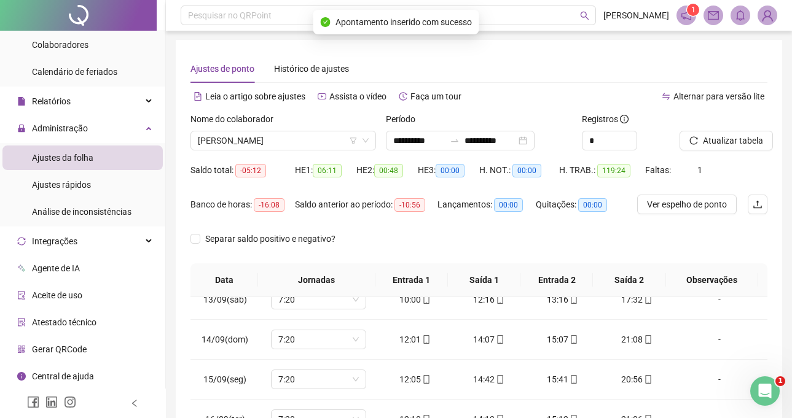
scroll to position [0, 0]
click at [754, 148] on button "Atualizar tabela" at bounding box center [725, 141] width 93 height 20
click at [292, 142] on span "[PERSON_NAME]" at bounding box center [283, 141] width 171 height 18
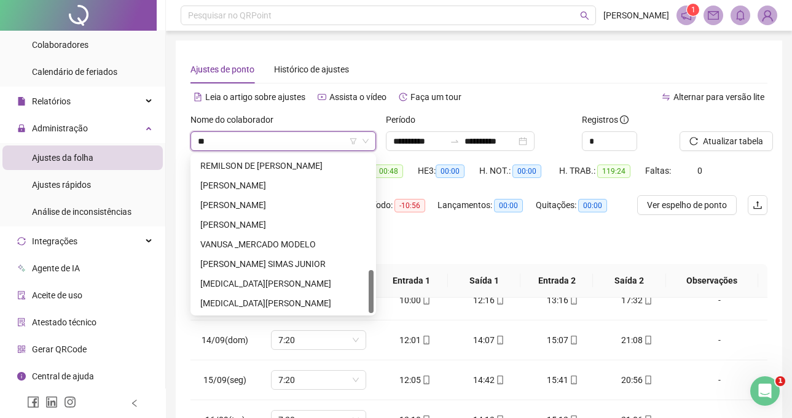
scroll to position [59, 0]
type input "***"
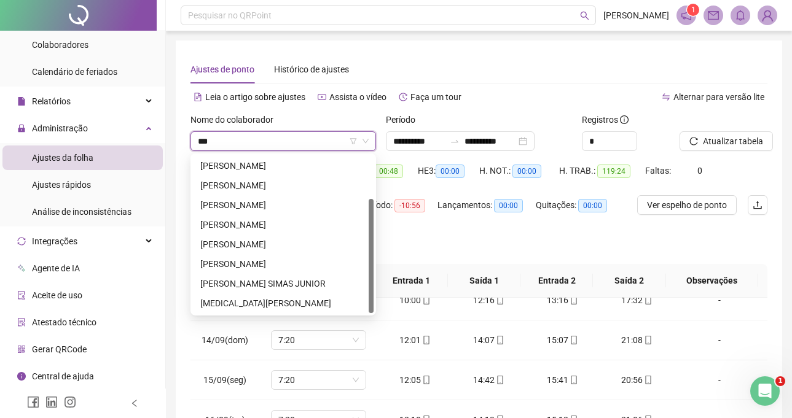
scroll to position [0, 0]
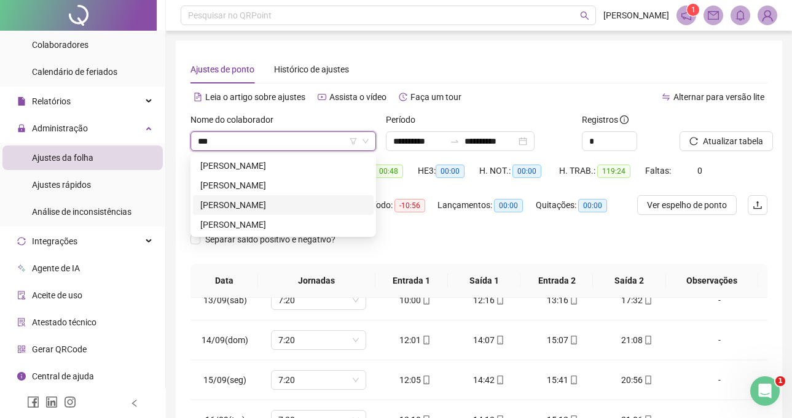
click at [273, 200] on div "[PERSON_NAME]" at bounding box center [283, 205] width 166 height 14
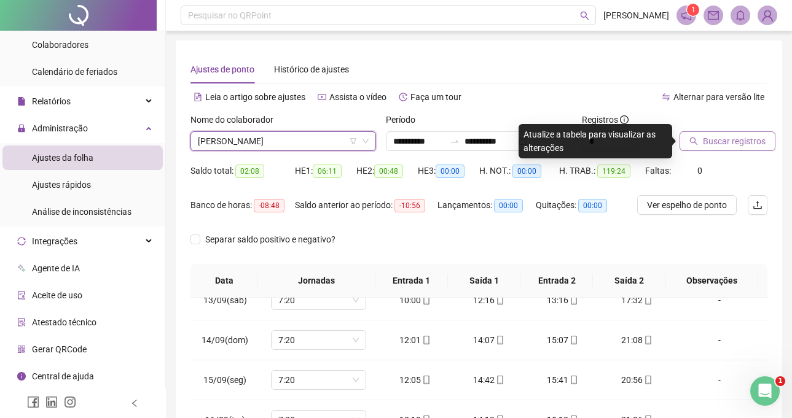
click at [746, 139] on span "Buscar registros" at bounding box center [734, 141] width 63 height 14
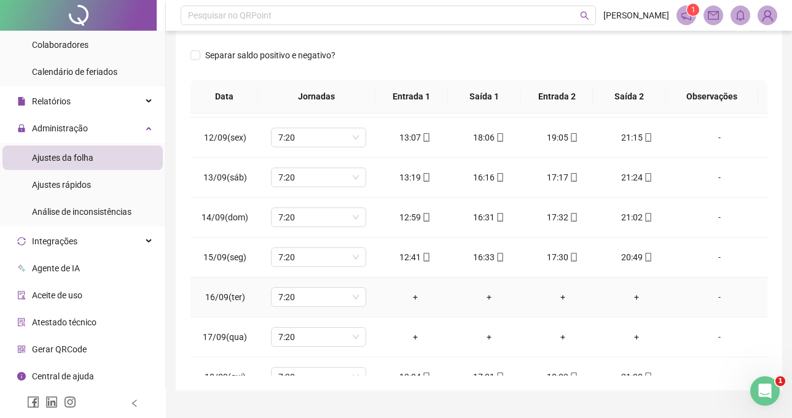
scroll to position [496, 0]
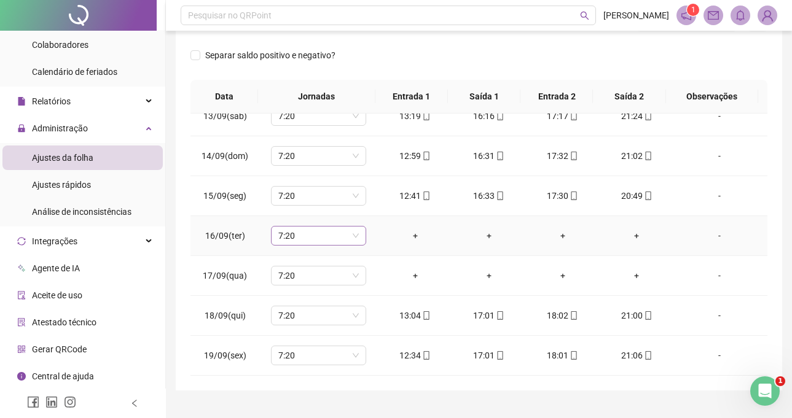
click at [321, 235] on span "7:20" at bounding box center [318, 236] width 80 height 18
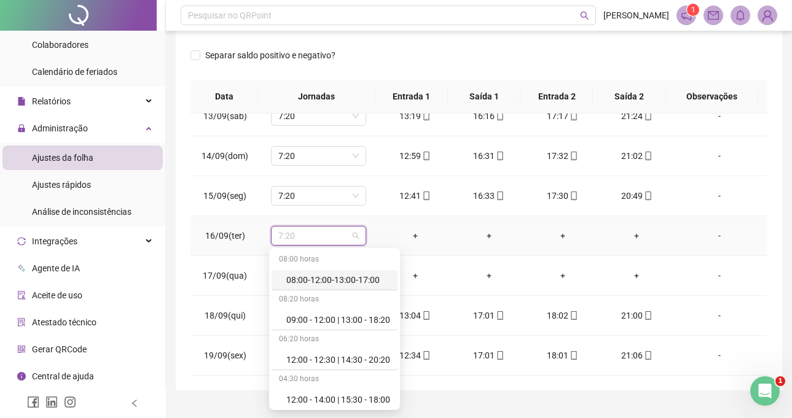
click at [722, 235] on div "-" at bounding box center [719, 236] width 72 height 14
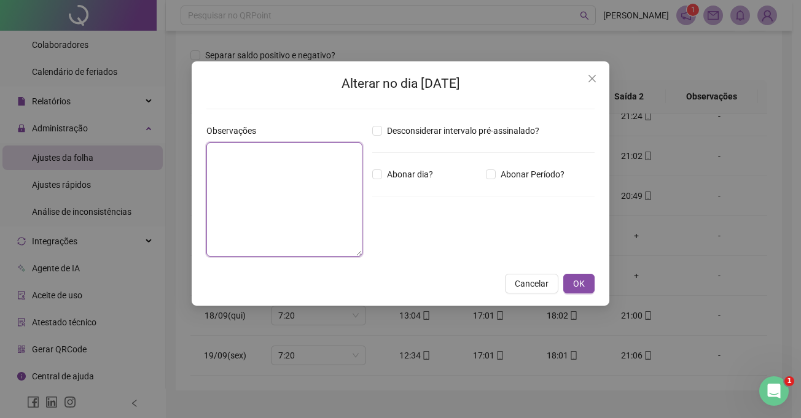
paste textarea "**********"
drag, startPoint x: 231, startPoint y: 152, endPoint x: 189, endPoint y: 155, distance: 41.8
click at [189, 155] on div "**********" at bounding box center [400, 209] width 801 height 418
click at [216, 156] on textarea "**********" at bounding box center [284, 199] width 156 height 114
drag, startPoint x: 216, startPoint y: 156, endPoint x: 308, endPoint y: 168, distance: 92.9
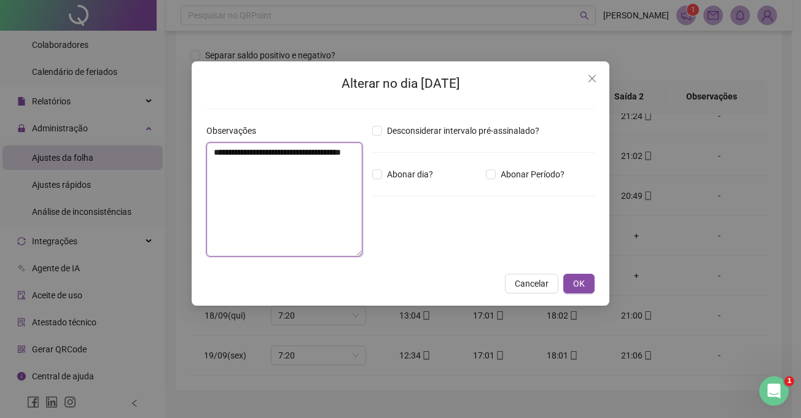
click at [308, 168] on textarea "**********" at bounding box center [284, 199] width 156 height 114
type textarea "**********"
click at [416, 170] on span "Abonar dia?" at bounding box center [410, 175] width 56 height 14
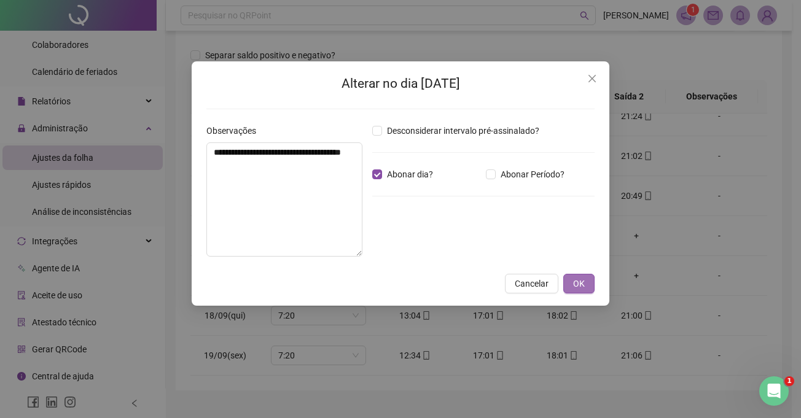
click at [577, 281] on span "OK" at bounding box center [579, 284] width 12 height 14
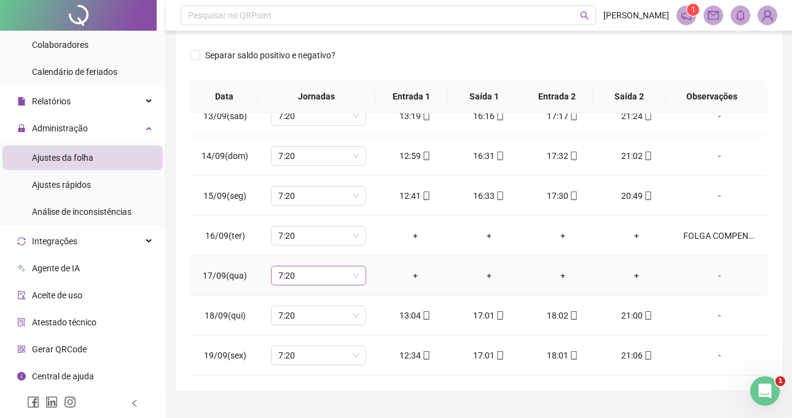
click at [293, 271] on span "7:20" at bounding box center [318, 276] width 80 height 18
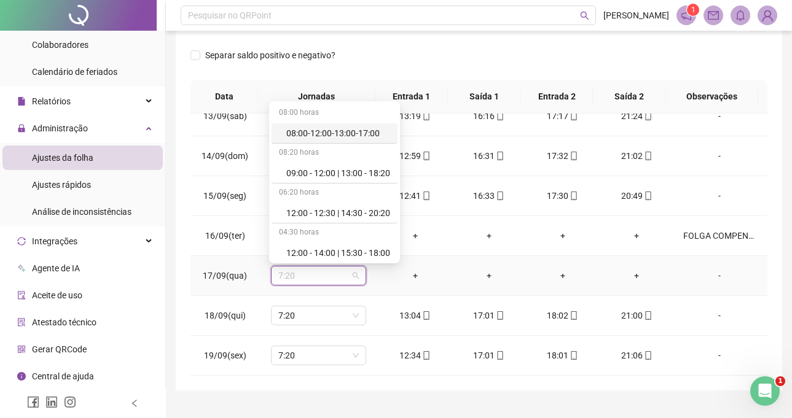
type input "*"
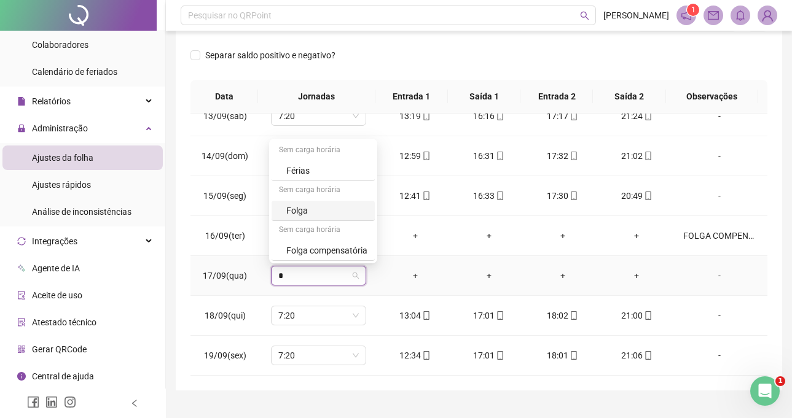
click at [303, 217] on div "Folga" at bounding box center [322, 211] width 103 height 20
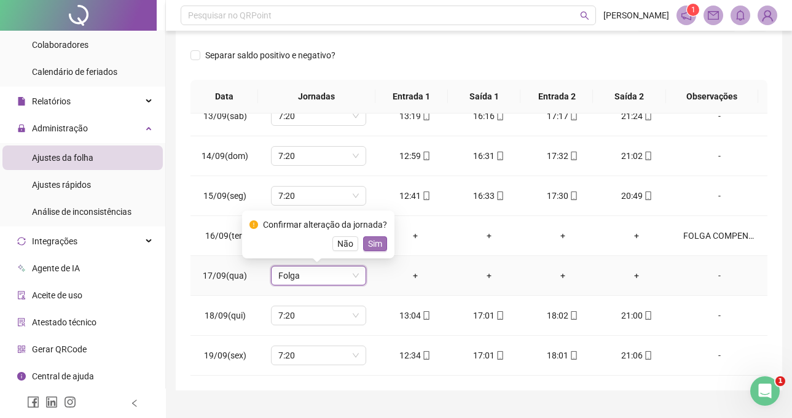
click at [368, 249] on span "Sim" at bounding box center [375, 244] width 14 height 14
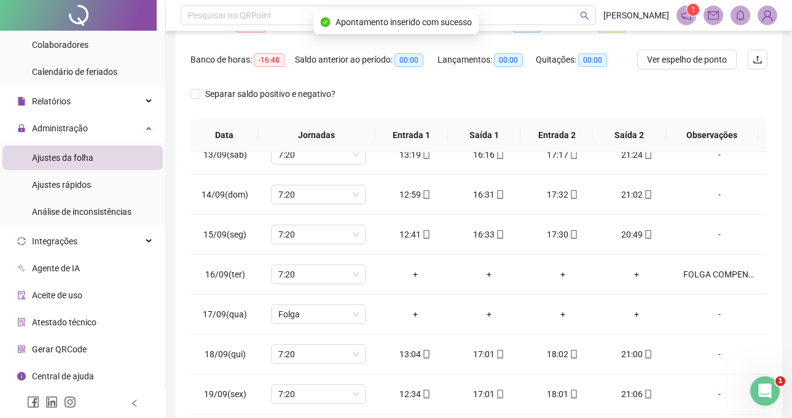
scroll to position [0, 0]
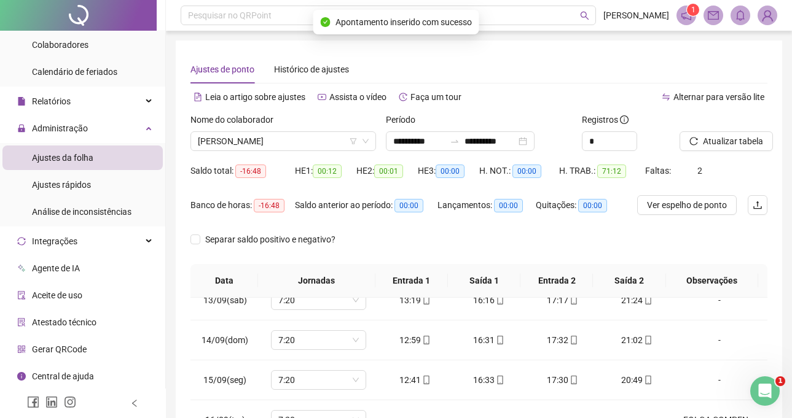
click at [712, 152] on div "Atualizar tabela" at bounding box center [723, 137] width 98 height 48
drag, startPoint x: 710, startPoint y: 150, endPoint x: 704, endPoint y: 147, distance: 6.3
click at [705, 149] on button "Atualizar tabela" at bounding box center [725, 141] width 93 height 20
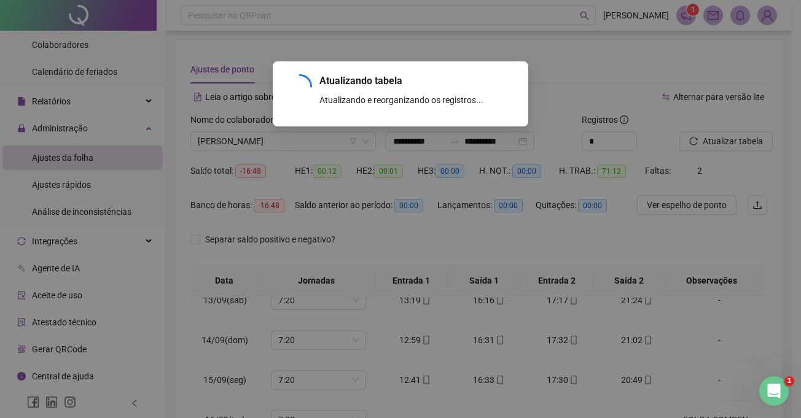
drag, startPoint x: 704, startPoint y: 147, endPoint x: 340, endPoint y: 142, distance: 364.8
click at [702, 144] on div "Atualizando tabela Atualizando e reorganizando os registros... OK" at bounding box center [400, 209] width 801 height 418
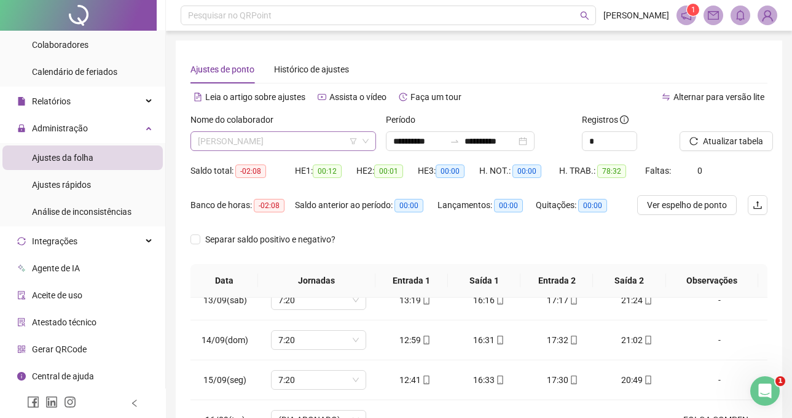
click at [311, 140] on span "[PERSON_NAME]" at bounding box center [283, 141] width 171 height 18
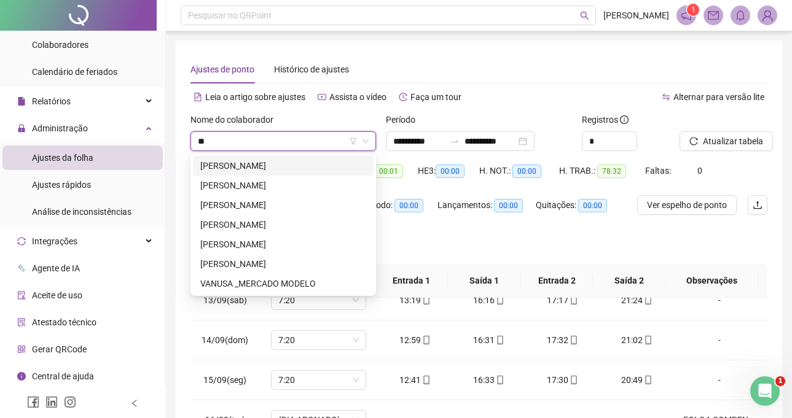
type input "***"
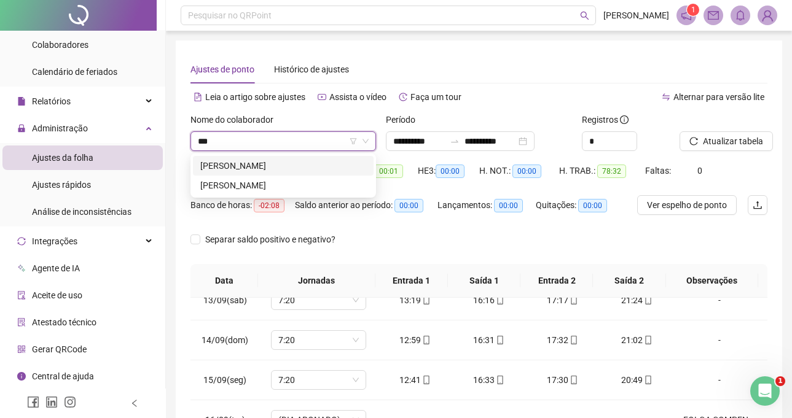
click at [313, 159] on div "[PERSON_NAME]" at bounding box center [283, 166] width 181 height 20
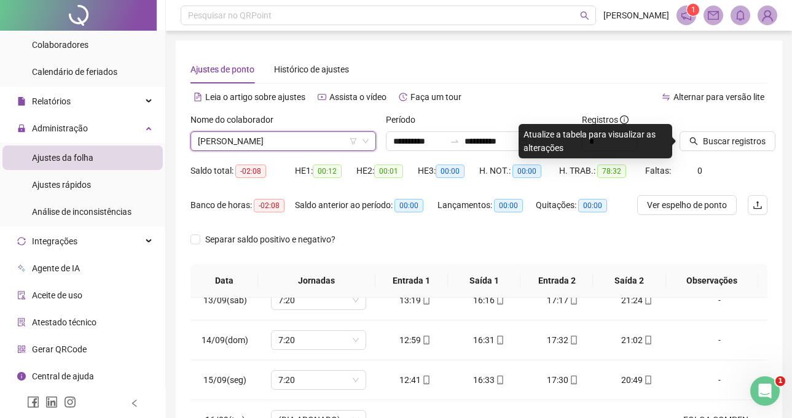
click at [743, 127] on div "Buscar registros" at bounding box center [723, 132] width 88 height 38
click at [743, 131] on button "Buscar registros" at bounding box center [727, 141] width 96 height 20
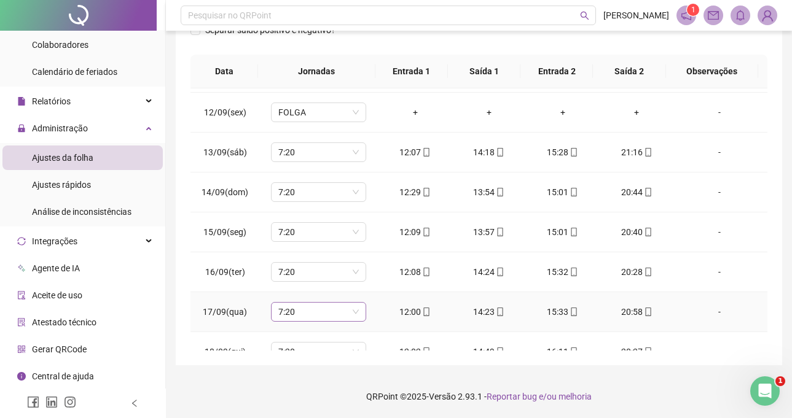
scroll to position [496, 0]
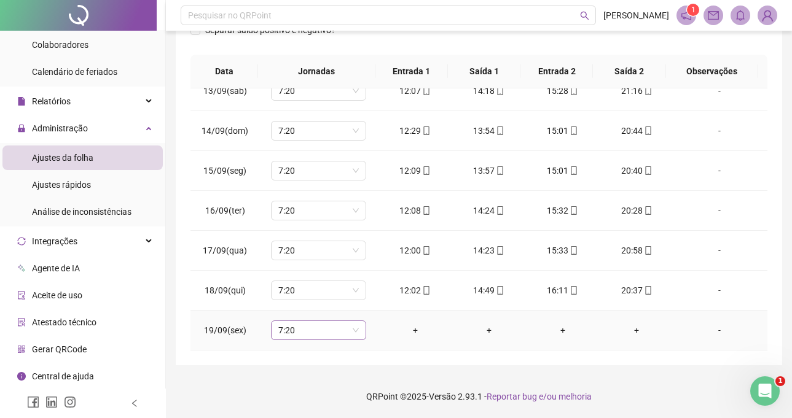
click at [320, 335] on span "7:20" at bounding box center [318, 330] width 80 height 18
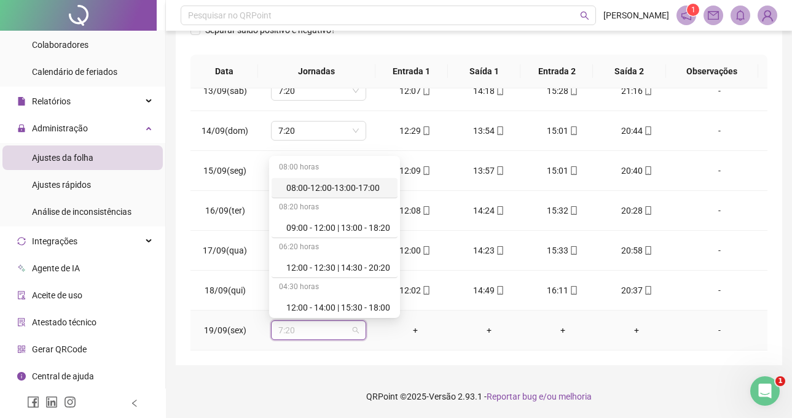
type input "*"
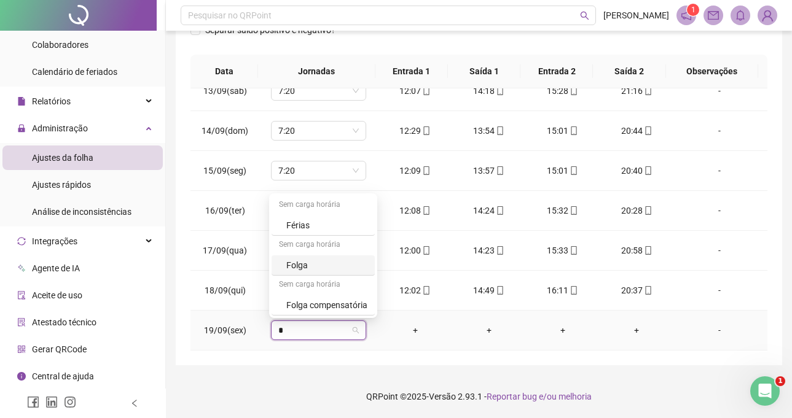
click at [289, 262] on div "Folga" at bounding box center [326, 266] width 81 height 14
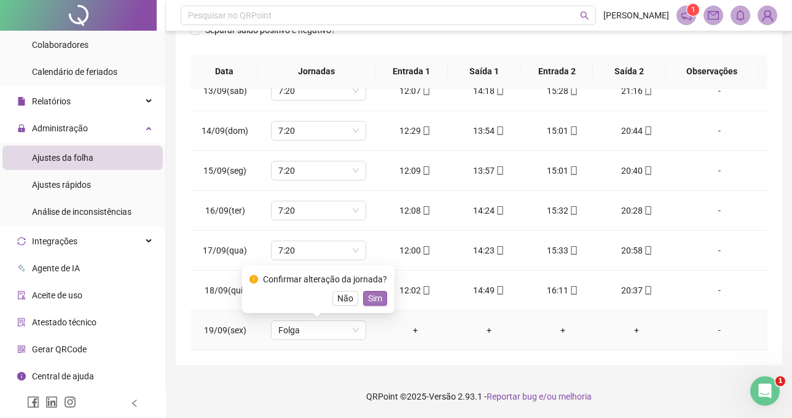
click at [372, 292] on span "Sim" at bounding box center [375, 299] width 14 height 14
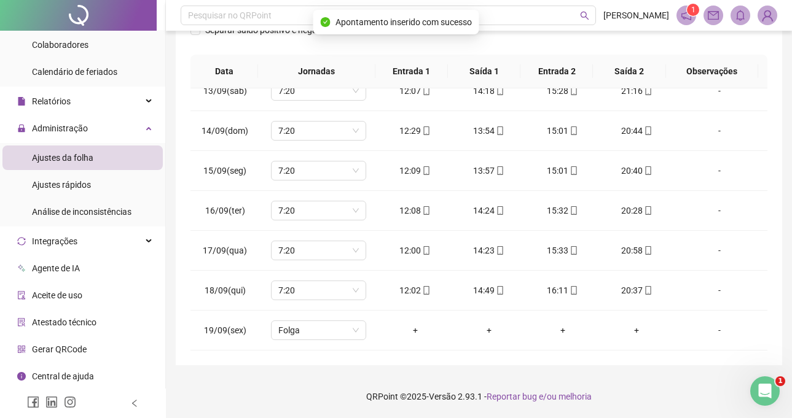
scroll to position [25, 0]
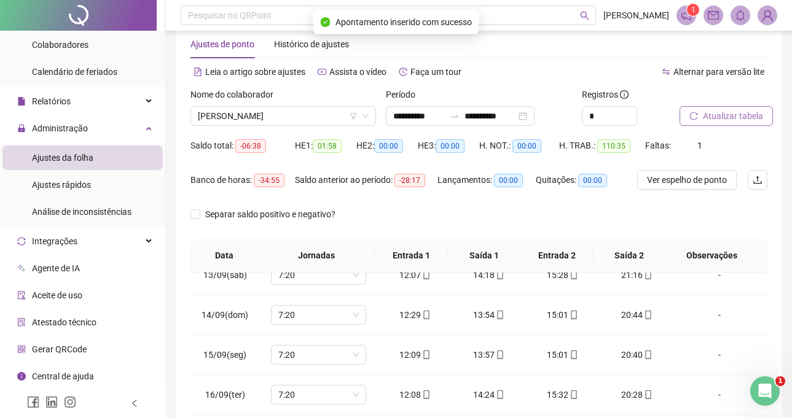
click at [739, 118] on span "Atualizar tabela" at bounding box center [733, 116] width 60 height 14
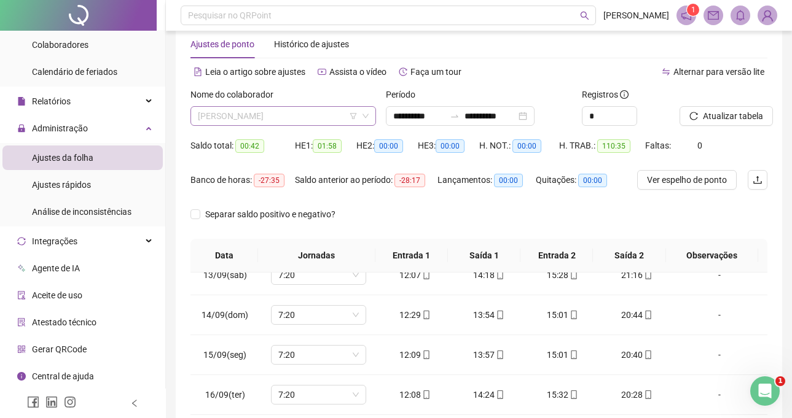
click at [290, 120] on span "[PERSON_NAME]" at bounding box center [283, 116] width 171 height 18
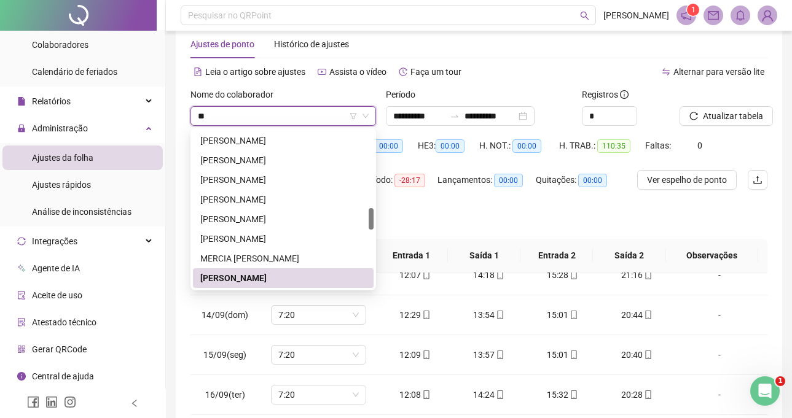
scroll to position [0, 0]
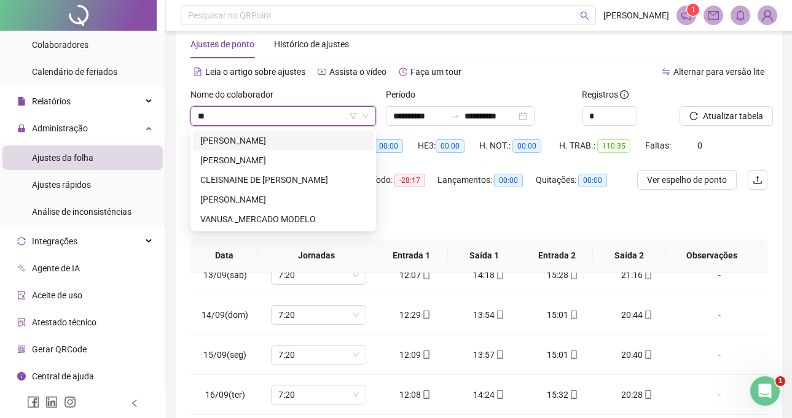
type input "***"
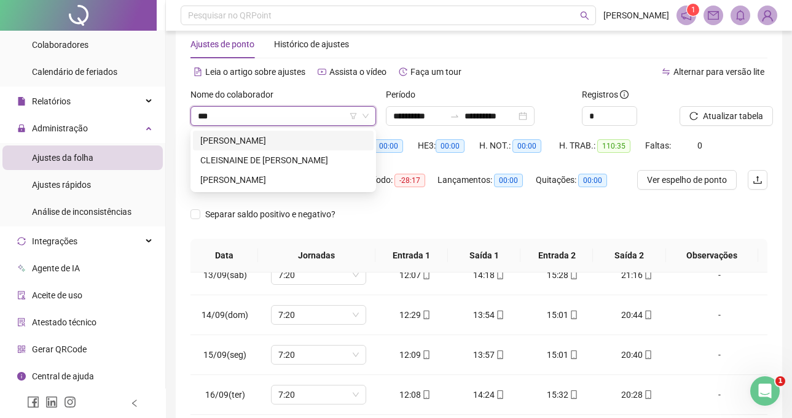
click at [291, 142] on div "[PERSON_NAME]" at bounding box center [283, 141] width 166 height 14
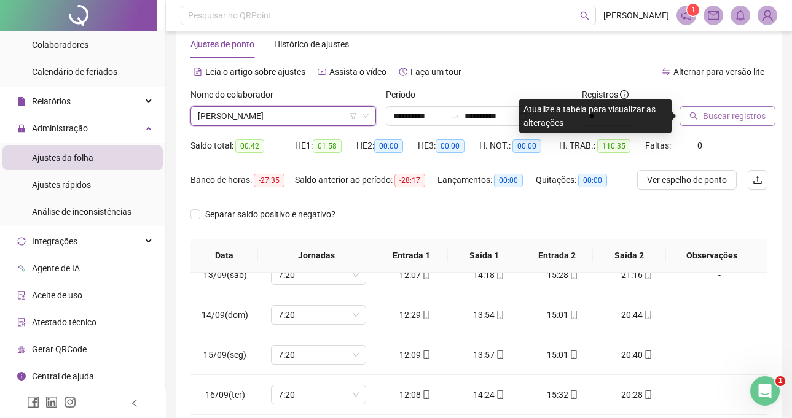
click at [741, 119] on span "Buscar registros" at bounding box center [734, 116] width 63 height 14
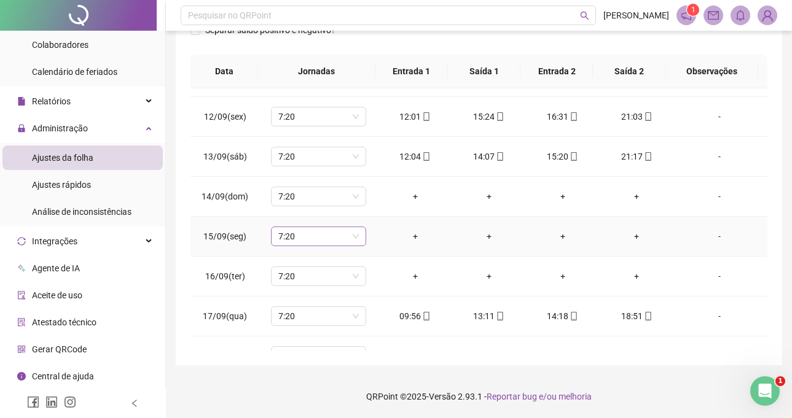
scroll to position [435, 0]
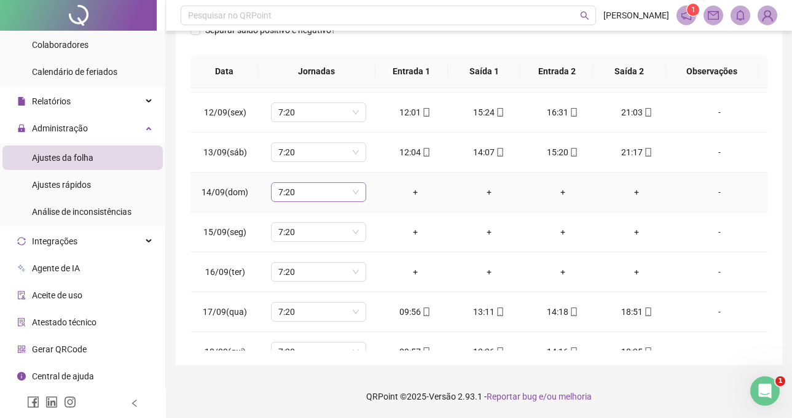
click at [286, 198] on span "7:20" at bounding box center [318, 192] width 80 height 18
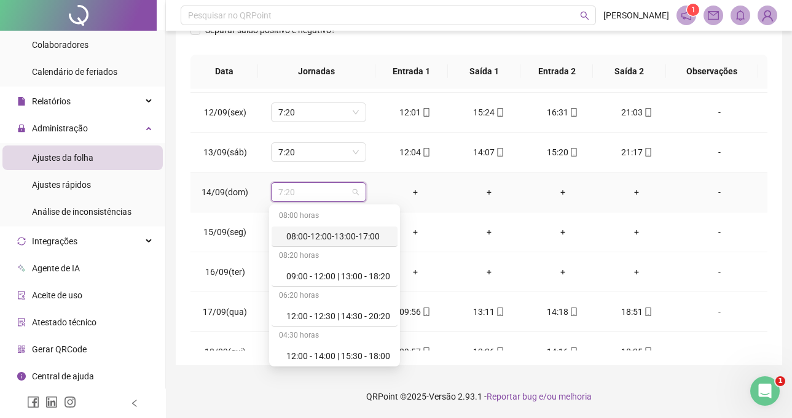
type input "*"
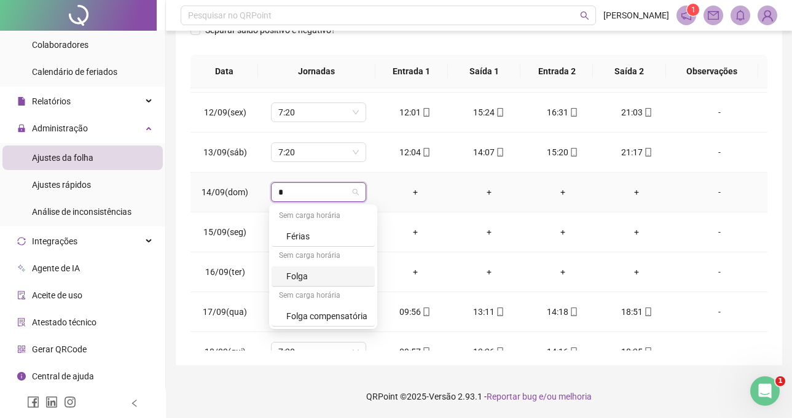
click at [320, 270] on div "Folga" at bounding box center [326, 277] width 81 height 14
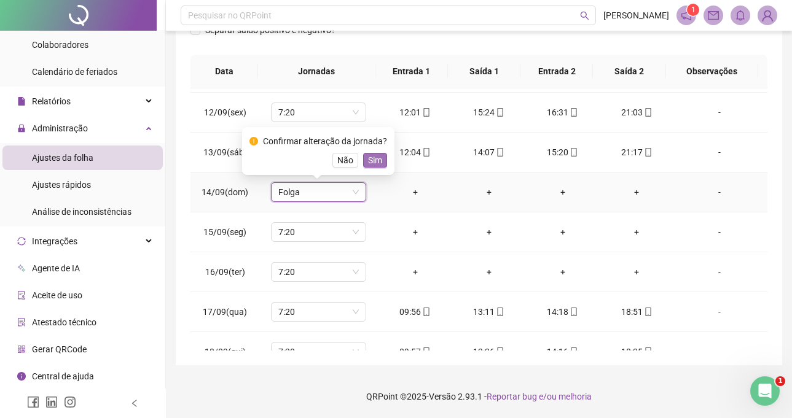
click at [375, 164] on span "Sim" at bounding box center [375, 161] width 14 height 14
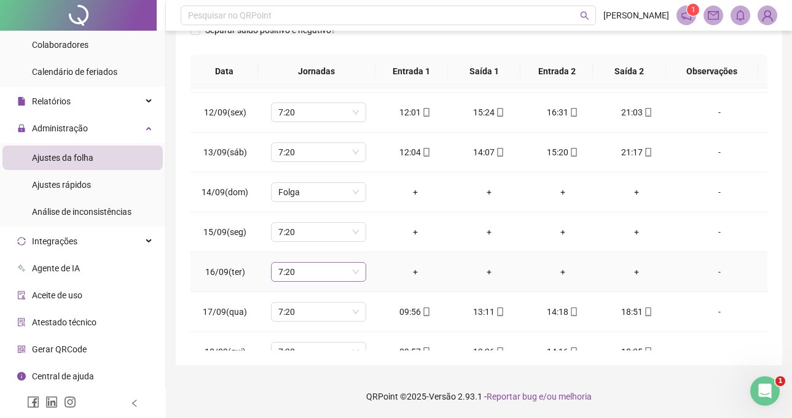
click at [298, 274] on span "7:20" at bounding box center [318, 272] width 80 height 18
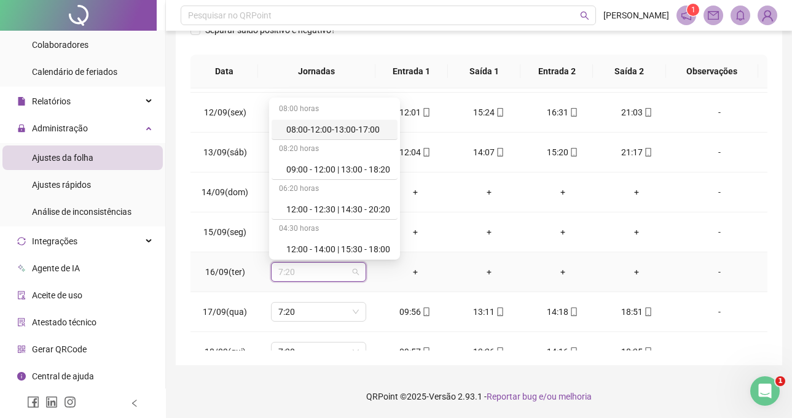
type input "*"
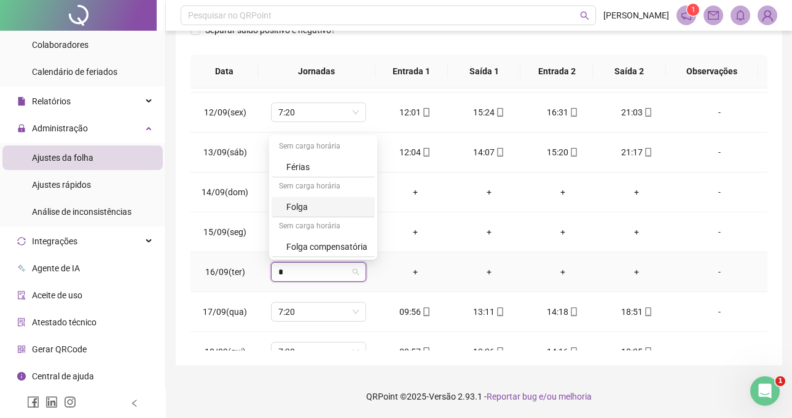
click at [294, 208] on div "Folga" at bounding box center [326, 207] width 81 height 14
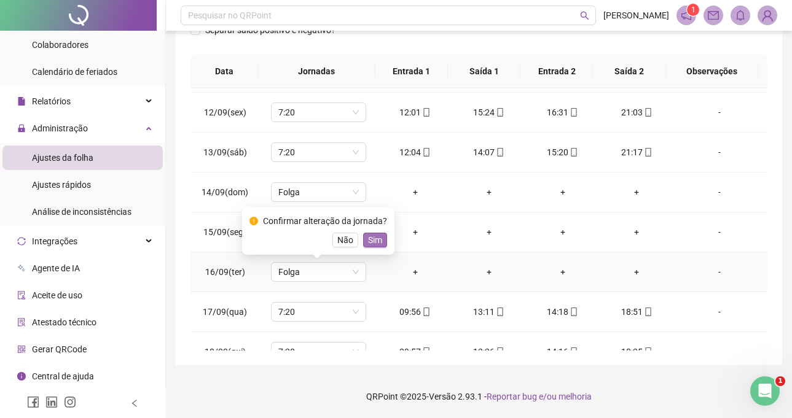
click at [368, 242] on span "Sim" at bounding box center [375, 240] width 14 height 14
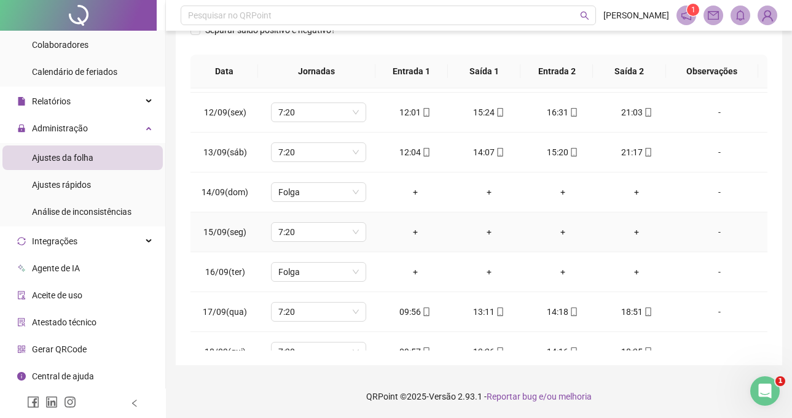
click at [712, 227] on div "-" at bounding box center [719, 232] width 72 height 14
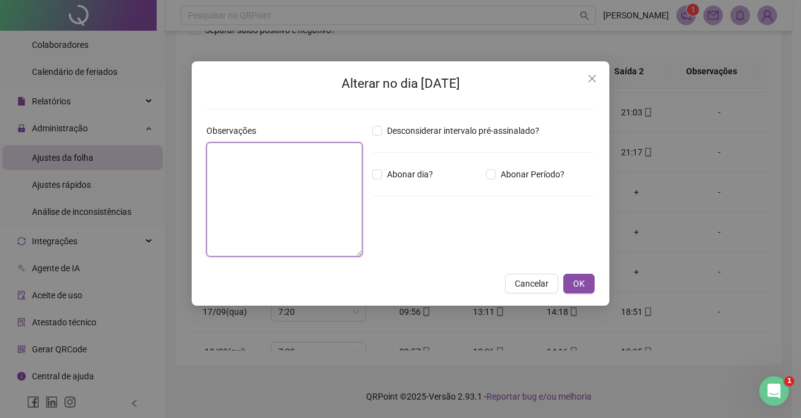
paste textarea "**********"
type textarea "**********"
click at [598, 78] on span "Close" at bounding box center [592, 79] width 20 height 10
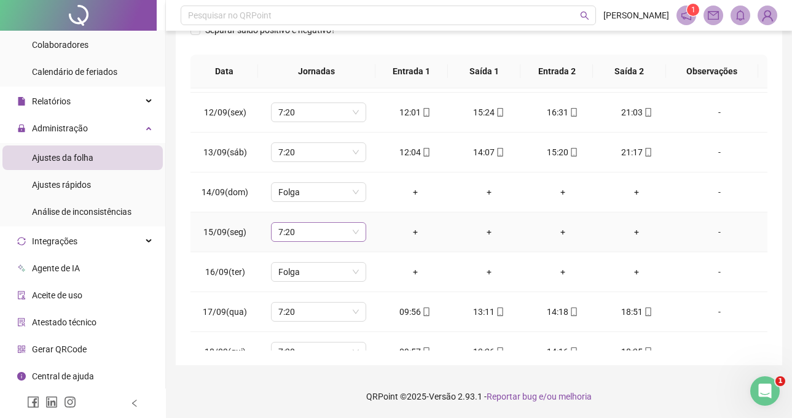
click at [289, 233] on span "7:20" at bounding box center [318, 232] width 80 height 18
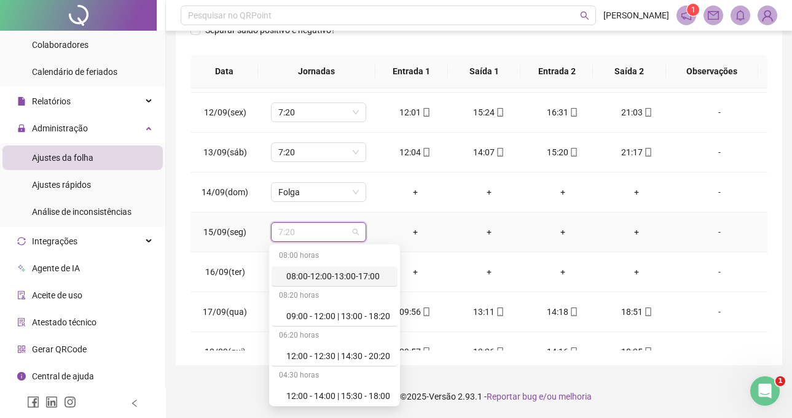
type input "*"
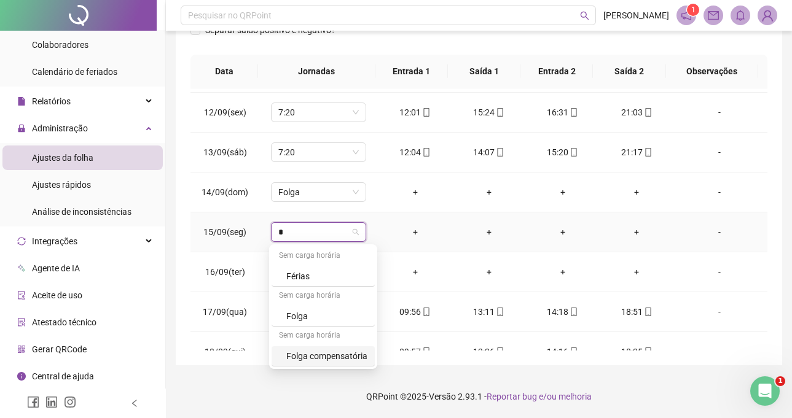
click at [329, 357] on div "Folga compensatória" at bounding box center [326, 356] width 81 height 14
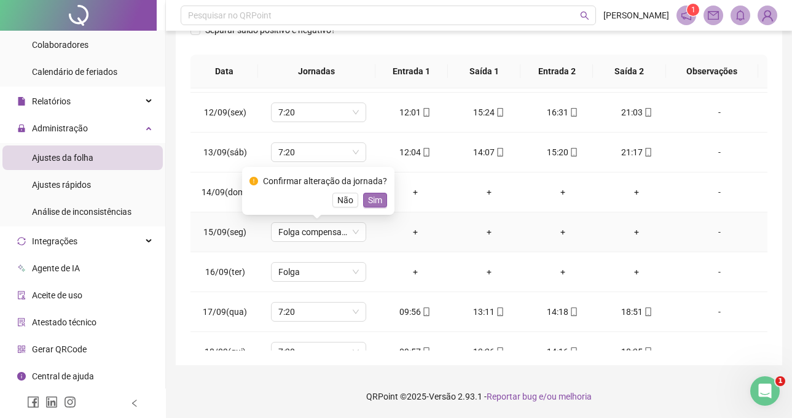
click at [373, 195] on span "Sim" at bounding box center [375, 200] width 14 height 14
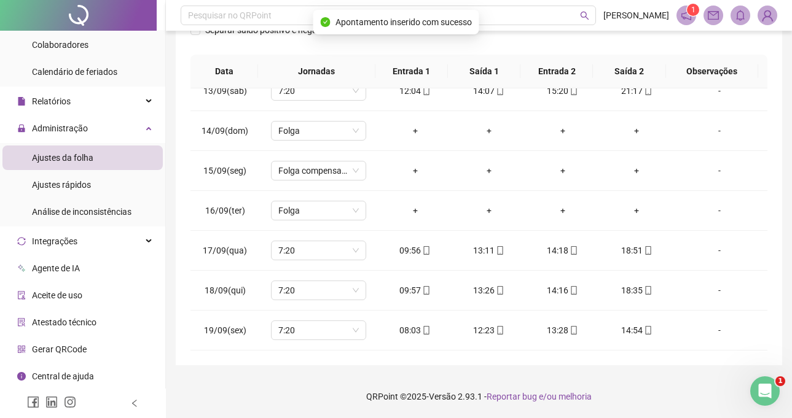
scroll to position [25, 0]
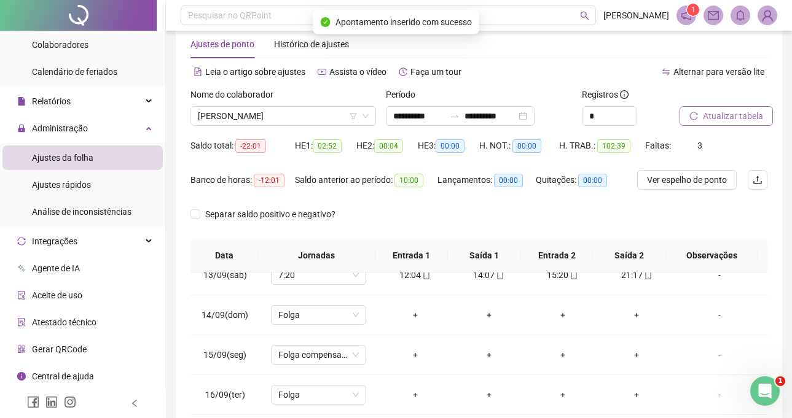
click at [710, 124] on button "Atualizar tabela" at bounding box center [725, 116] width 93 height 20
click at [326, 115] on span "[PERSON_NAME]" at bounding box center [283, 116] width 171 height 18
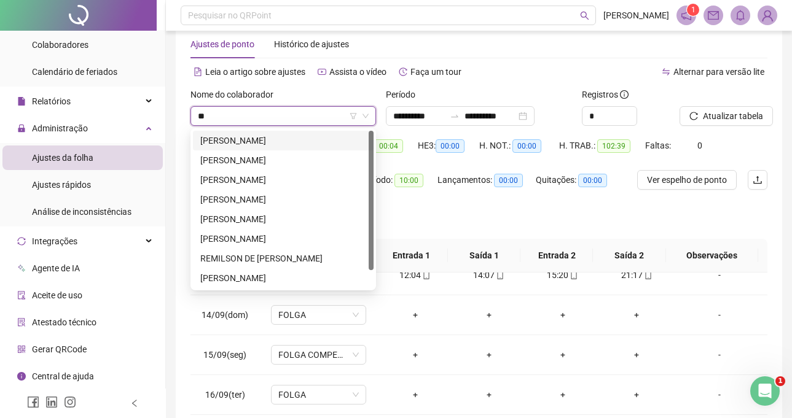
type input "***"
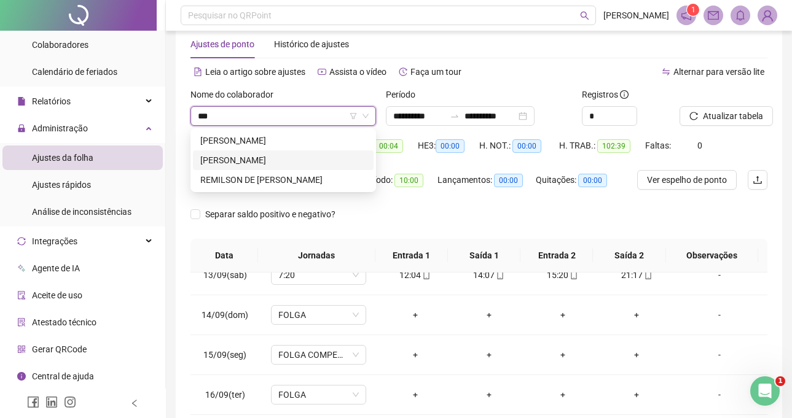
click at [330, 161] on div "[PERSON_NAME]" at bounding box center [283, 161] width 166 height 14
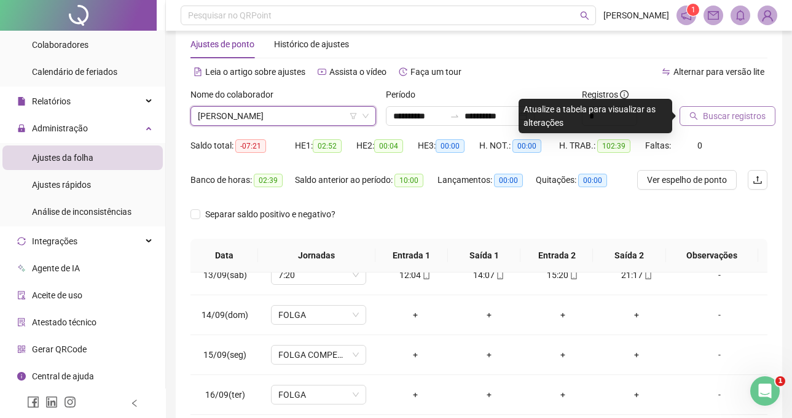
click at [736, 117] on span "Buscar registros" at bounding box center [734, 116] width 63 height 14
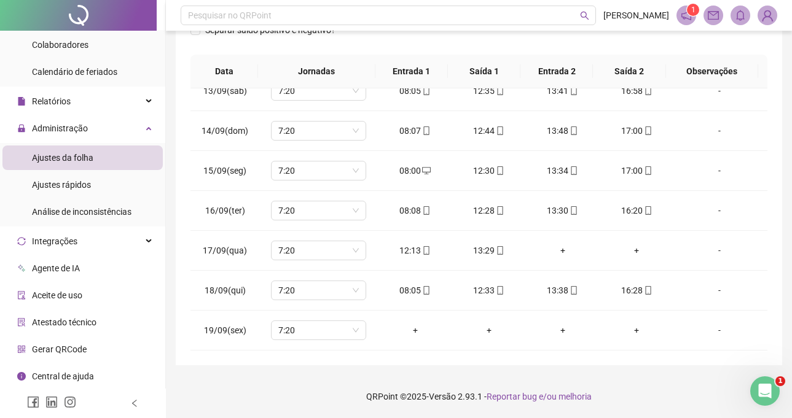
scroll to position [87, 0]
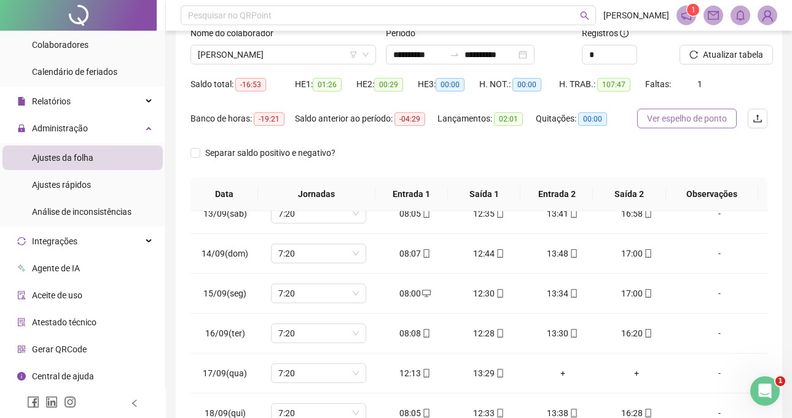
click at [690, 120] on span "Ver espelho de ponto" at bounding box center [687, 119] width 80 height 14
click at [111, 42] on li "Colaboradores" at bounding box center [82, 45] width 160 height 25
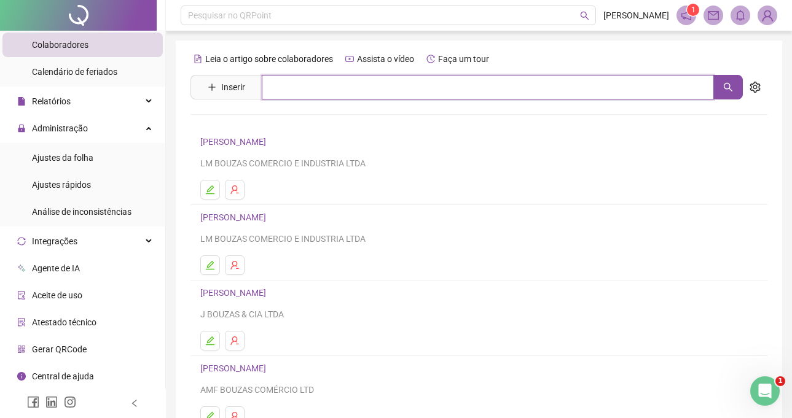
click at [339, 87] on input "text" at bounding box center [488, 87] width 452 height 25
type input "*****"
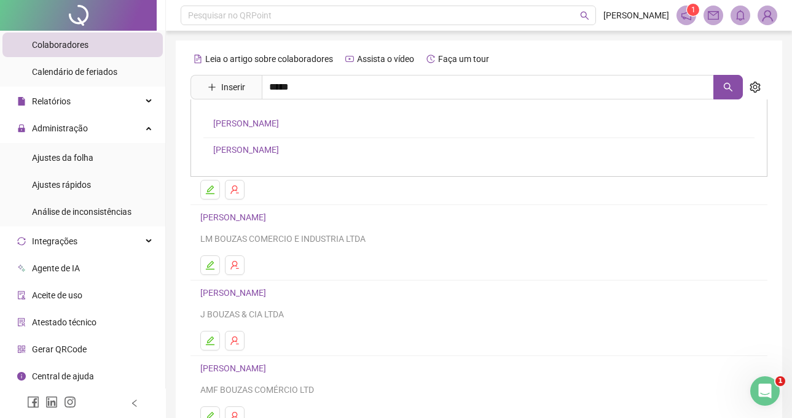
click at [267, 149] on link "[PERSON_NAME]" at bounding box center [246, 150] width 66 height 10
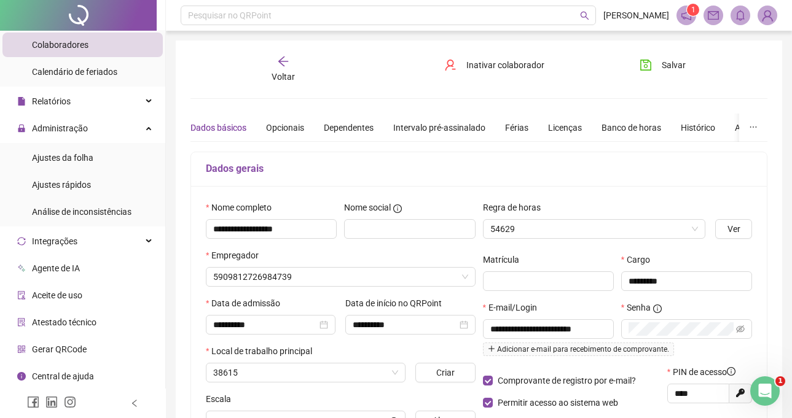
type input "**********"
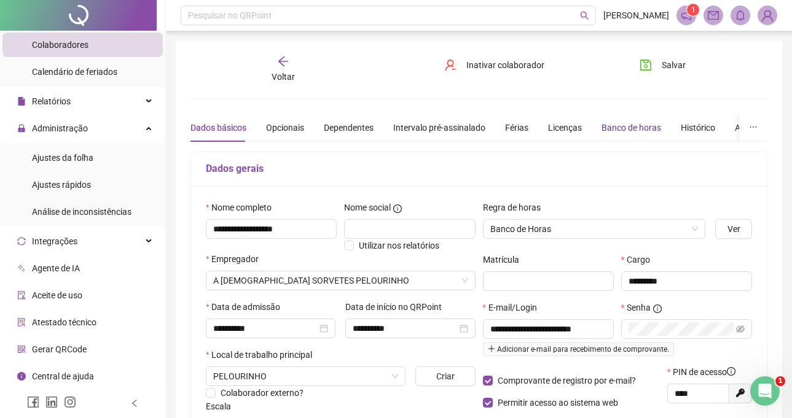
click at [606, 131] on div "Banco de horas" at bounding box center [631, 128] width 60 height 14
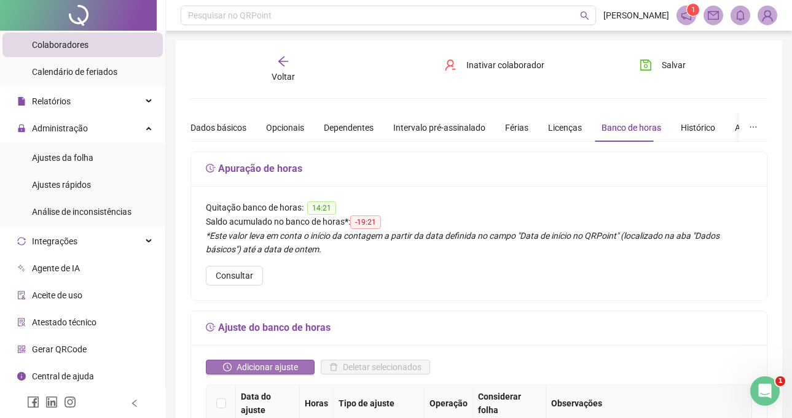
click at [274, 361] on span "Adicionar ajuste" at bounding box center [266, 368] width 61 height 14
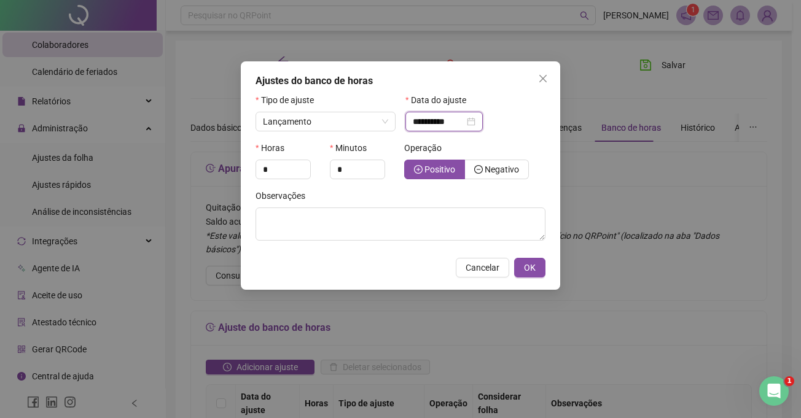
click at [424, 118] on input "**********" at bounding box center [439, 122] width 52 height 14
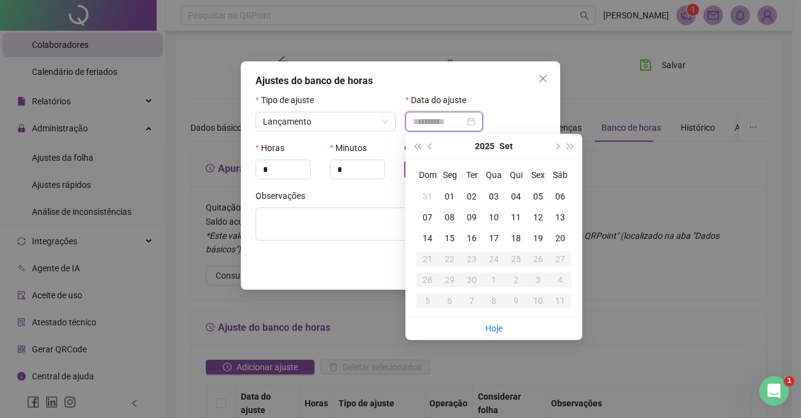
type input "**********"
click at [489, 230] on td "17" at bounding box center [494, 238] width 22 height 21
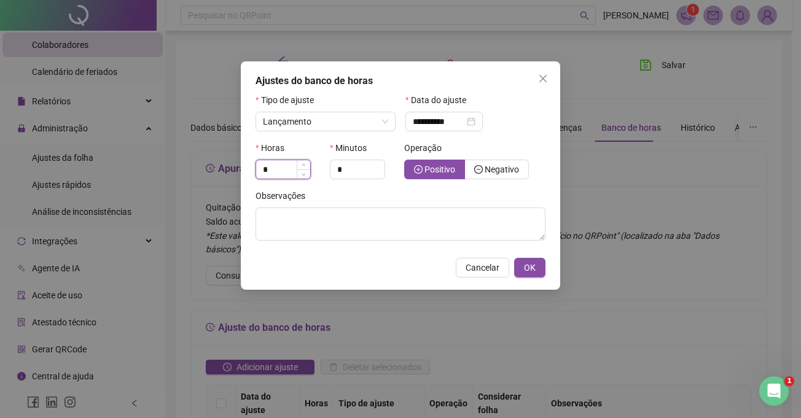
click at [275, 173] on input "*" at bounding box center [283, 169] width 54 height 18
type input "*"
click at [351, 165] on input "*" at bounding box center [357, 169] width 54 height 18
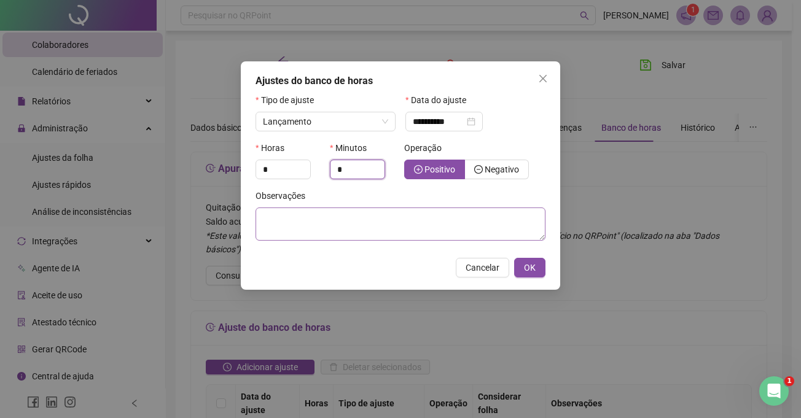
type input "*"
click at [335, 211] on textarea at bounding box center [400, 224] width 290 height 33
type textarea "*"
type textarea "**********"
click at [525, 268] on span "OK" at bounding box center [530, 268] width 12 height 14
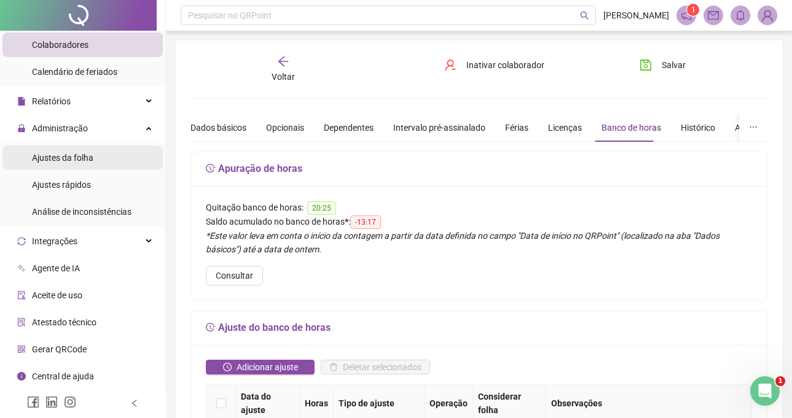
click at [95, 160] on li "Ajustes da folha" at bounding box center [82, 158] width 160 height 25
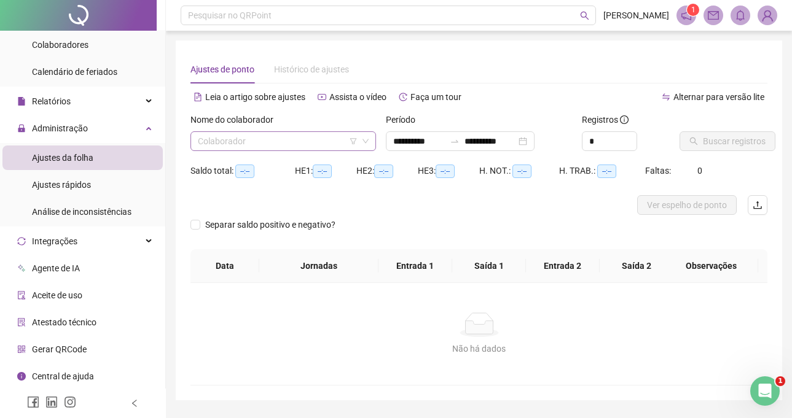
type input "**********"
click at [244, 148] on input "search" at bounding box center [278, 141] width 160 height 18
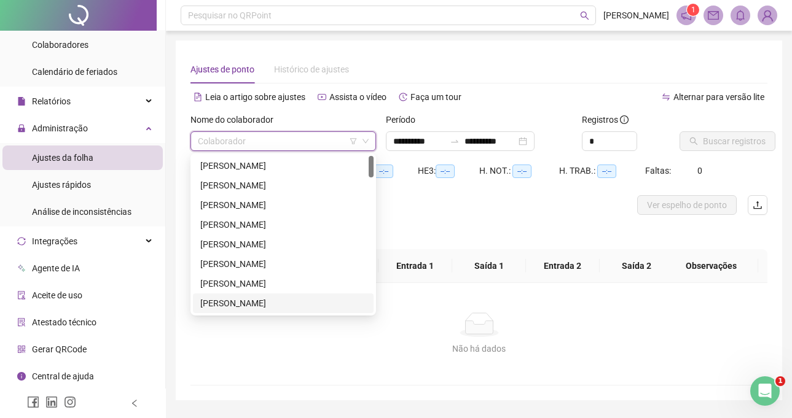
click at [295, 298] on div "[PERSON_NAME]" at bounding box center [283, 304] width 166 height 14
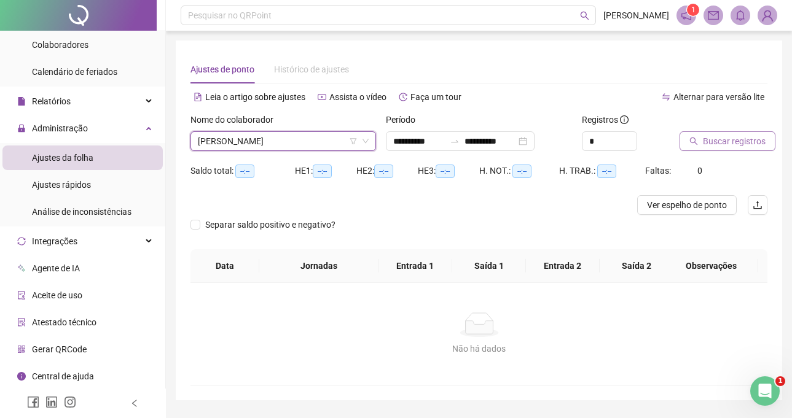
click at [770, 138] on button "Buscar registros" at bounding box center [727, 141] width 96 height 20
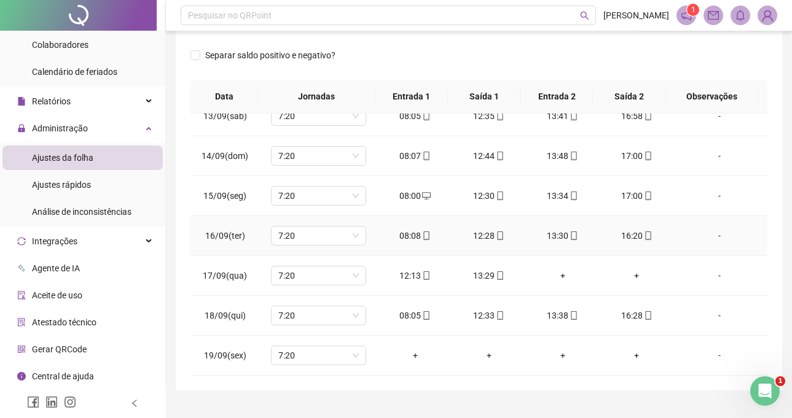
scroll to position [209, 0]
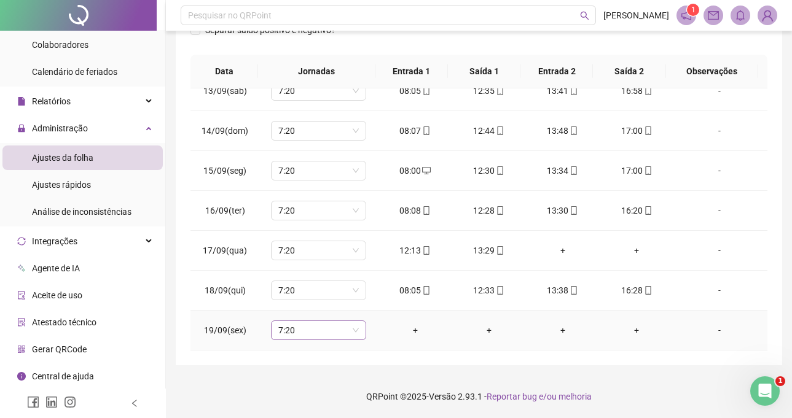
click at [332, 336] on span "7:20" at bounding box center [318, 330] width 80 height 18
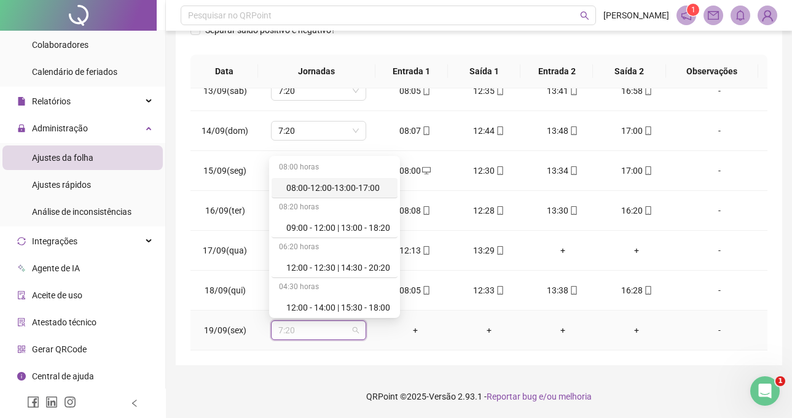
type input "*"
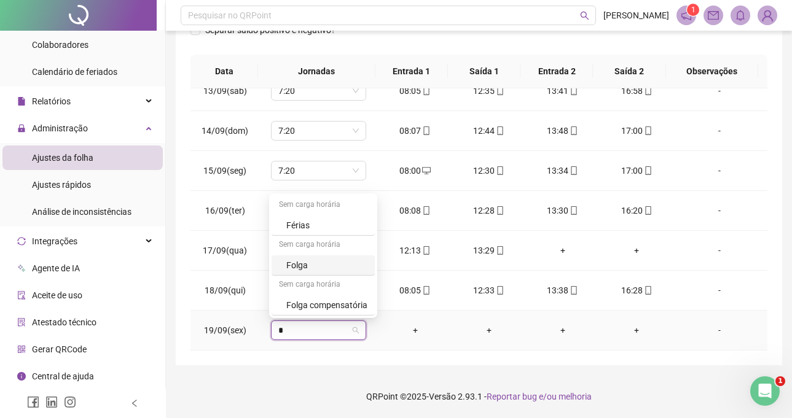
click at [308, 263] on div "Folga" at bounding box center [326, 266] width 81 height 14
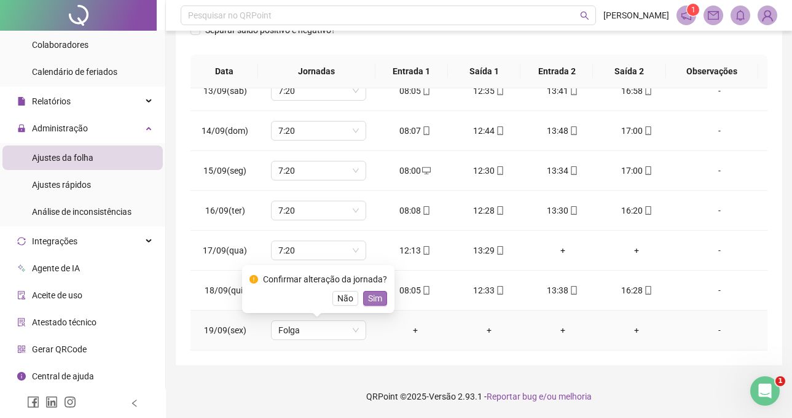
click at [373, 300] on span "Sim" at bounding box center [375, 299] width 14 height 14
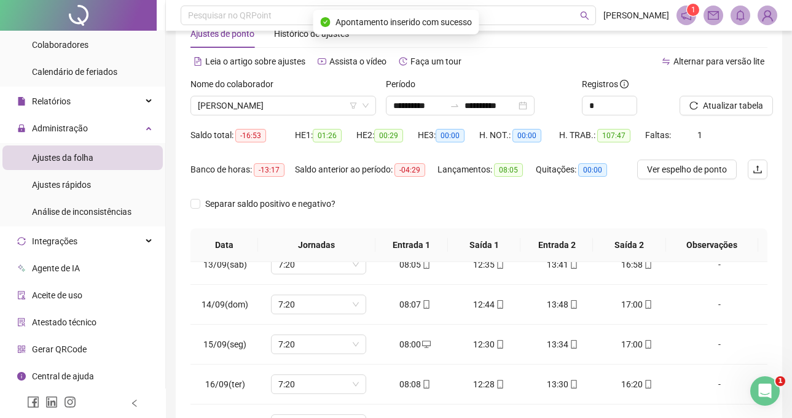
scroll to position [0, 0]
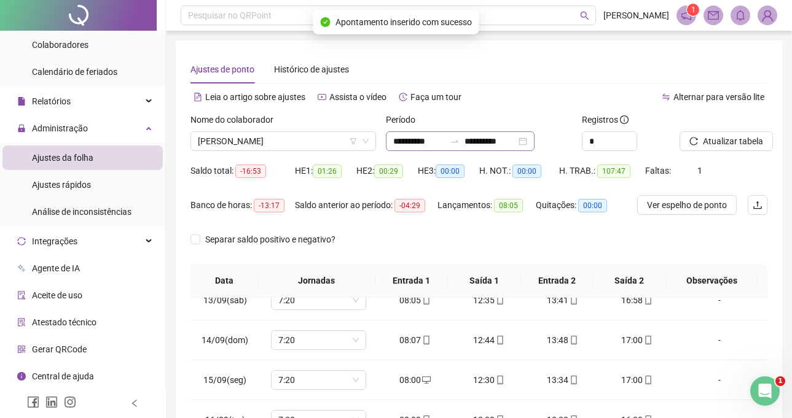
click at [489, 148] on div "**********" at bounding box center [460, 141] width 149 height 20
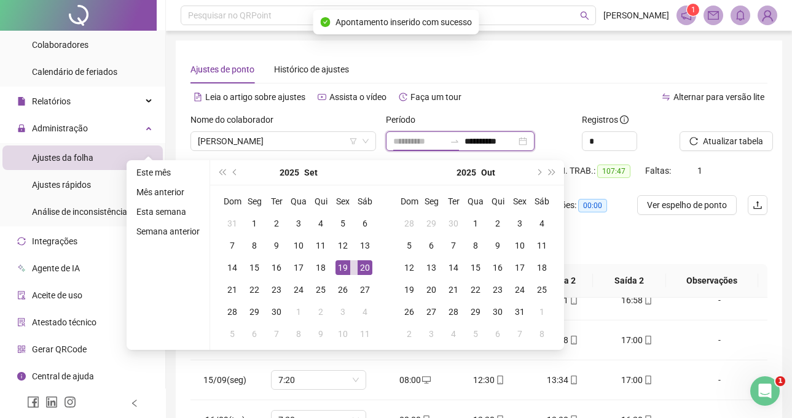
type input "**********"
click at [357, 262] on div "20" at bounding box center [364, 267] width 15 height 15
type input "**********"
click at [404, 138] on input "**********" at bounding box center [419, 141] width 52 height 14
type input "**********"
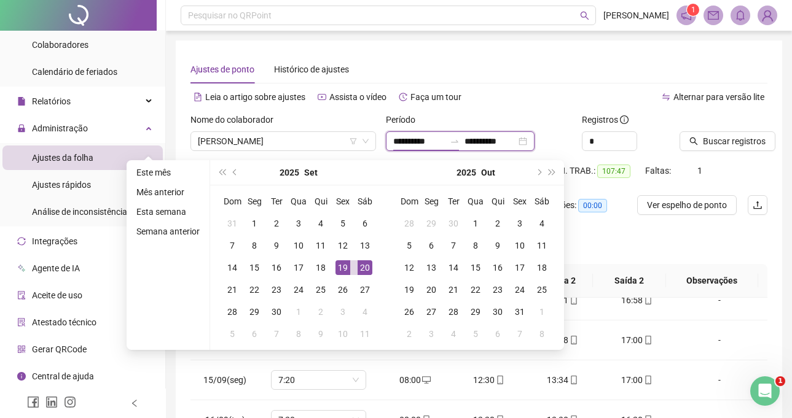
type input "**********"
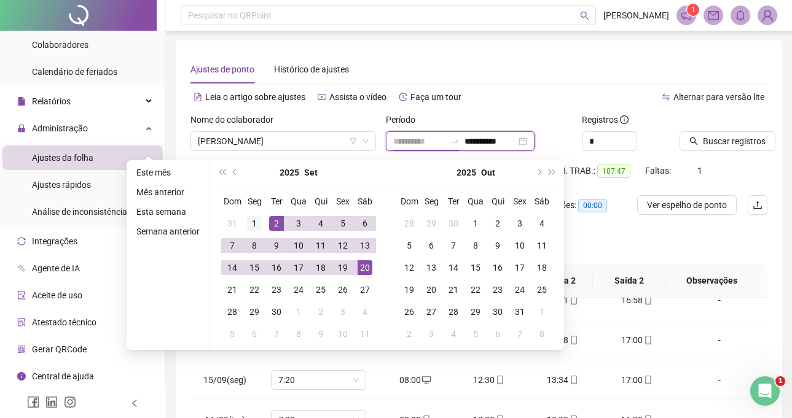
type input "**********"
click at [254, 222] on div "1" at bounding box center [254, 223] width 15 height 15
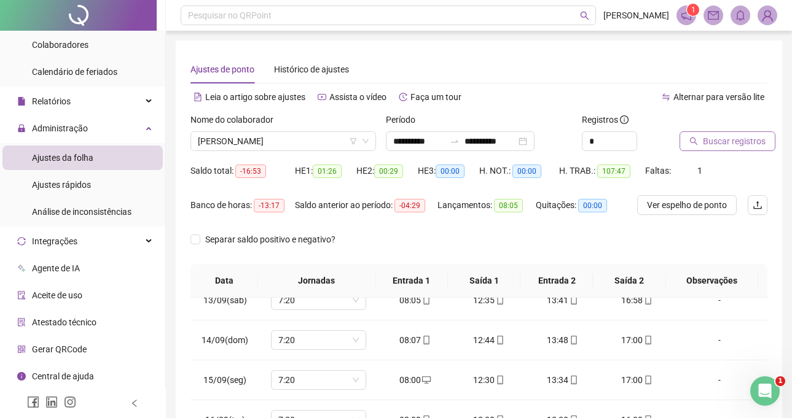
click at [696, 148] on button "Buscar registros" at bounding box center [727, 141] width 96 height 20
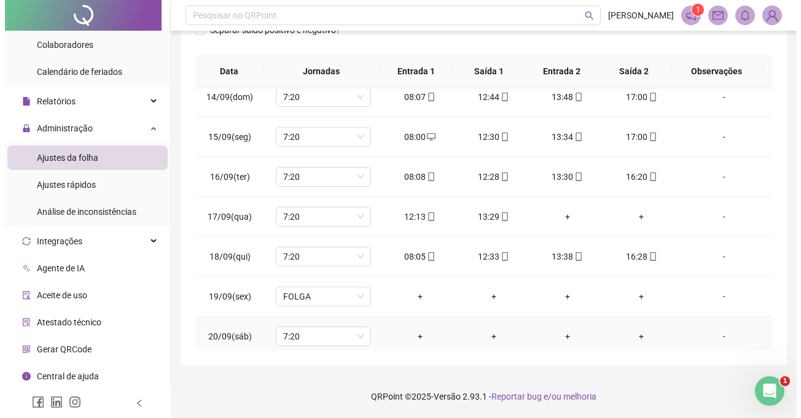
scroll to position [536, 0]
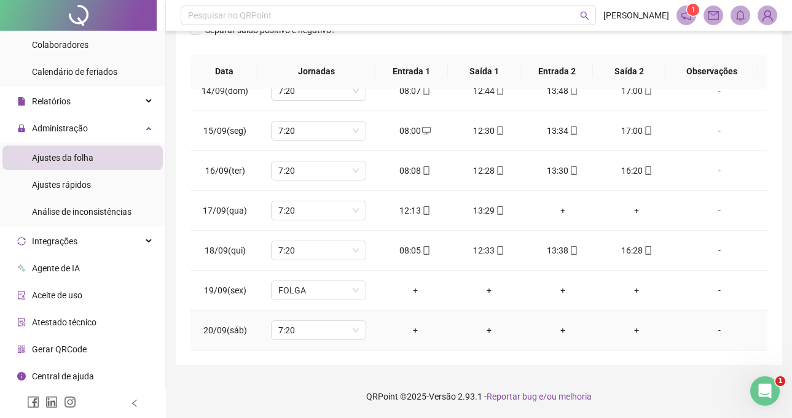
click at [712, 335] on div "-" at bounding box center [719, 331] width 72 height 14
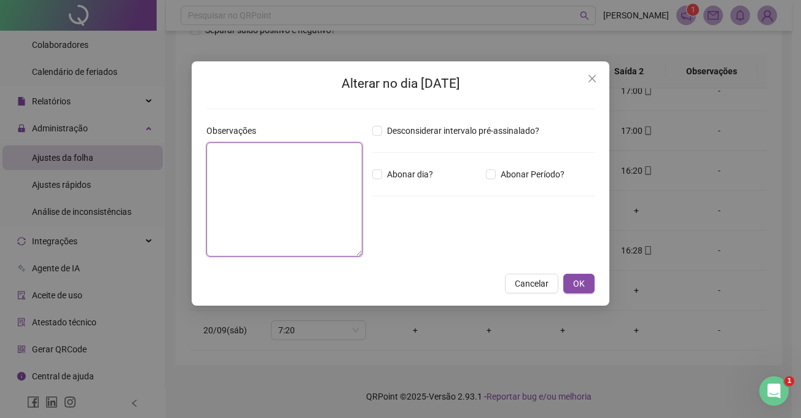
click at [276, 216] on textarea at bounding box center [284, 199] width 156 height 114
paste textarea "**********"
type textarea "**********"
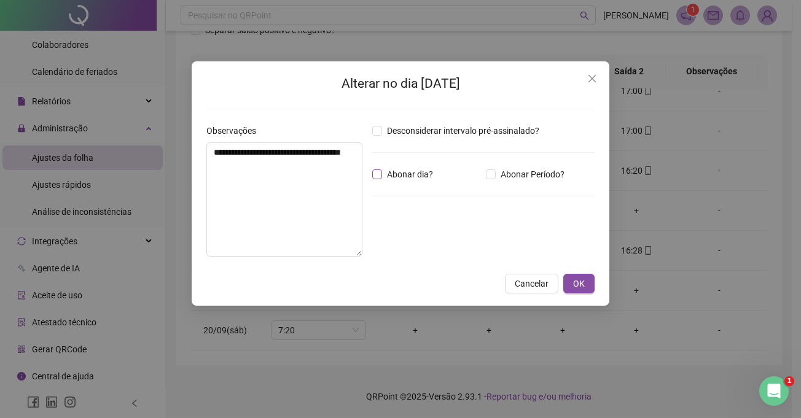
click at [397, 179] on span "Abonar dia?" at bounding box center [410, 175] width 56 height 14
click at [585, 282] on button "OK" at bounding box center [578, 284] width 31 height 20
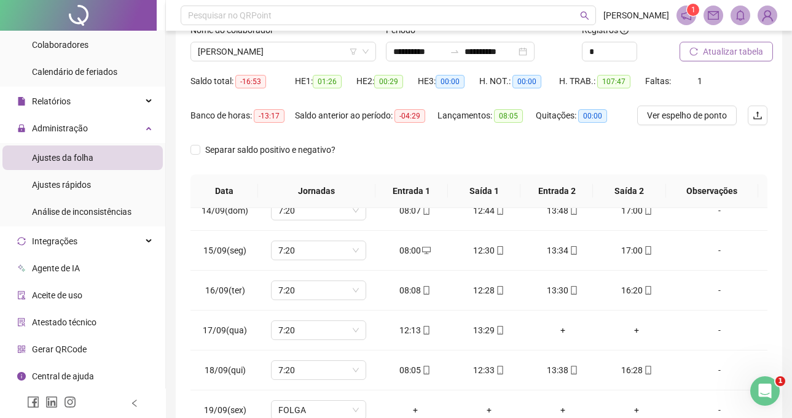
scroll to position [25, 0]
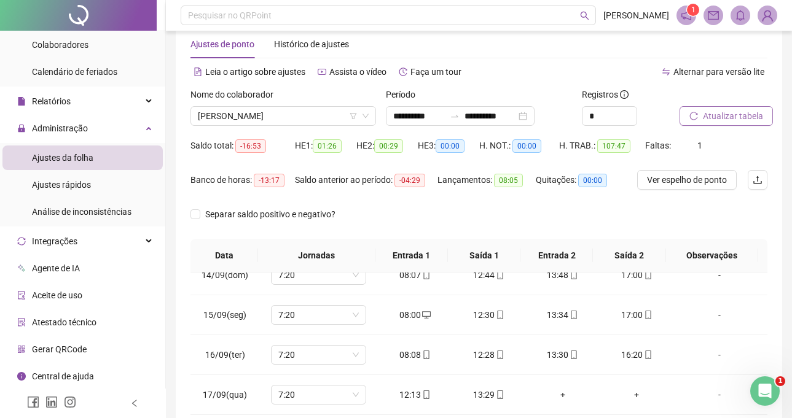
click at [722, 111] on span "Atualizar tabela" at bounding box center [733, 116] width 60 height 14
click at [301, 117] on span "[PERSON_NAME]" at bounding box center [283, 116] width 171 height 18
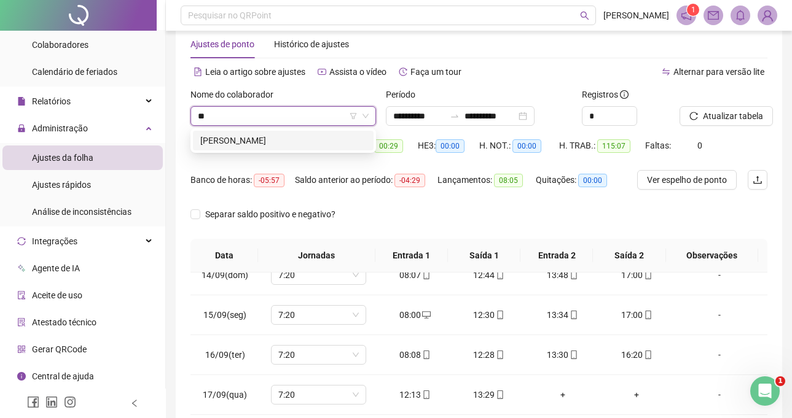
type input "***"
click at [304, 131] on div "[PERSON_NAME]" at bounding box center [283, 141] width 181 height 20
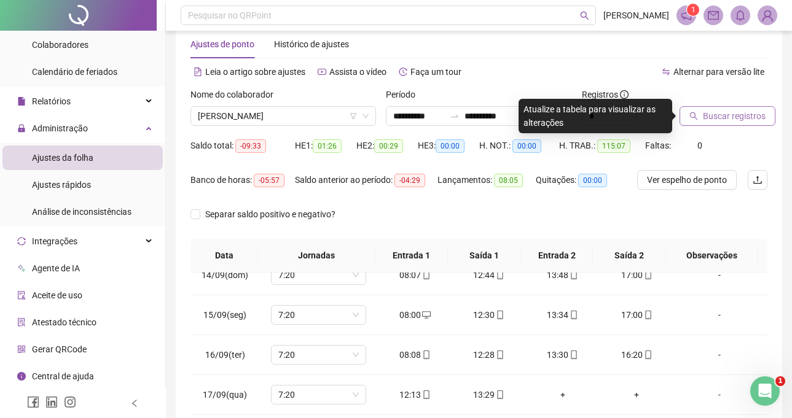
click at [690, 114] on icon "search" at bounding box center [694, 116] width 8 height 8
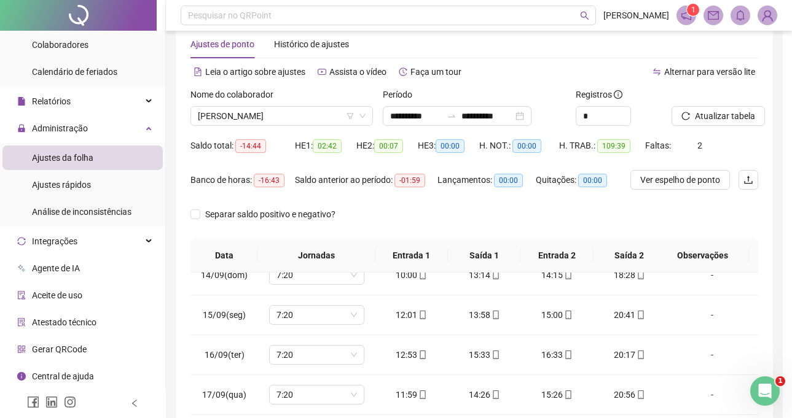
scroll to position [209, 0]
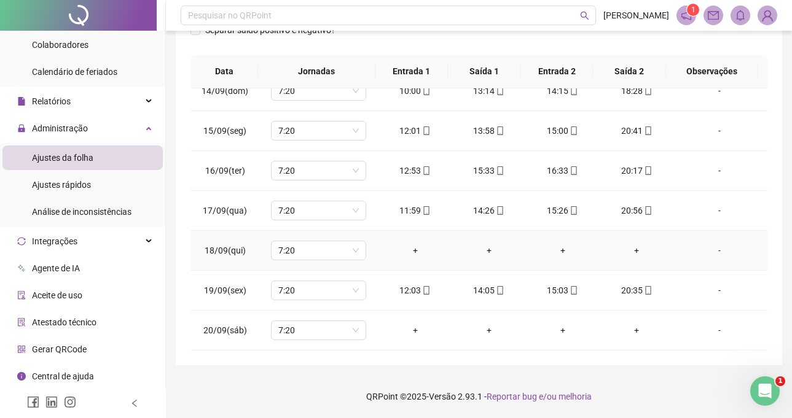
click at [307, 265] on td "7:20" at bounding box center [318, 251] width 119 height 40
click at [310, 249] on span "7:20" at bounding box center [318, 250] width 80 height 18
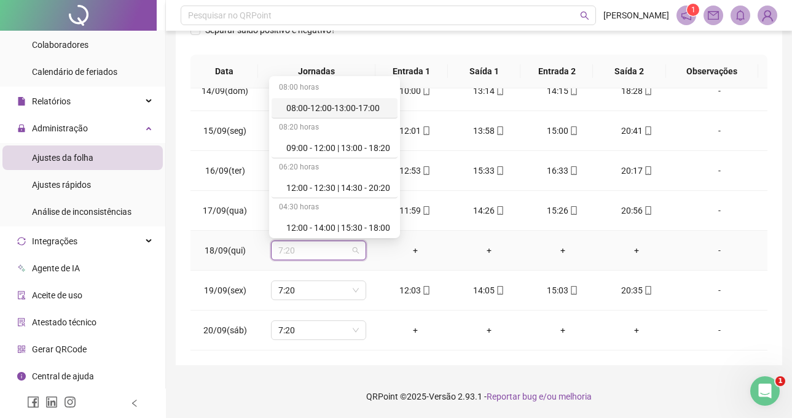
type input "*"
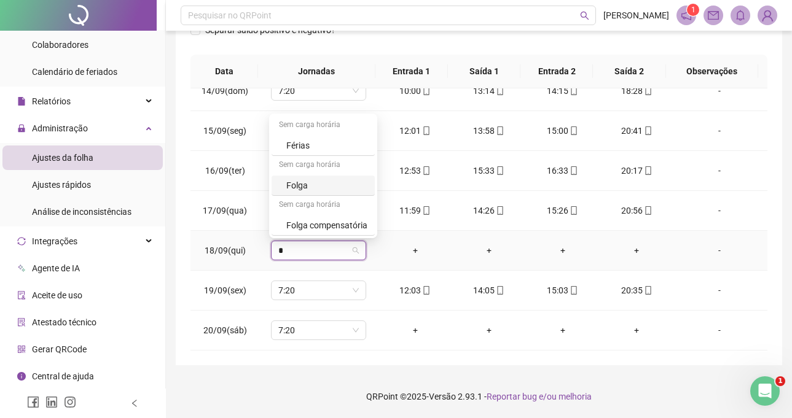
click at [296, 181] on div "Folga" at bounding box center [326, 186] width 81 height 14
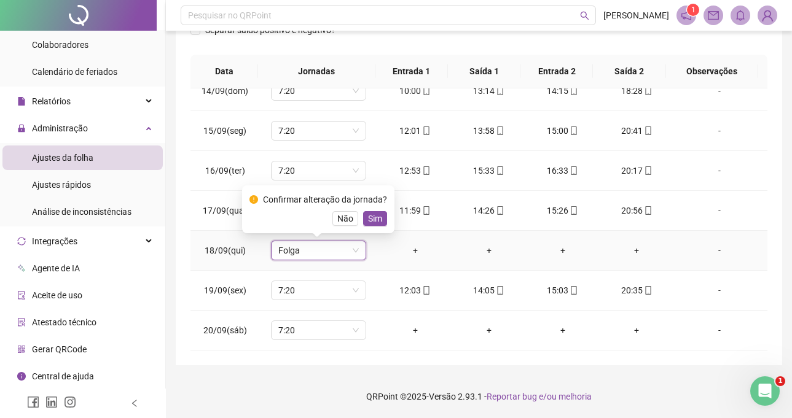
click at [368, 222] on span "Sim" at bounding box center [375, 219] width 14 height 14
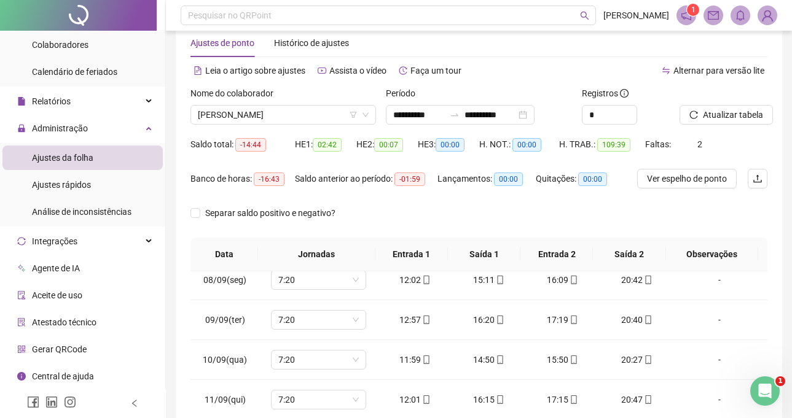
scroll to position [25, 0]
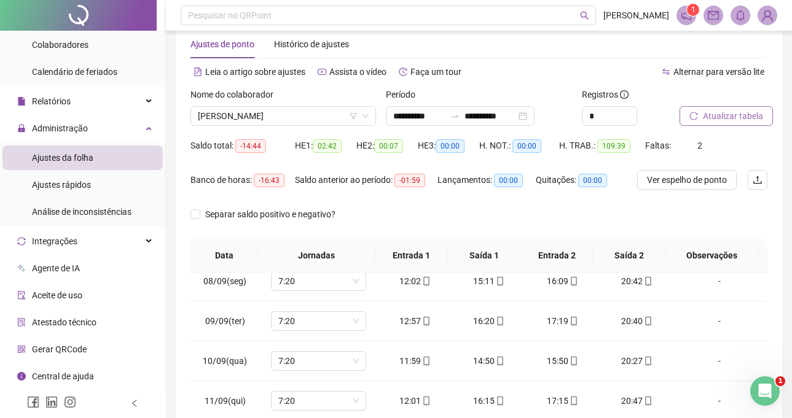
click at [711, 122] on span "Atualizar tabela" at bounding box center [733, 116] width 60 height 14
click at [302, 122] on span "[PERSON_NAME]" at bounding box center [283, 116] width 171 height 18
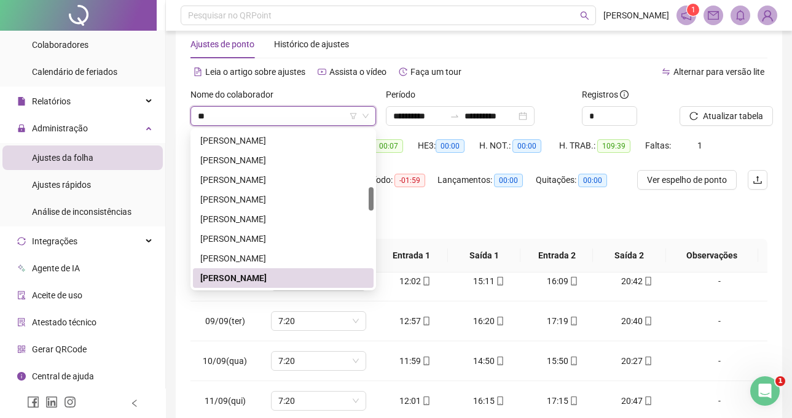
scroll to position [0, 0]
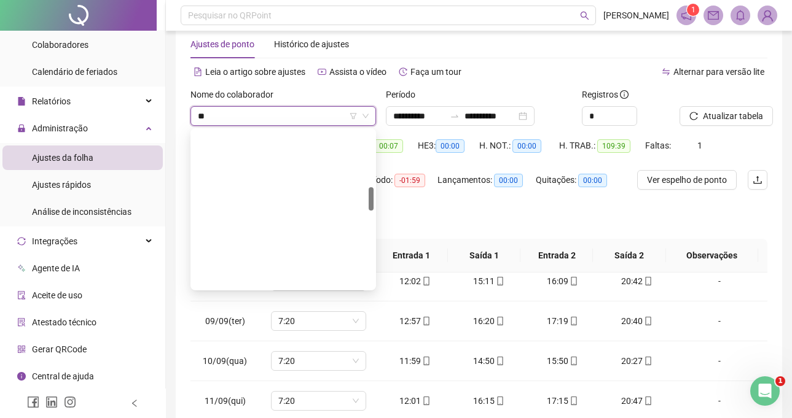
type input "***"
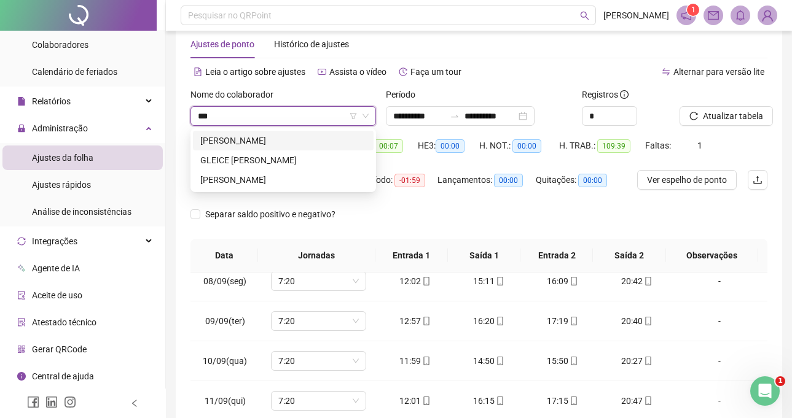
click at [315, 139] on div "[PERSON_NAME]" at bounding box center [283, 141] width 166 height 14
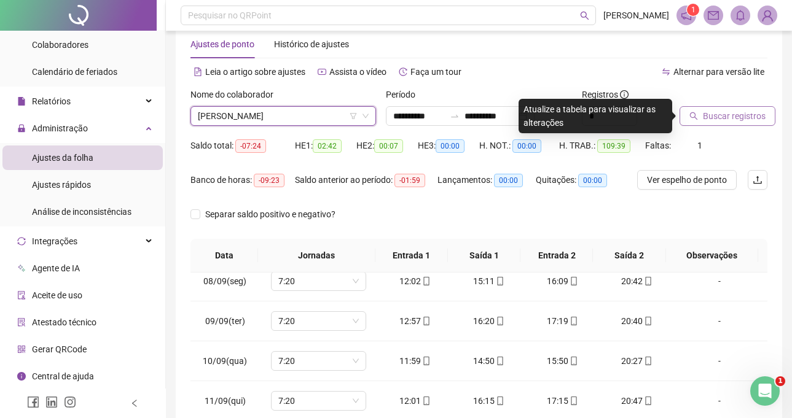
click at [725, 121] on span "Buscar registros" at bounding box center [734, 116] width 63 height 14
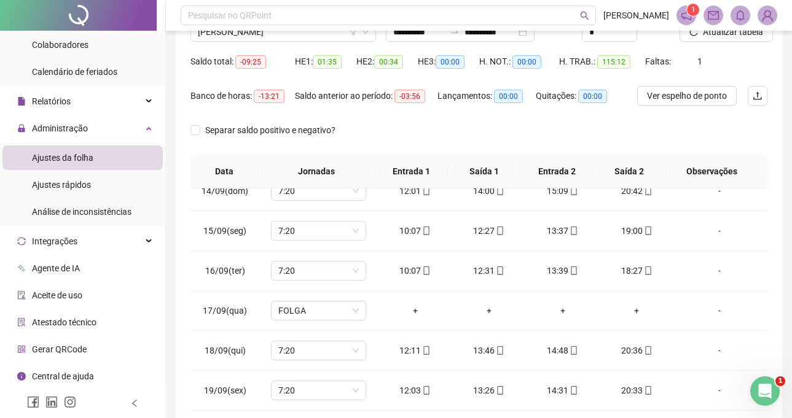
scroll to position [87, 0]
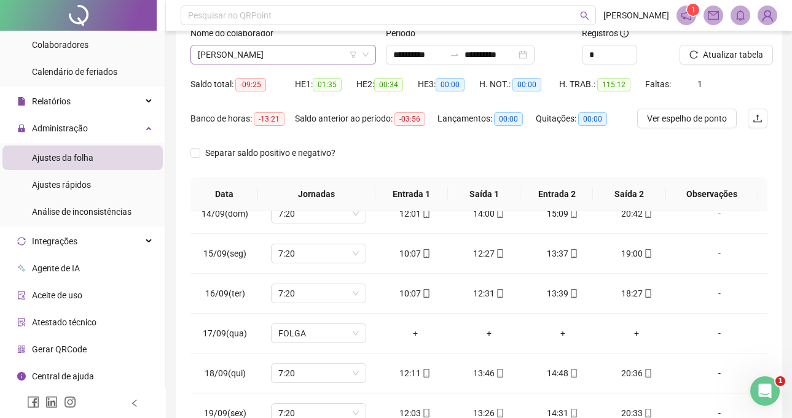
click at [300, 53] on span "[PERSON_NAME]" at bounding box center [283, 54] width 171 height 18
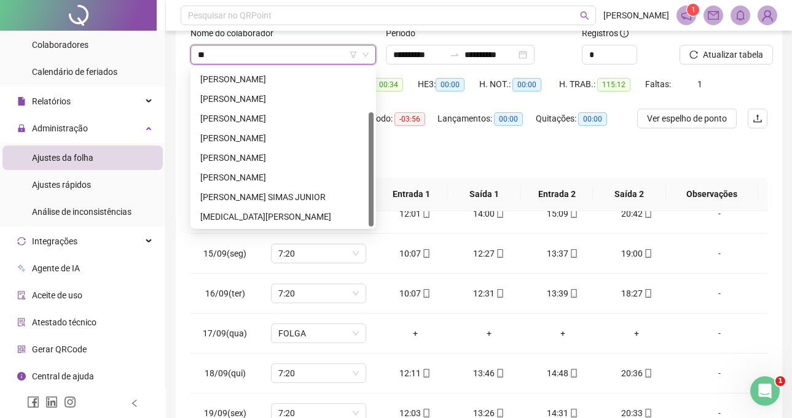
scroll to position [59, 0]
type input "***"
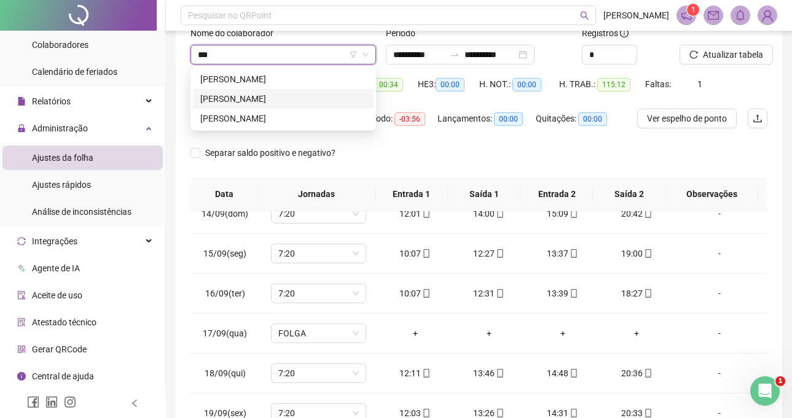
click at [259, 97] on div "[PERSON_NAME]" at bounding box center [283, 99] width 166 height 14
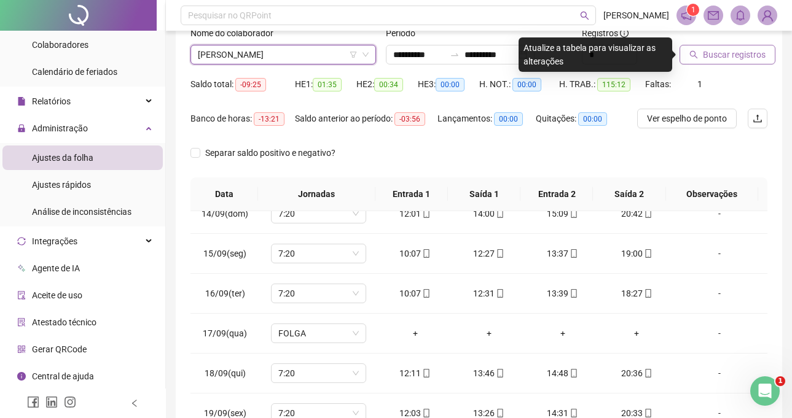
click at [729, 56] on span "Buscar registros" at bounding box center [734, 55] width 63 height 14
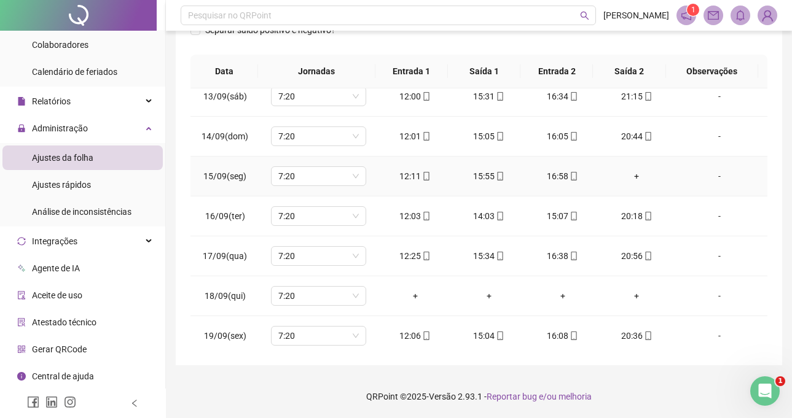
scroll to position [536, 0]
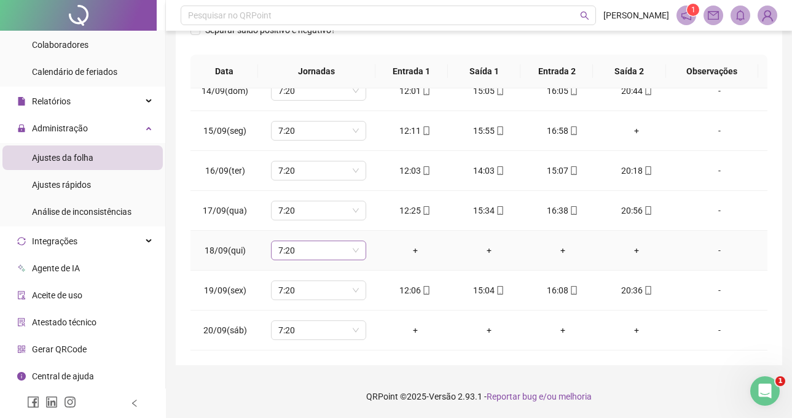
click at [310, 254] on span "7:20" at bounding box center [318, 250] width 80 height 18
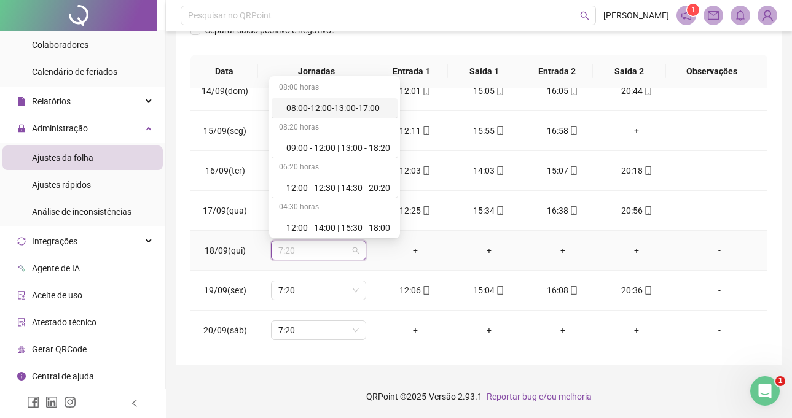
type input "*"
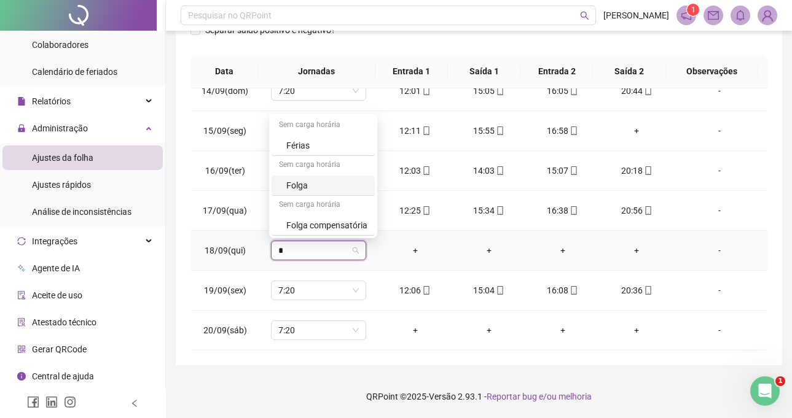
click at [315, 183] on div "Folga" at bounding box center [326, 186] width 81 height 14
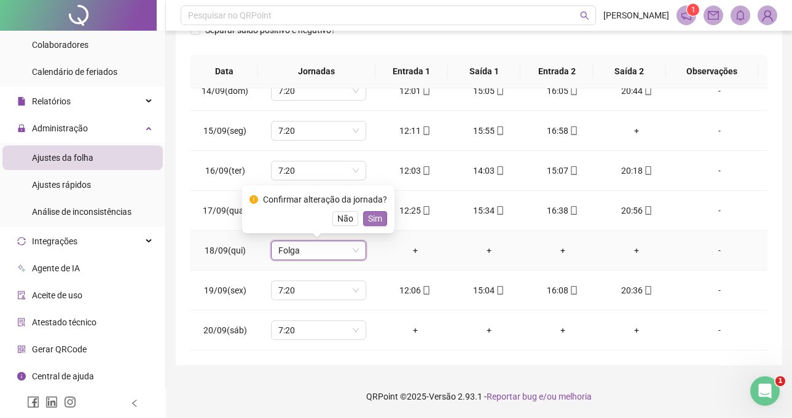
click at [372, 212] on span "Sim" at bounding box center [375, 219] width 14 height 14
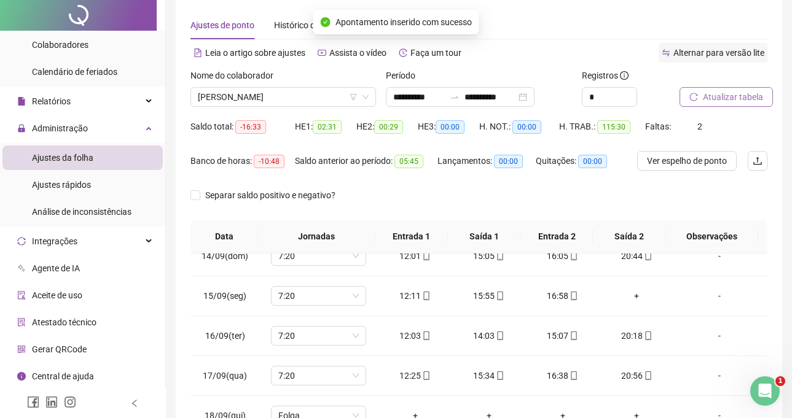
scroll to position [0, 0]
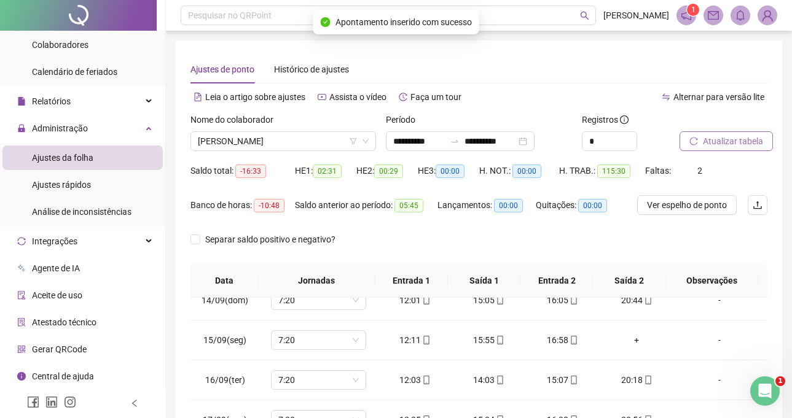
click at [734, 131] on button "Atualizar tabela" at bounding box center [725, 141] width 93 height 20
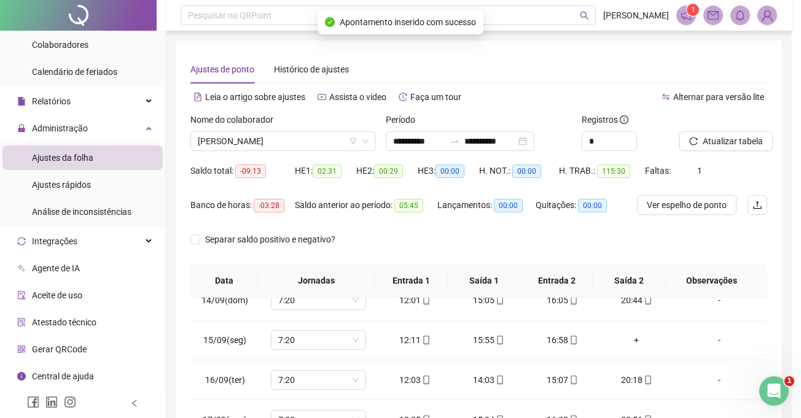
click at [310, 133] on div "Atualizando tabela Atualizando e reorganizando os registros... OK" at bounding box center [400, 209] width 801 height 418
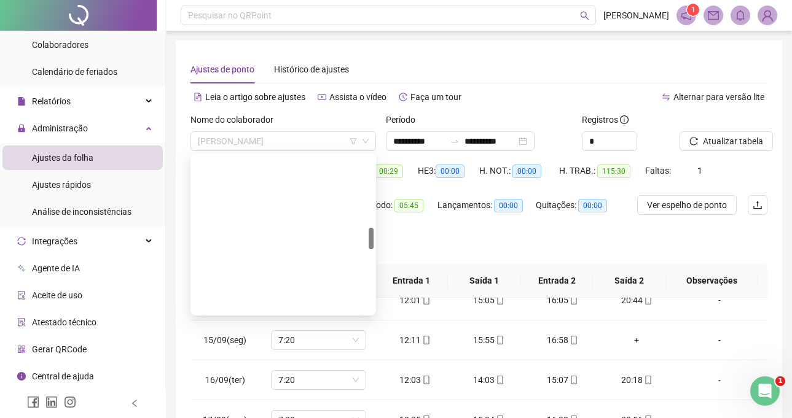
click at [310, 133] on span "[PERSON_NAME]" at bounding box center [283, 141] width 171 height 18
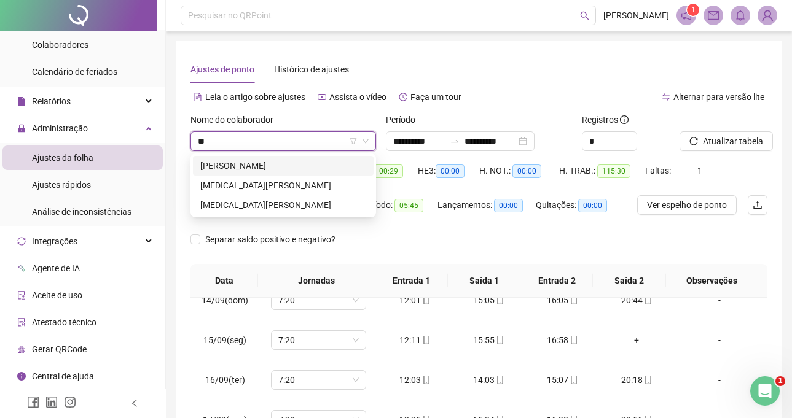
type input "***"
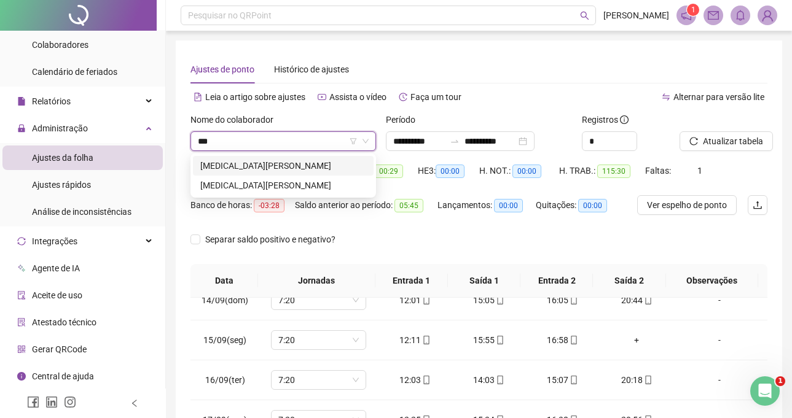
click at [306, 164] on div "[MEDICAL_DATA][PERSON_NAME]" at bounding box center [283, 166] width 166 height 14
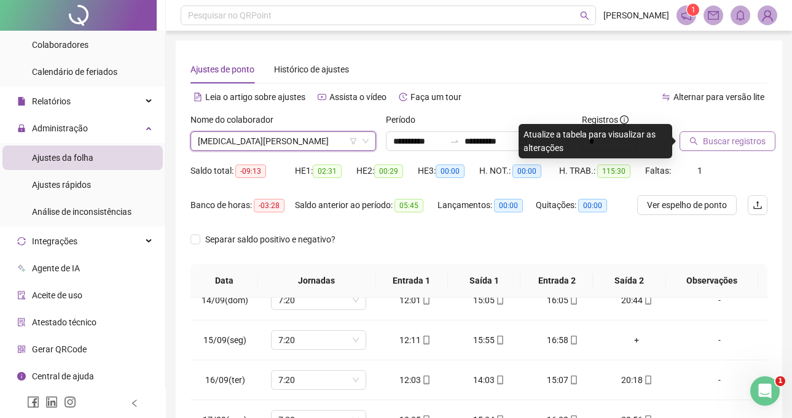
click at [731, 146] on span "Buscar registros" at bounding box center [734, 141] width 63 height 14
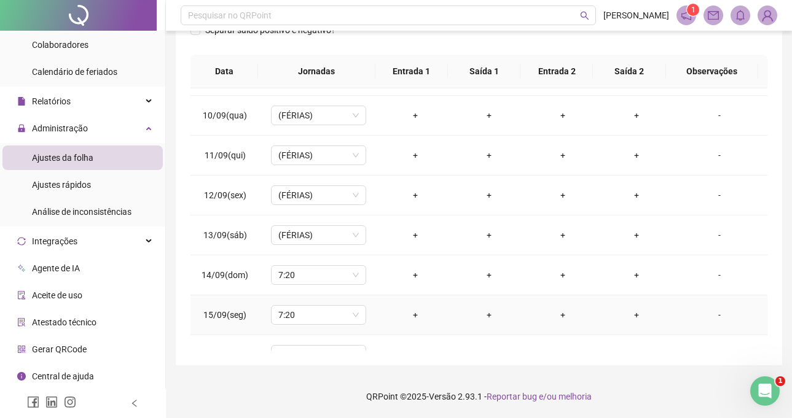
scroll to position [475, 0]
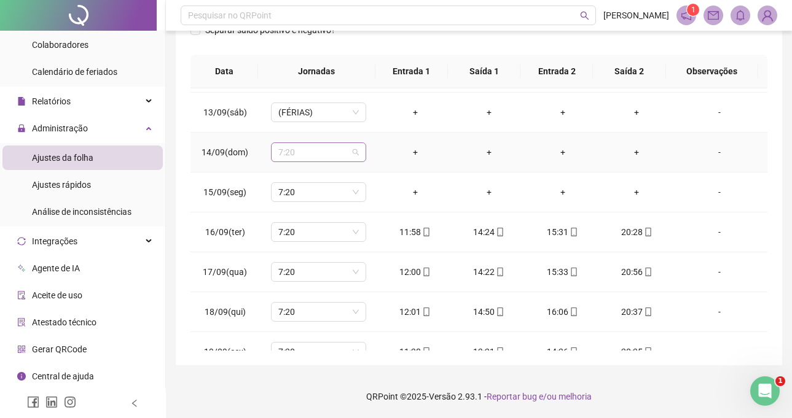
click at [316, 152] on span "7:20" at bounding box center [318, 152] width 80 height 18
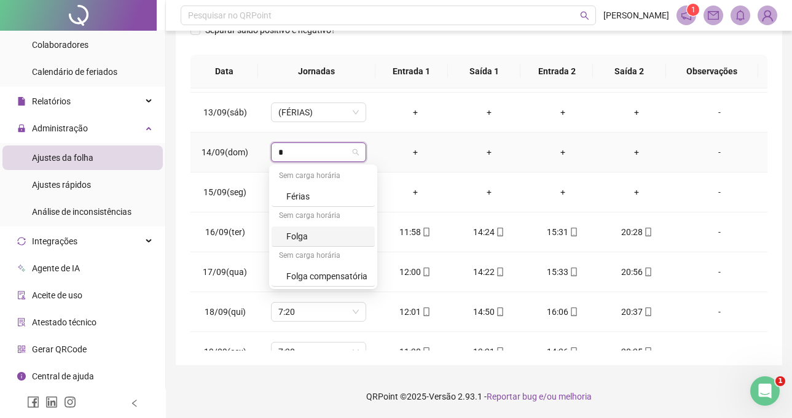
click at [329, 245] on div "Folga" at bounding box center [322, 237] width 103 height 20
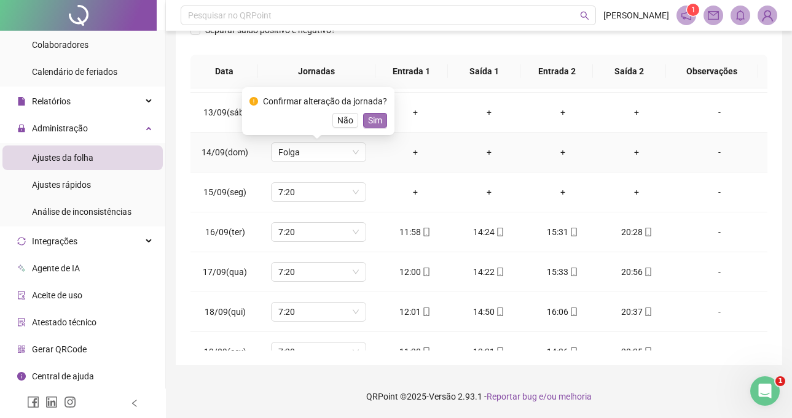
click at [375, 117] on span "Sim" at bounding box center [375, 121] width 14 height 14
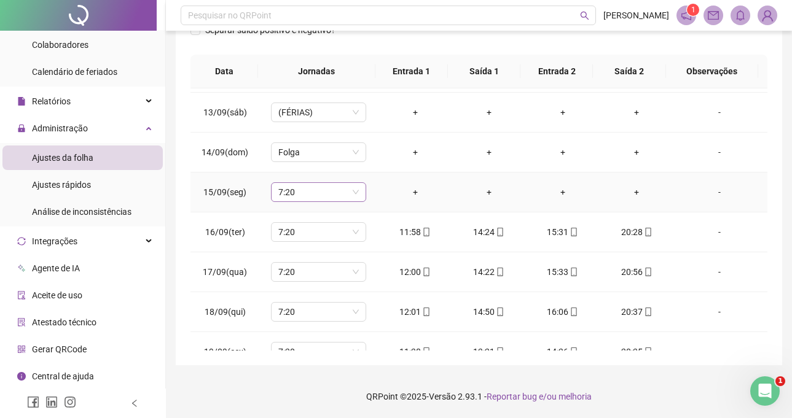
click at [309, 200] on span "7:20" at bounding box center [318, 192] width 80 height 18
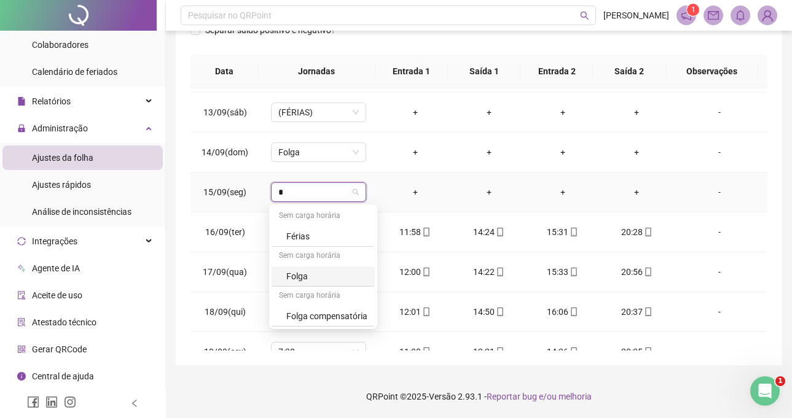
click at [328, 284] on div "Folga" at bounding box center [322, 277] width 103 height 20
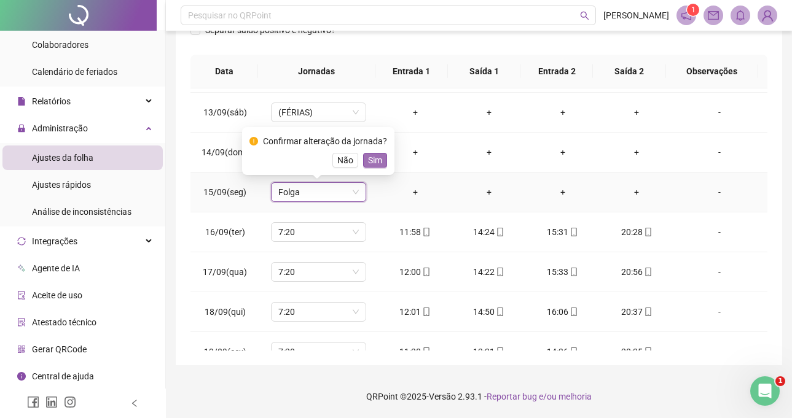
click at [372, 161] on span "Sim" at bounding box center [375, 161] width 14 height 14
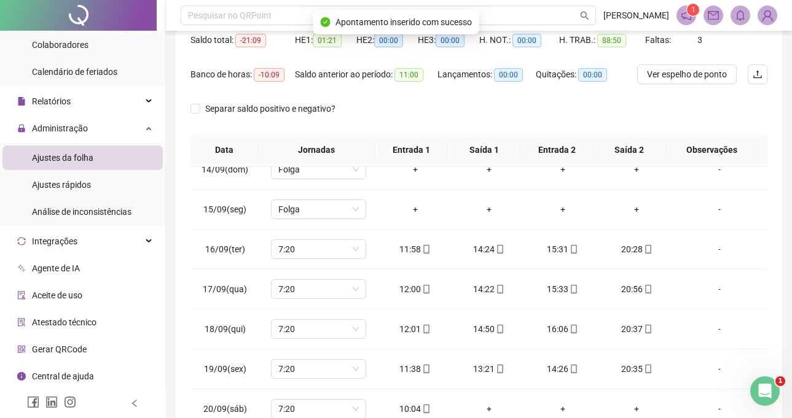
scroll to position [25, 0]
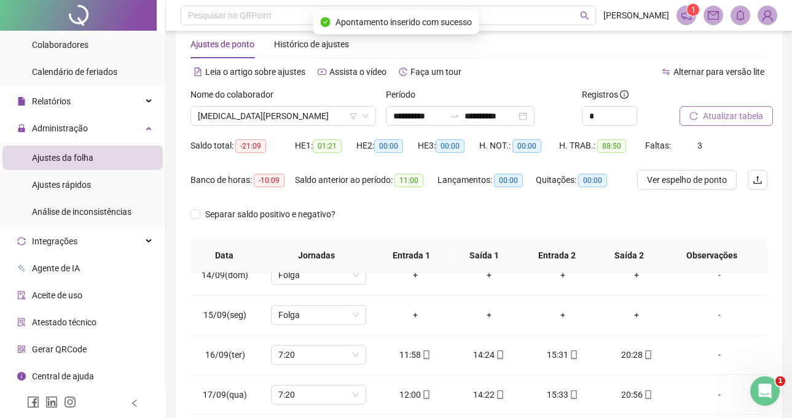
click at [712, 116] on span "Atualizar tabela" at bounding box center [733, 116] width 60 height 14
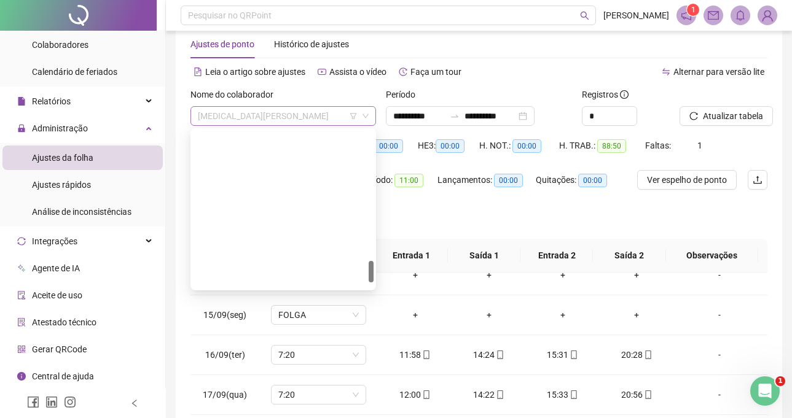
scroll to position [924, 0]
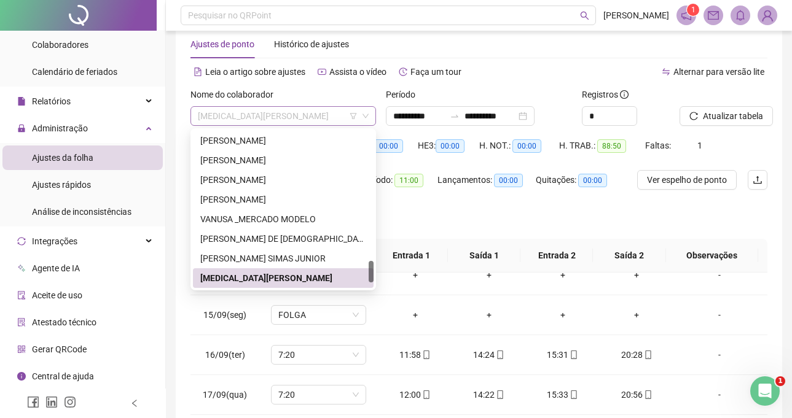
click at [327, 113] on span "[MEDICAL_DATA][PERSON_NAME]" at bounding box center [283, 116] width 171 height 18
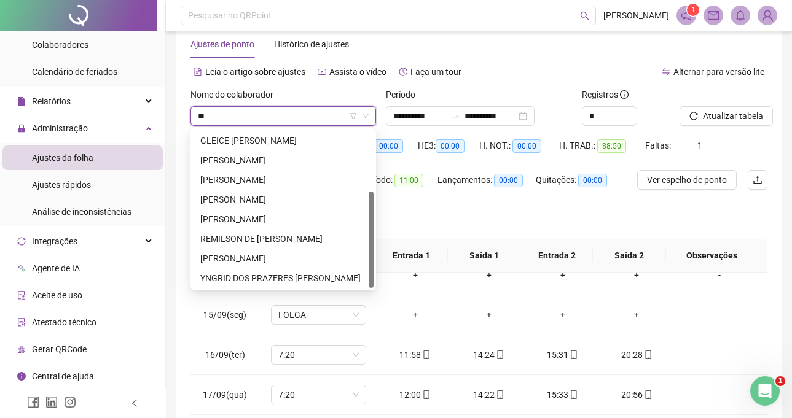
scroll to position [0, 0]
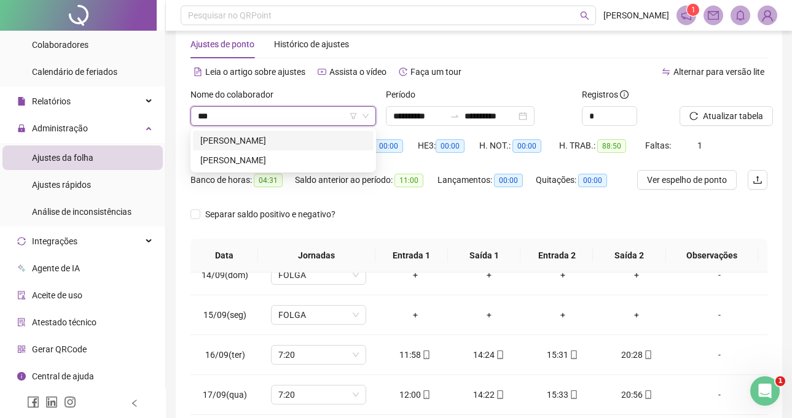
click at [318, 138] on div "[PERSON_NAME]" at bounding box center [283, 141] width 166 height 14
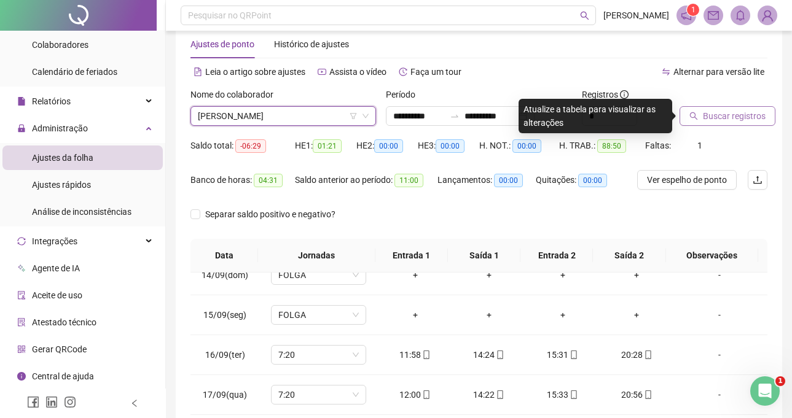
click at [723, 107] on button "Buscar registros" at bounding box center [727, 116] width 96 height 20
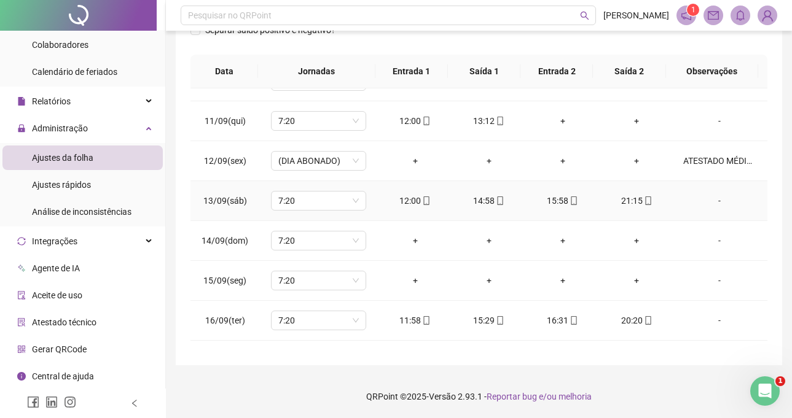
scroll to position [413, 0]
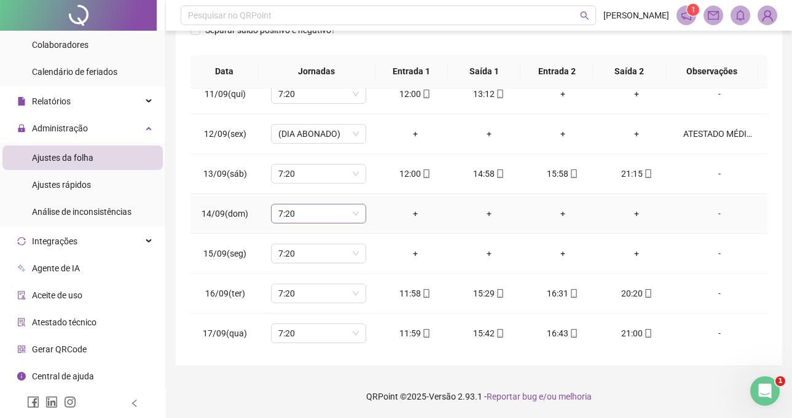
click at [302, 212] on span "7:20" at bounding box center [318, 214] width 80 height 18
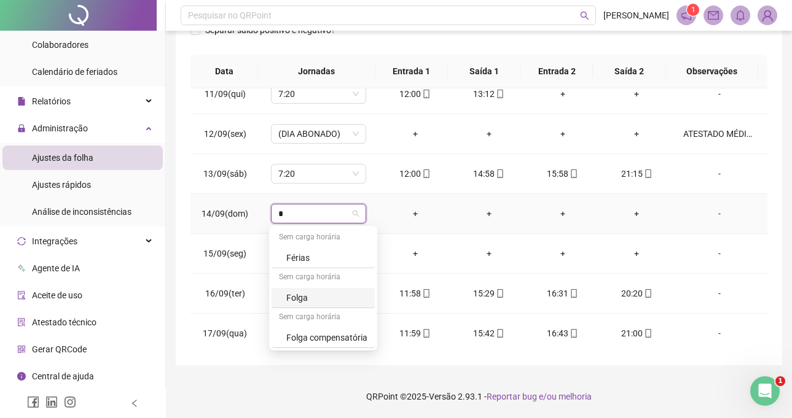
click at [330, 298] on div "Folga" at bounding box center [326, 298] width 81 height 14
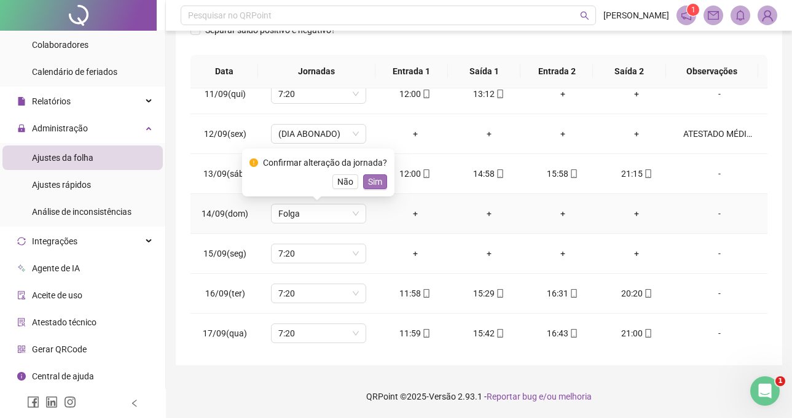
click at [373, 179] on span "Sim" at bounding box center [375, 182] width 14 height 14
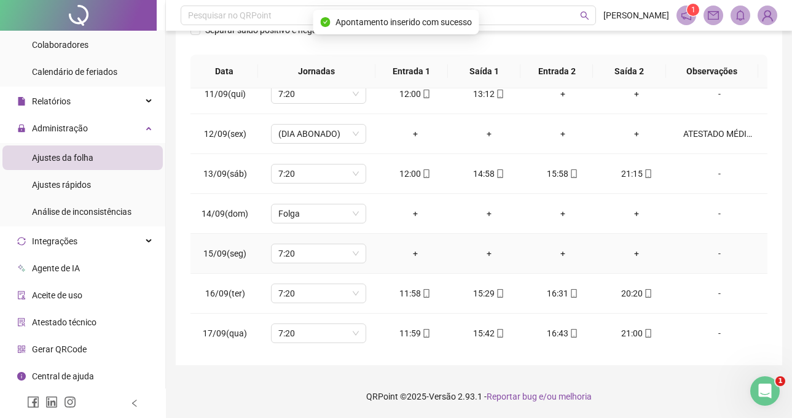
click at [331, 264] on td "7:20" at bounding box center [318, 254] width 119 height 40
click at [324, 256] on span "7:20" at bounding box center [318, 253] width 80 height 18
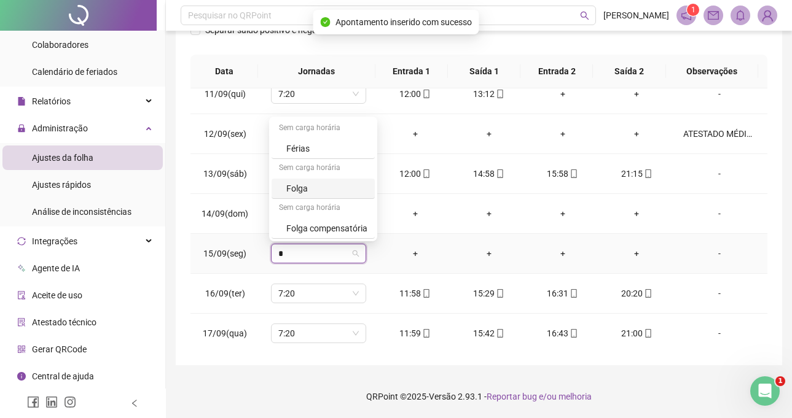
click at [291, 190] on div "Folga" at bounding box center [326, 189] width 81 height 14
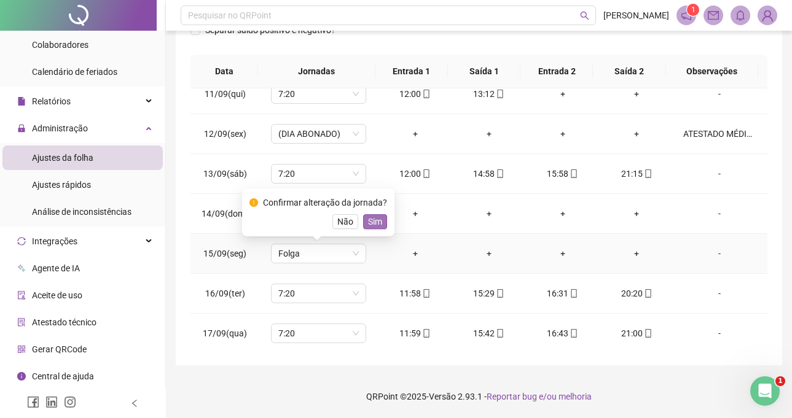
click at [364, 225] on button "Sim" at bounding box center [375, 221] width 24 height 15
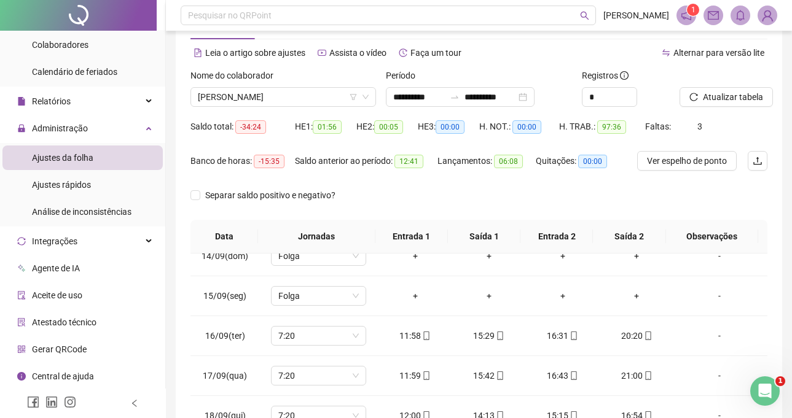
scroll to position [25, 0]
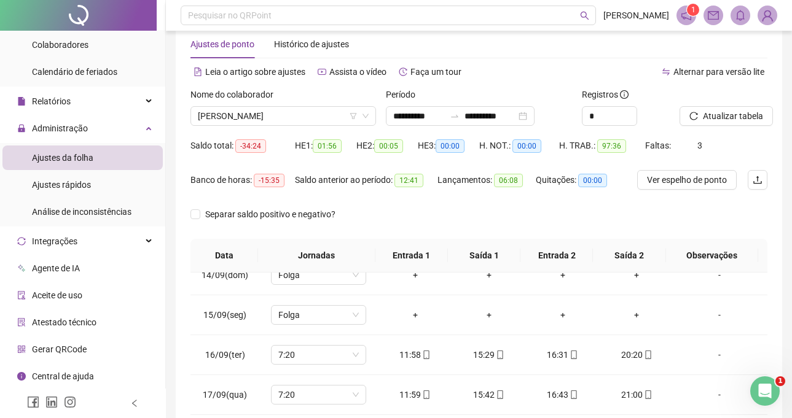
click at [720, 104] on div at bounding box center [707, 97] width 57 height 18
drag, startPoint x: 720, startPoint y: 104, endPoint x: 720, endPoint y: 112, distance: 8.0
click at [720, 108] on div "Atualizar tabela" at bounding box center [707, 107] width 57 height 38
click at [720, 112] on span "Atualizar tabela" at bounding box center [733, 116] width 60 height 14
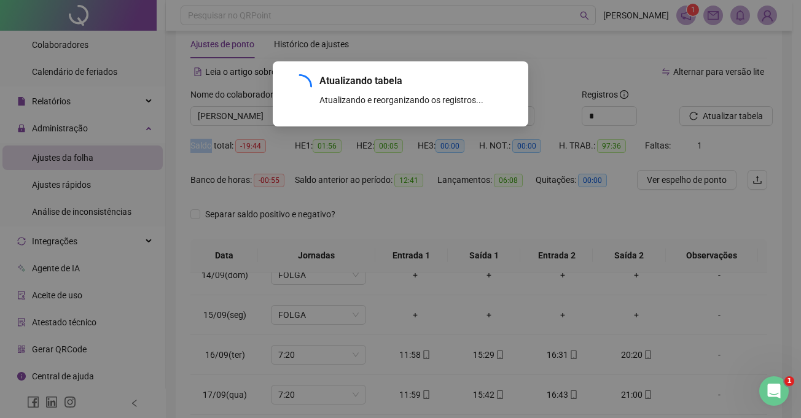
click at [308, 120] on span "[PERSON_NAME]" at bounding box center [283, 116] width 171 height 18
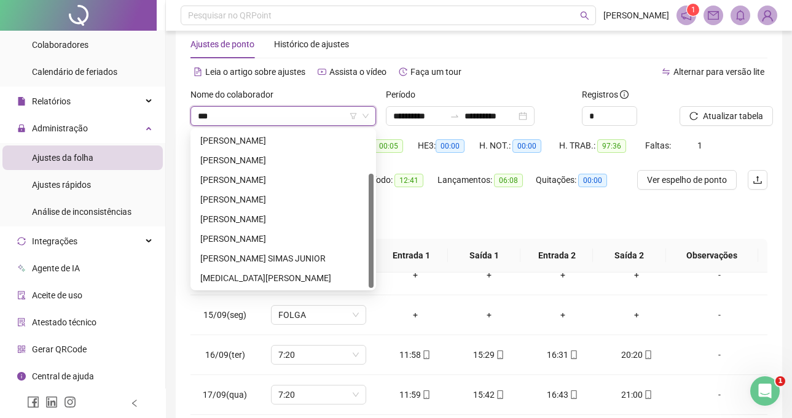
scroll to position [0, 0]
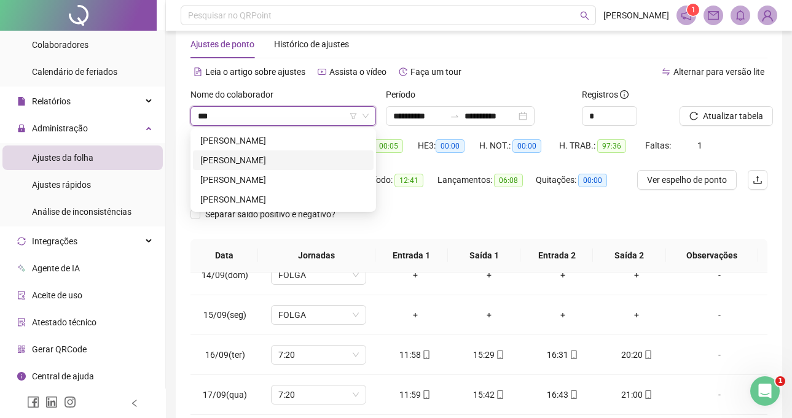
click at [290, 157] on div "[PERSON_NAME]" at bounding box center [283, 161] width 166 height 14
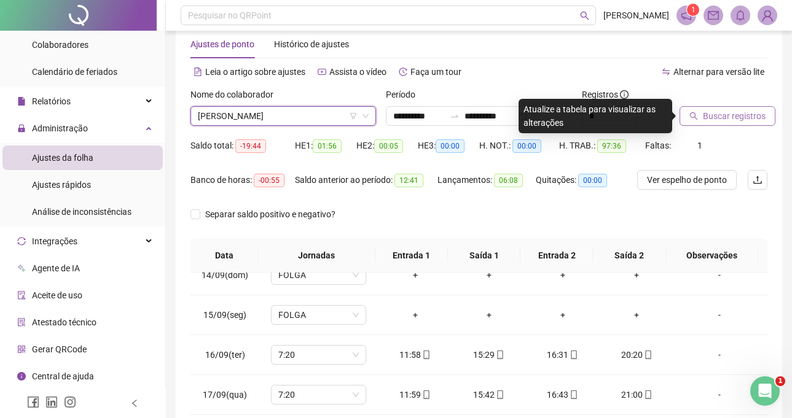
click at [713, 114] on span "Buscar registros" at bounding box center [734, 116] width 63 height 14
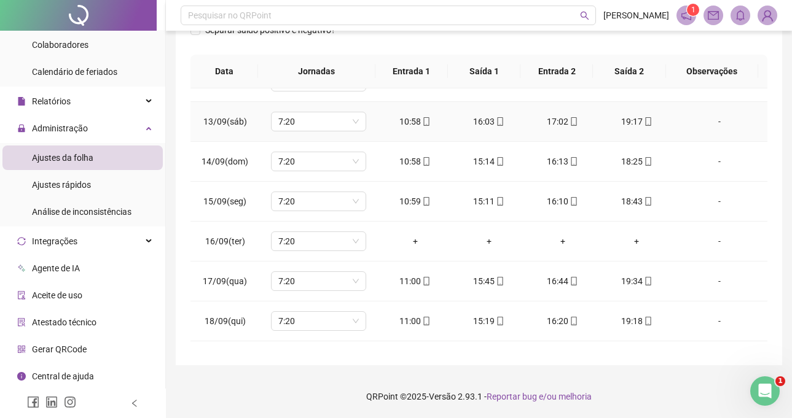
scroll to position [475, 0]
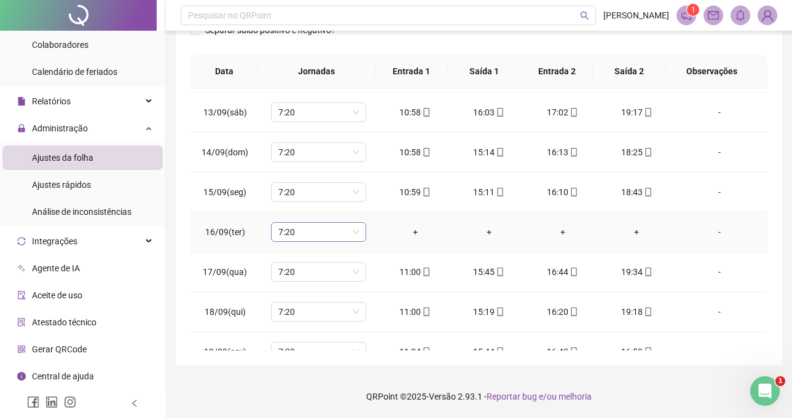
click at [285, 235] on span "7:20" at bounding box center [318, 232] width 80 height 18
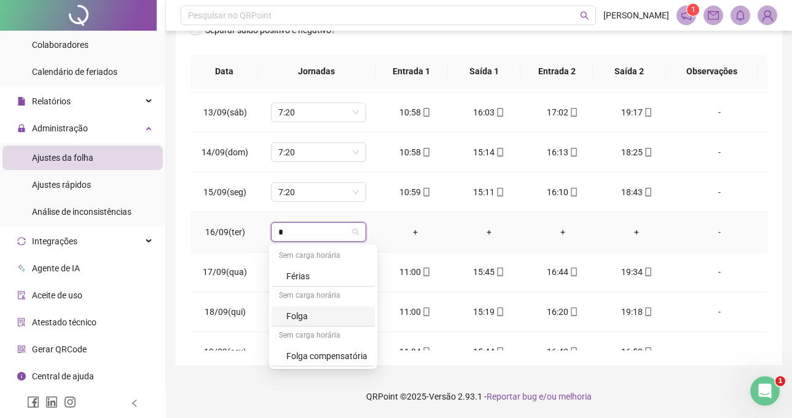
drag, startPoint x: 316, startPoint y: 325, endPoint x: 338, endPoint y: 306, distance: 29.6
click at [318, 324] on div "Folga" at bounding box center [322, 316] width 103 height 20
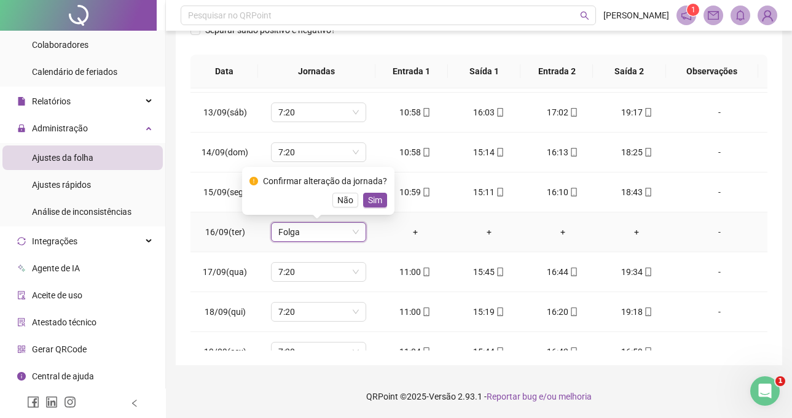
click at [358, 199] on div "Não Sim" at bounding box center [318, 200] width 138 height 15
click at [364, 200] on button "Sim" at bounding box center [375, 200] width 24 height 15
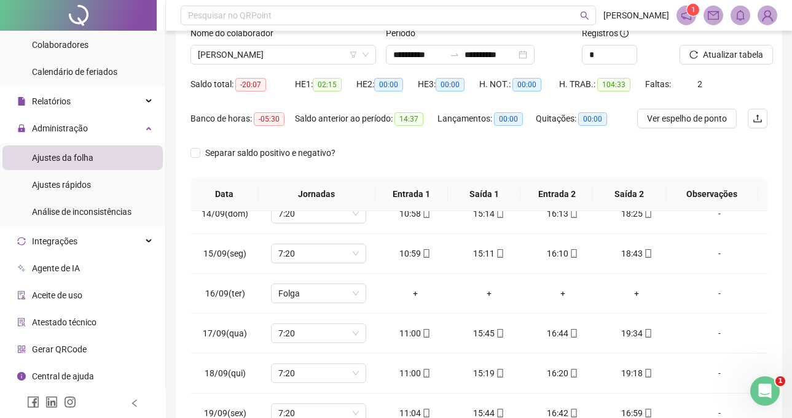
scroll to position [0, 0]
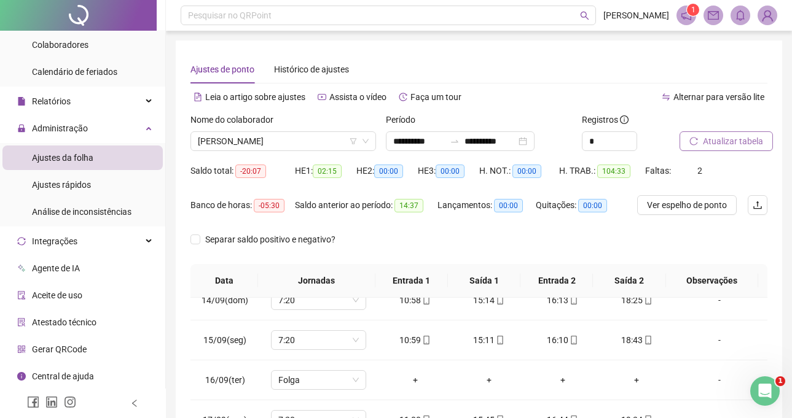
click at [715, 146] on span "Atualizar tabela" at bounding box center [733, 141] width 60 height 14
click at [305, 142] on span "[PERSON_NAME]" at bounding box center [283, 141] width 171 height 18
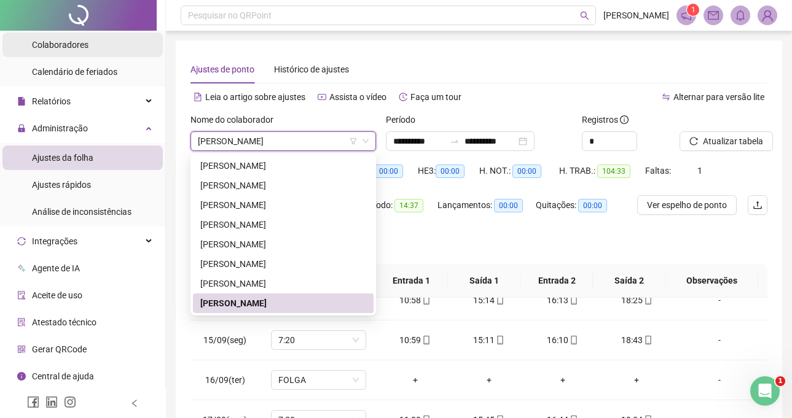
click at [98, 45] on li "Colaboradores" at bounding box center [82, 45] width 160 height 25
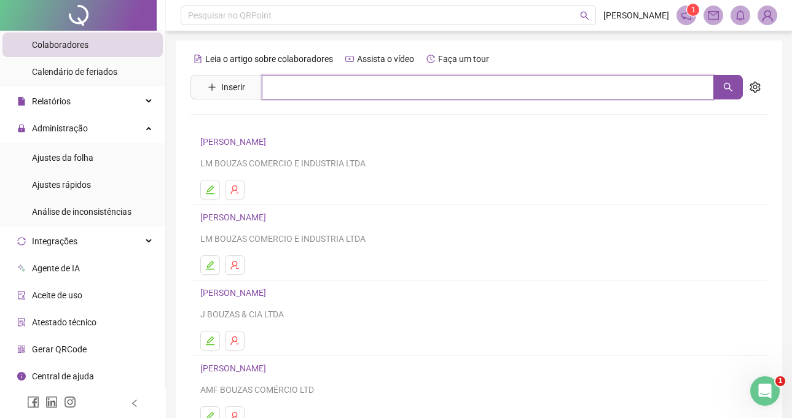
click at [359, 92] on input "text" at bounding box center [488, 87] width 452 height 25
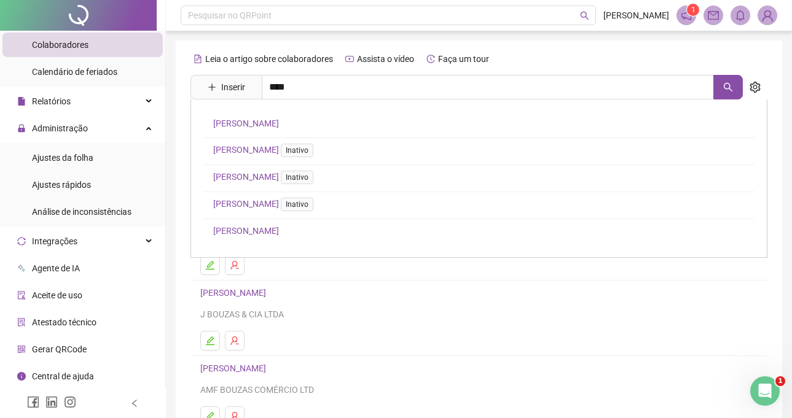
click at [254, 120] on link "[PERSON_NAME]" at bounding box center [246, 124] width 66 height 10
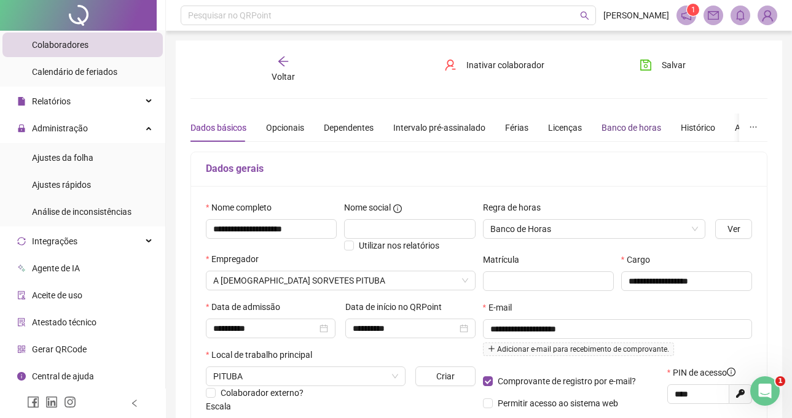
click at [623, 124] on div "Banco de horas" at bounding box center [631, 128] width 60 height 14
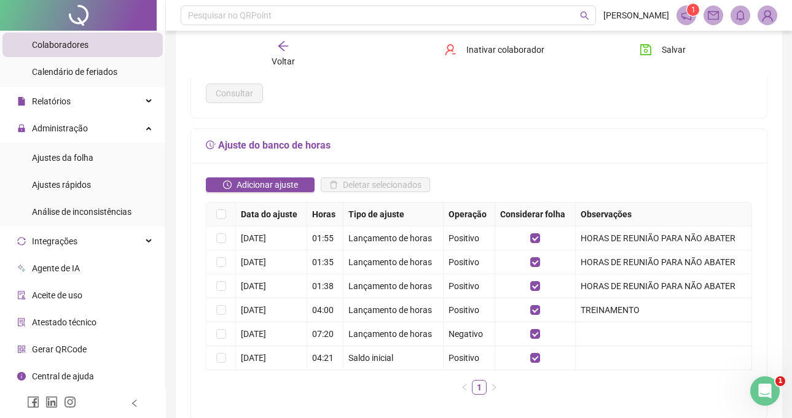
scroll to position [184, 0]
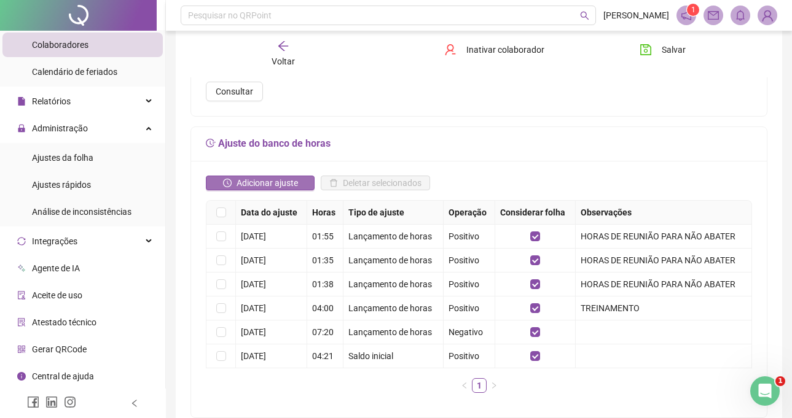
click at [298, 182] on button "Adicionar ajuste" at bounding box center [260, 183] width 109 height 15
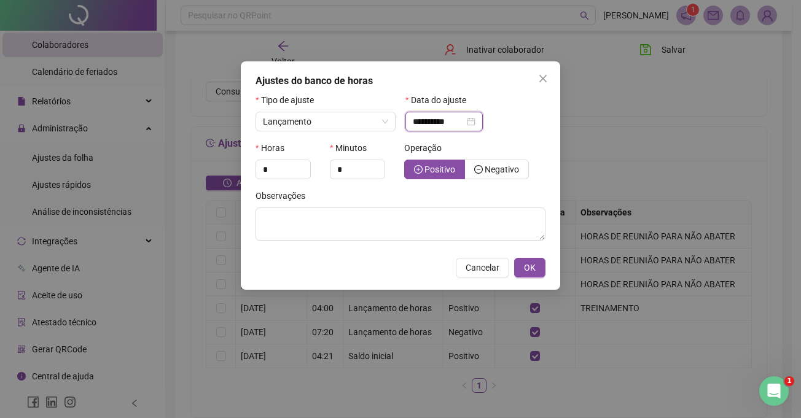
drag, startPoint x: 456, startPoint y: 115, endPoint x: 443, endPoint y: 127, distance: 16.9
click at [453, 119] on input "**********" at bounding box center [439, 122] width 52 height 14
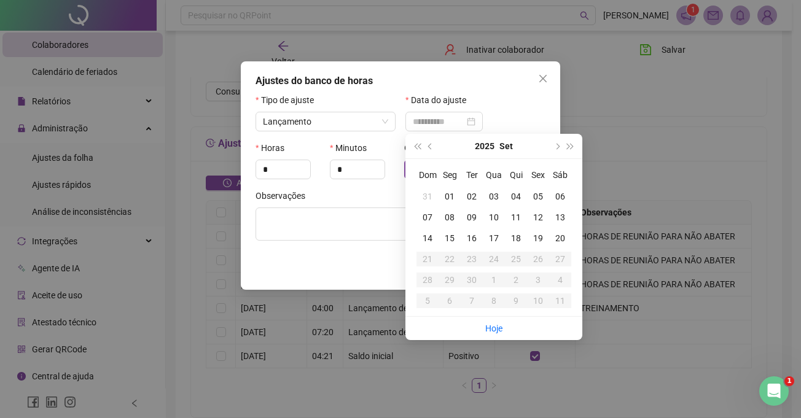
click at [563, 219] on div "13" at bounding box center [560, 218] width 22 height 14
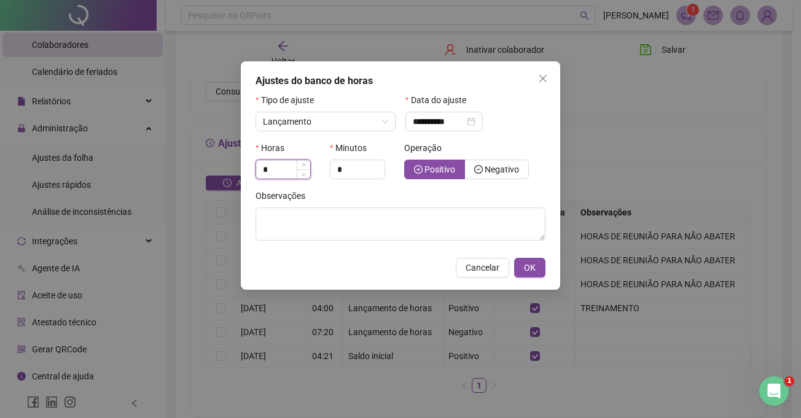
click at [269, 161] on input "*" at bounding box center [283, 169] width 54 height 18
click at [273, 166] on input "*" at bounding box center [283, 169] width 54 height 18
click at [347, 170] on input "*" at bounding box center [357, 169] width 54 height 18
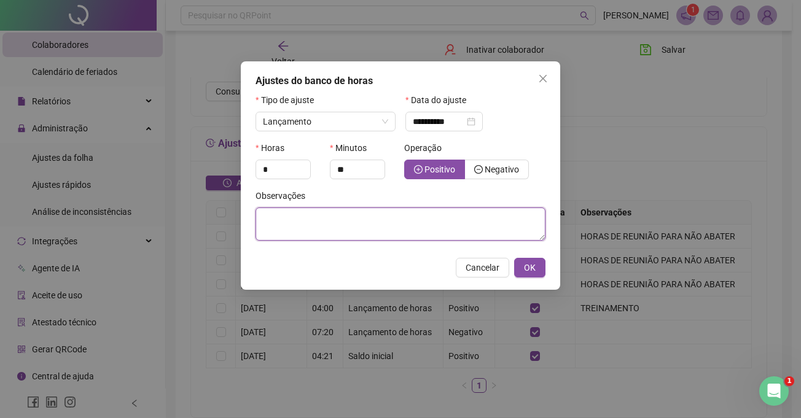
click at [356, 211] on textarea at bounding box center [400, 224] width 290 height 33
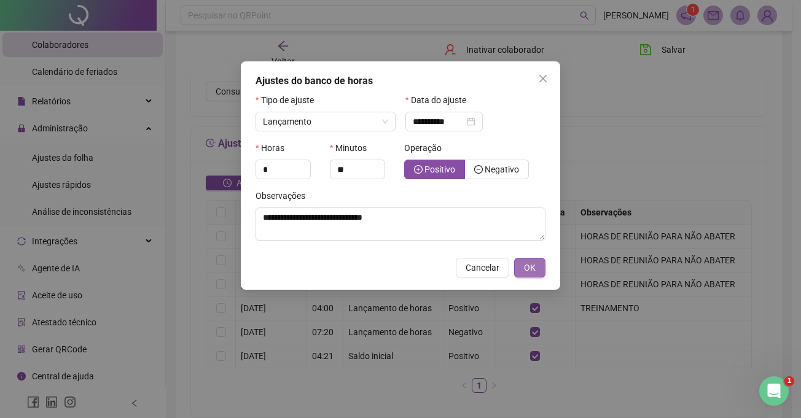
click at [528, 264] on span "OK" at bounding box center [530, 268] width 12 height 14
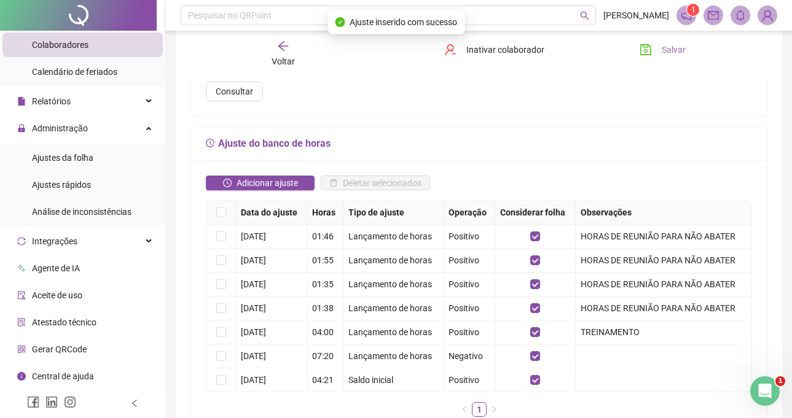
click at [667, 44] on span "Salvar" at bounding box center [673, 50] width 24 height 14
click at [286, 49] on icon "arrow-left" at bounding box center [283, 46] width 12 height 12
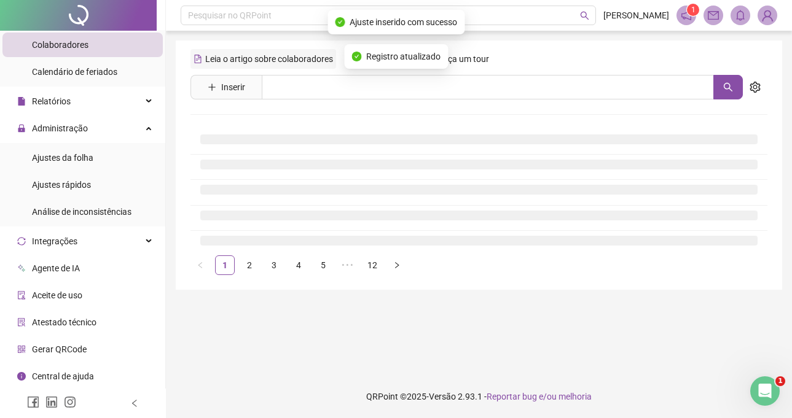
scroll to position [0, 0]
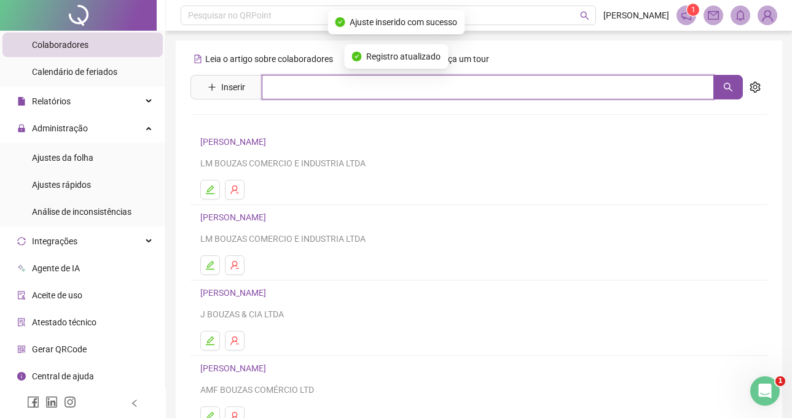
click at [335, 79] on input "text" at bounding box center [488, 87] width 452 height 25
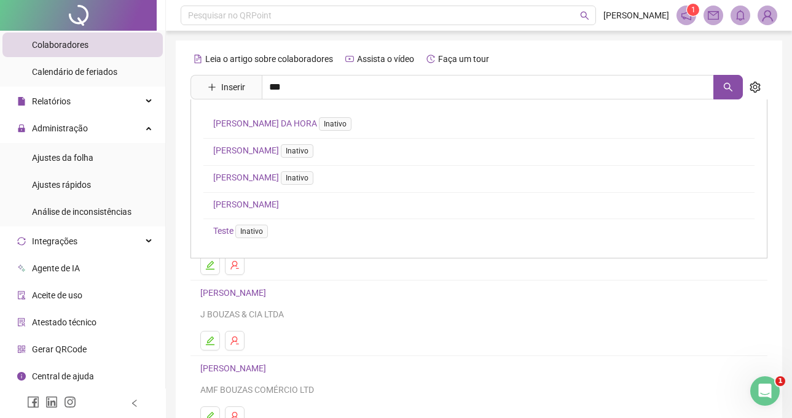
click at [261, 201] on link "[PERSON_NAME]" at bounding box center [246, 205] width 66 height 10
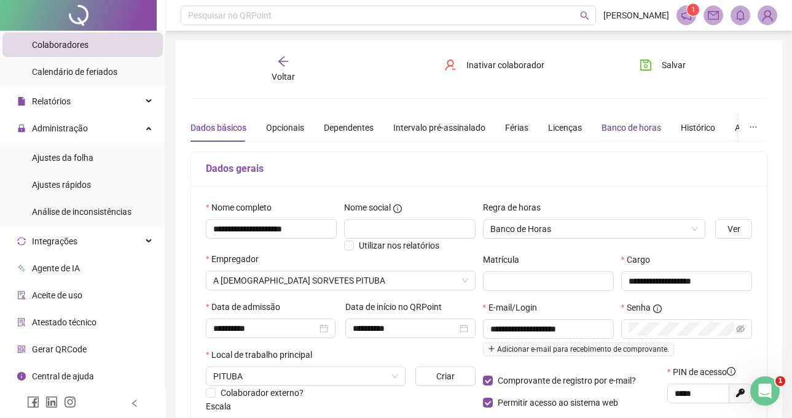
click at [626, 128] on div "Banco de horas" at bounding box center [631, 128] width 60 height 14
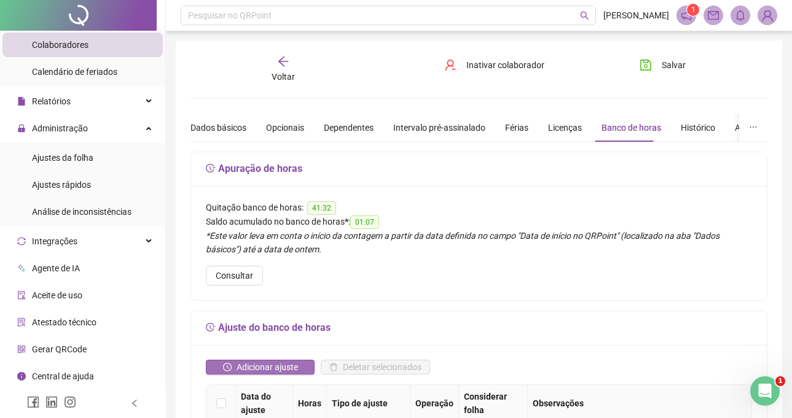
click at [292, 365] on span "Adicionar ajuste" at bounding box center [266, 368] width 61 height 14
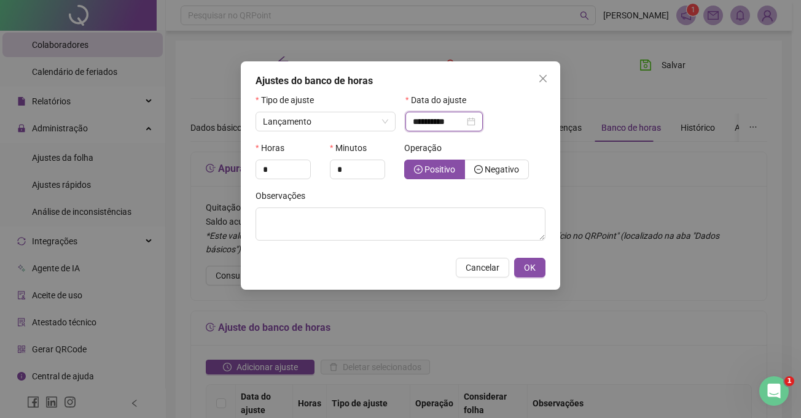
click at [447, 119] on input "**********" at bounding box center [439, 122] width 52 height 14
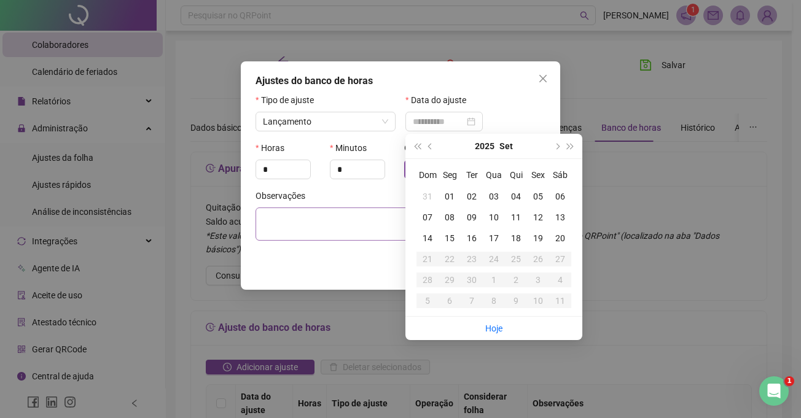
click at [556, 214] on div "13" at bounding box center [560, 218] width 22 height 14
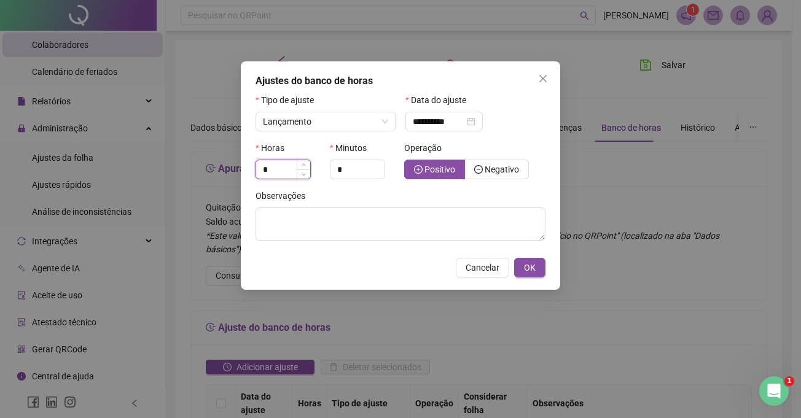
click at [267, 162] on input "*" at bounding box center [283, 169] width 54 height 18
click at [349, 168] on input "*" at bounding box center [357, 169] width 54 height 18
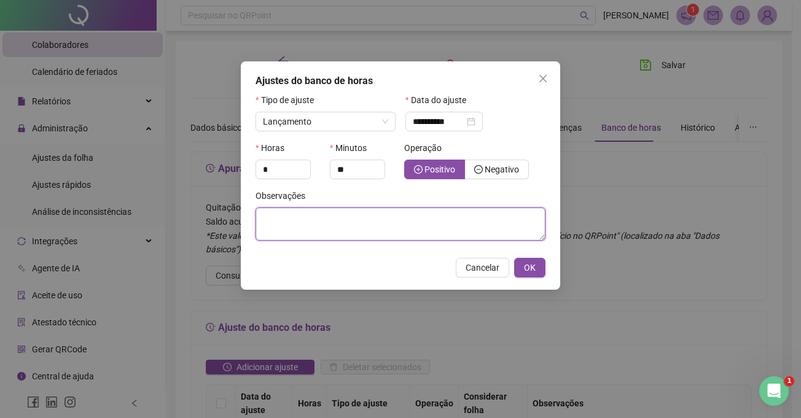
click at [332, 229] on textarea at bounding box center [400, 224] width 290 height 33
drag, startPoint x: 439, startPoint y: 216, endPoint x: 255, endPoint y: 216, distance: 183.0
click at [255, 216] on textarea "**********" at bounding box center [400, 224] width 290 height 33
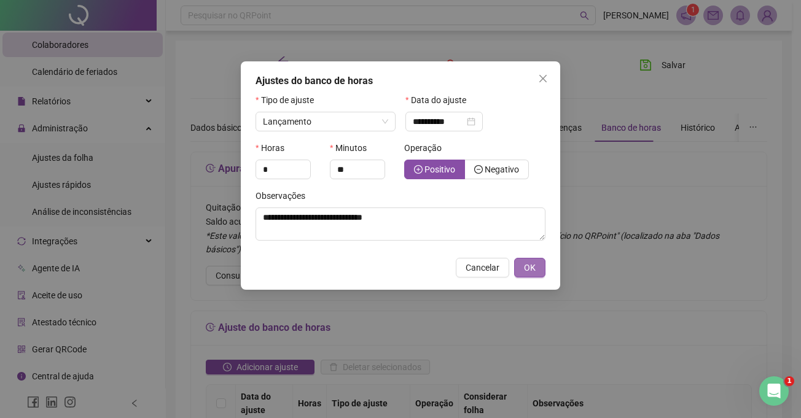
click at [538, 264] on button "OK" at bounding box center [529, 268] width 31 height 20
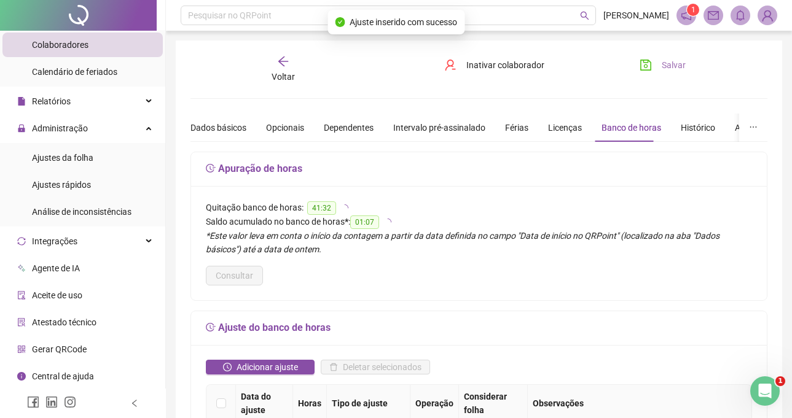
click at [682, 59] on span "Salvar" at bounding box center [673, 65] width 24 height 14
click at [298, 59] on div "Voltar" at bounding box center [284, 69] width 88 height 28
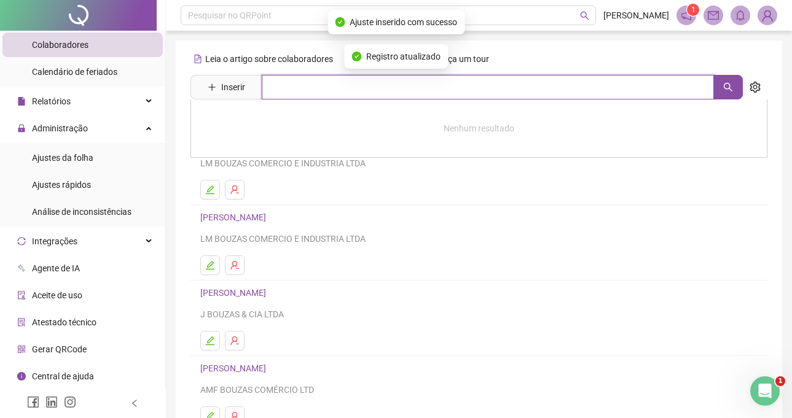
click at [322, 84] on input "text" at bounding box center [488, 87] width 452 height 25
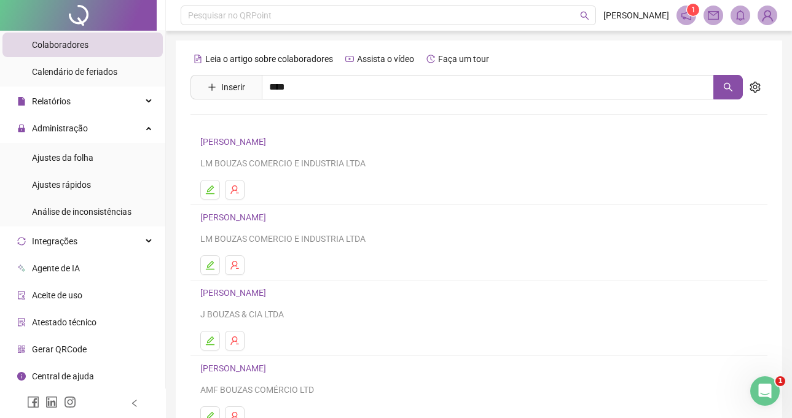
click at [262, 147] on link "[PERSON_NAME]" at bounding box center [246, 151] width 66 height 10
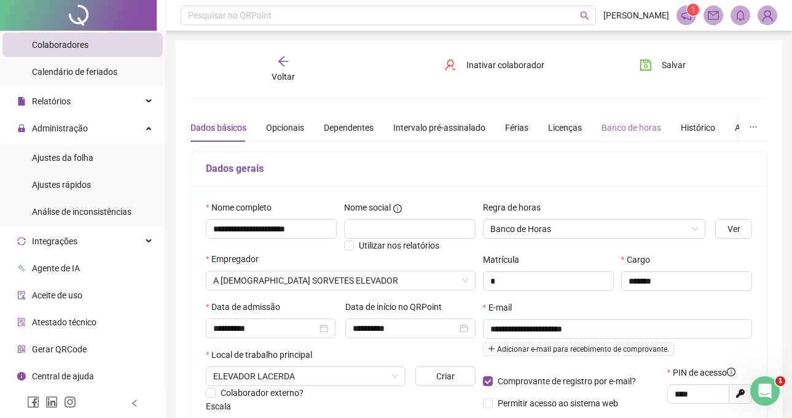
click at [607, 118] on div "Banco de horas" at bounding box center [631, 128] width 60 height 28
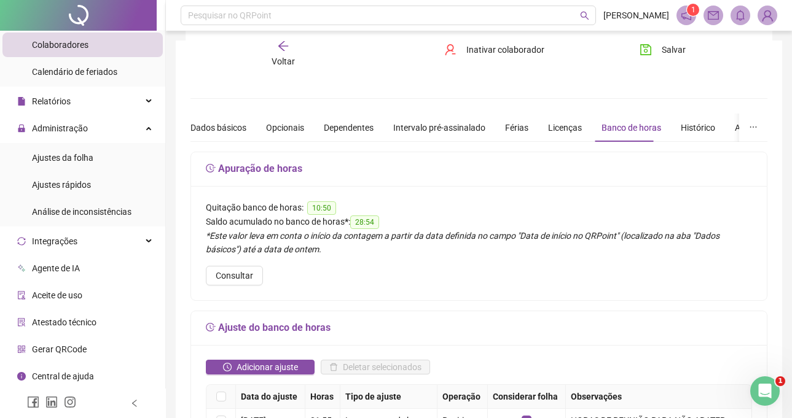
scroll to position [184, 0]
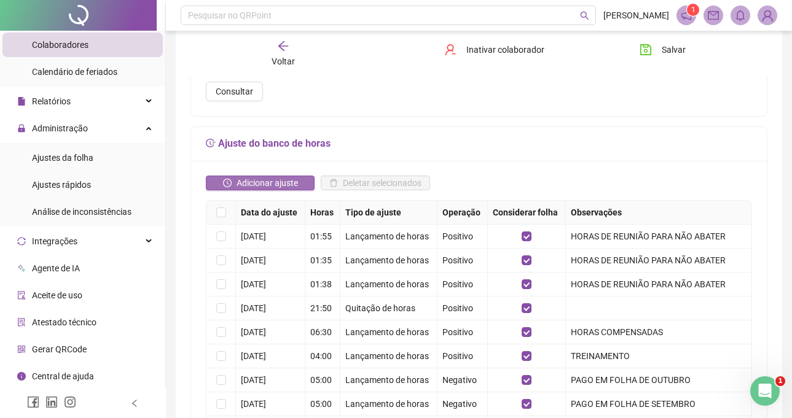
click at [278, 185] on span "Adicionar ajuste" at bounding box center [266, 183] width 61 height 14
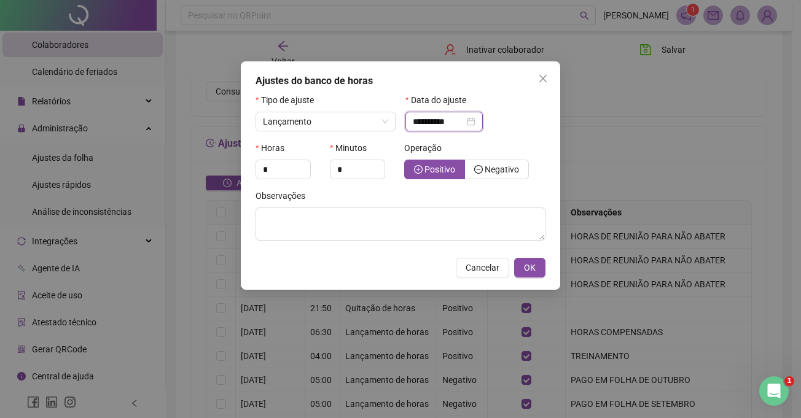
click at [429, 122] on input "**********" at bounding box center [439, 122] width 52 height 14
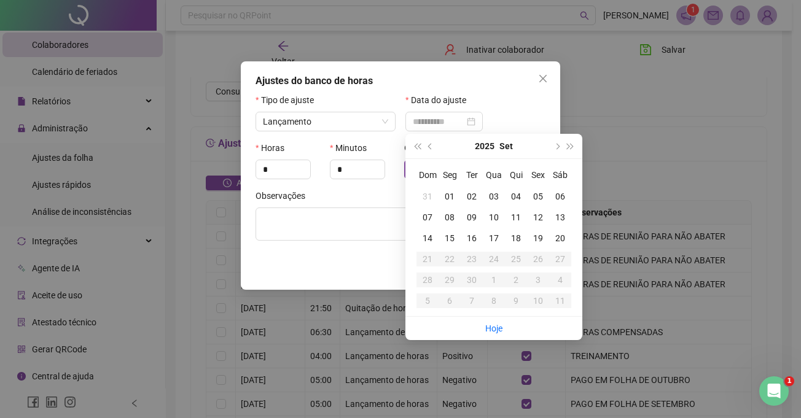
click at [565, 216] on div "13" at bounding box center [560, 218] width 22 height 14
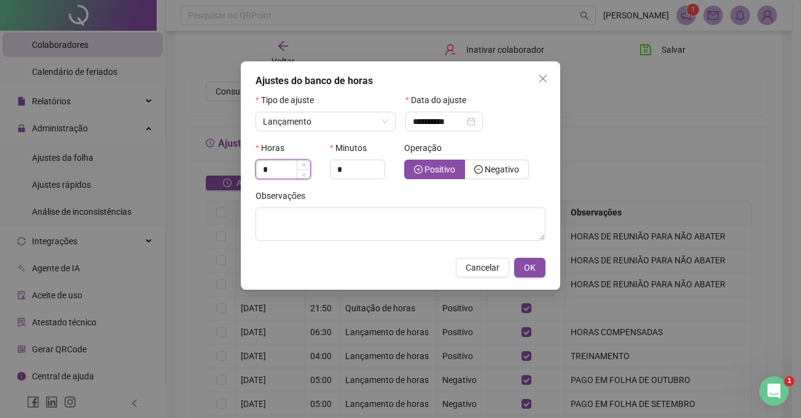
click at [294, 174] on input "*" at bounding box center [283, 169] width 54 height 18
click at [353, 173] on input "*" at bounding box center [357, 169] width 54 height 18
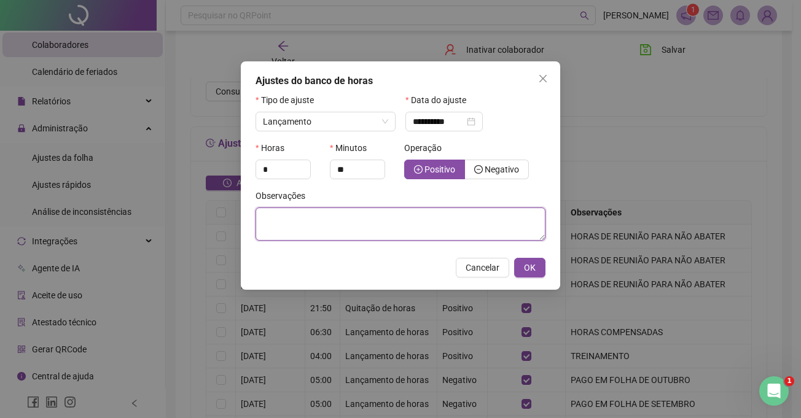
click at [362, 222] on textarea at bounding box center [400, 224] width 290 height 33
paste textarea "**********"
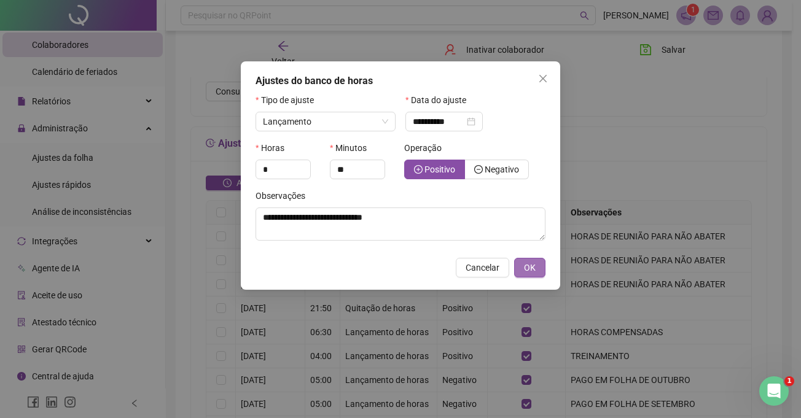
click at [528, 271] on span "OK" at bounding box center [530, 268] width 12 height 14
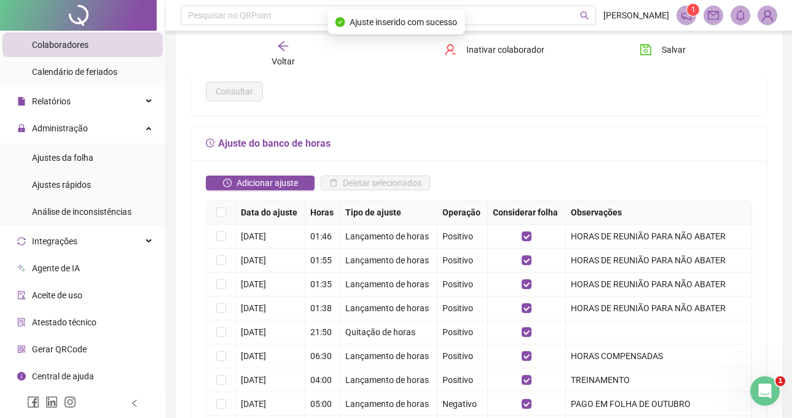
click at [681, 45] on span "Salvar" at bounding box center [673, 50] width 24 height 14
click at [283, 50] on icon "arrow-left" at bounding box center [283, 46] width 10 height 10
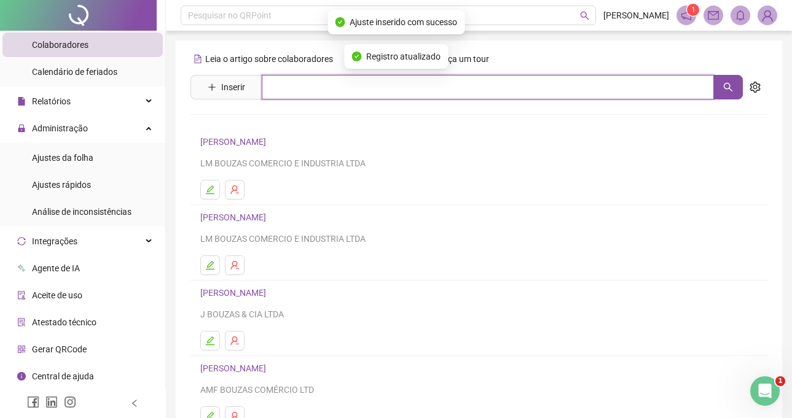
click at [333, 94] on input "text" at bounding box center [488, 87] width 452 height 25
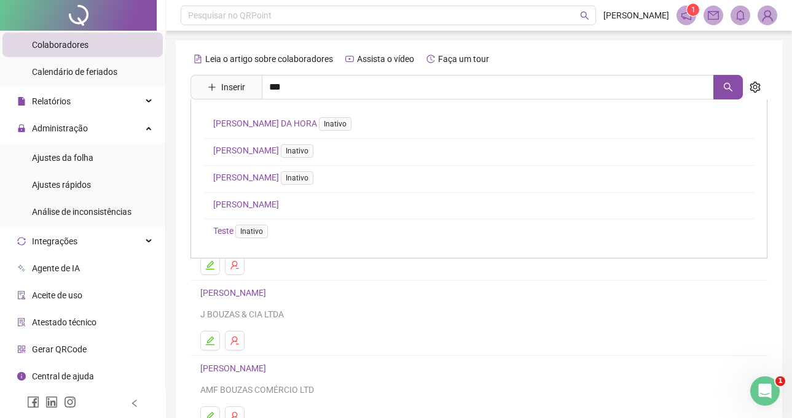
click at [275, 201] on link "[PERSON_NAME]" at bounding box center [246, 205] width 66 height 10
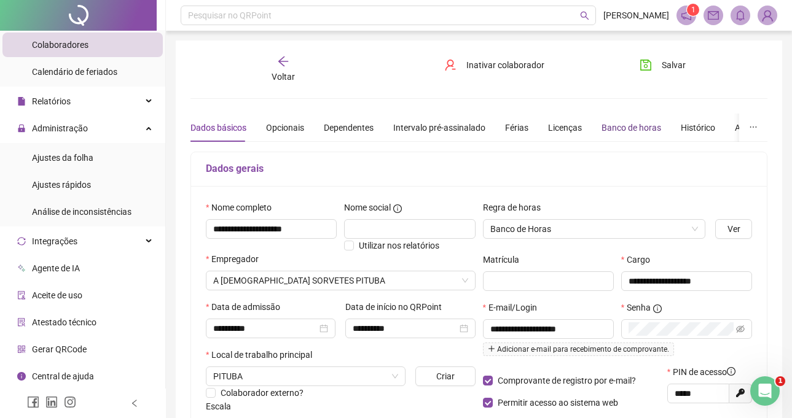
click at [616, 123] on div "Banco de horas" at bounding box center [631, 128] width 60 height 14
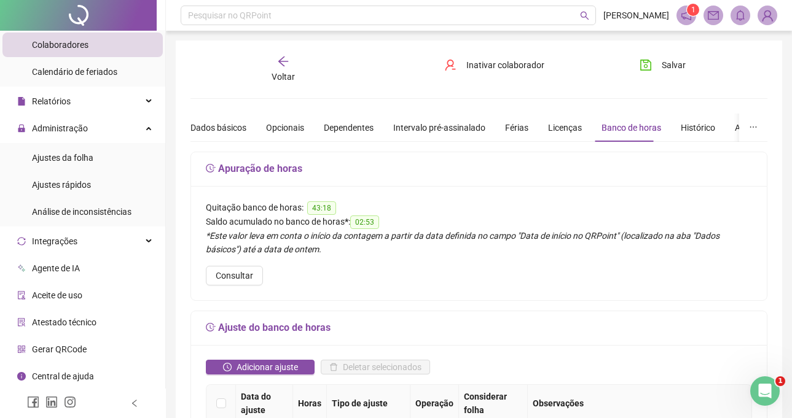
click at [267, 61] on div "Voltar" at bounding box center [284, 69] width 88 height 28
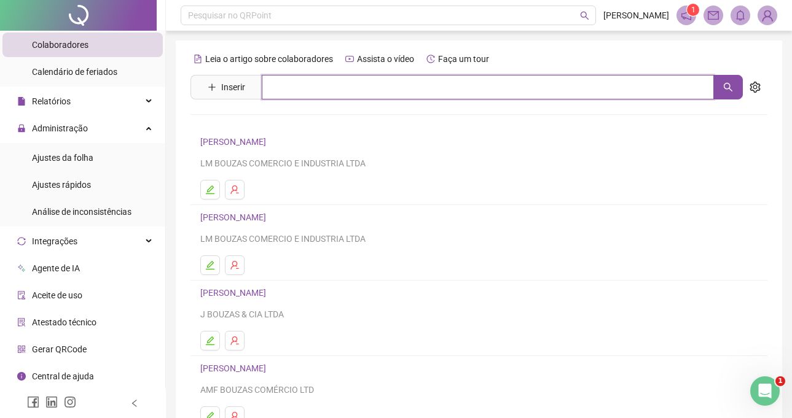
click at [286, 86] on input "text" at bounding box center [488, 87] width 452 height 25
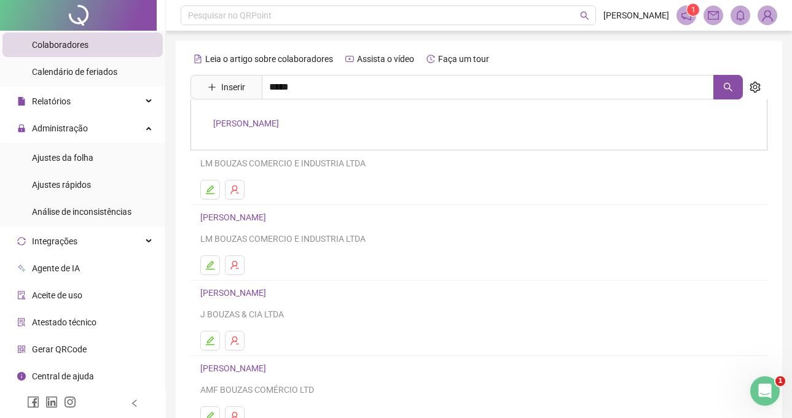
click at [264, 128] on link "[PERSON_NAME]" at bounding box center [246, 124] width 66 height 10
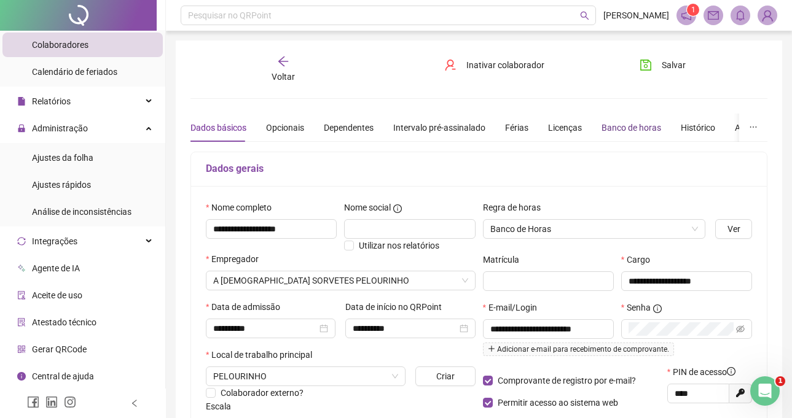
click at [602, 128] on div "Banco de horas" at bounding box center [631, 128] width 60 height 14
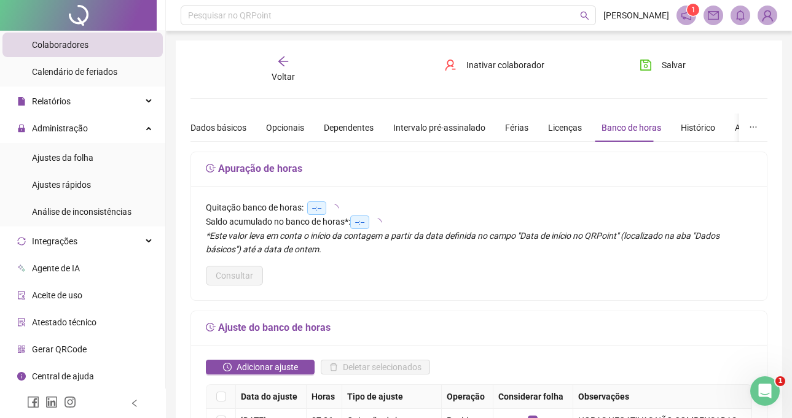
click at [271, 361] on span "Adicionar ajuste" at bounding box center [266, 368] width 61 height 14
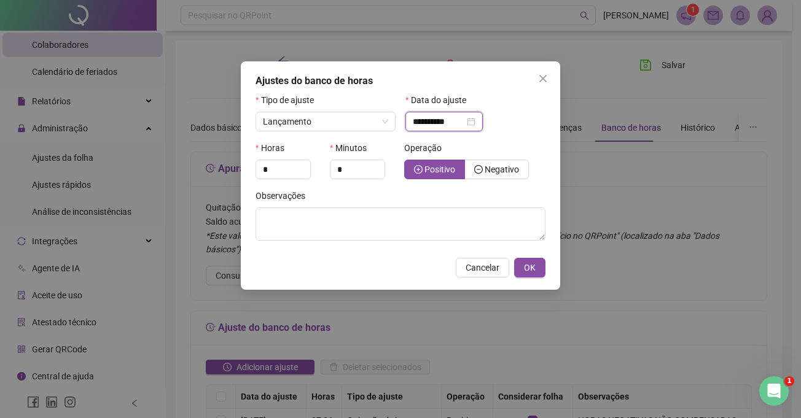
click at [440, 119] on input "**********" at bounding box center [439, 122] width 52 height 14
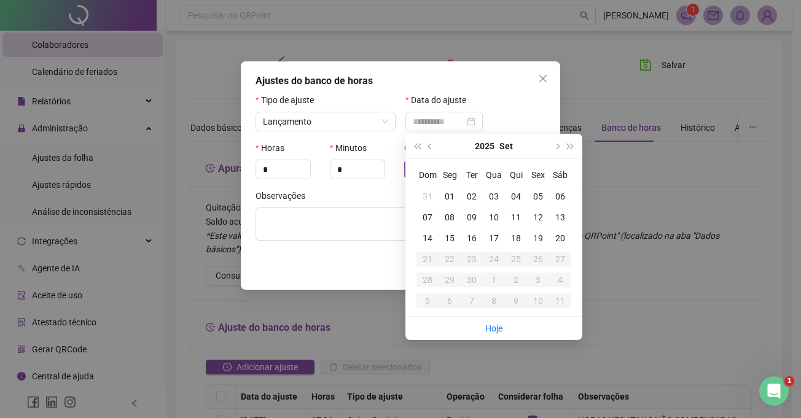
click at [560, 216] on div "13" at bounding box center [560, 218] width 22 height 14
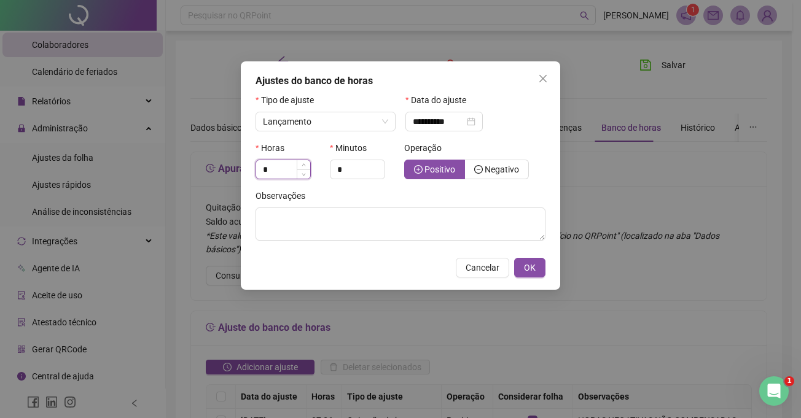
click at [295, 174] on input "*" at bounding box center [283, 169] width 54 height 18
click at [346, 168] on input "*" at bounding box center [357, 169] width 54 height 18
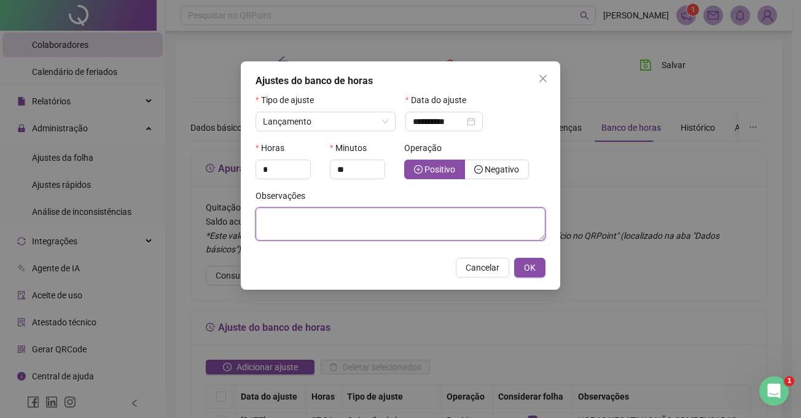
click at [309, 219] on textarea at bounding box center [400, 224] width 290 height 33
paste textarea "**********"
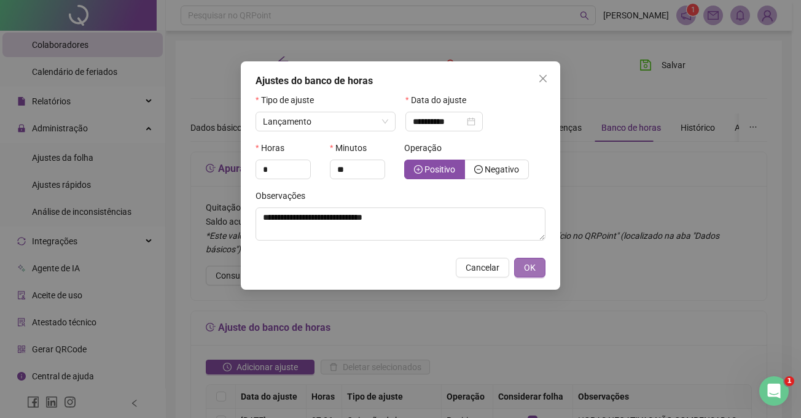
click at [533, 274] on span "OK" at bounding box center [530, 268] width 12 height 14
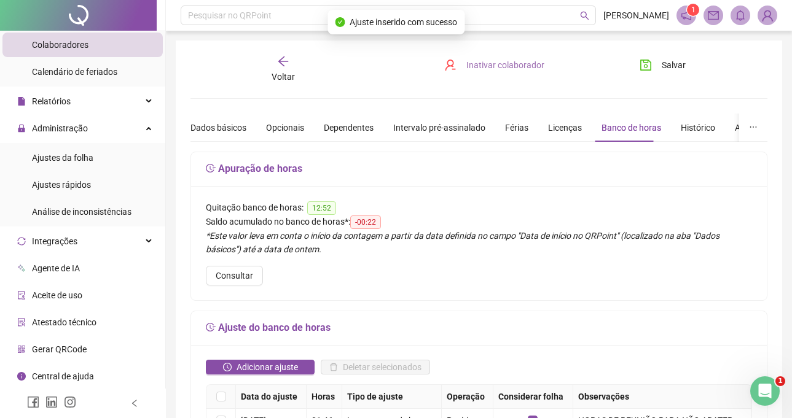
drag, startPoint x: 679, startPoint y: 59, endPoint x: 467, endPoint y: 66, distance: 211.4
click at [679, 60] on span "Salvar" at bounding box center [673, 65] width 24 height 14
click at [275, 66] on div "Voltar" at bounding box center [284, 69] width 88 height 28
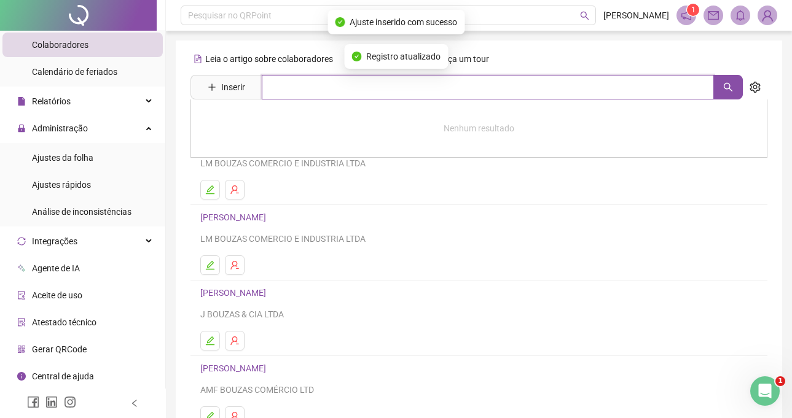
click at [303, 96] on input "text" at bounding box center [488, 87] width 452 height 25
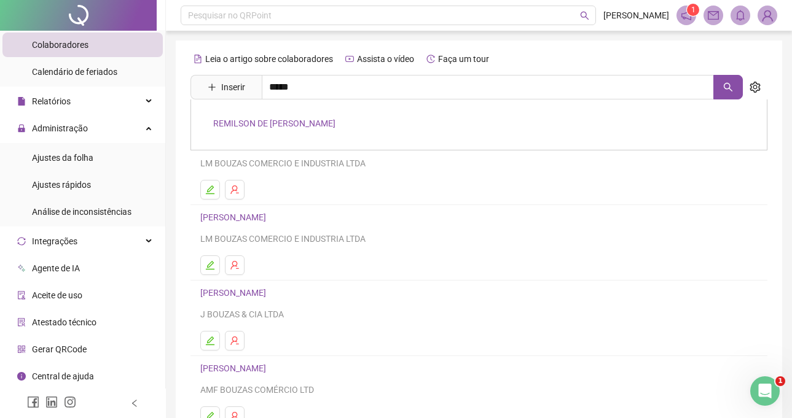
click at [293, 123] on link "REMILSON DE [PERSON_NAME]" at bounding box center [274, 124] width 122 height 10
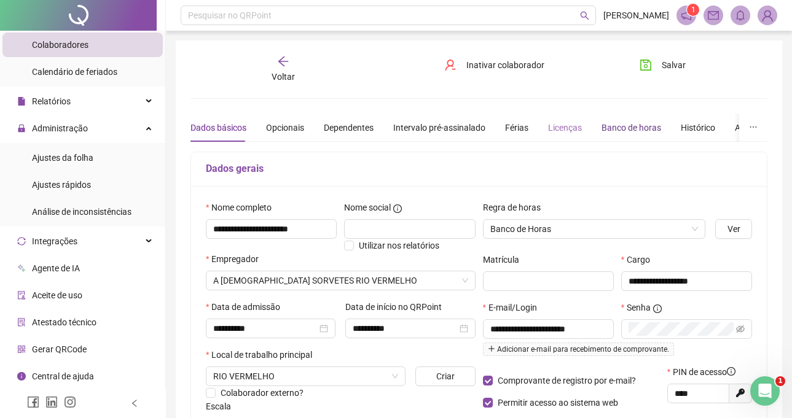
drag, startPoint x: 610, startPoint y: 127, endPoint x: 575, endPoint y: 133, distance: 36.1
click at [607, 128] on div "Banco de horas" at bounding box center [631, 128] width 60 height 14
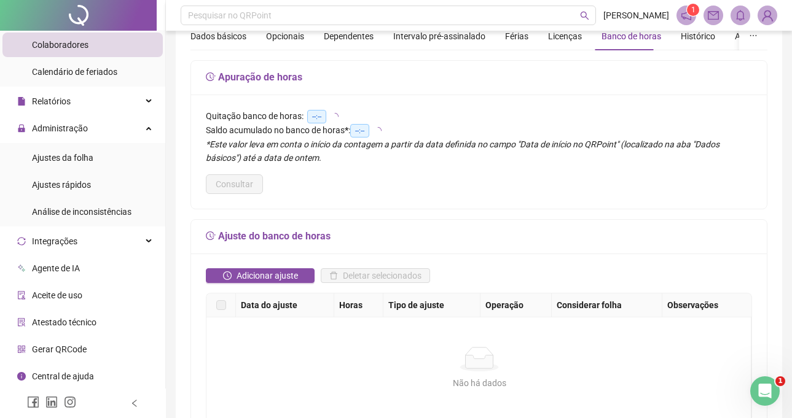
scroll to position [184, 0]
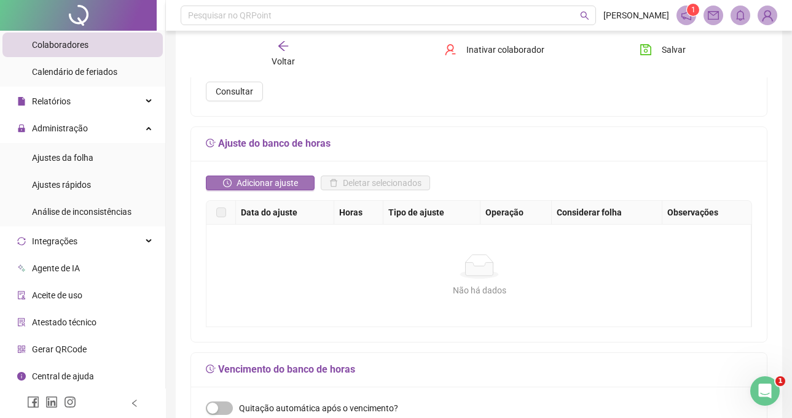
click at [259, 176] on span "Adicionar ajuste" at bounding box center [266, 183] width 61 height 14
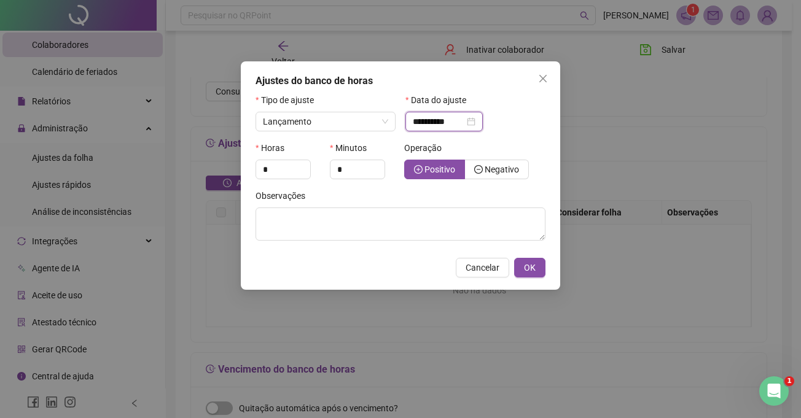
drag, startPoint x: 427, startPoint y: 117, endPoint x: 443, endPoint y: 132, distance: 21.3
click at [431, 117] on input "**********" at bounding box center [439, 122] width 52 height 14
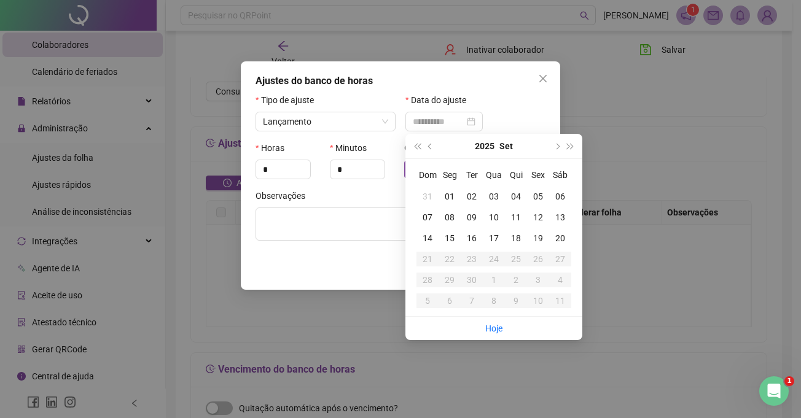
click at [560, 213] on div "13" at bounding box center [560, 218] width 22 height 14
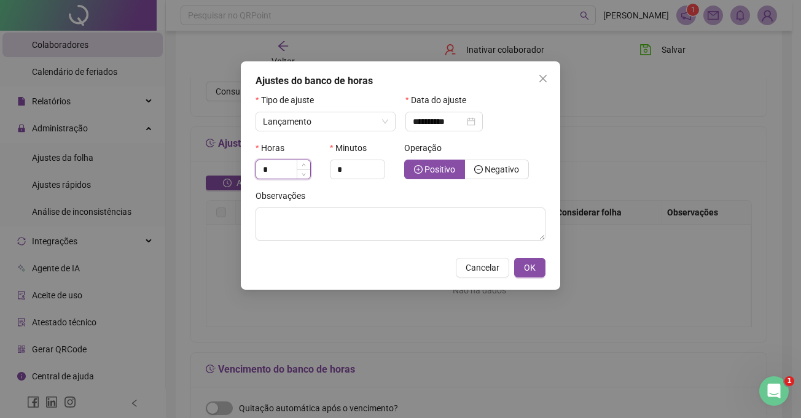
click at [295, 169] on input "*" at bounding box center [283, 169] width 54 height 18
click at [353, 170] on input "*" at bounding box center [357, 169] width 54 height 18
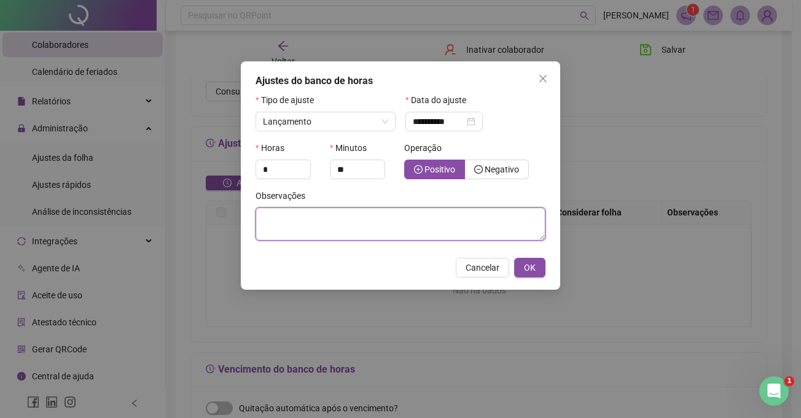
click at [311, 237] on textarea at bounding box center [400, 224] width 290 height 33
paste textarea "**********"
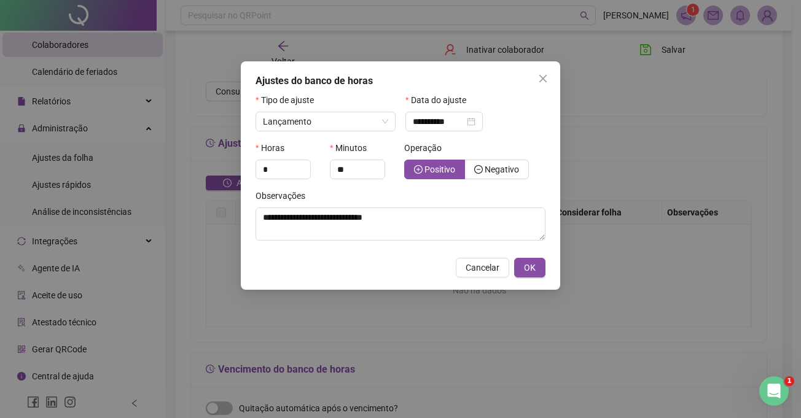
drag, startPoint x: 525, startPoint y: 263, endPoint x: 518, endPoint y: 254, distance: 12.3
click at [524, 263] on span "OK" at bounding box center [530, 268] width 12 height 14
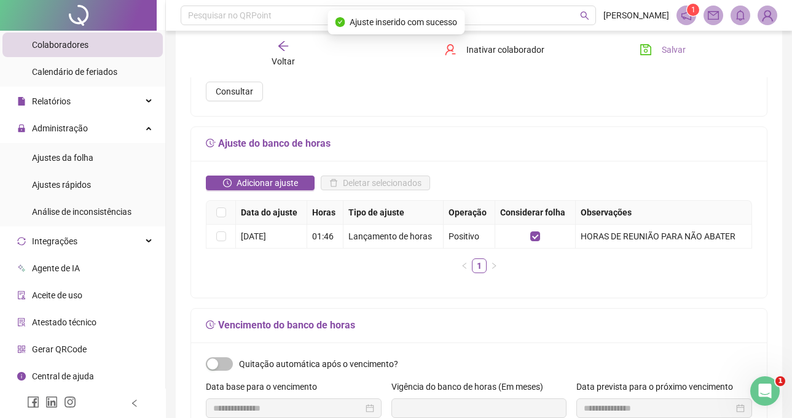
click at [661, 51] on button "Salvar" at bounding box center [662, 50] width 64 height 20
click at [292, 47] on div "Voltar" at bounding box center [284, 54] width 88 height 28
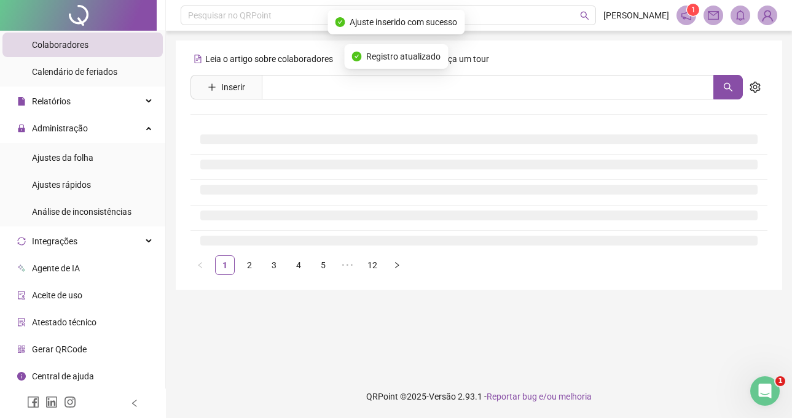
scroll to position [0, 0]
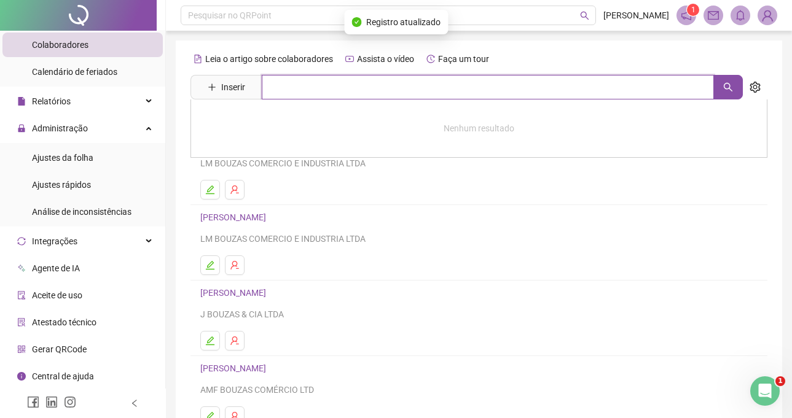
click at [354, 93] on input "text" at bounding box center [488, 87] width 452 height 25
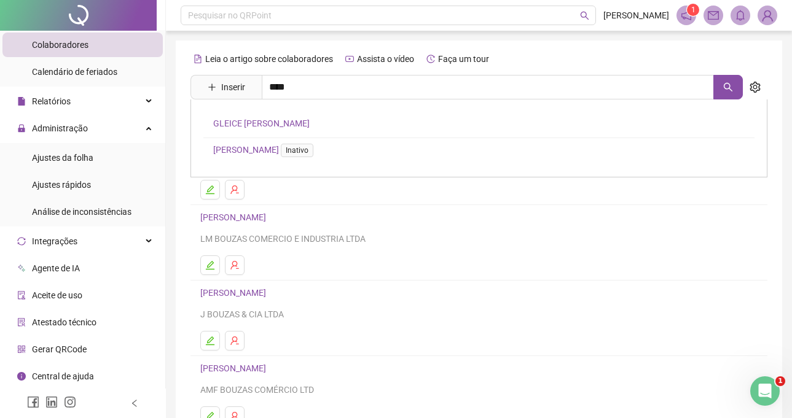
click at [290, 123] on link "GLEICE [PERSON_NAME]" at bounding box center [261, 124] width 96 height 10
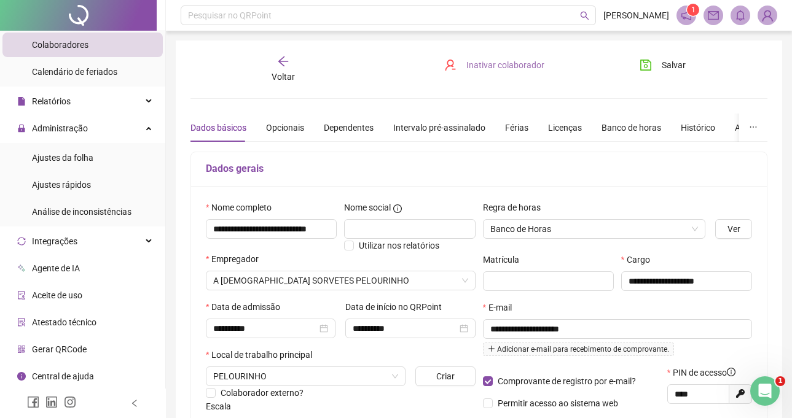
click at [469, 65] on span "Inativar colaborador" at bounding box center [505, 65] width 78 height 14
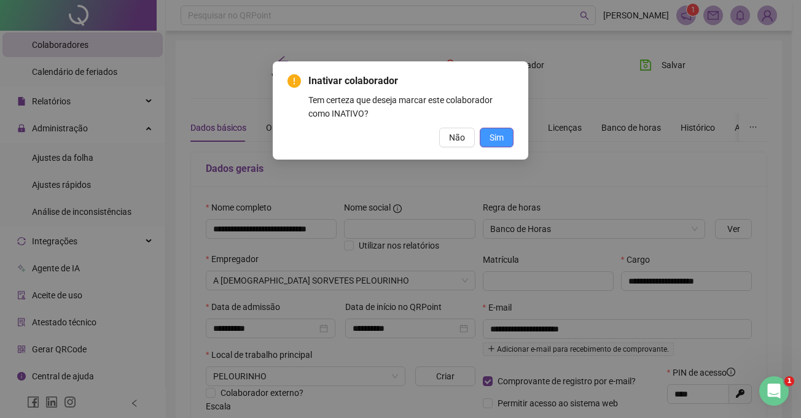
click at [484, 144] on button "Sim" at bounding box center [497, 138] width 34 height 20
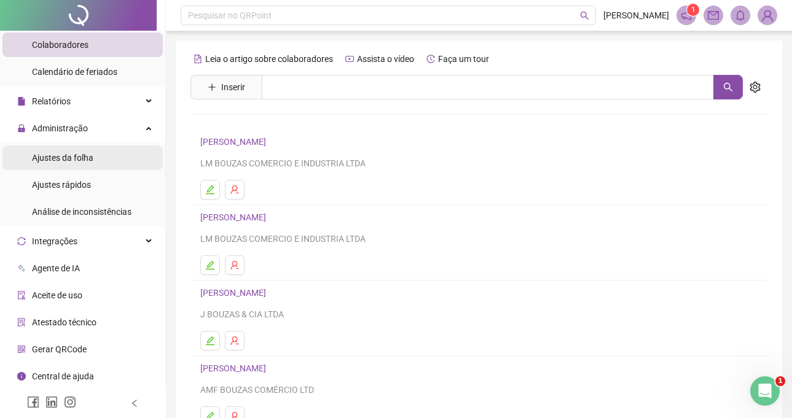
click at [77, 153] on span "Ajustes da folha" at bounding box center [62, 158] width 61 height 10
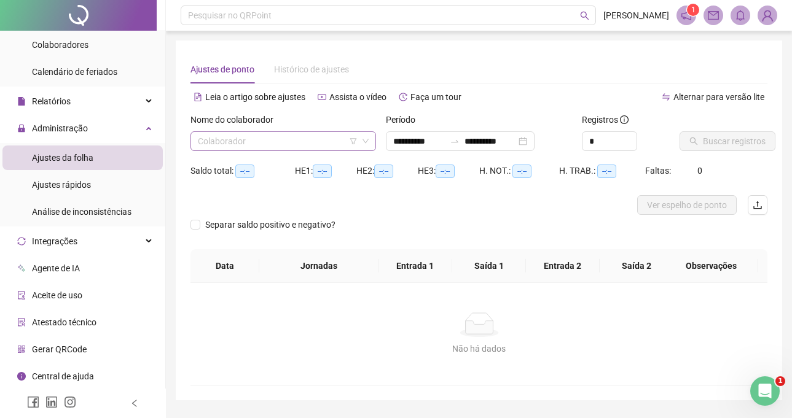
click at [305, 139] on input "search" at bounding box center [278, 141] width 160 height 18
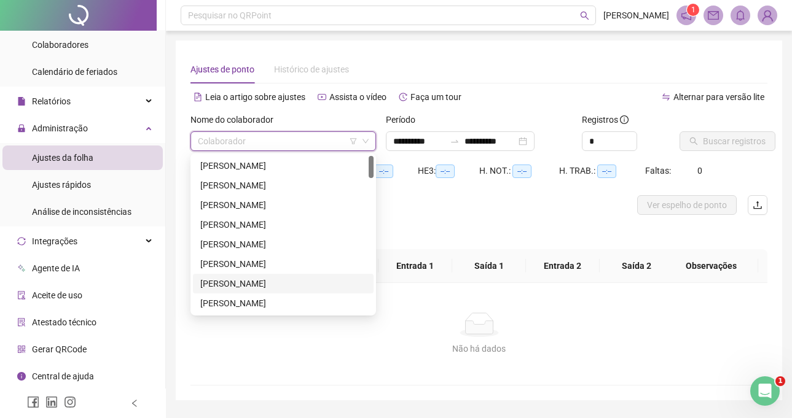
click at [278, 283] on div "[PERSON_NAME]" at bounding box center [283, 284] width 166 height 14
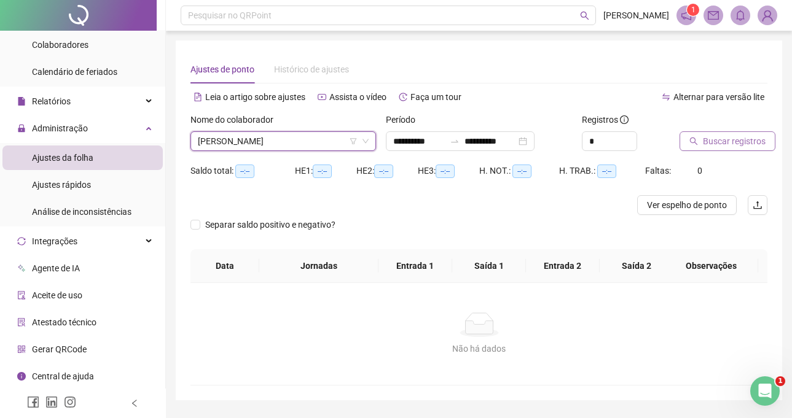
click at [709, 139] on span "Buscar registros" at bounding box center [734, 141] width 63 height 14
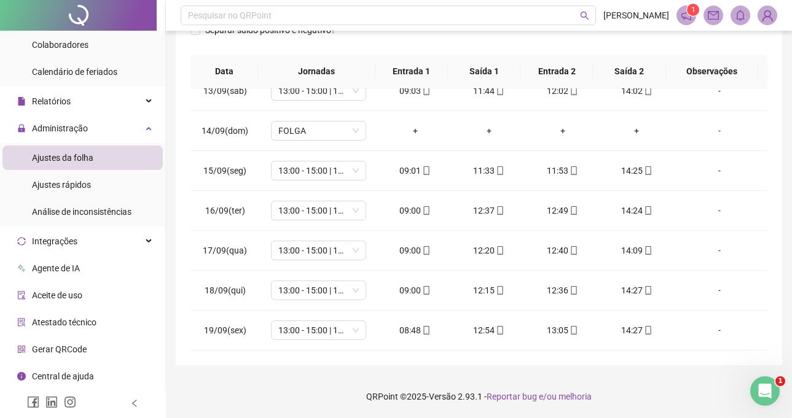
scroll to position [25, 0]
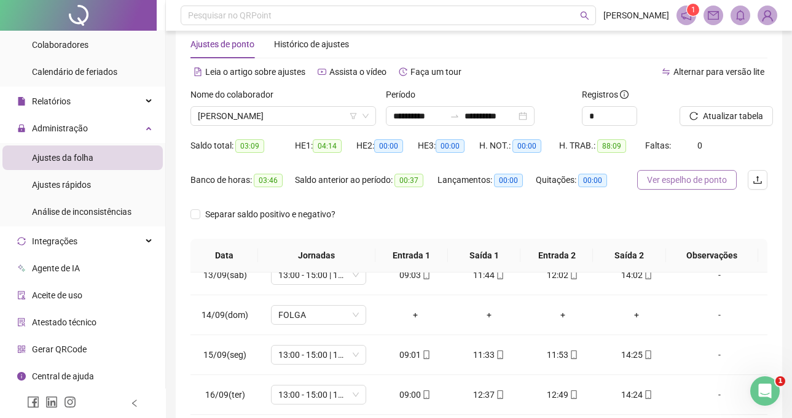
click at [701, 189] on button "Ver espelho de ponto" at bounding box center [686, 180] width 99 height 20
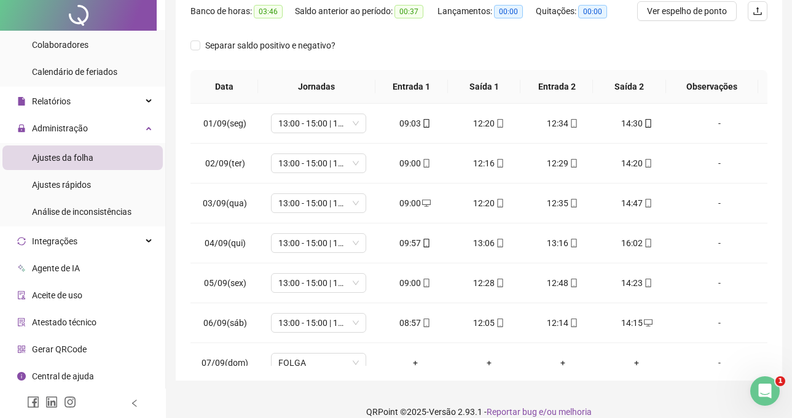
scroll to position [0, 0]
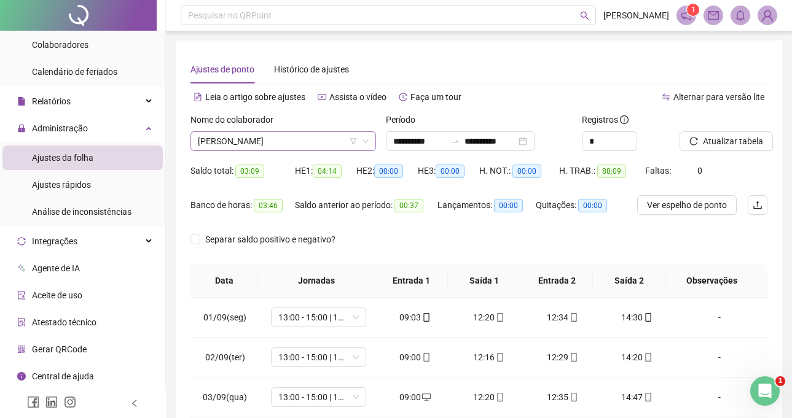
click at [313, 142] on span "[PERSON_NAME]" at bounding box center [283, 141] width 171 height 18
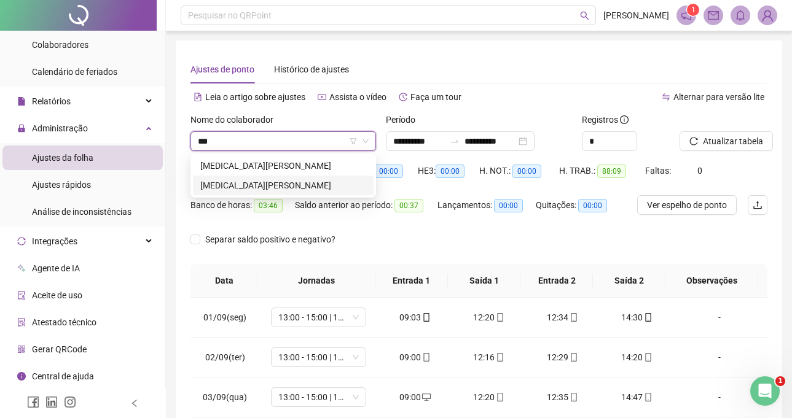
click at [327, 191] on div "[MEDICAL_DATA][PERSON_NAME]" at bounding box center [283, 186] width 166 height 14
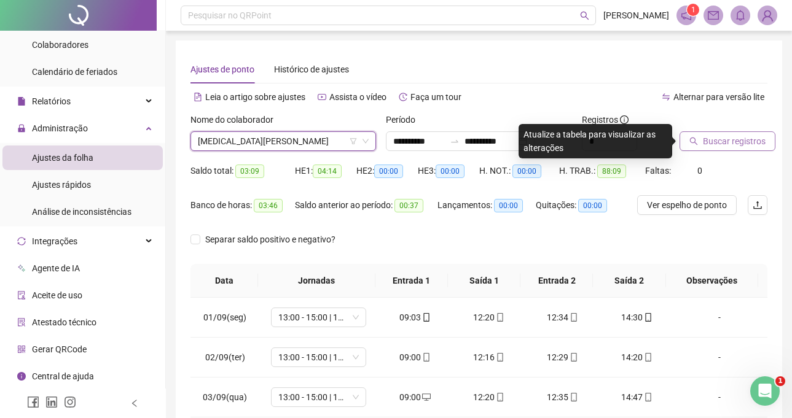
click at [757, 133] on button "Buscar registros" at bounding box center [727, 141] width 96 height 20
